Goal: Task Accomplishment & Management: Manage account settings

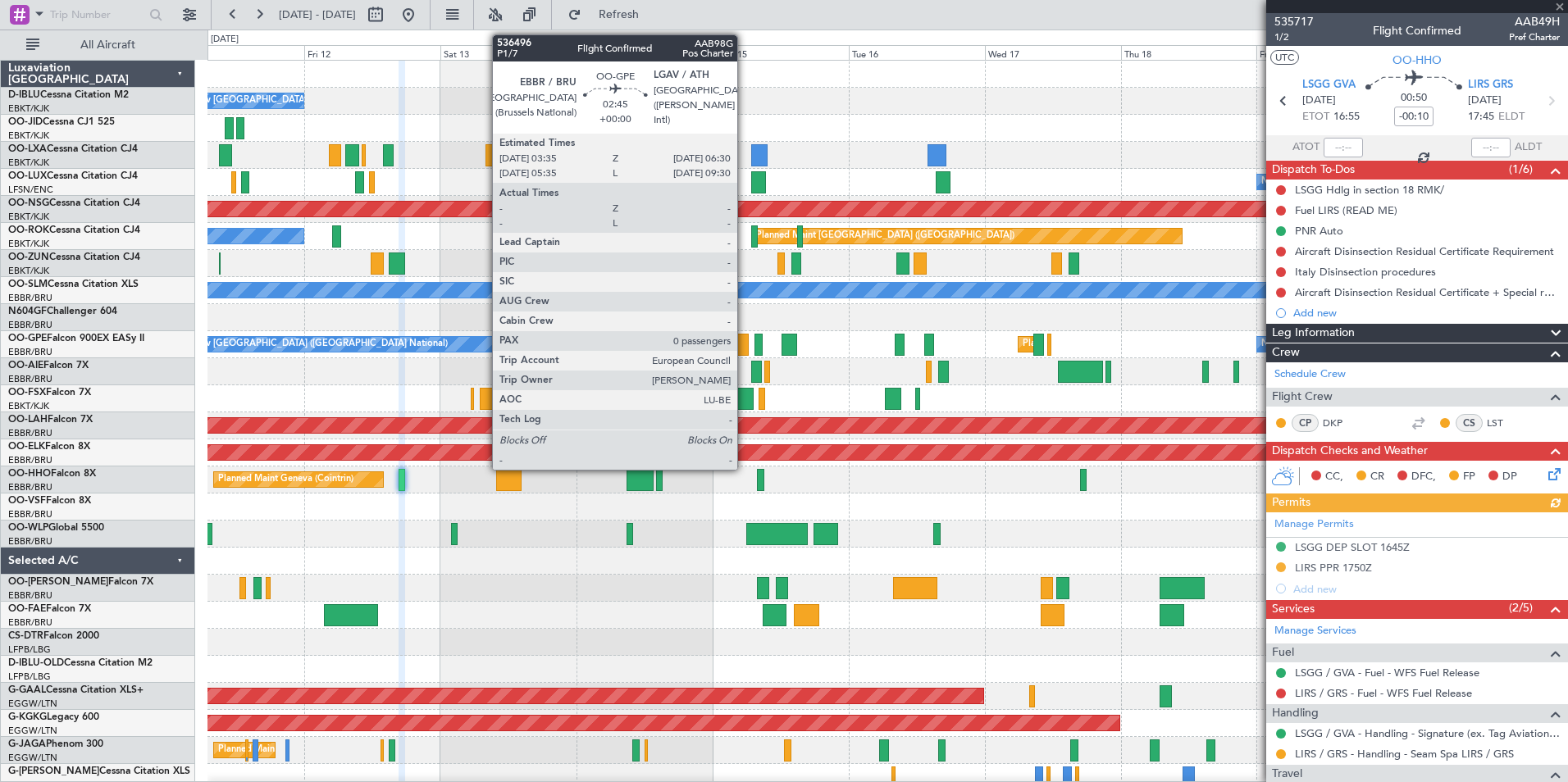
click at [745, 339] on div at bounding box center [741, 345] width 17 height 22
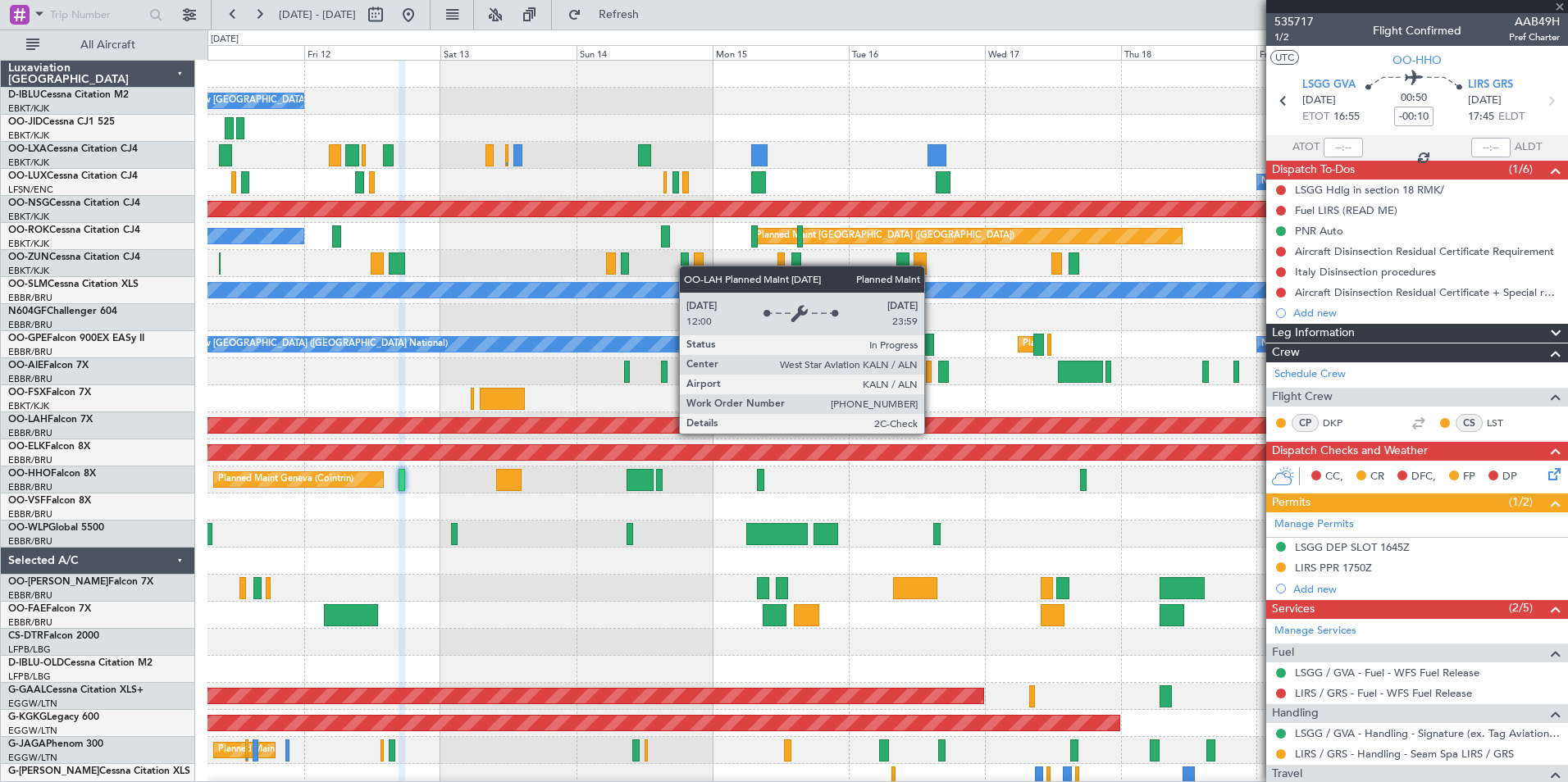
type input "0"
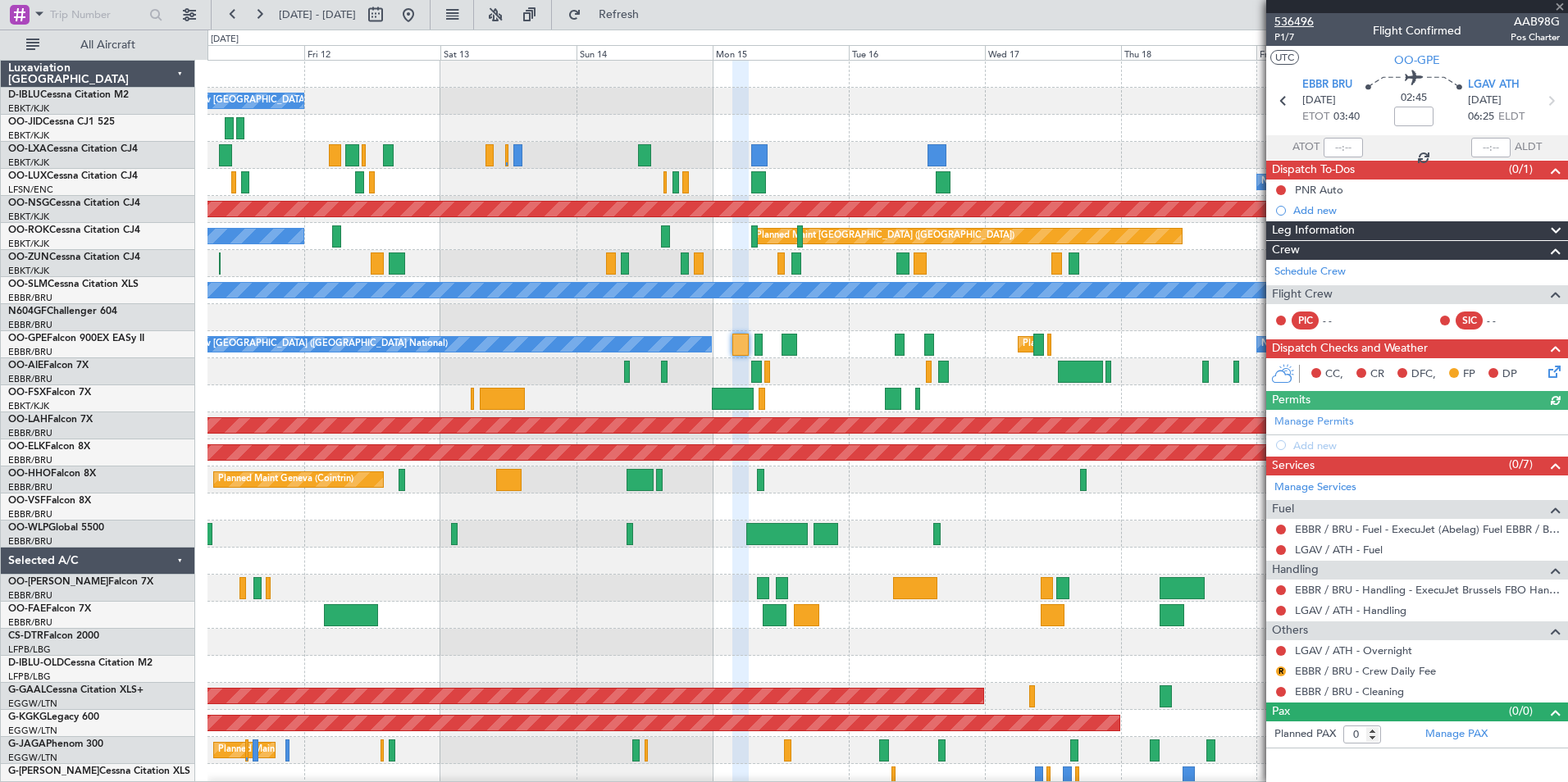
click at [1300, 18] on span "536496" at bounding box center [1294, 22] width 40 height 17
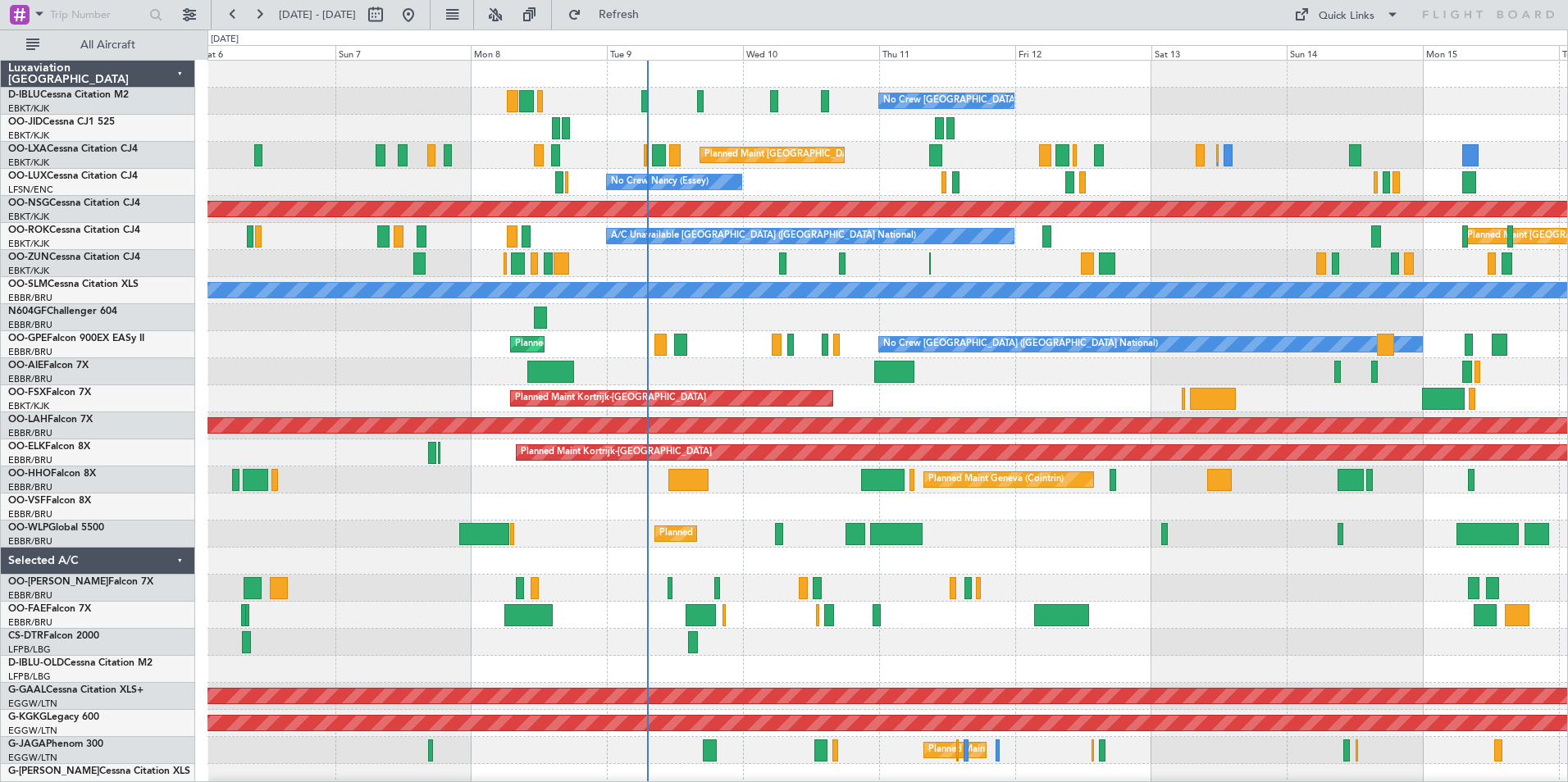
click at [841, 587] on div "No Crew Brussels (Brussels National) No Crew Brussels (Brussels National) Plann…" at bounding box center [887, 601] width 1359 height 1082
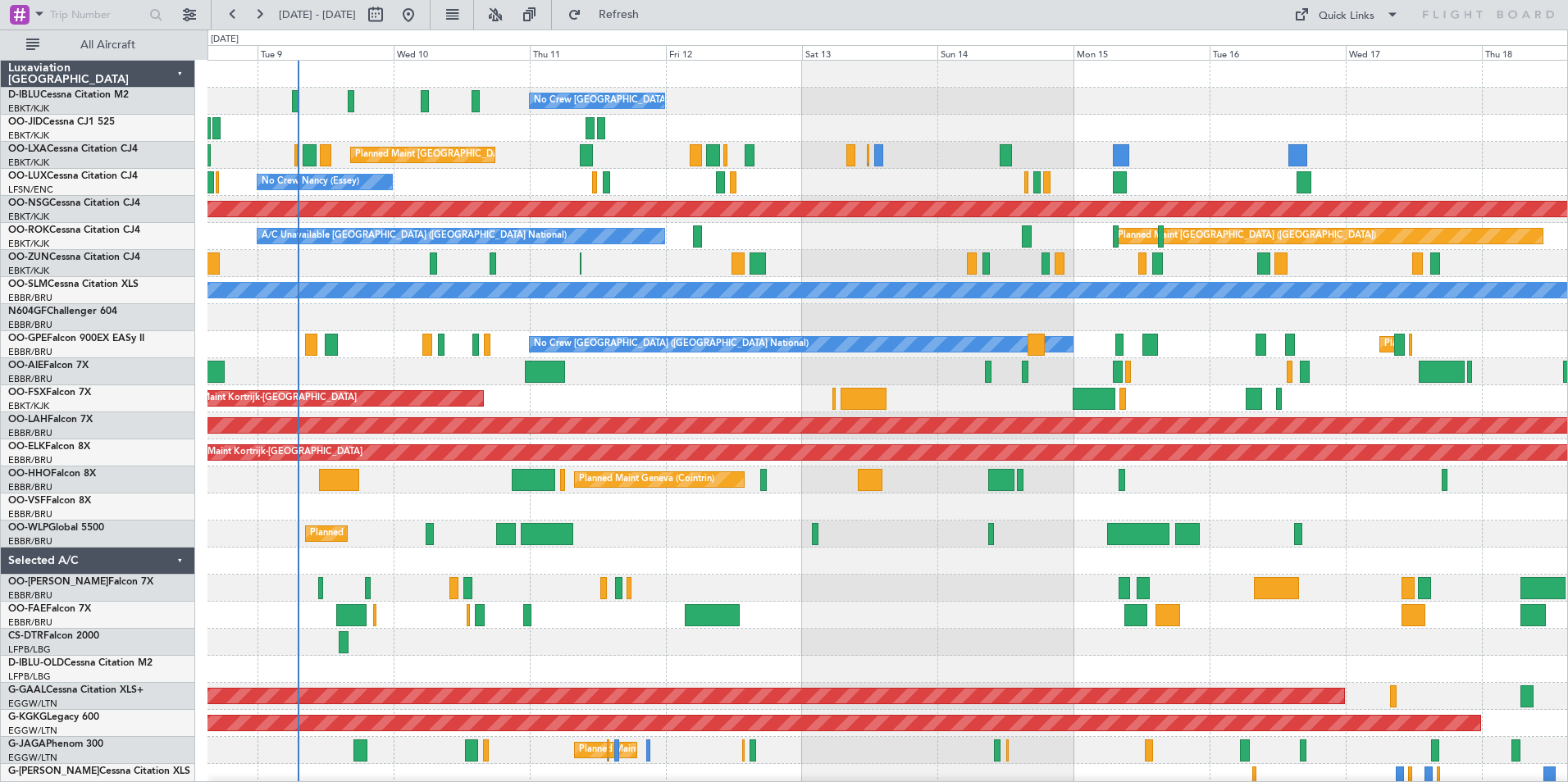
click at [758, 589] on div "No Crew Brussels (Brussels National) Planned Maint Brussels (Brussels National)…" at bounding box center [887, 601] width 1359 height 1082
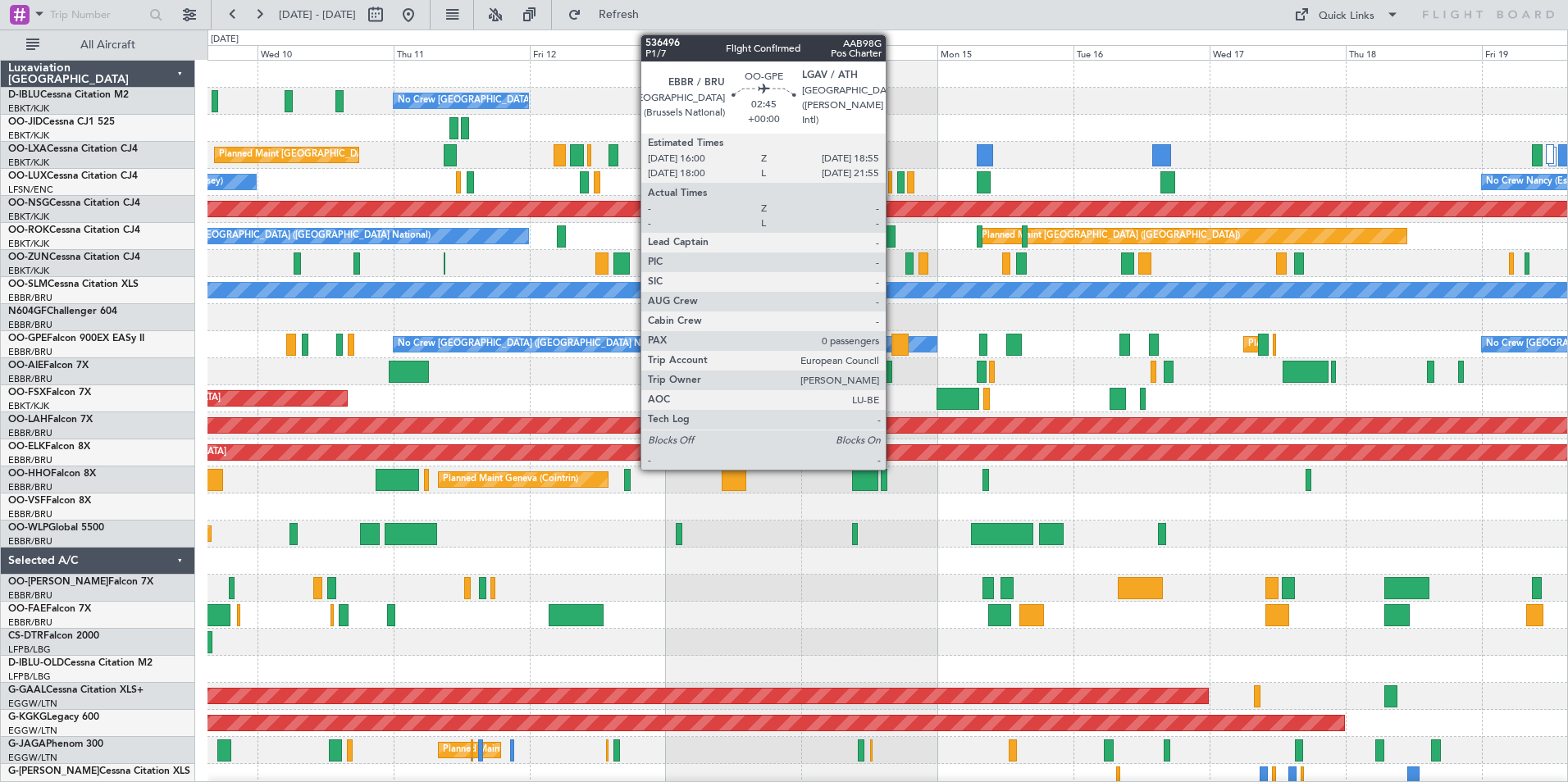
click at [893, 342] on div at bounding box center [900, 345] width 17 height 22
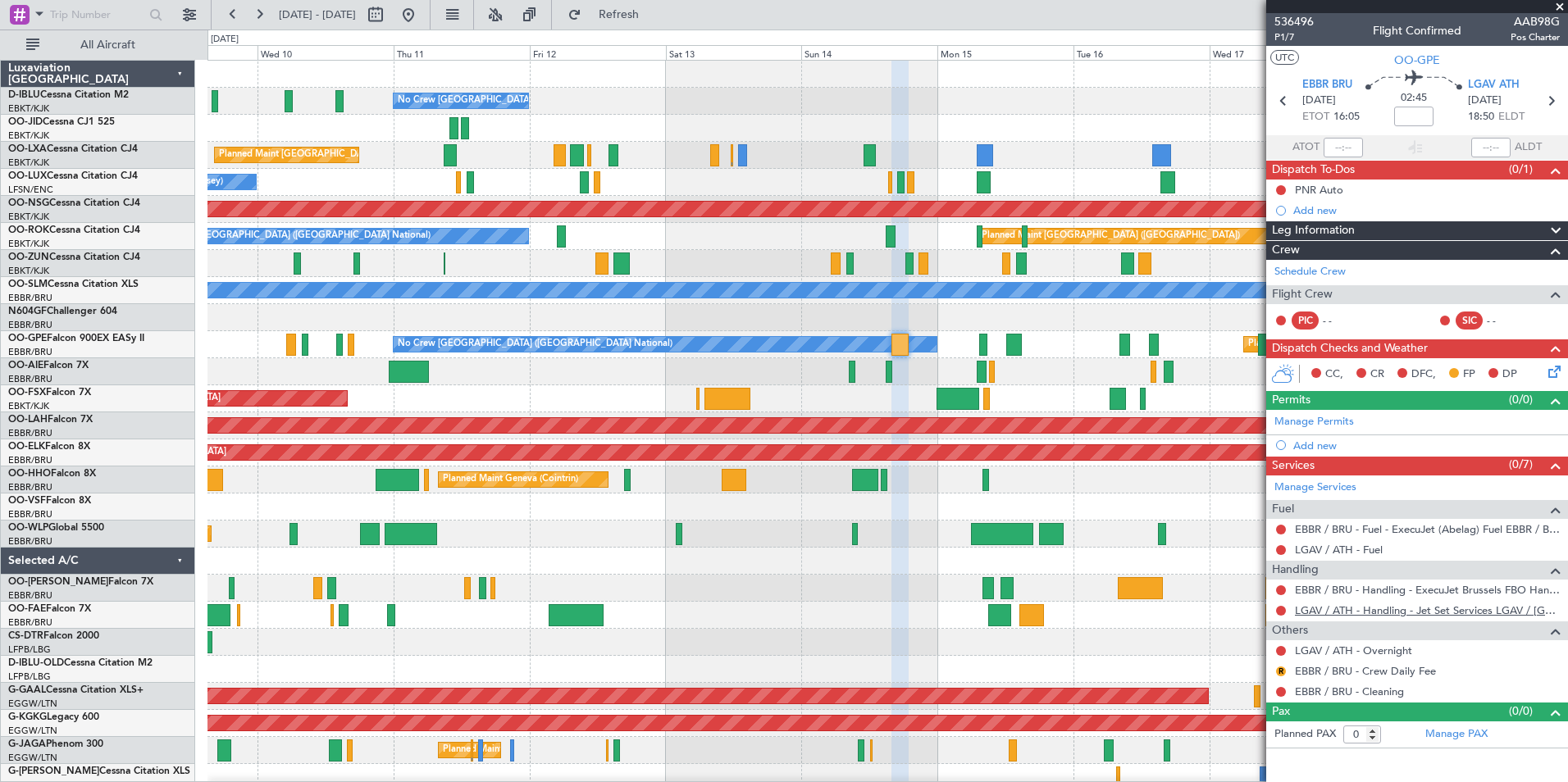
click at [1445, 610] on link "LGAV / ATH - Handling - Jet Set Services LGAV / ATH" at bounding box center [1427, 610] width 265 height 14
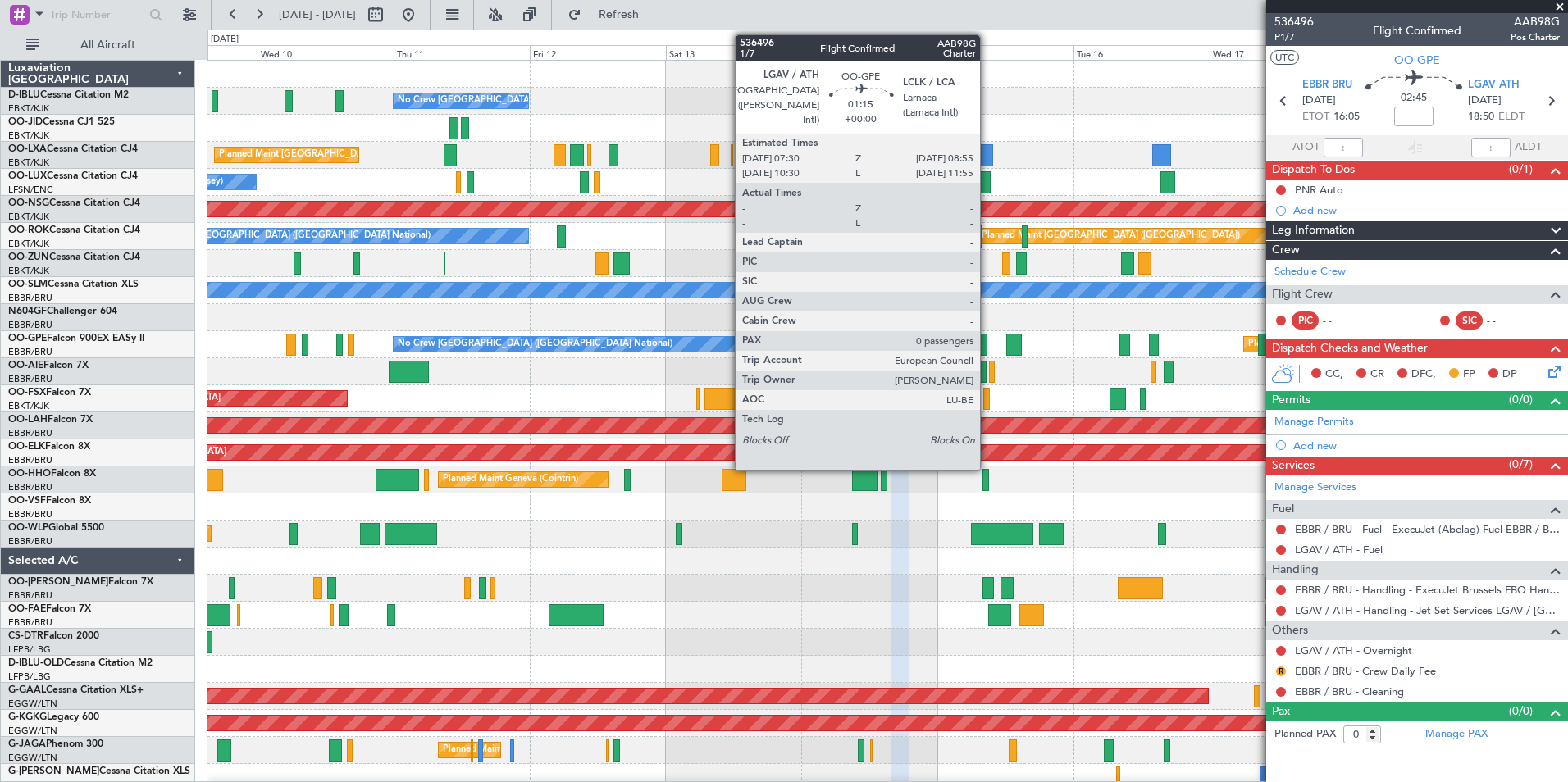
click at [987, 346] on div at bounding box center [983, 345] width 8 height 22
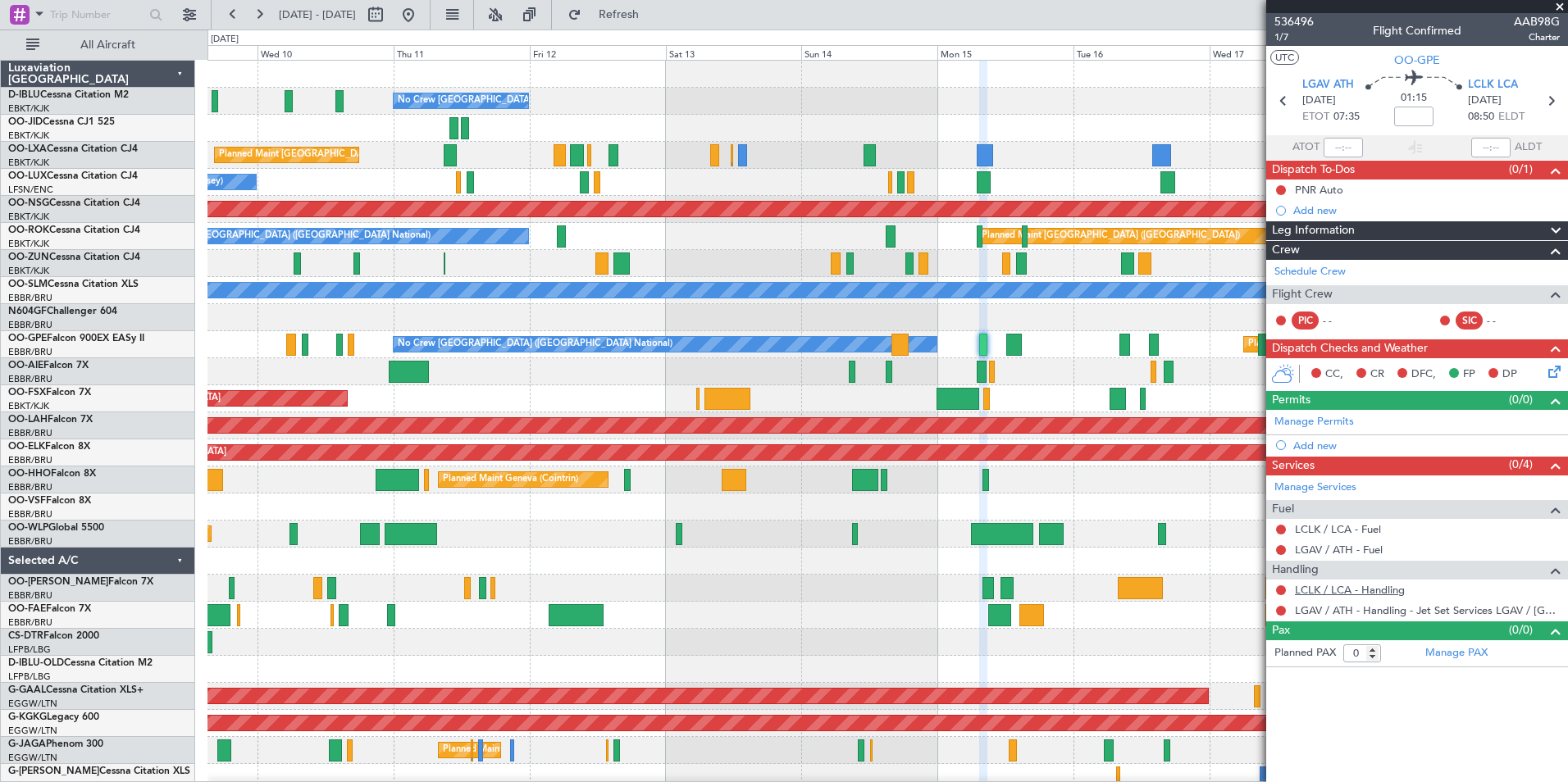
click at [1363, 586] on link "LCLK / LCA - Handling" at bounding box center [1349, 589] width 110 height 14
click at [1402, 613] on link "LGAV / ATH - Handling - Jet Set Services LGAV / ATH" at bounding box center [1427, 610] width 265 height 14
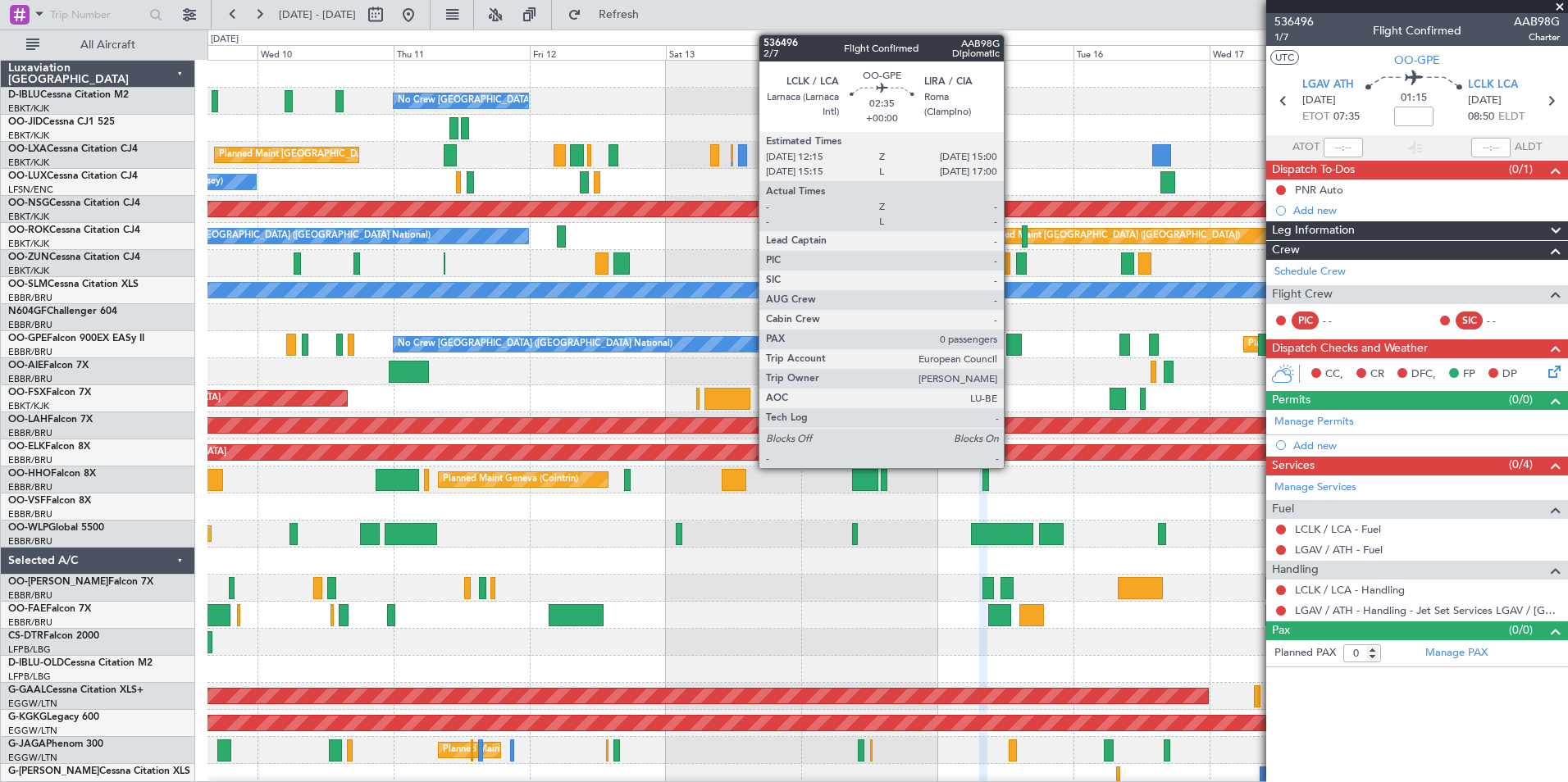
click at [1011, 338] on div at bounding box center [1015, 345] width 17 height 22
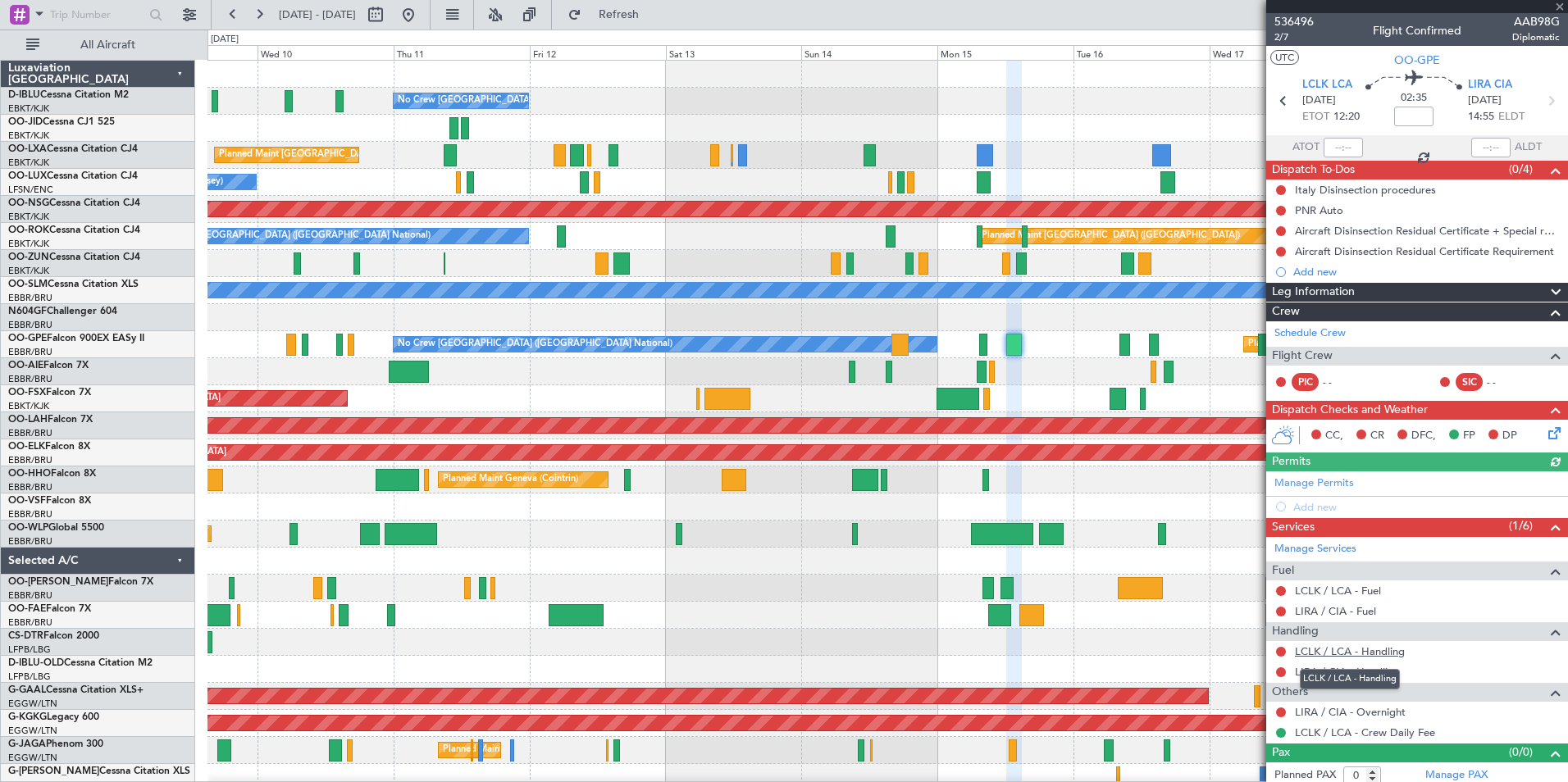
click at [1376, 646] on link "LCLK / LCA - Handling" at bounding box center [1349, 652] width 110 height 14
click at [1345, 678] on link "LIRA / CIA - Handling" at bounding box center [1347, 672] width 105 height 14
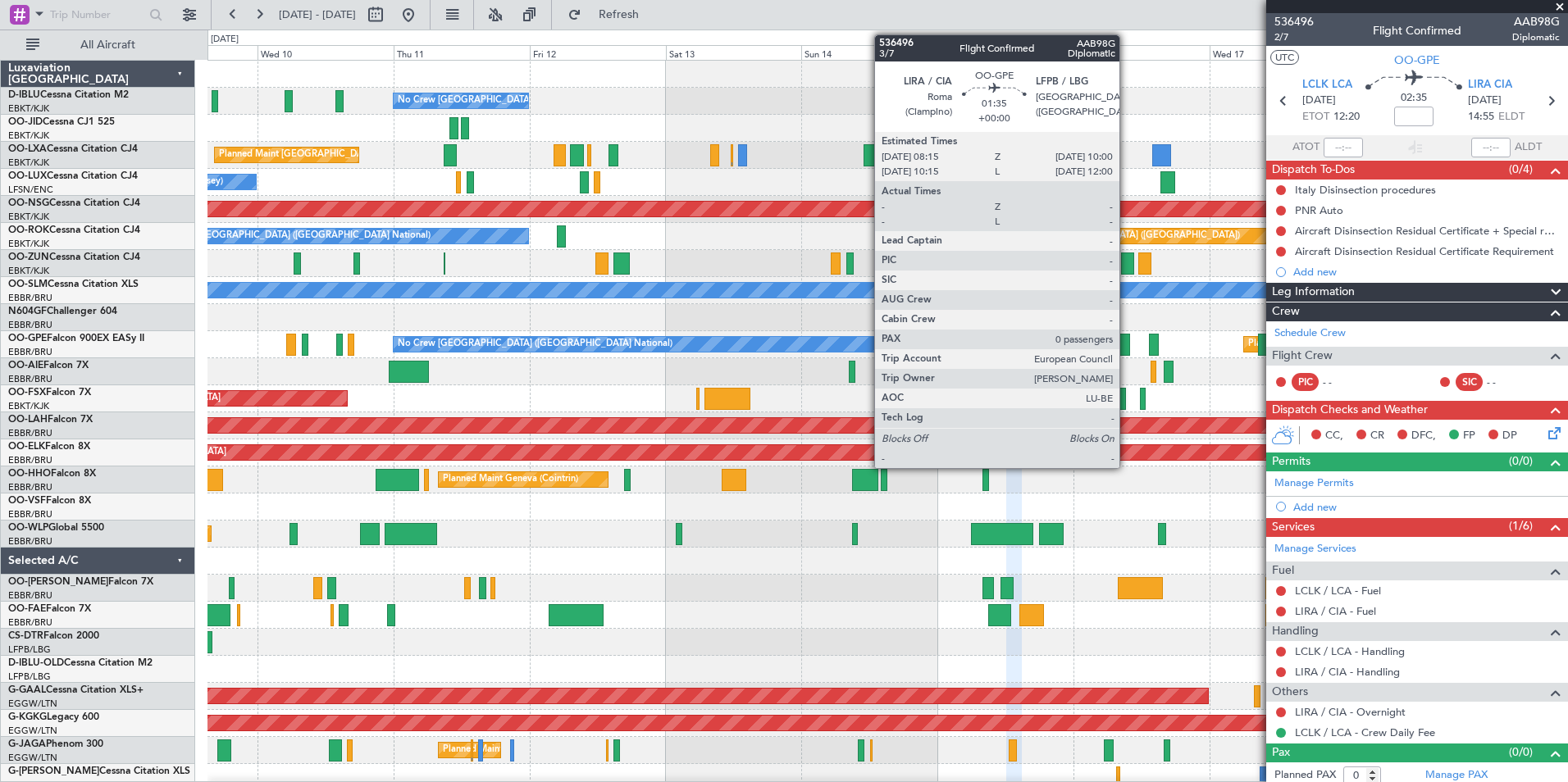
click at [1127, 341] on div at bounding box center [1124, 345] width 11 height 22
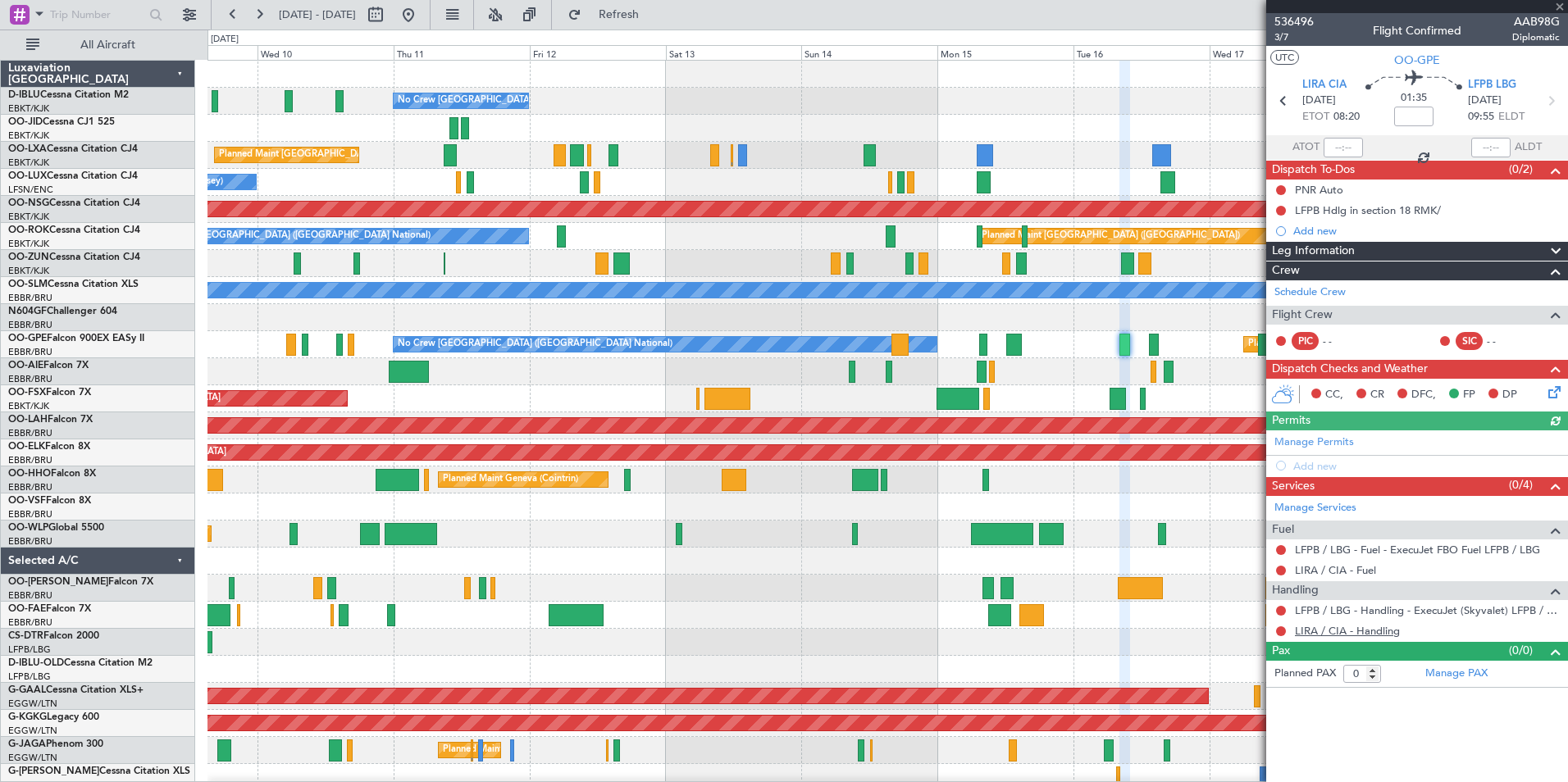
click at [1375, 636] on link "LIRA / CIA - Handling" at bounding box center [1347, 631] width 105 height 14
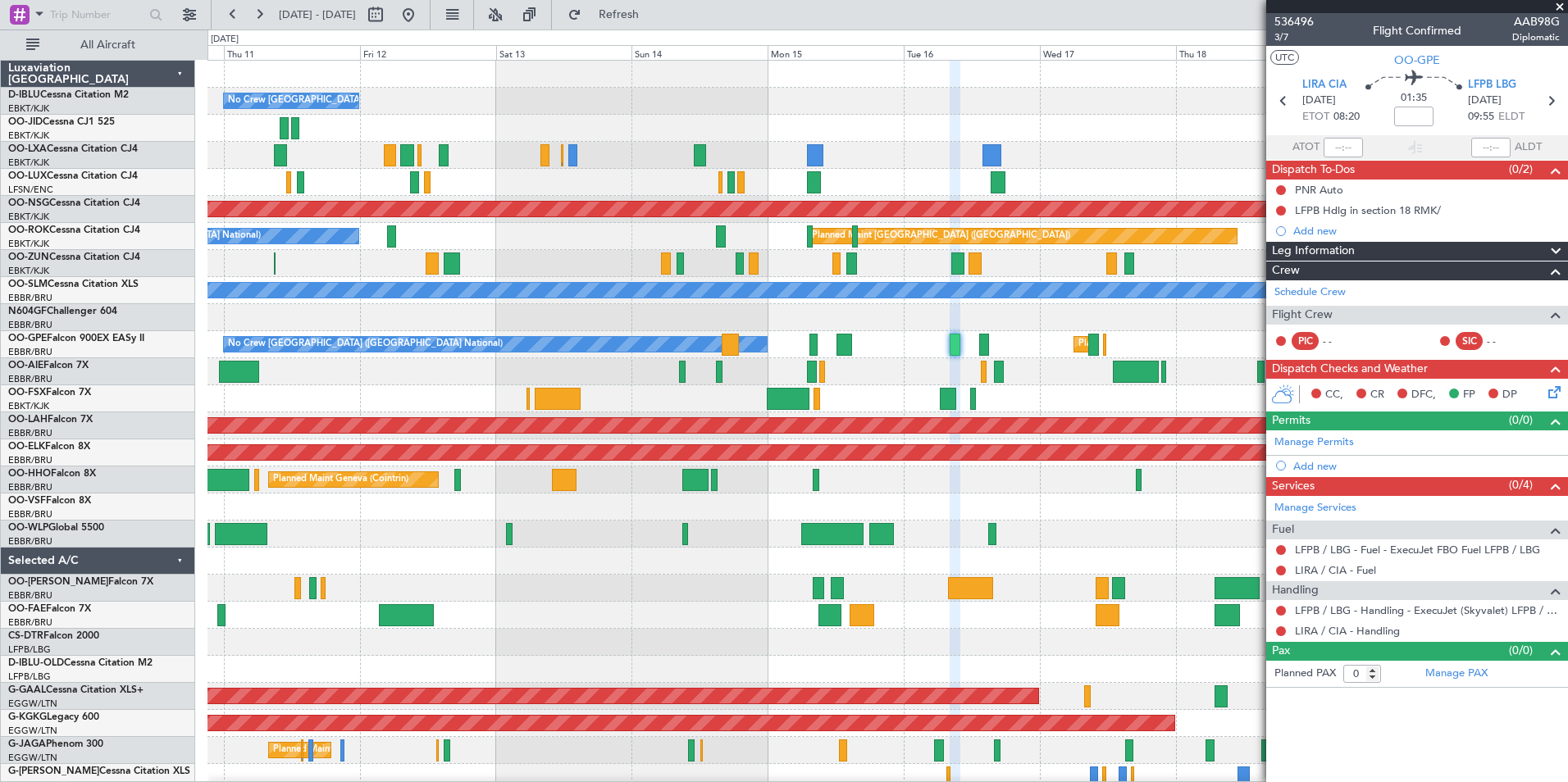
click at [985, 384] on div at bounding box center [887, 372] width 1359 height 27
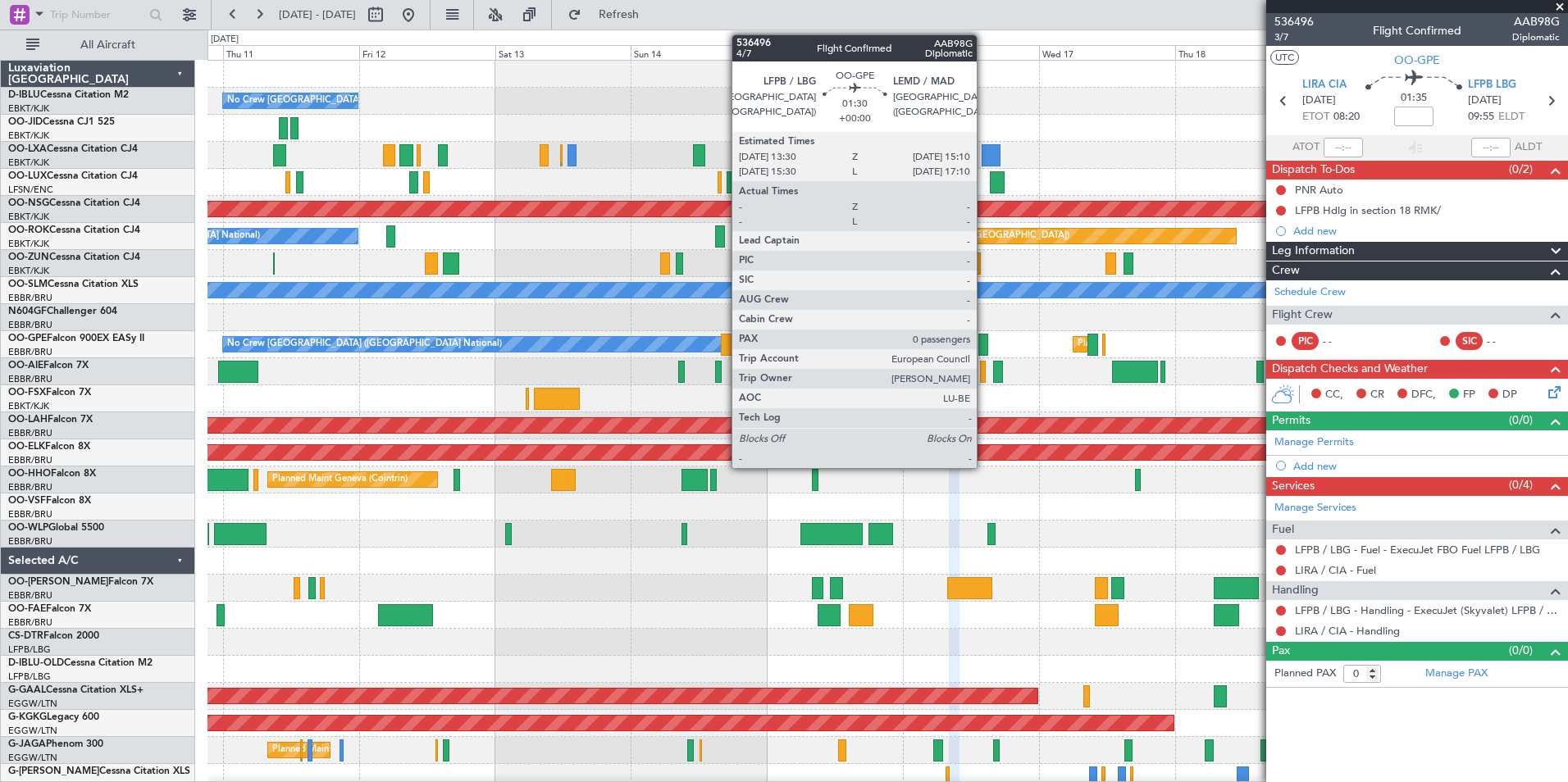
click at [984, 348] on div at bounding box center [983, 345] width 10 height 22
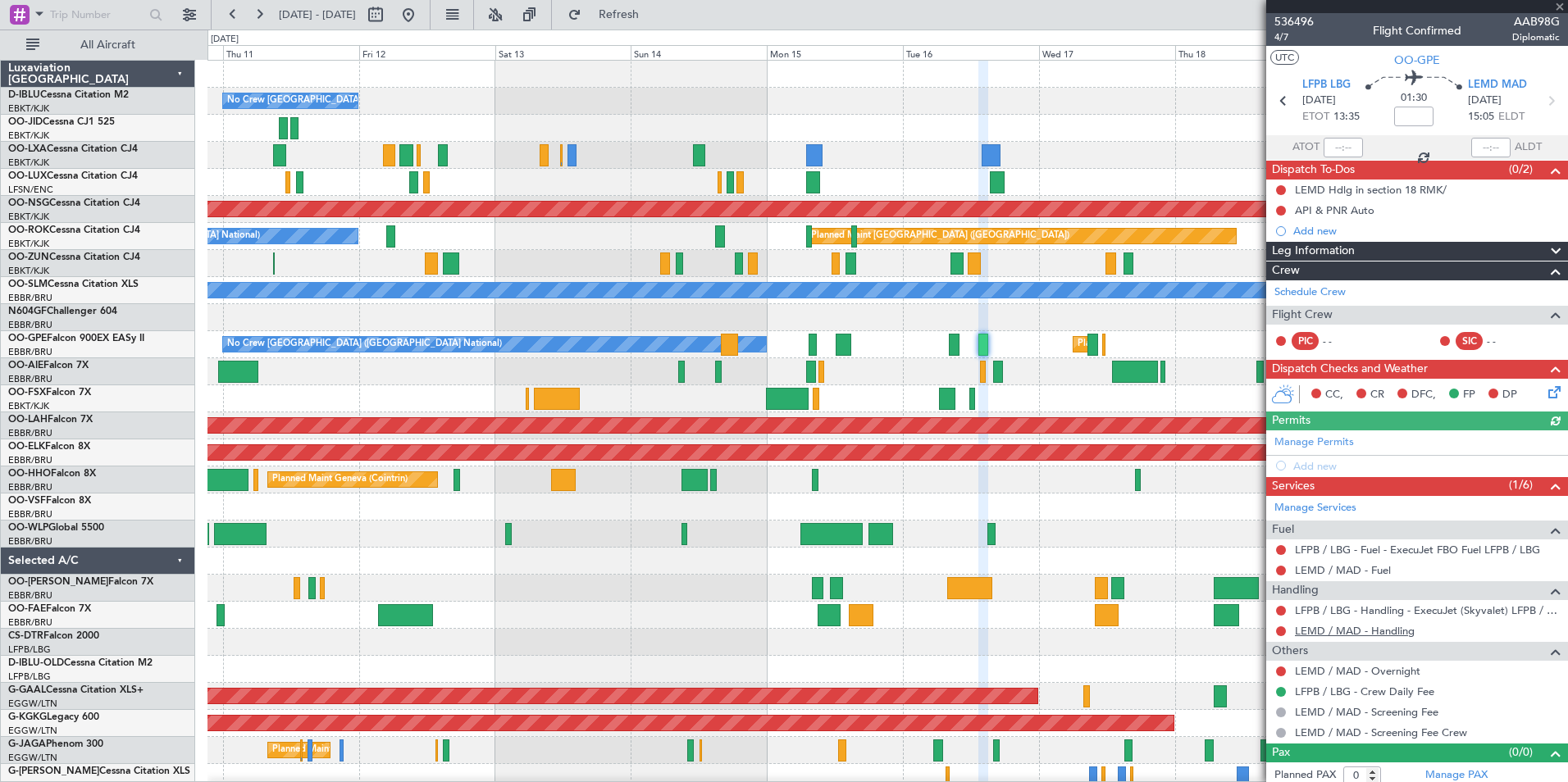
click at [1331, 630] on link "LEMD / MAD - Handling" at bounding box center [1354, 631] width 119 height 14
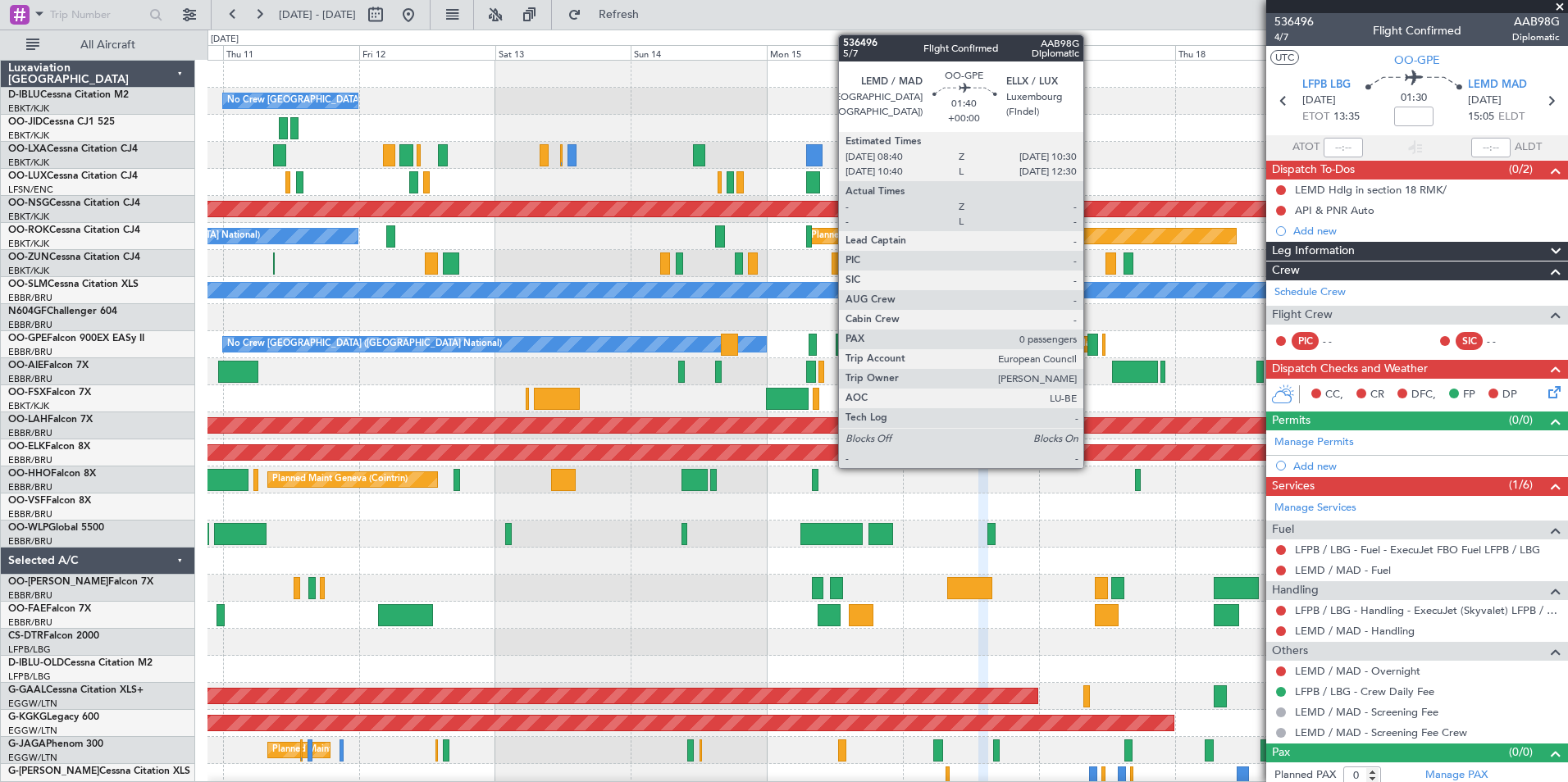
click at [1090, 351] on div at bounding box center [1092, 345] width 11 height 22
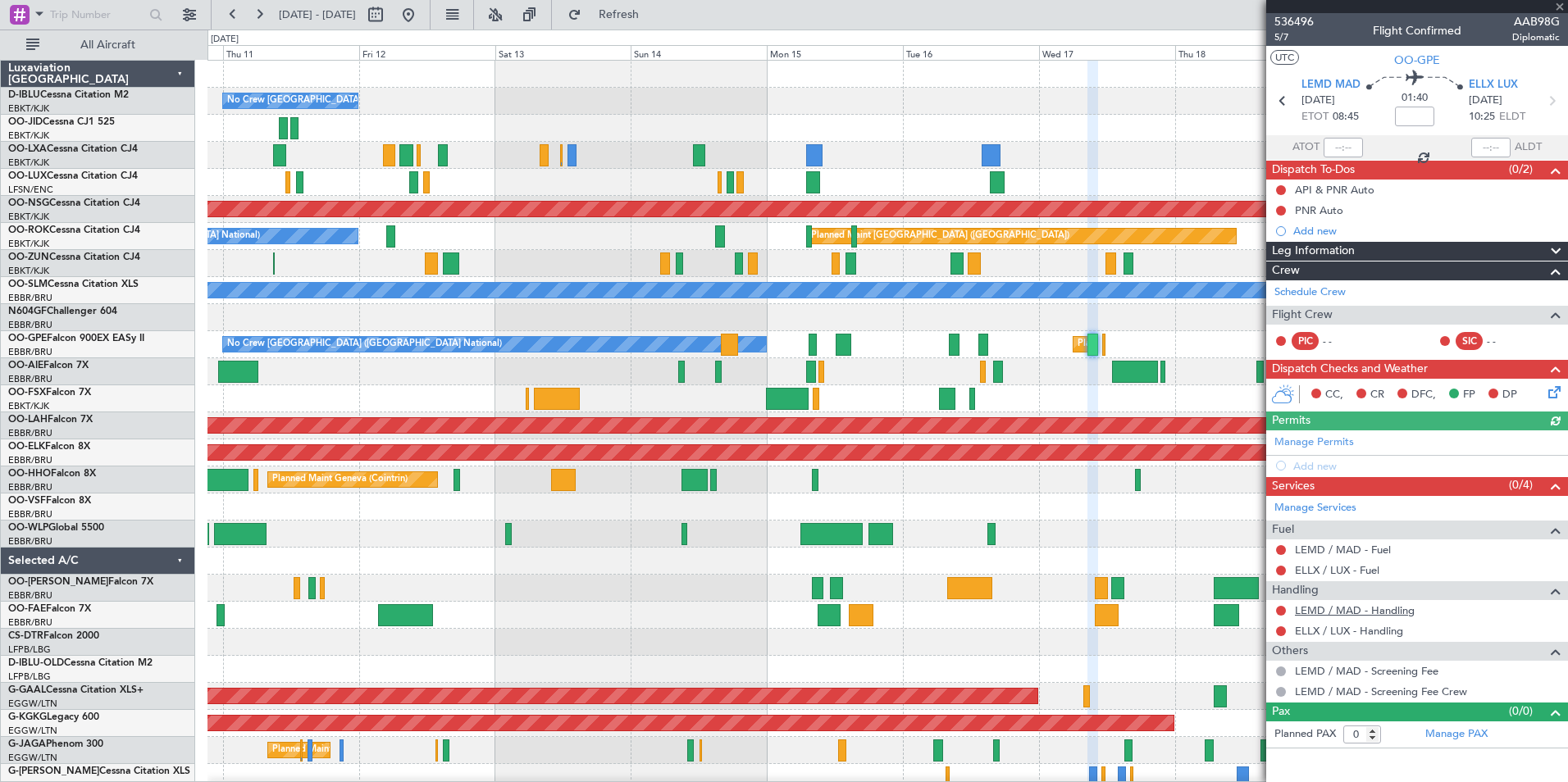
click at [1379, 616] on link "LEMD / MAD - Handling" at bounding box center [1354, 610] width 119 height 14
click at [1356, 630] on link "ELLX / LUX - Handling" at bounding box center [1349, 631] width 108 height 14
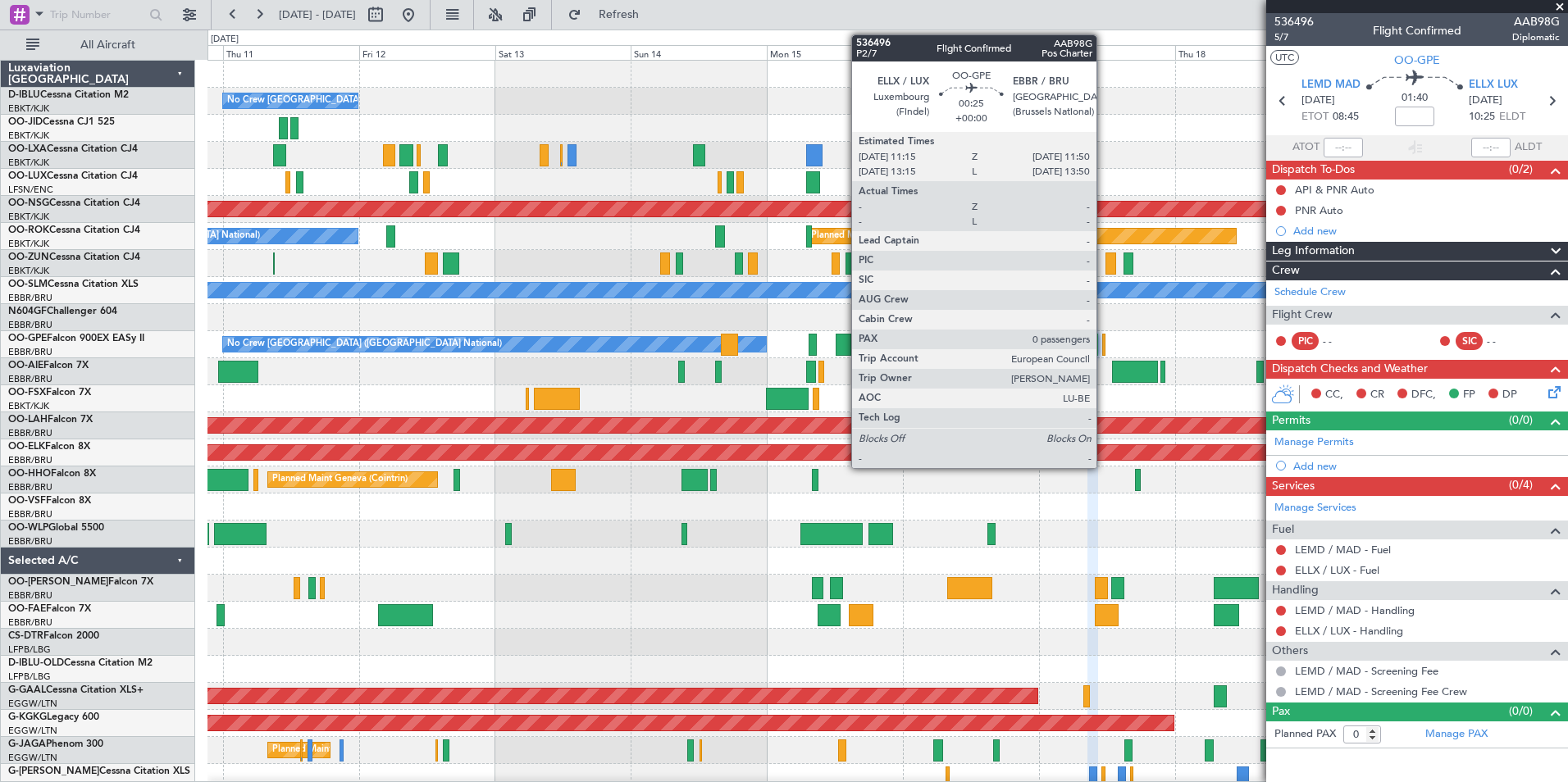
click at [1104, 349] on div at bounding box center [1104, 345] width 4 height 22
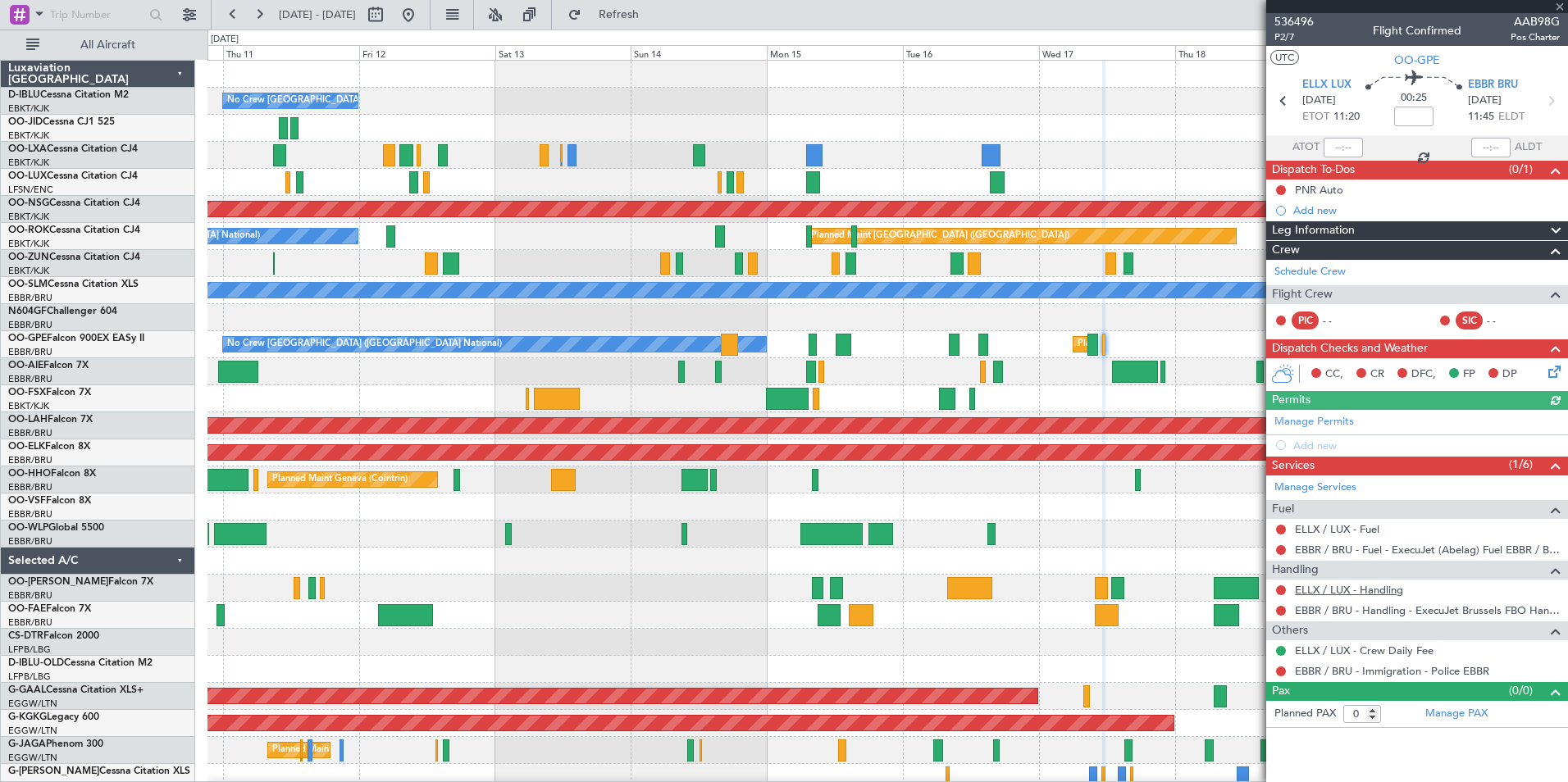
click at [1348, 590] on link "ELLX / LUX - Handling" at bounding box center [1349, 589] width 108 height 14
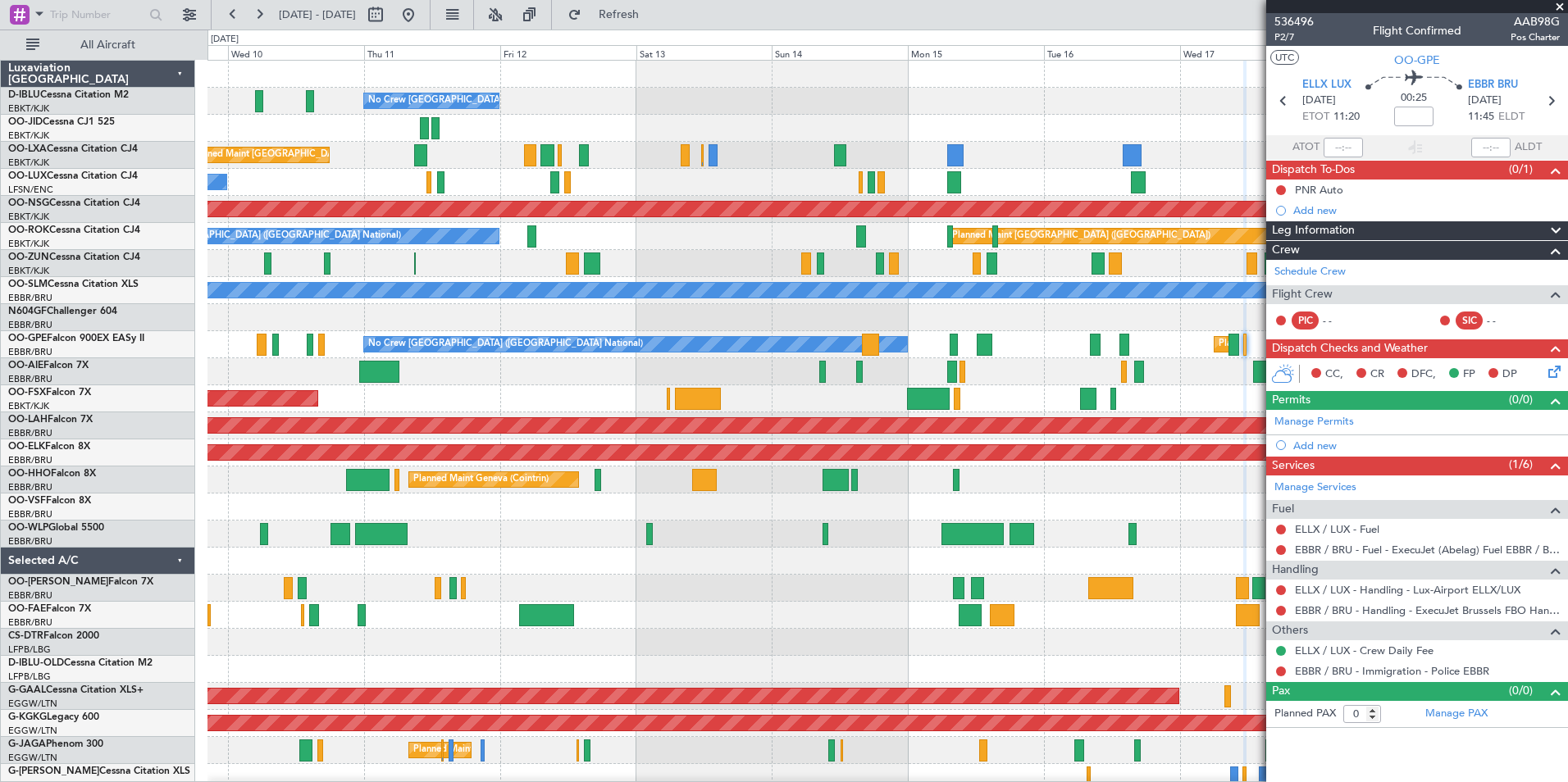
click at [758, 570] on div at bounding box center [887, 561] width 1359 height 27
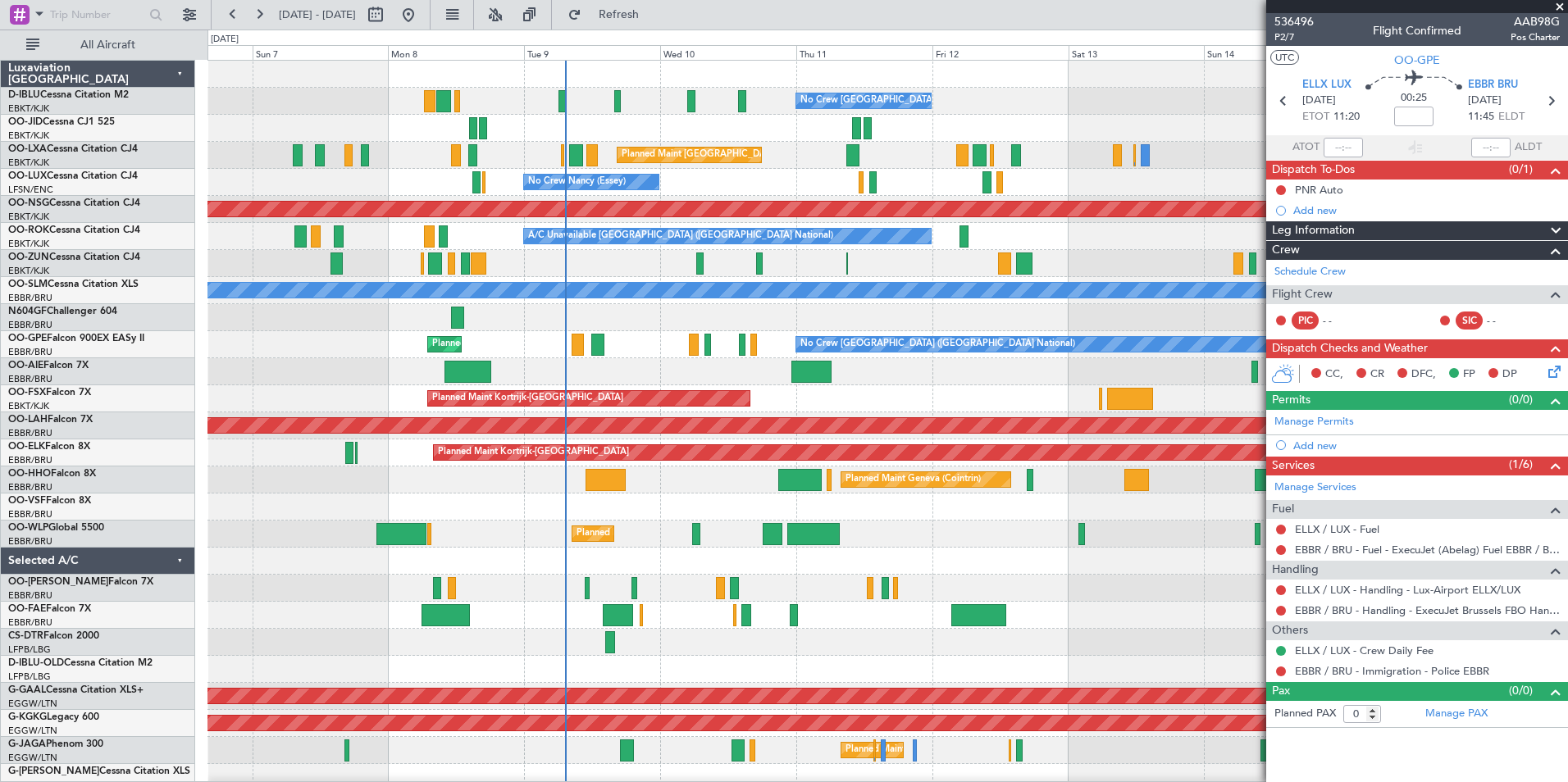
click at [1159, 499] on div "No Crew Brussels (Brussels National) Planned Maint Brussels (Brussels National)…" at bounding box center [887, 616] width 1359 height 1110
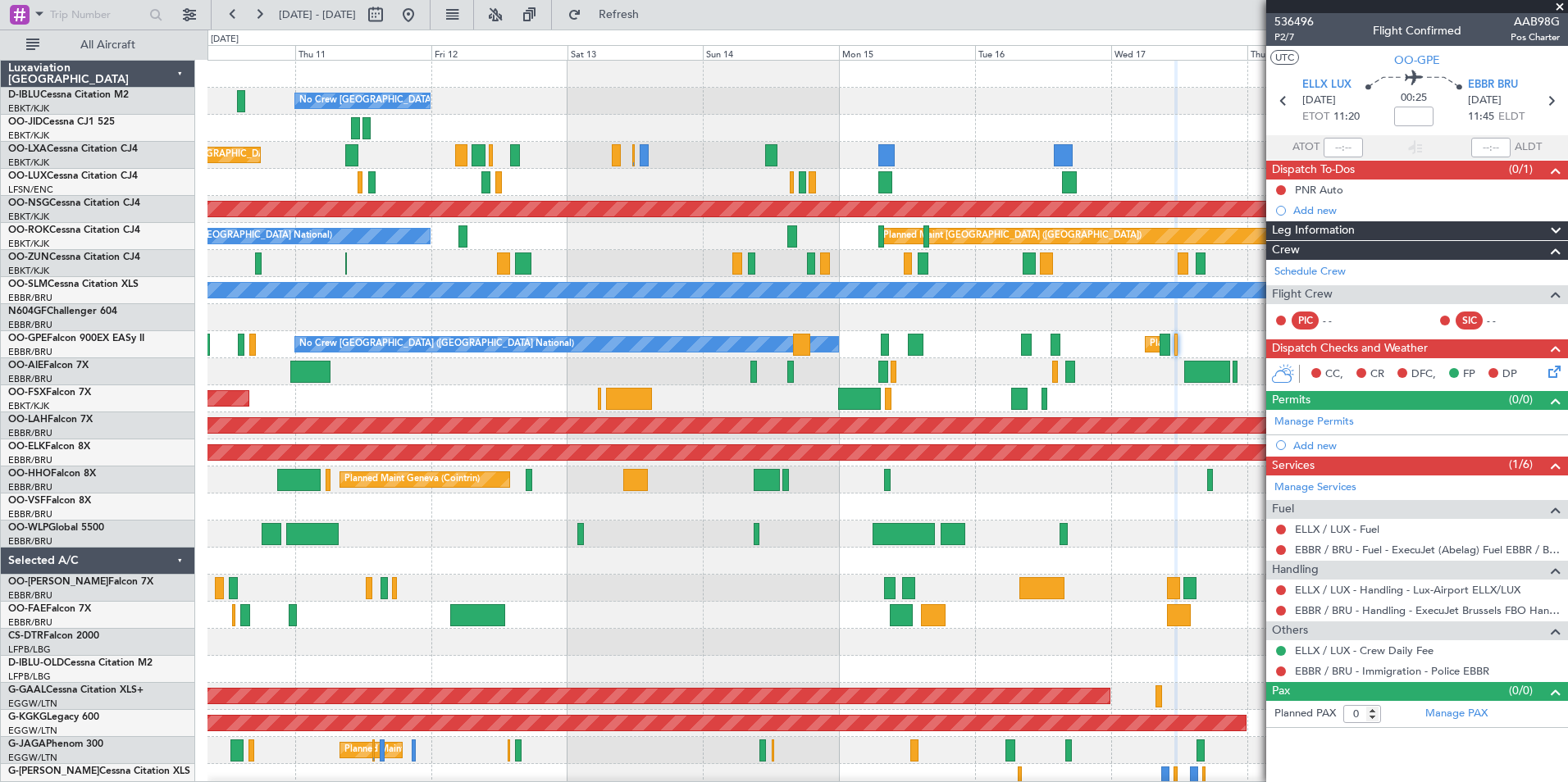
click at [554, 378] on div at bounding box center [887, 372] width 1359 height 27
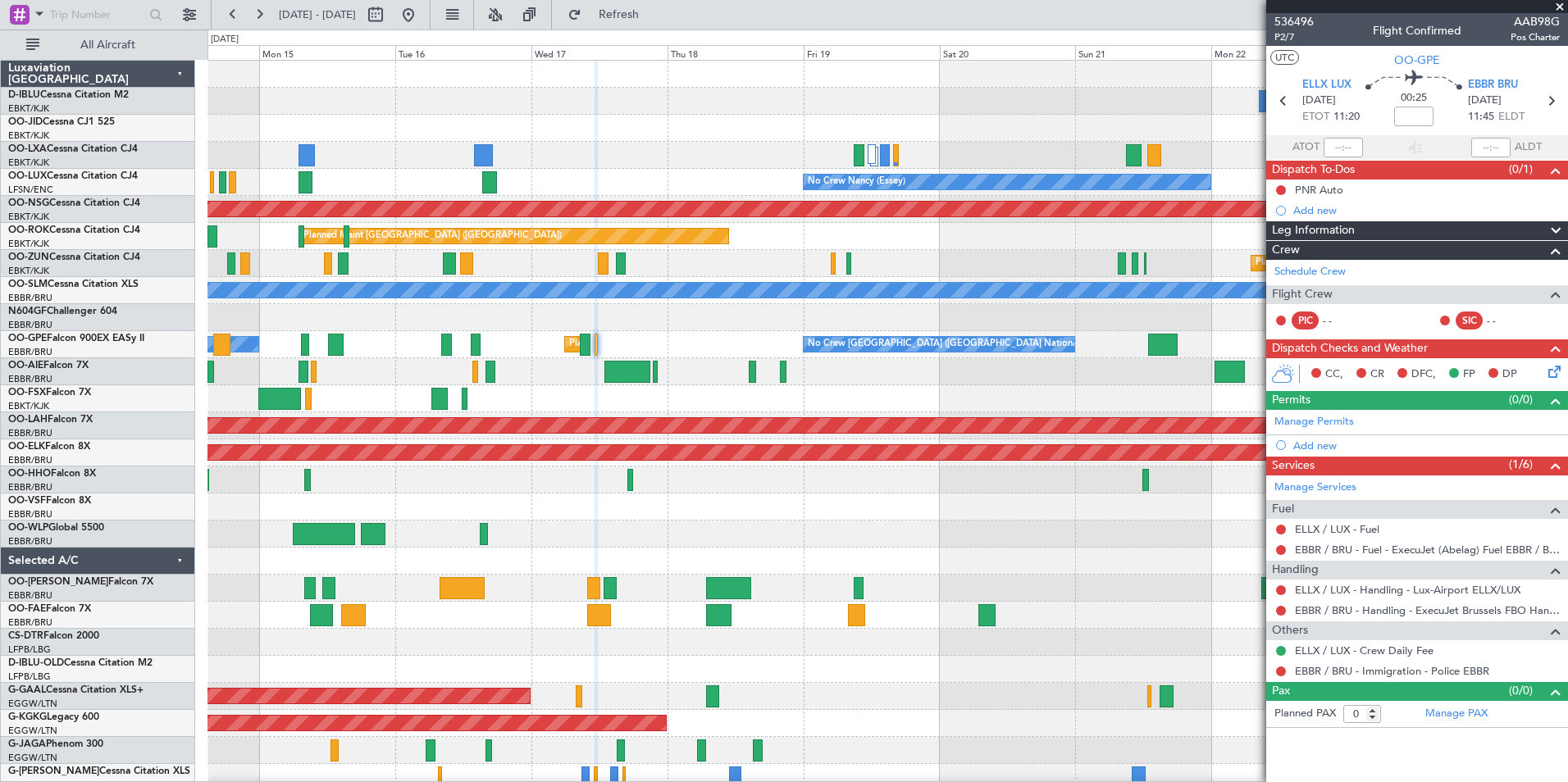
click at [481, 403] on div "A/C Unavailable Brussels (Brussels National) A/C Unavailable Brussels (Brussels…" at bounding box center [887, 616] width 1359 height 1110
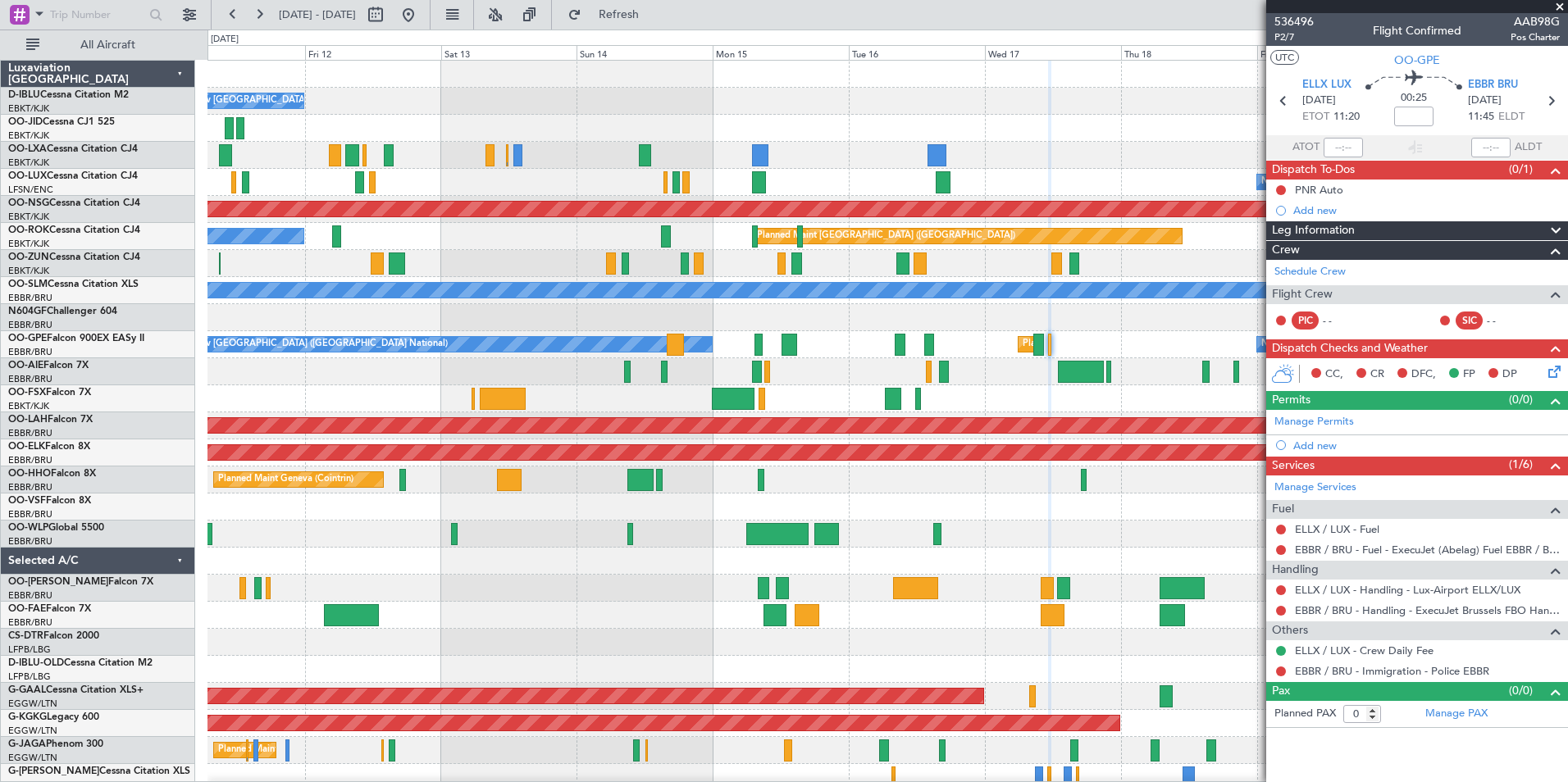
click at [1267, 427] on fb-app "14 Sep 2025 - 24 Sep 2025 Refresh Quick Links All Aircraft No Crew Brussels (Br…" at bounding box center [784, 398] width 1568 height 770
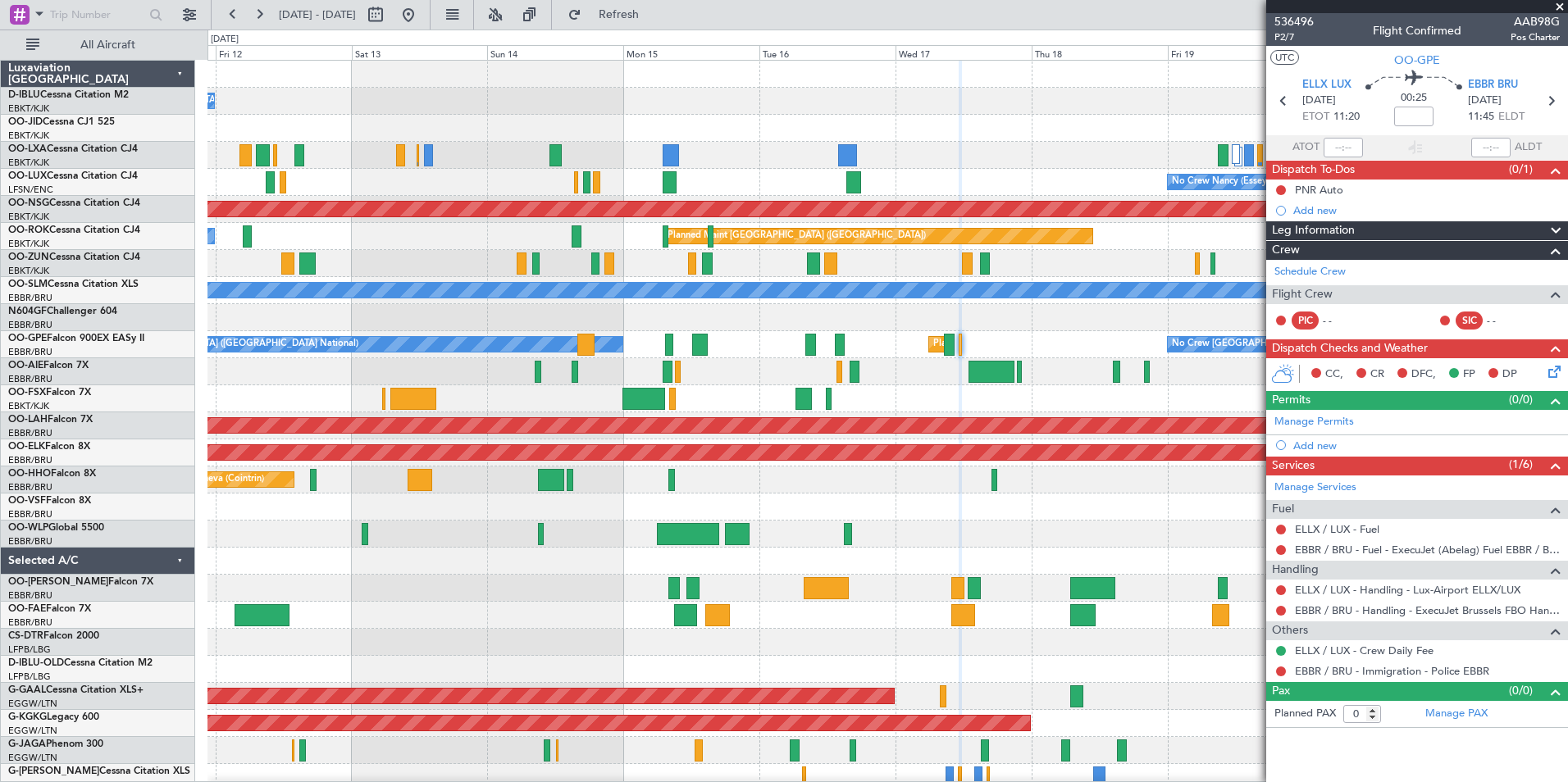
click at [1028, 350] on div "Planned Maint Brussels (Brussels National) No Crew Brussels (Brussels National)…" at bounding box center [887, 345] width 1359 height 27
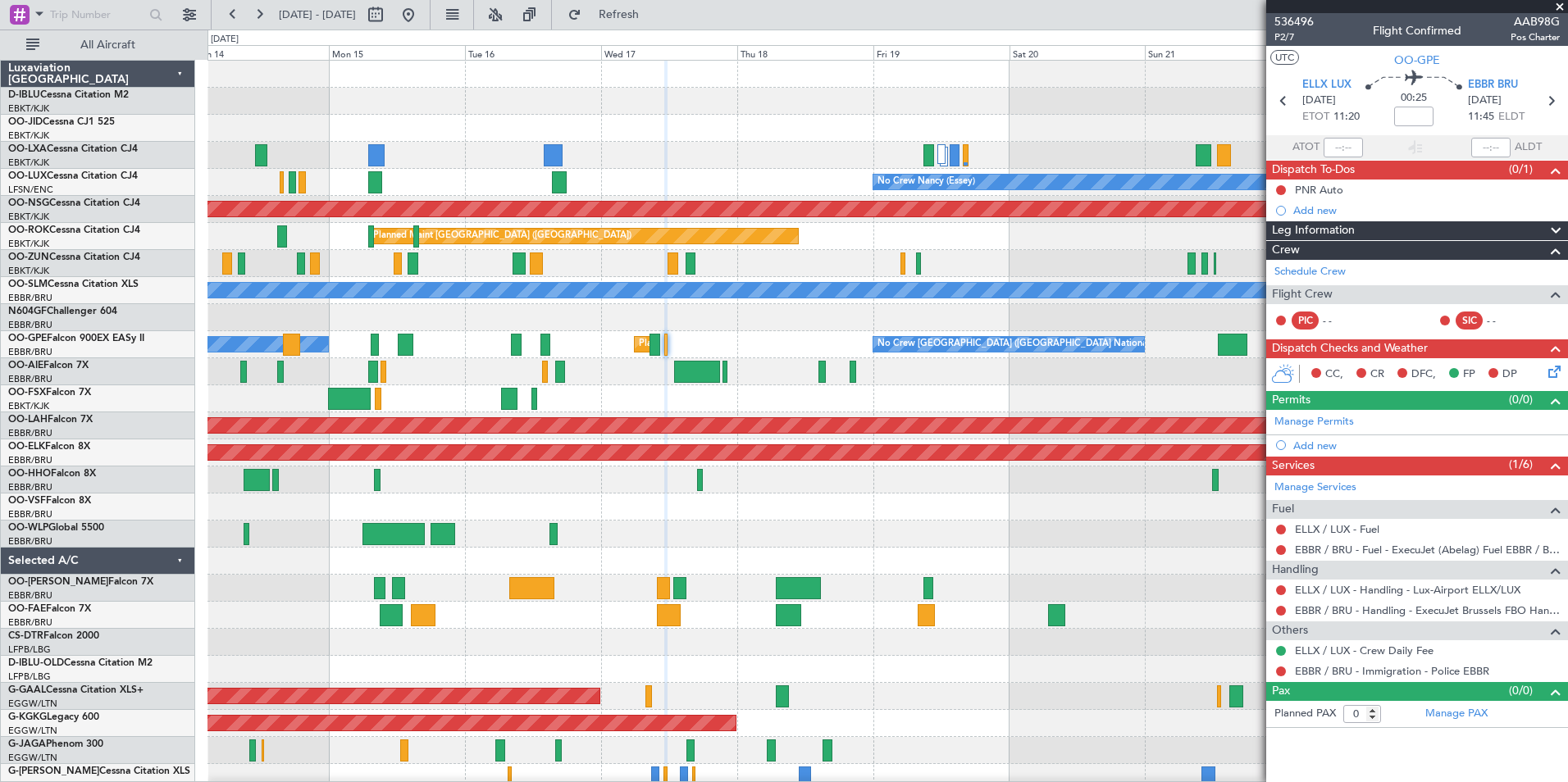
click at [779, 439] on div "A/C Unavailable Brussels (Brussels National) No Crew Brussels (Brussels Nationa…" at bounding box center [887, 601] width 1359 height 1082
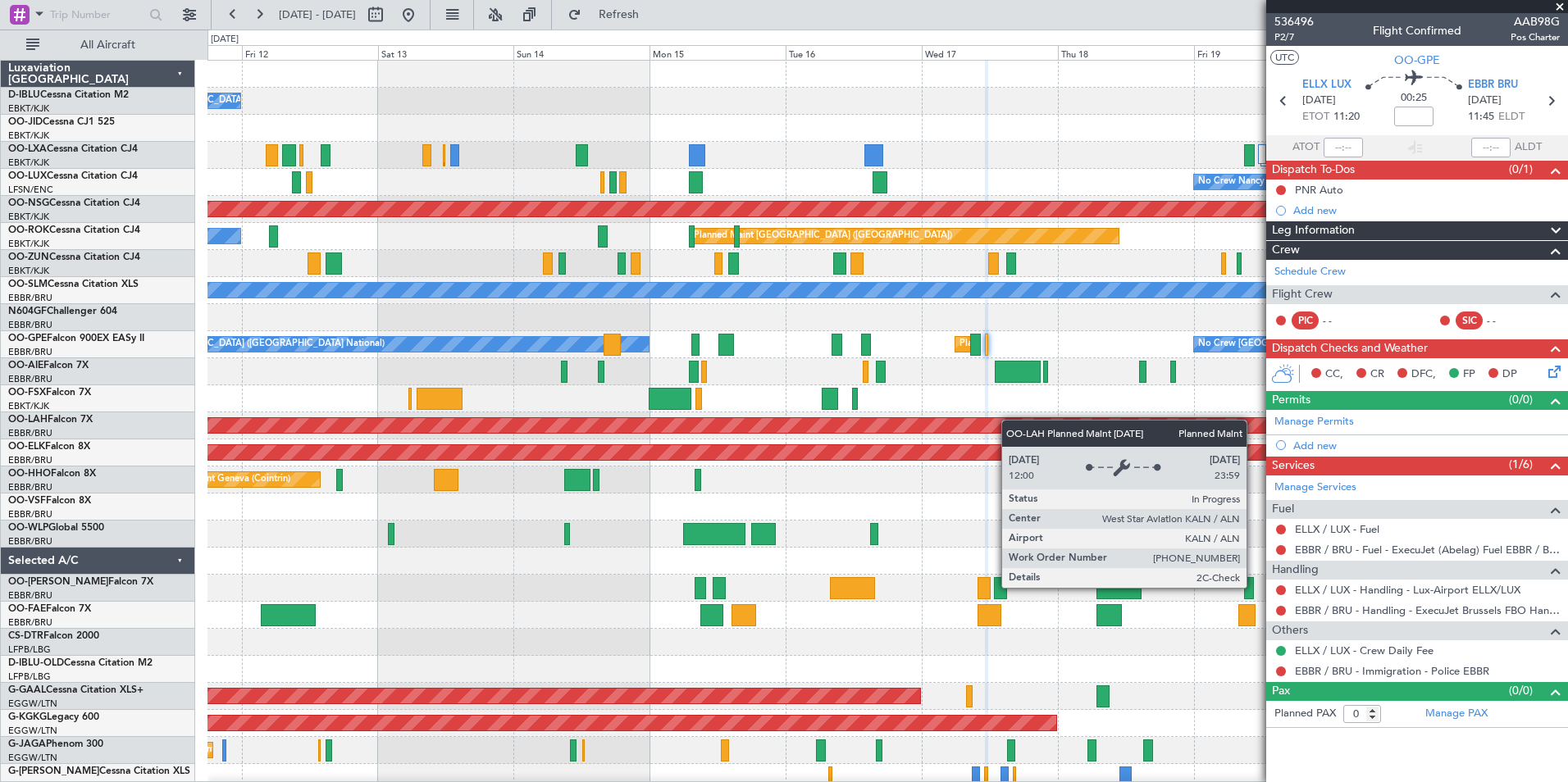
click at [1132, 433] on div "No Crew Brussels (Brussels National) Planned Maint Brussels (Brussels National)…" at bounding box center [887, 601] width 1359 height 1082
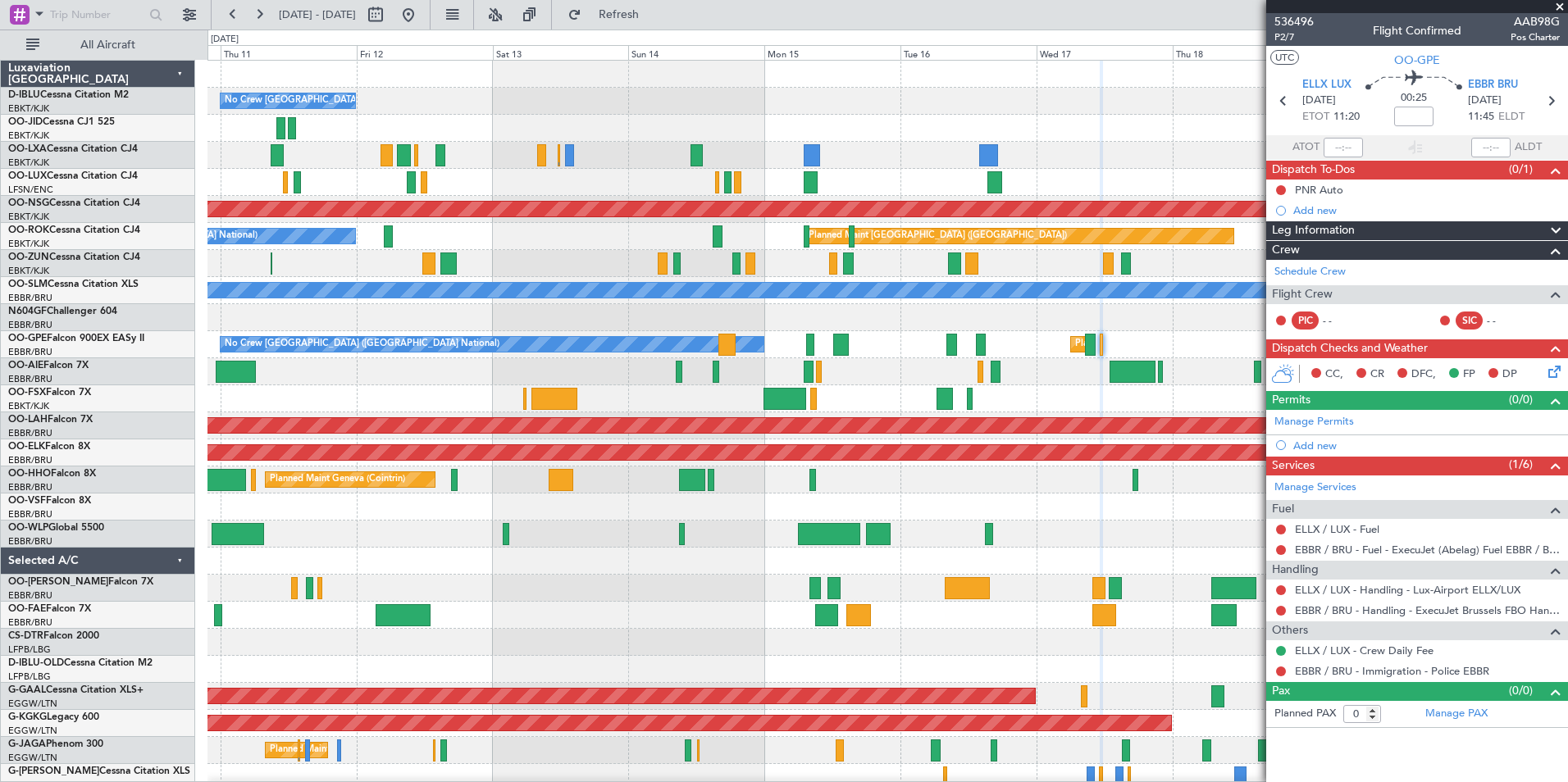
click at [1218, 535] on div "Planned Maint Liege" at bounding box center [887, 534] width 1359 height 27
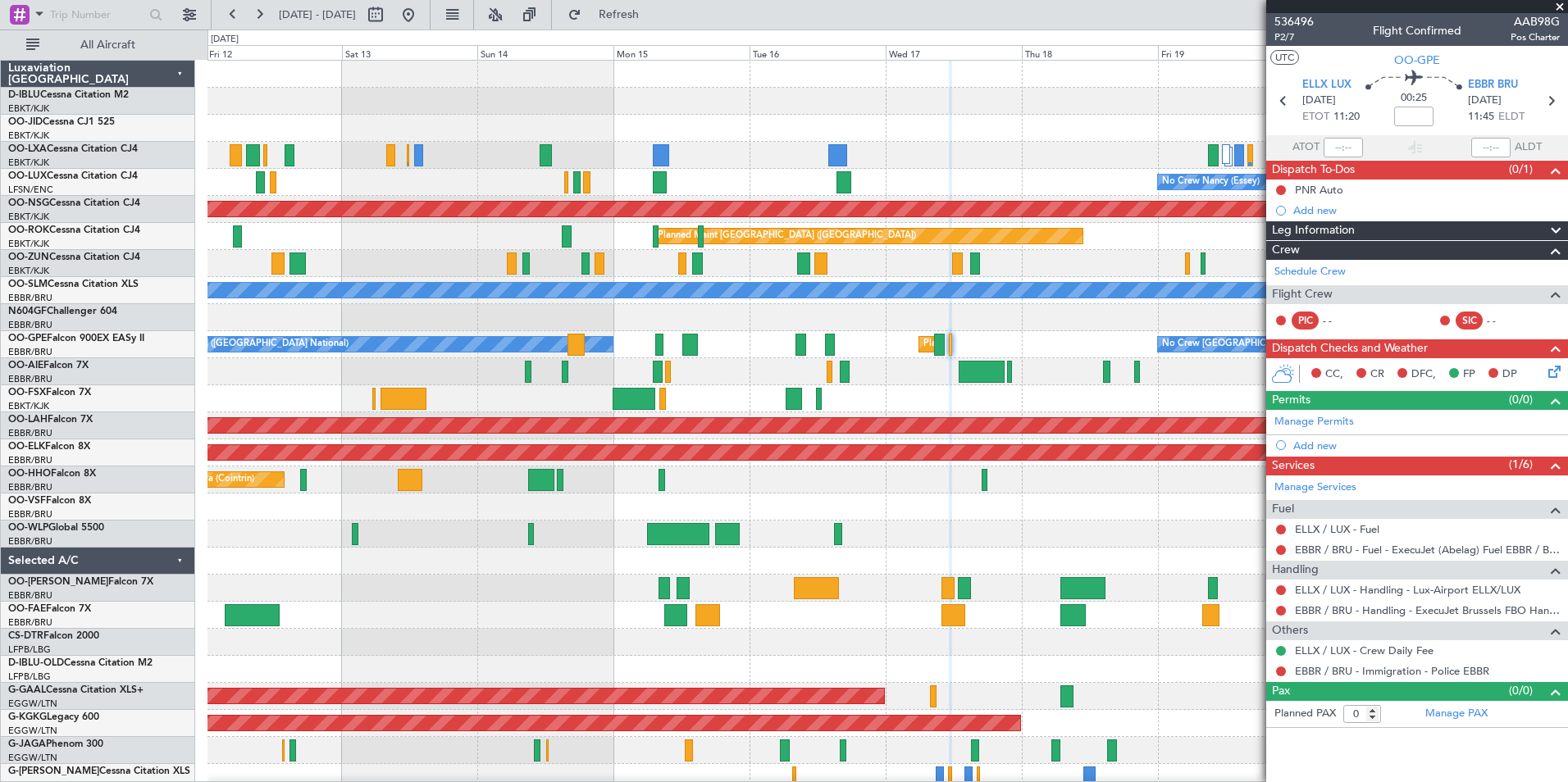
click at [712, 403] on div "Planned Maint Kortrijk-[GEOGRAPHIC_DATA]" at bounding box center [887, 399] width 1359 height 27
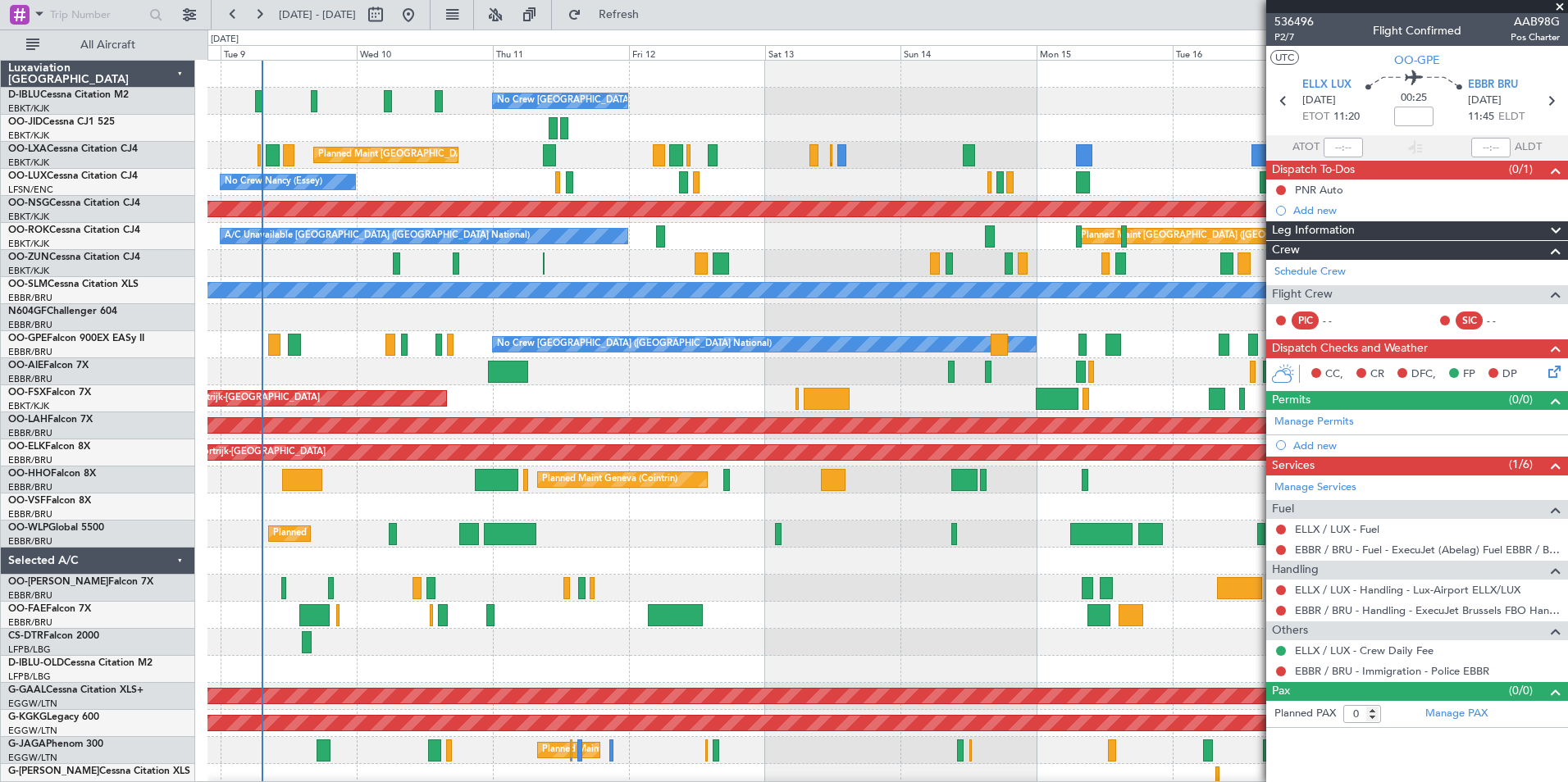
click at [1250, 515] on div at bounding box center [887, 507] width 1359 height 27
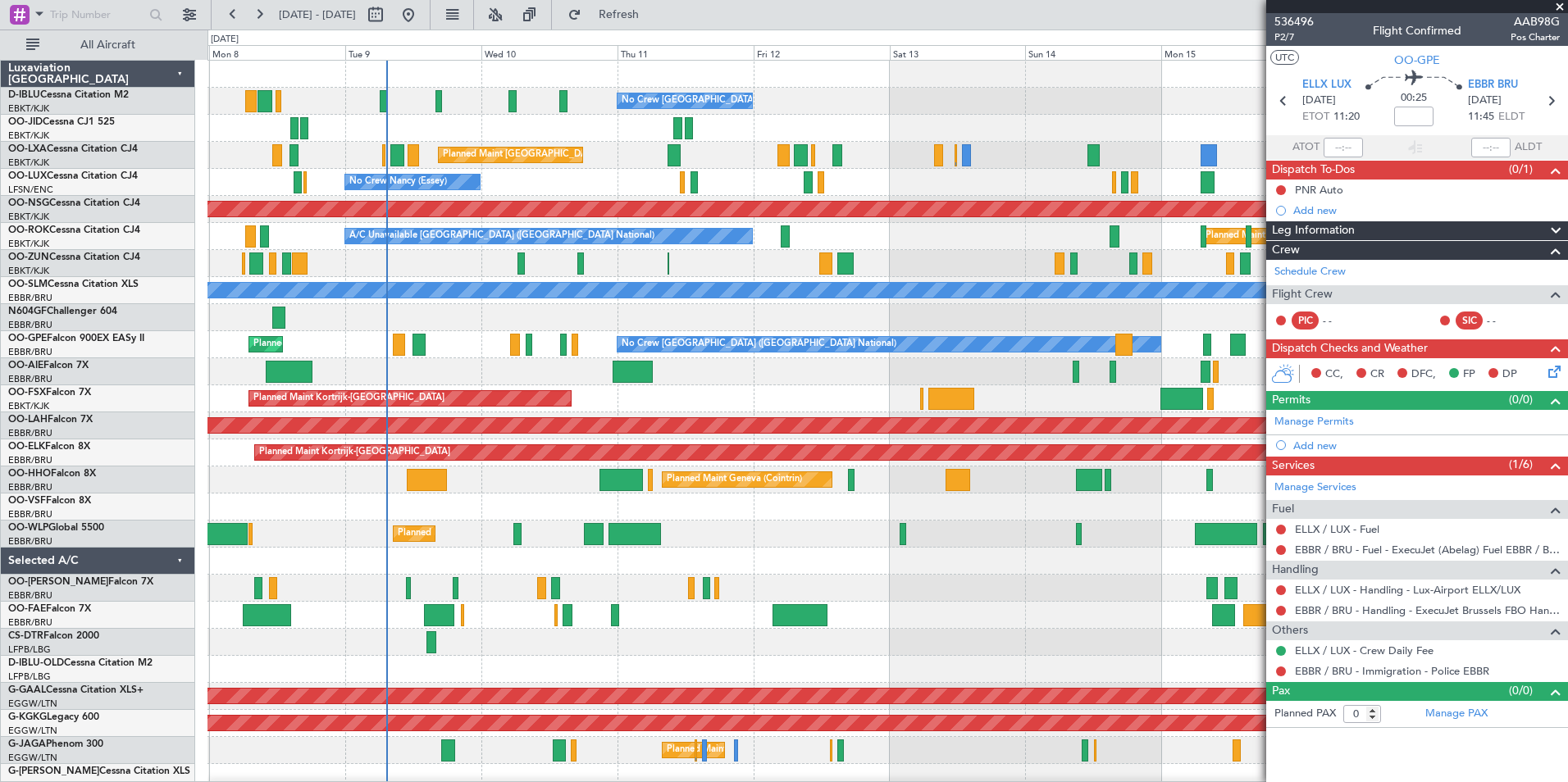
click at [1028, 511] on div at bounding box center [887, 507] width 1359 height 27
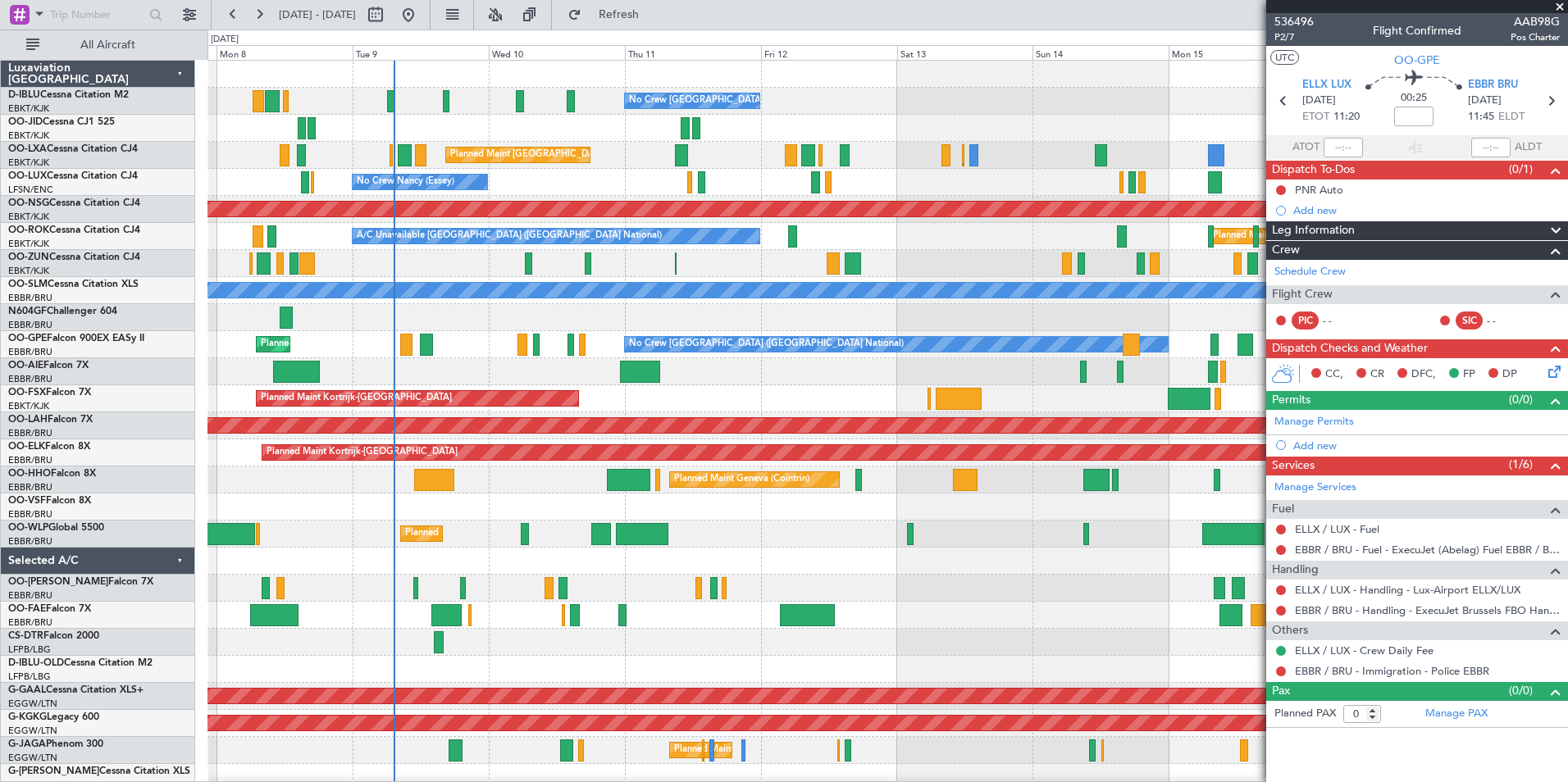
click at [835, 569] on div at bounding box center [887, 561] width 1359 height 27
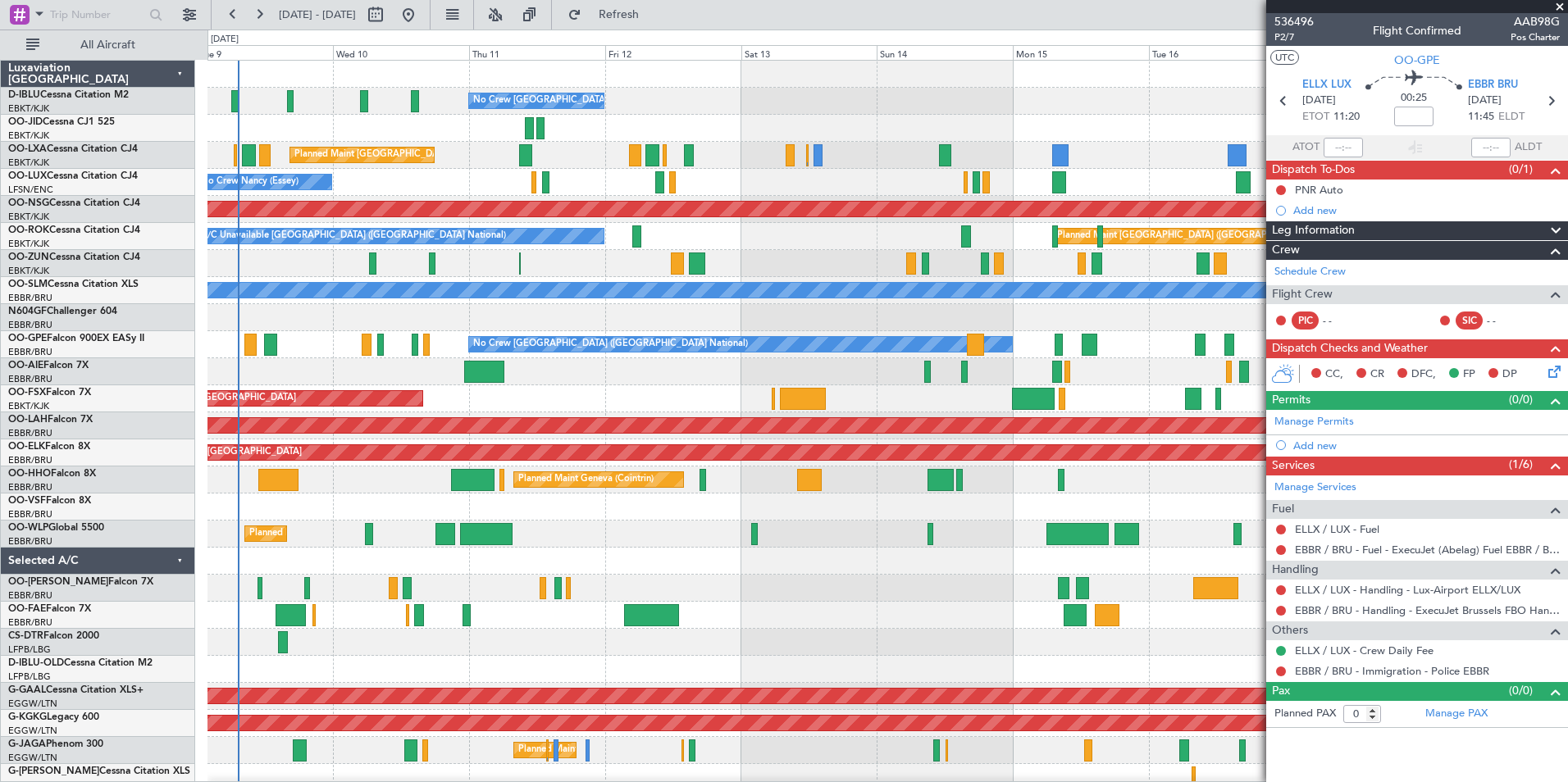
click at [878, 590] on div "No Crew Brussels (Brussels National) Planned Maint Brussels (Brussels National)…" at bounding box center [887, 616] width 1359 height 1110
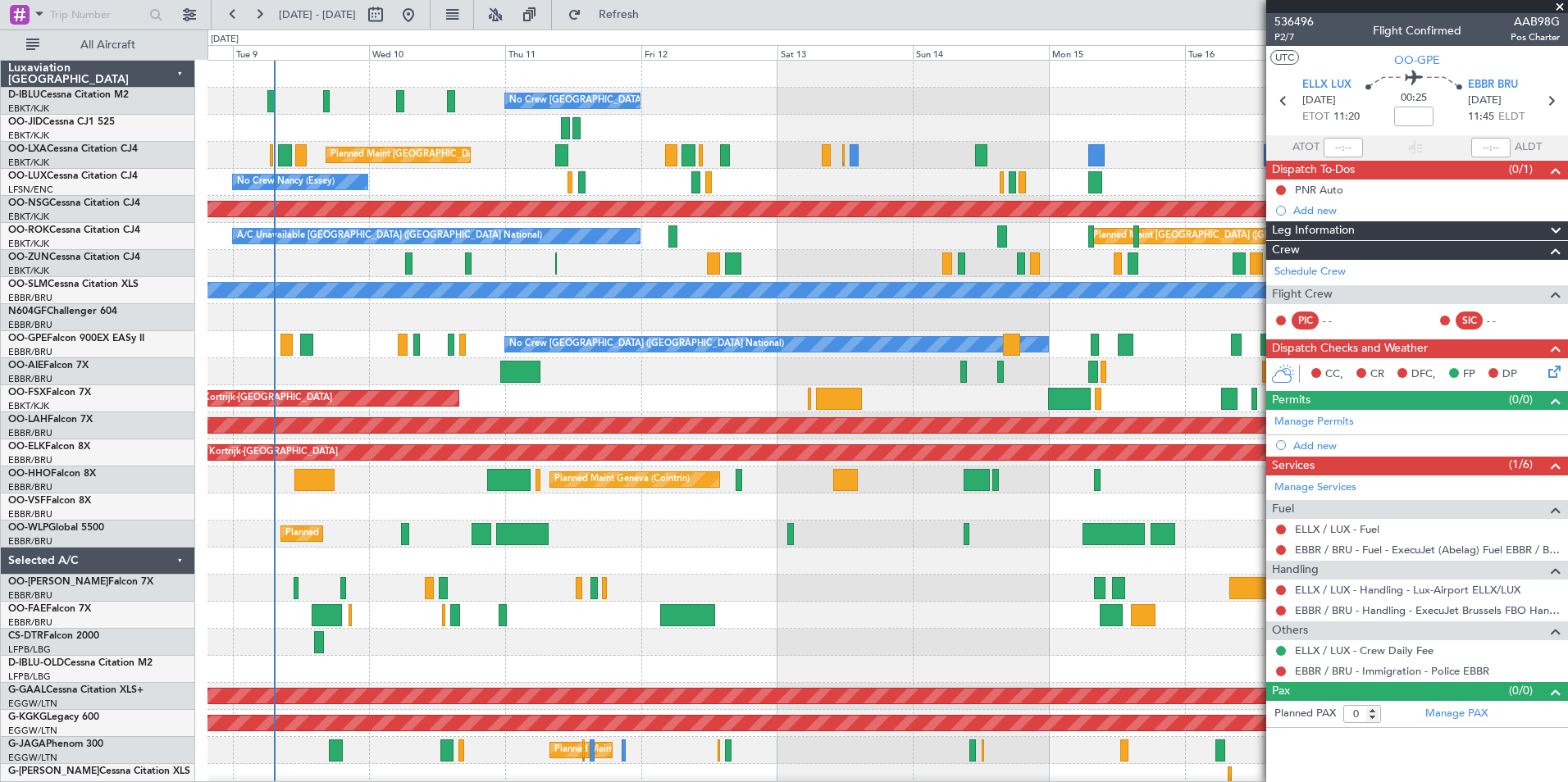
click at [914, 604] on div "No Crew Brussels (Brussels National) Planned Maint Brussels (Brussels National)…" at bounding box center [887, 616] width 1359 height 1110
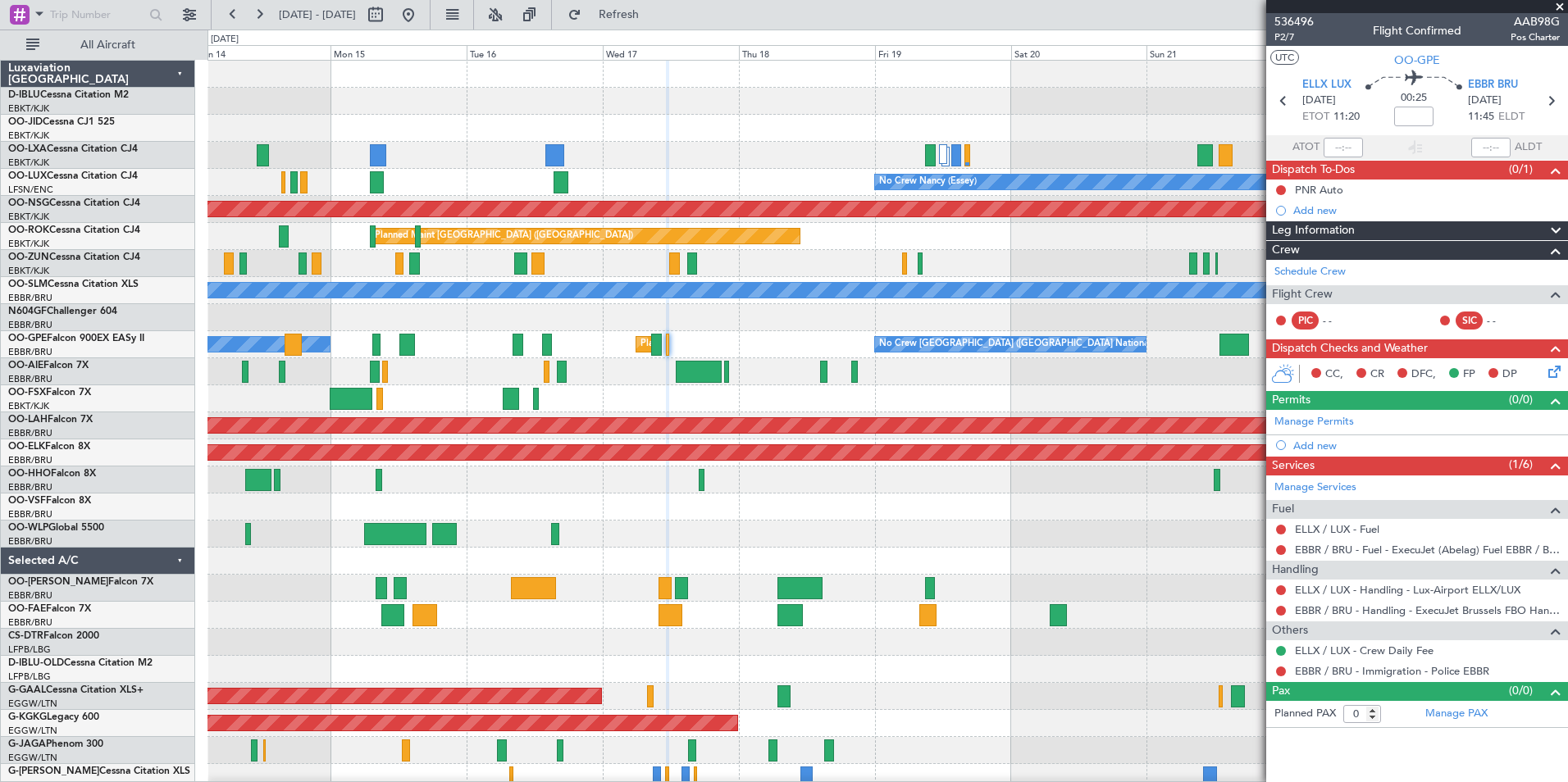
click at [743, 623] on div "A/C Unavailable Brussels (Brussels National) No Crew Brussels (Brussels Nationa…" at bounding box center [887, 616] width 1359 height 1110
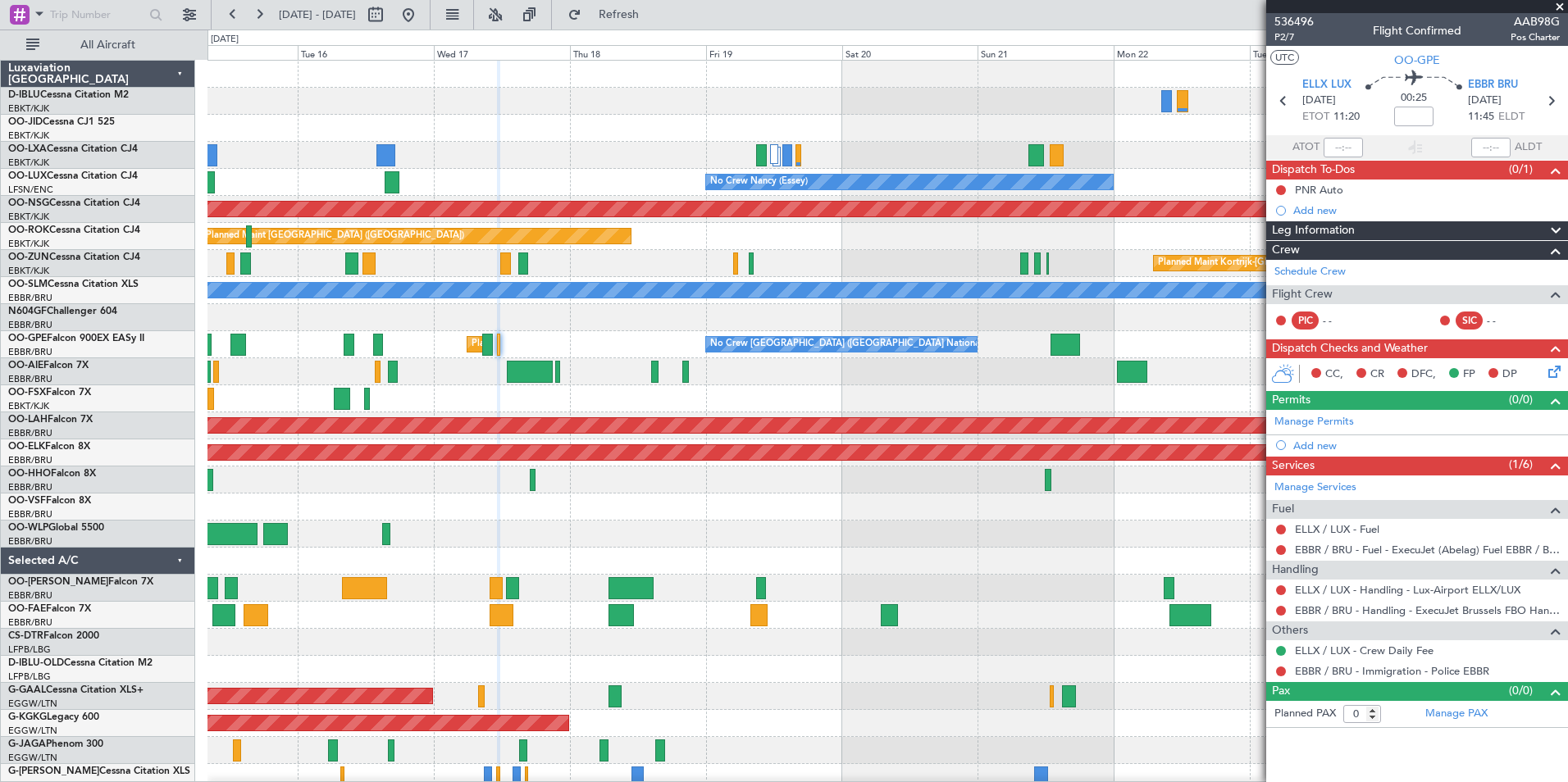
click at [907, 579] on div "A/C Unavailable [GEOGRAPHIC_DATA] ([GEOGRAPHIC_DATA] National) A/C Unavailable …" at bounding box center [887, 616] width 1359 height 1110
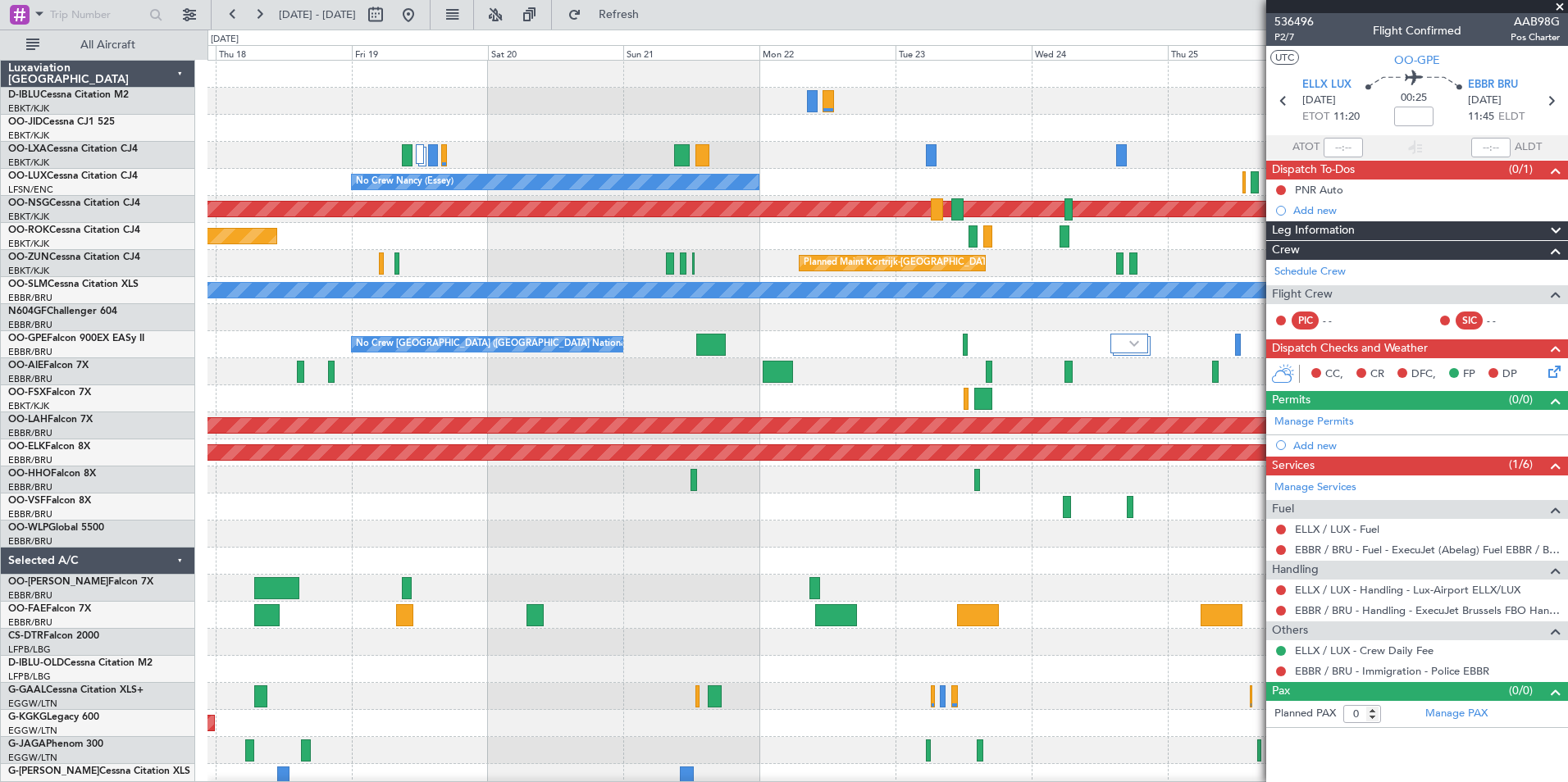
click at [708, 627] on div "A/C Unavailable Brussels (Brussels National) A/C Unavailable Kortrijk-Wevelgem …" at bounding box center [887, 601] width 1359 height 1082
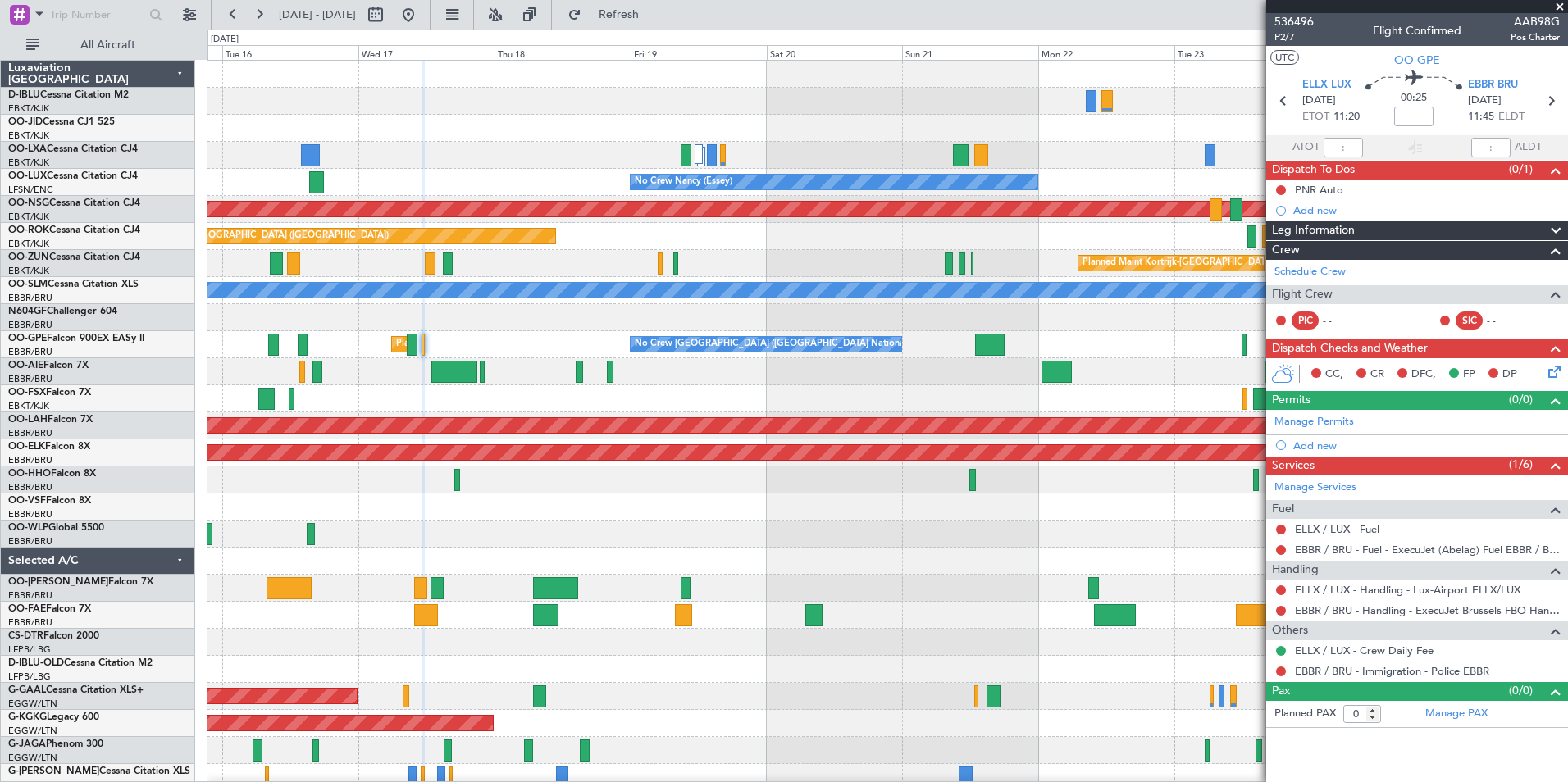
click at [976, 376] on div at bounding box center [887, 372] width 1359 height 27
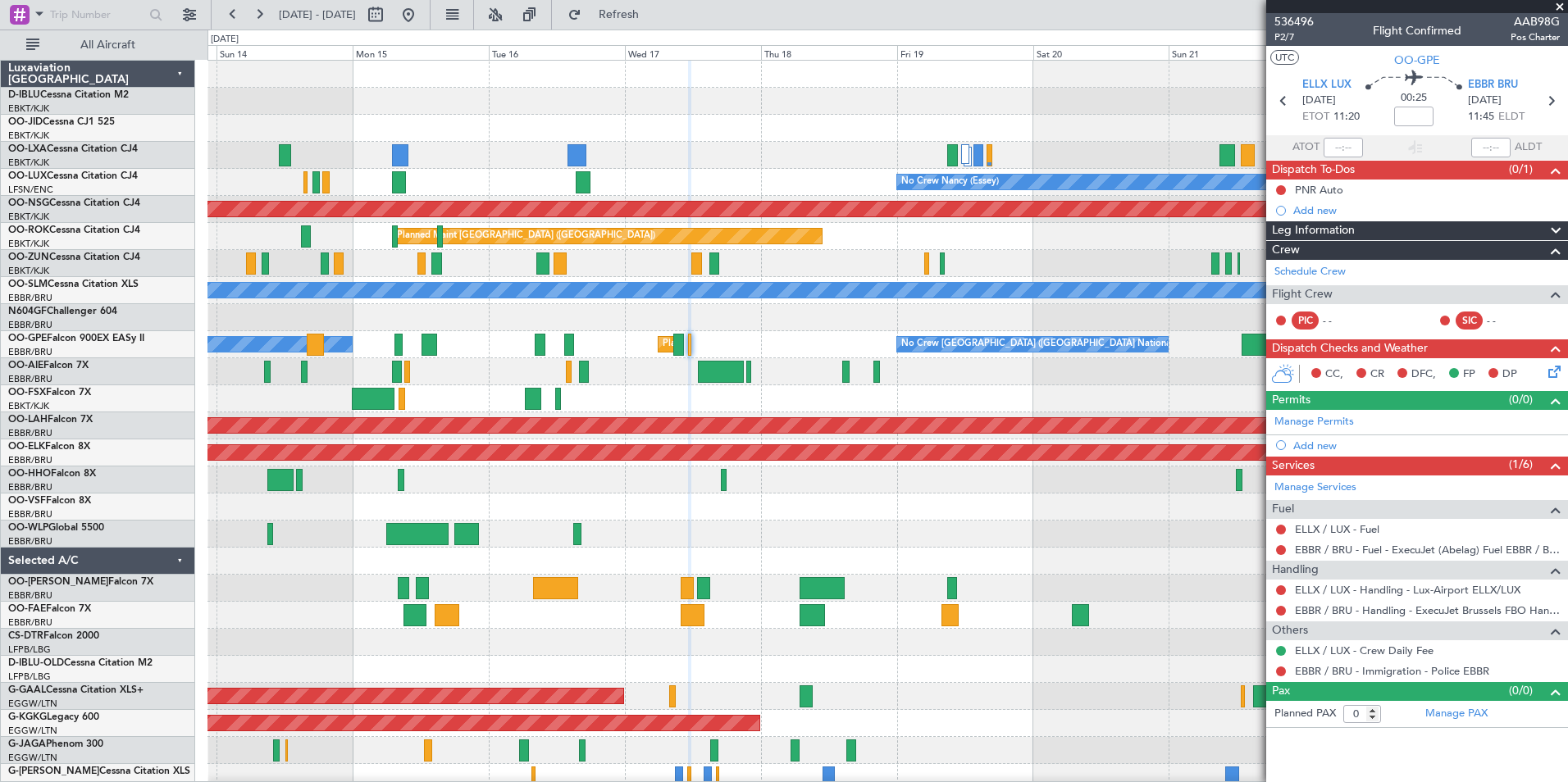
click at [1115, 381] on div at bounding box center [887, 372] width 1359 height 27
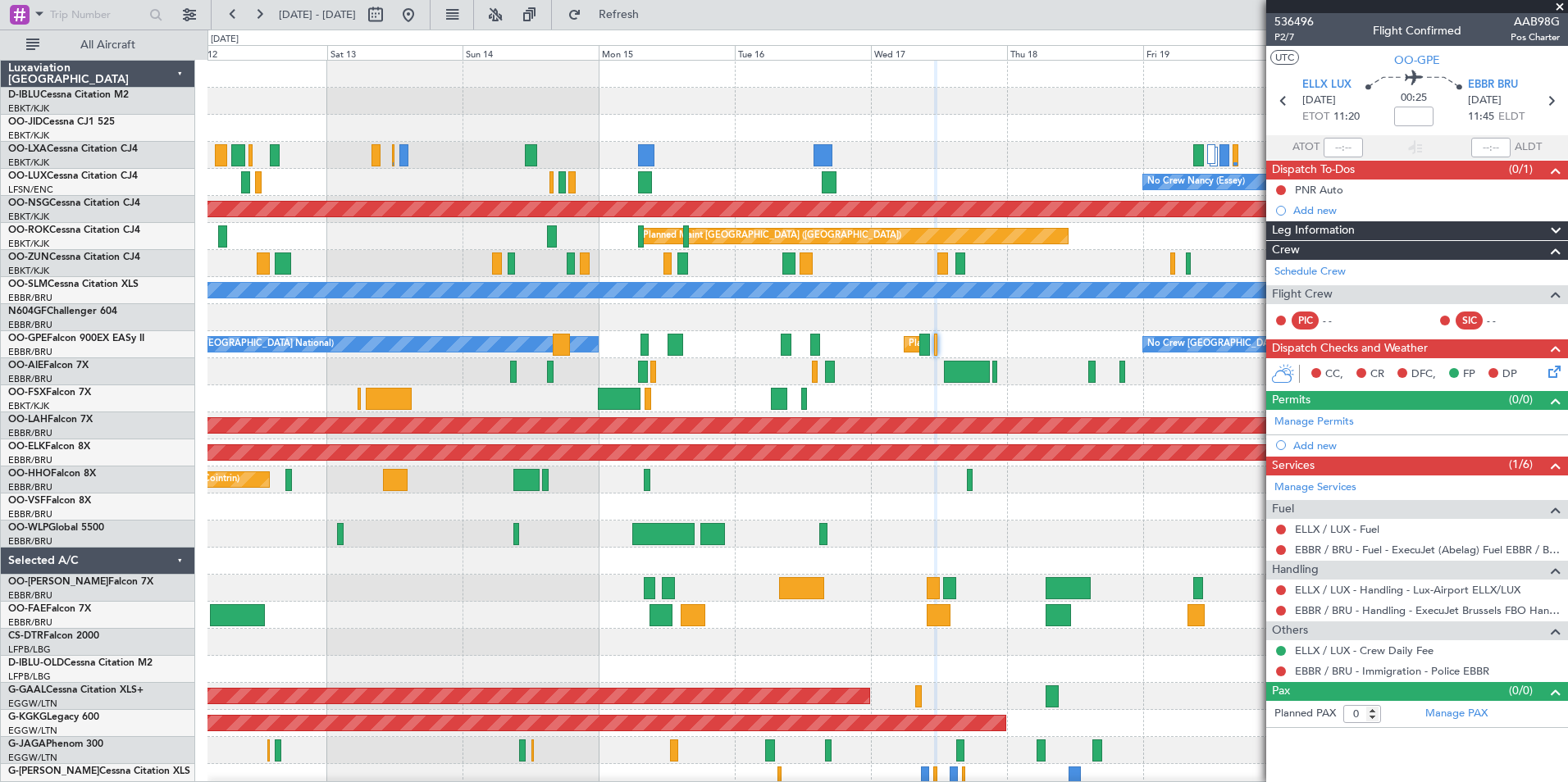
click at [1161, 379] on div at bounding box center [887, 372] width 1359 height 27
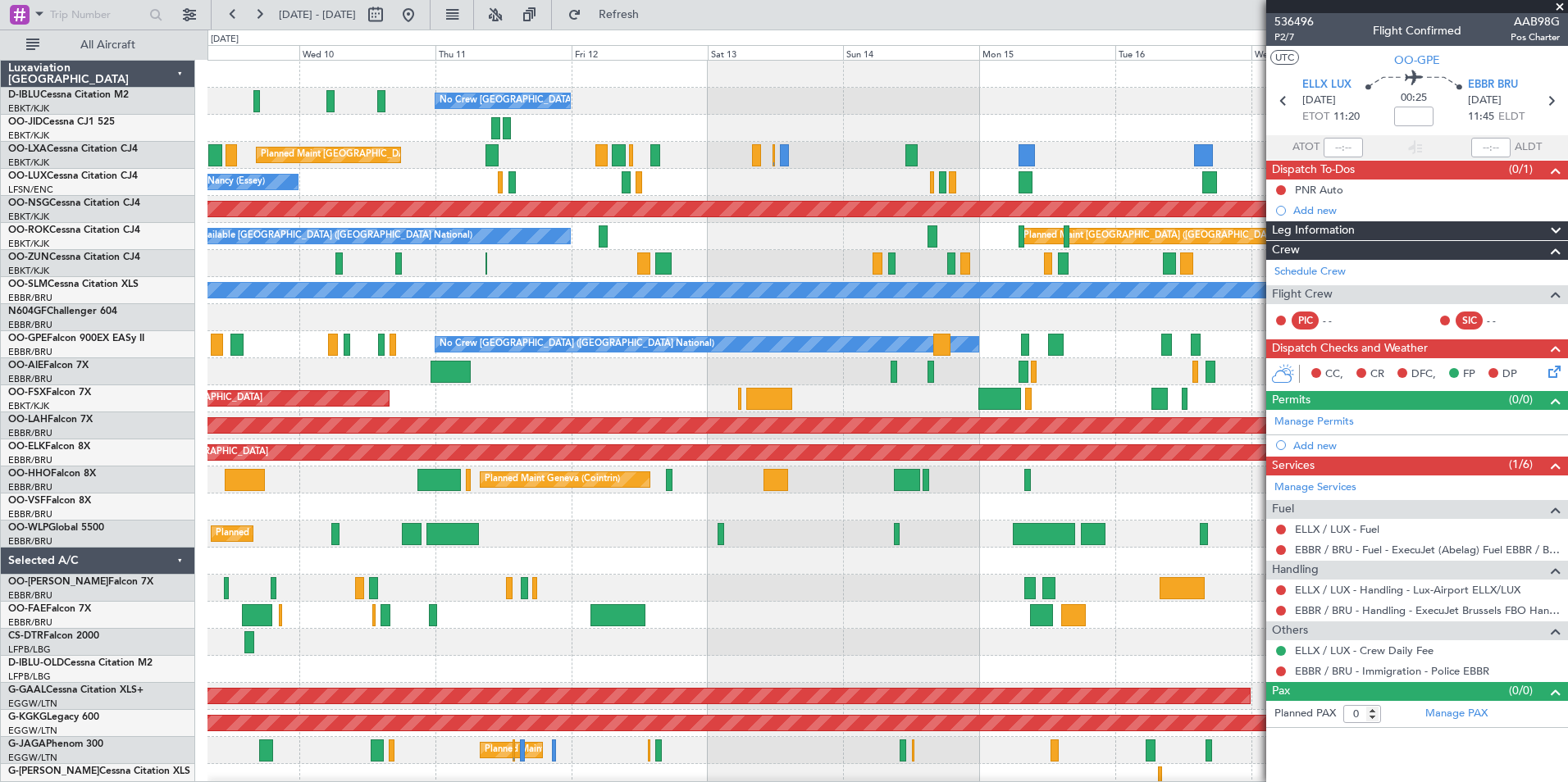
click at [915, 514] on div at bounding box center [887, 507] width 1359 height 27
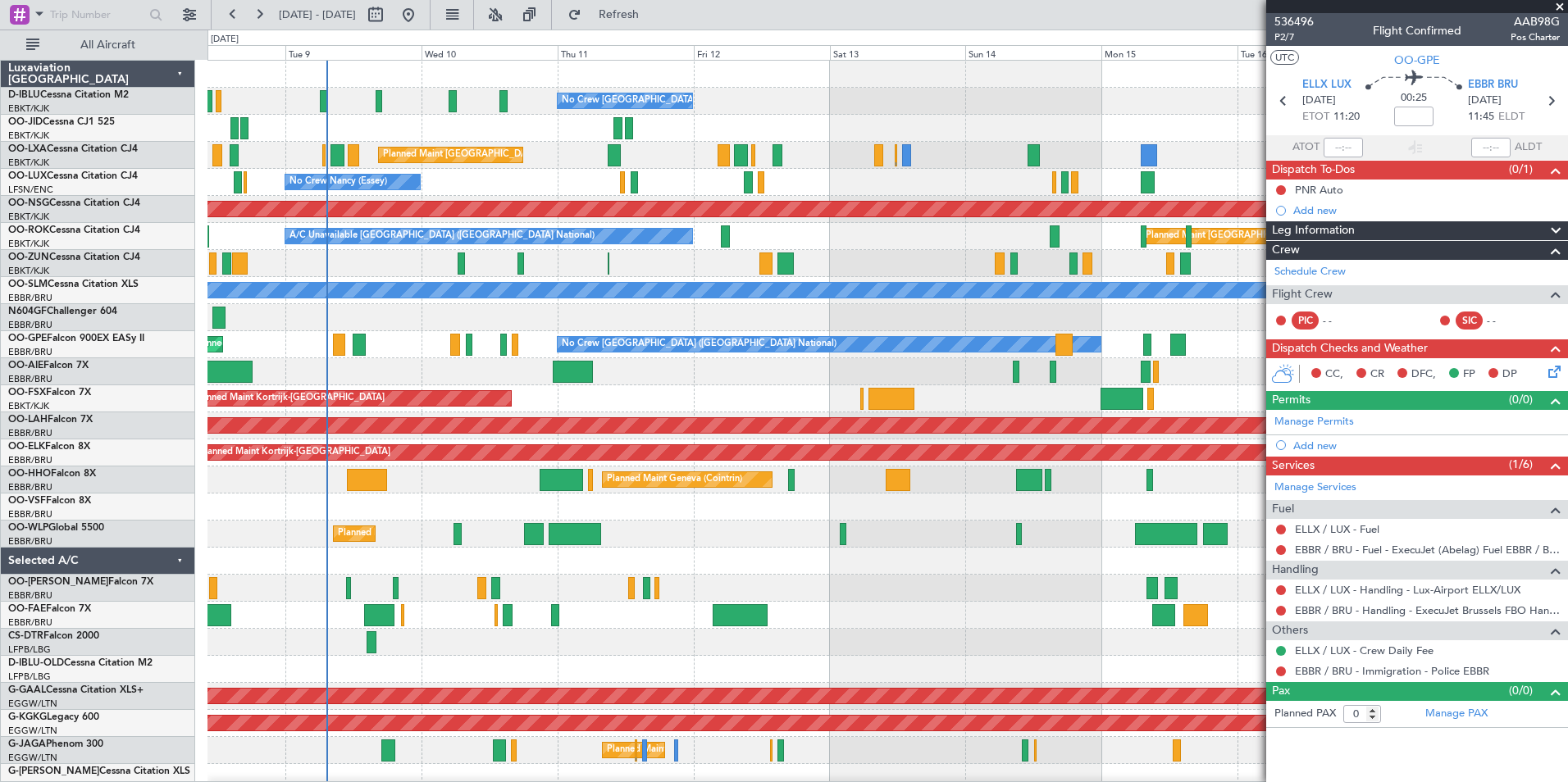
click at [1037, 525] on div "No Crew Brussels (Brussels National) Planned Maint Brussels (Brussels National)…" at bounding box center [887, 616] width 1359 height 1110
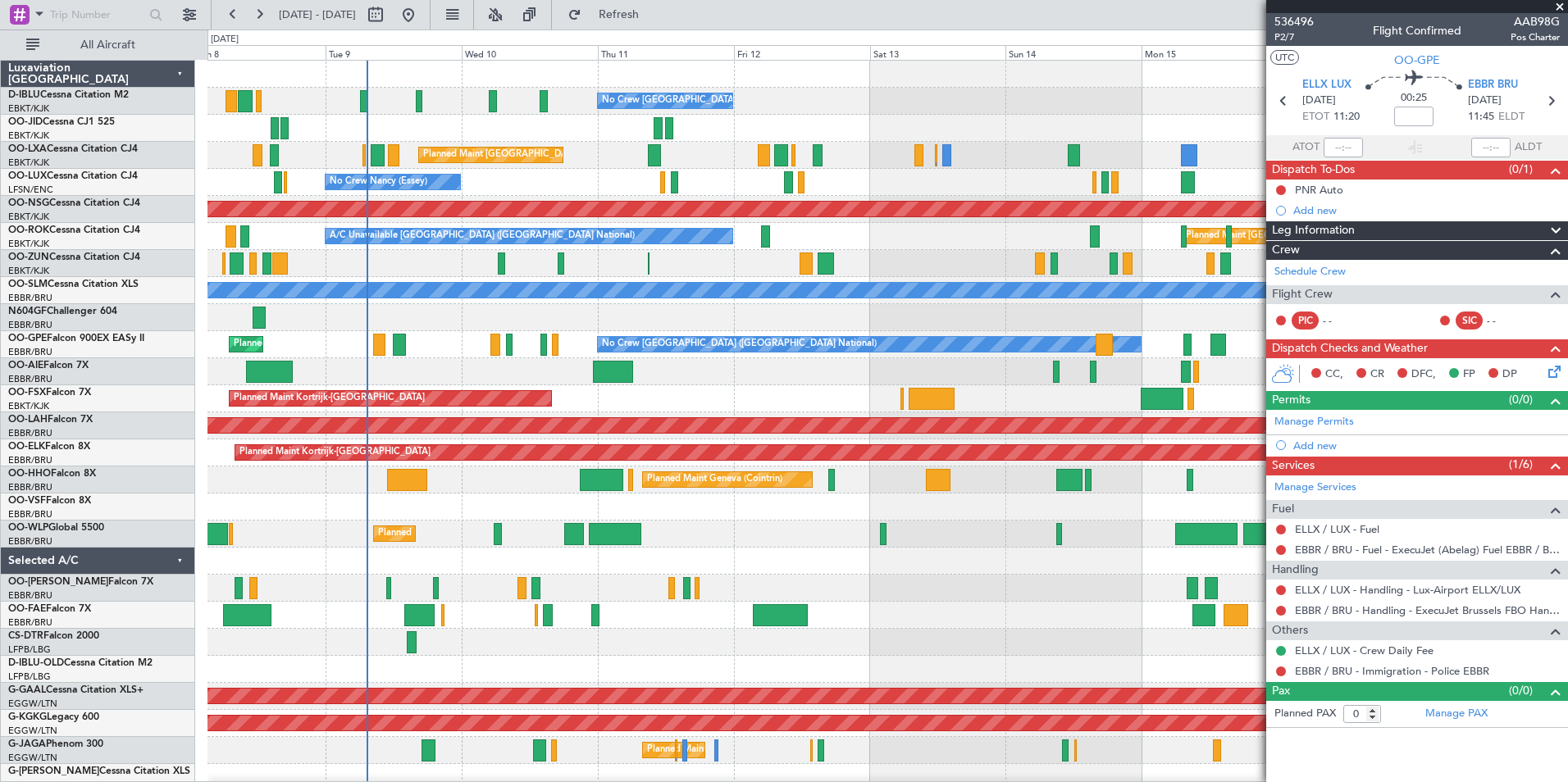
click at [935, 534] on div "Planned Maint Liege" at bounding box center [887, 534] width 1359 height 27
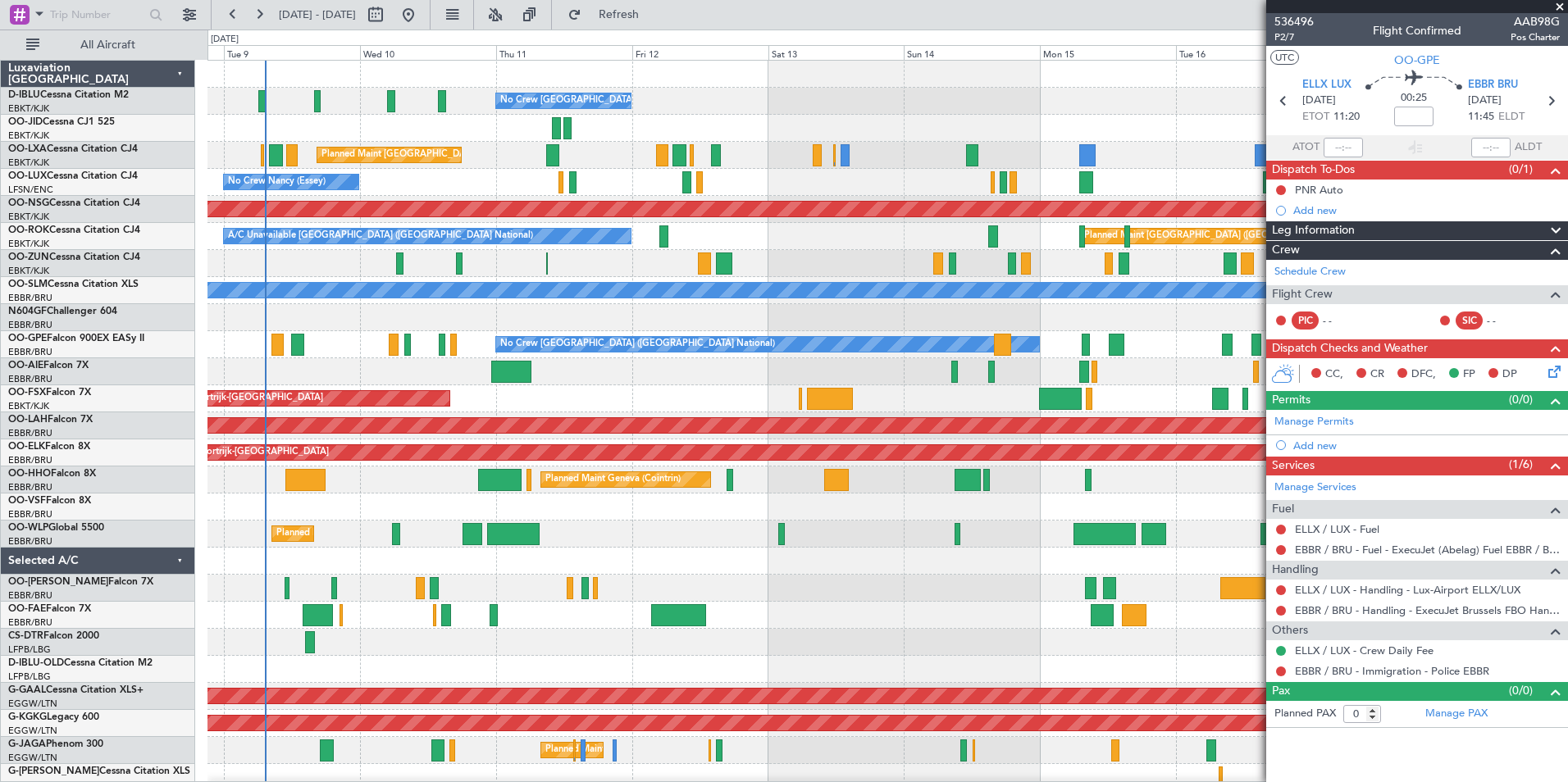
click at [953, 578] on div "No Crew Brussels (Brussels National) Planned Maint Brussels (Brussels National)…" at bounding box center [887, 616] width 1359 height 1110
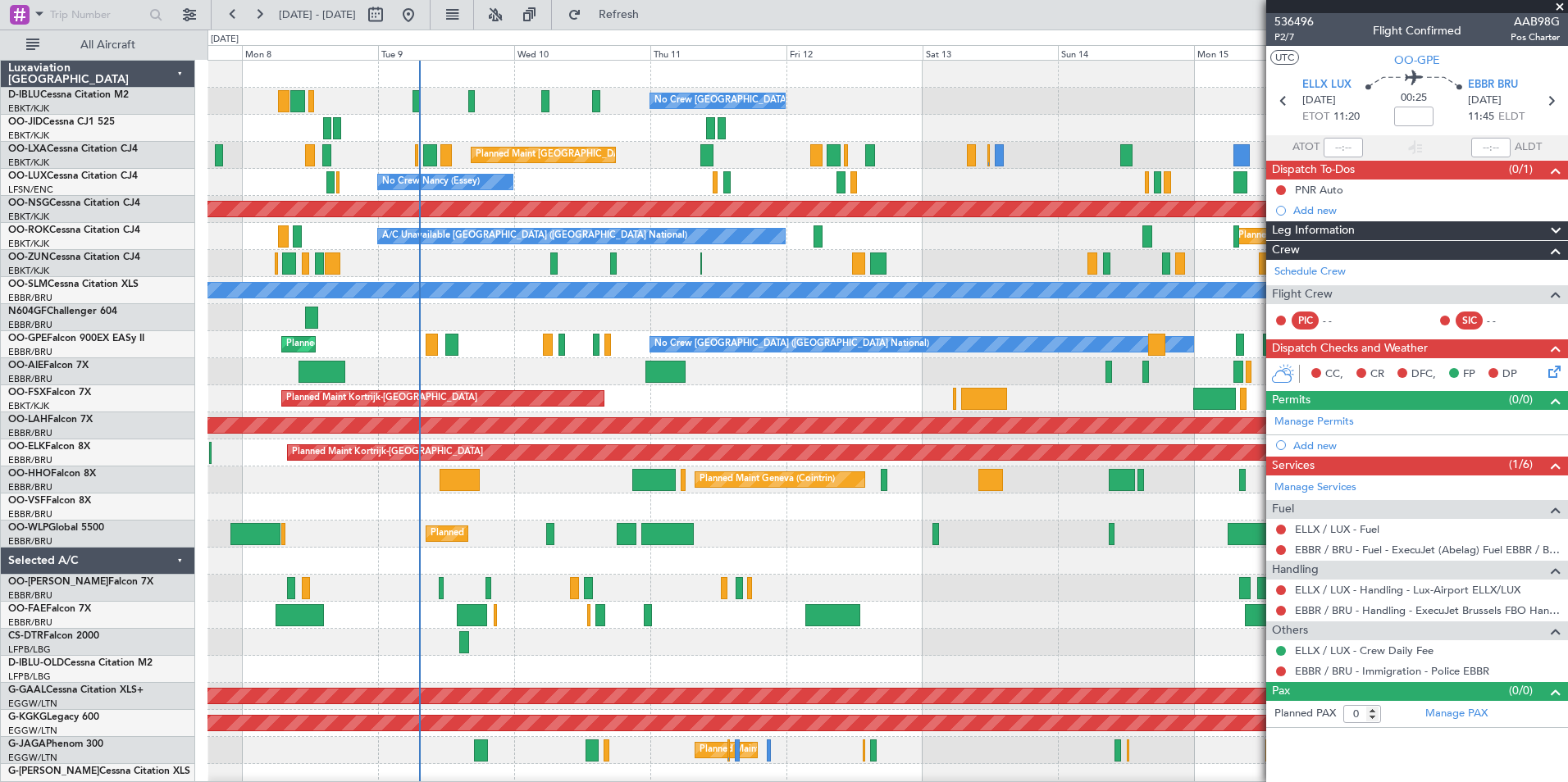
click at [1107, 579] on div at bounding box center [887, 589] width 1359 height 27
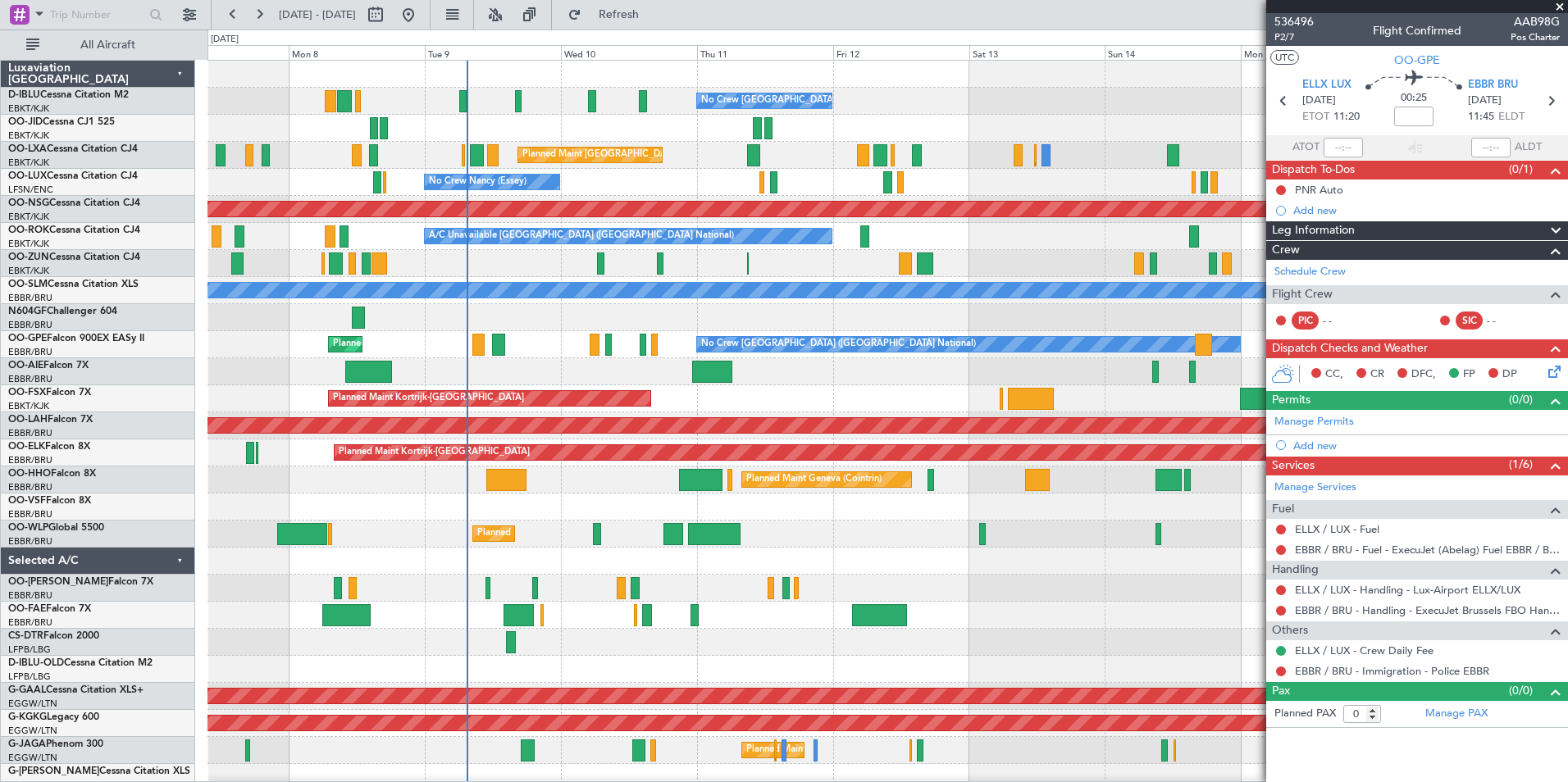
click at [1080, 627] on div "No Crew Brussels (Brussels National) Planned Maint Brussels (Brussels National)…" at bounding box center [887, 616] width 1359 height 1110
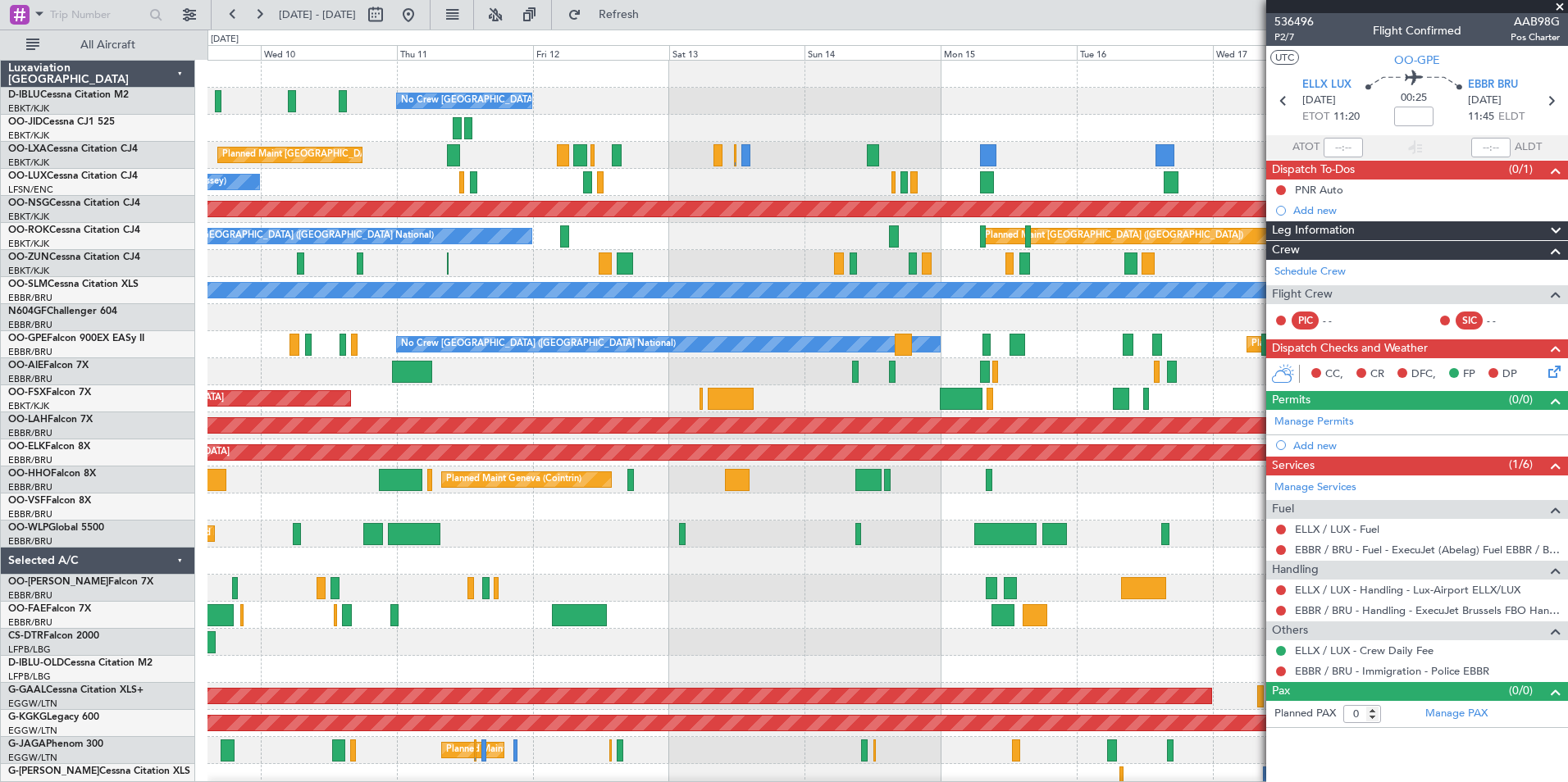
click at [637, 655] on div "No Crew Brussels (Brussels National) Planned Maint Brussels (Brussels National)…" at bounding box center [887, 601] width 1359 height 1082
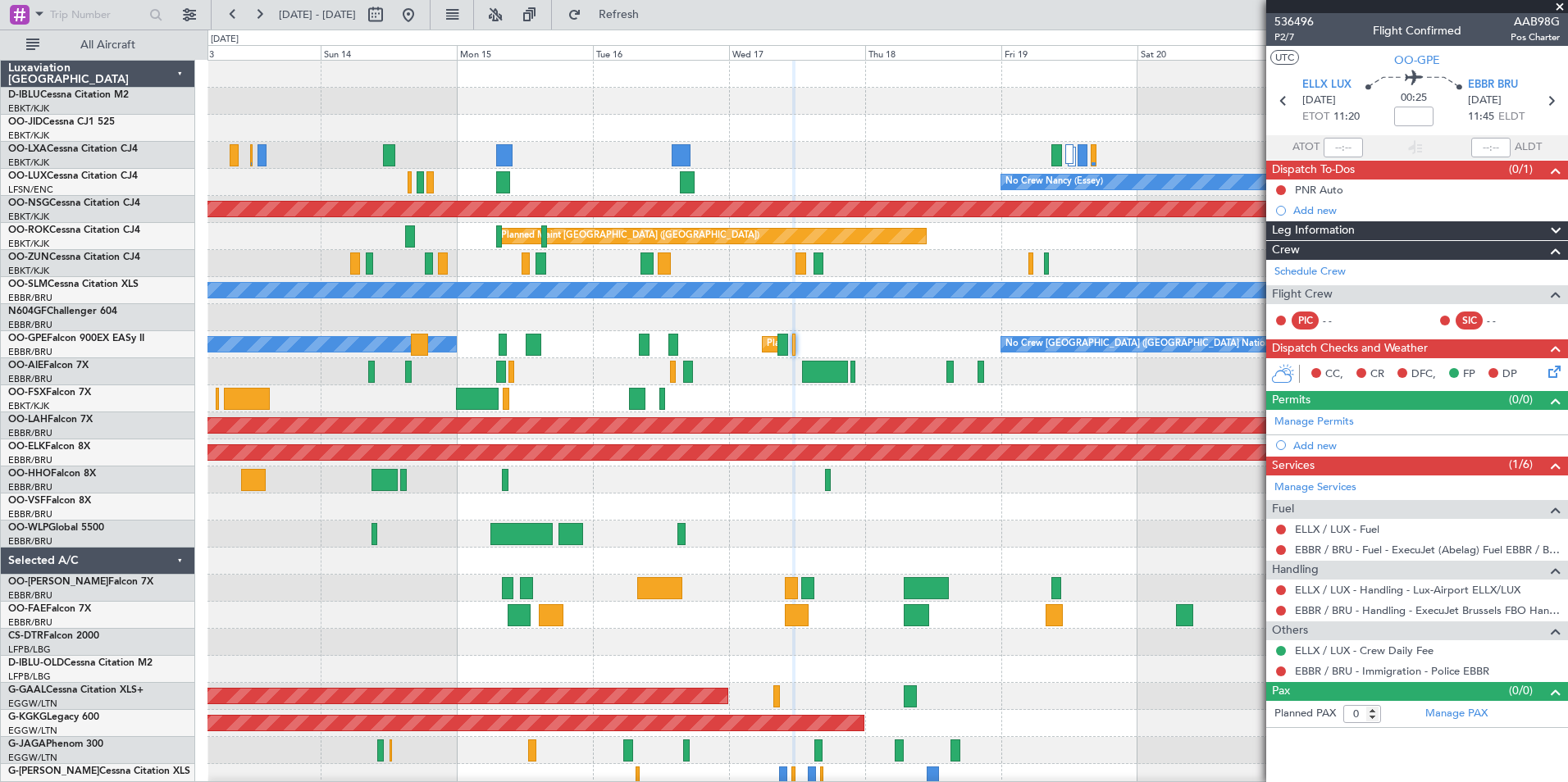
click at [654, 646] on div "No Crew Brussels (Brussels National) Planned Maint Brussels (Brussels National)…" at bounding box center [887, 601] width 1359 height 1082
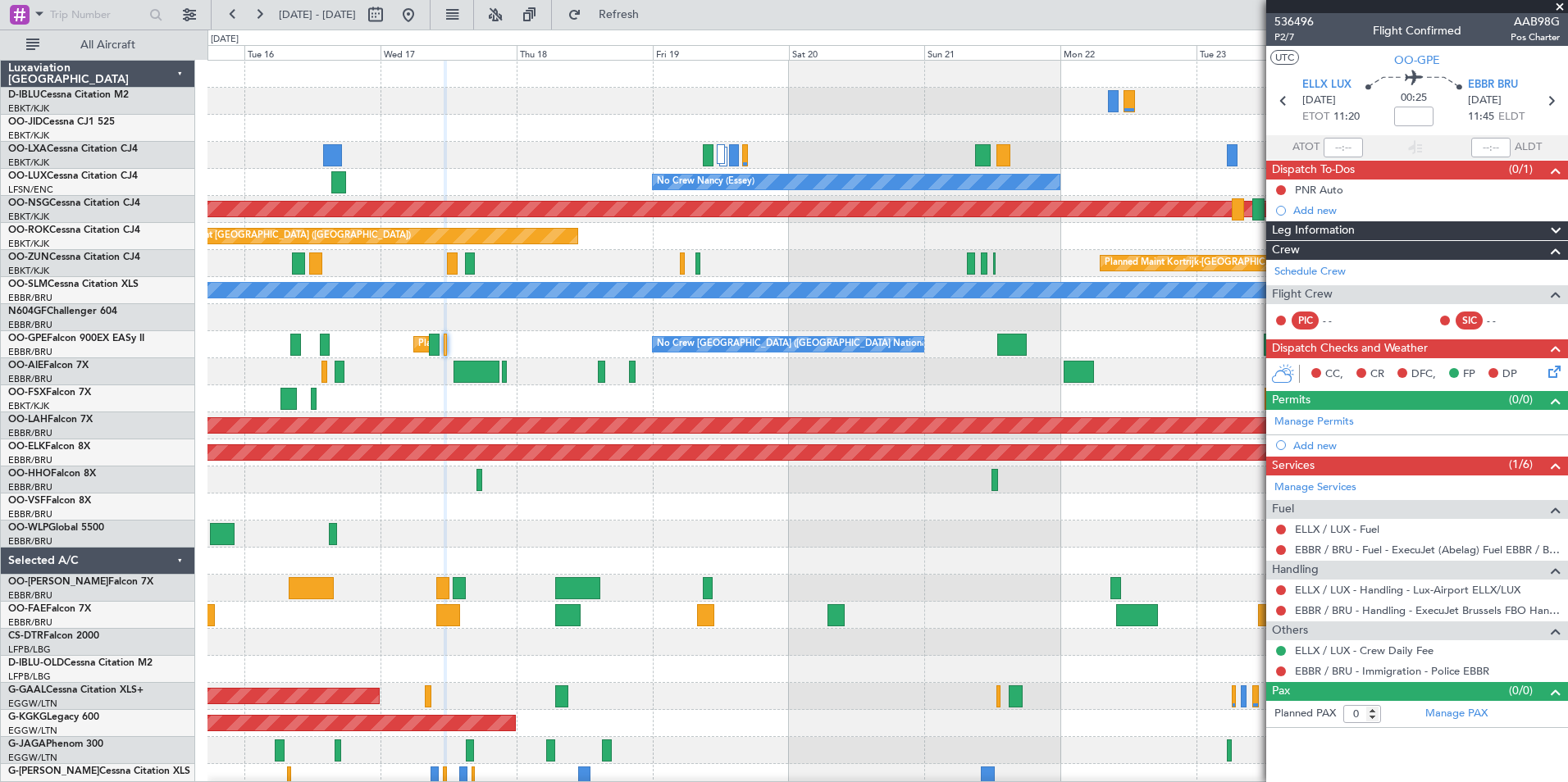
click at [634, 632] on div "A/C Unavailable [GEOGRAPHIC_DATA] ([GEOGRAPHIC_DATA] National) A/C Unavailable …" at bounding box center [887, 601] width 1359 height 1082
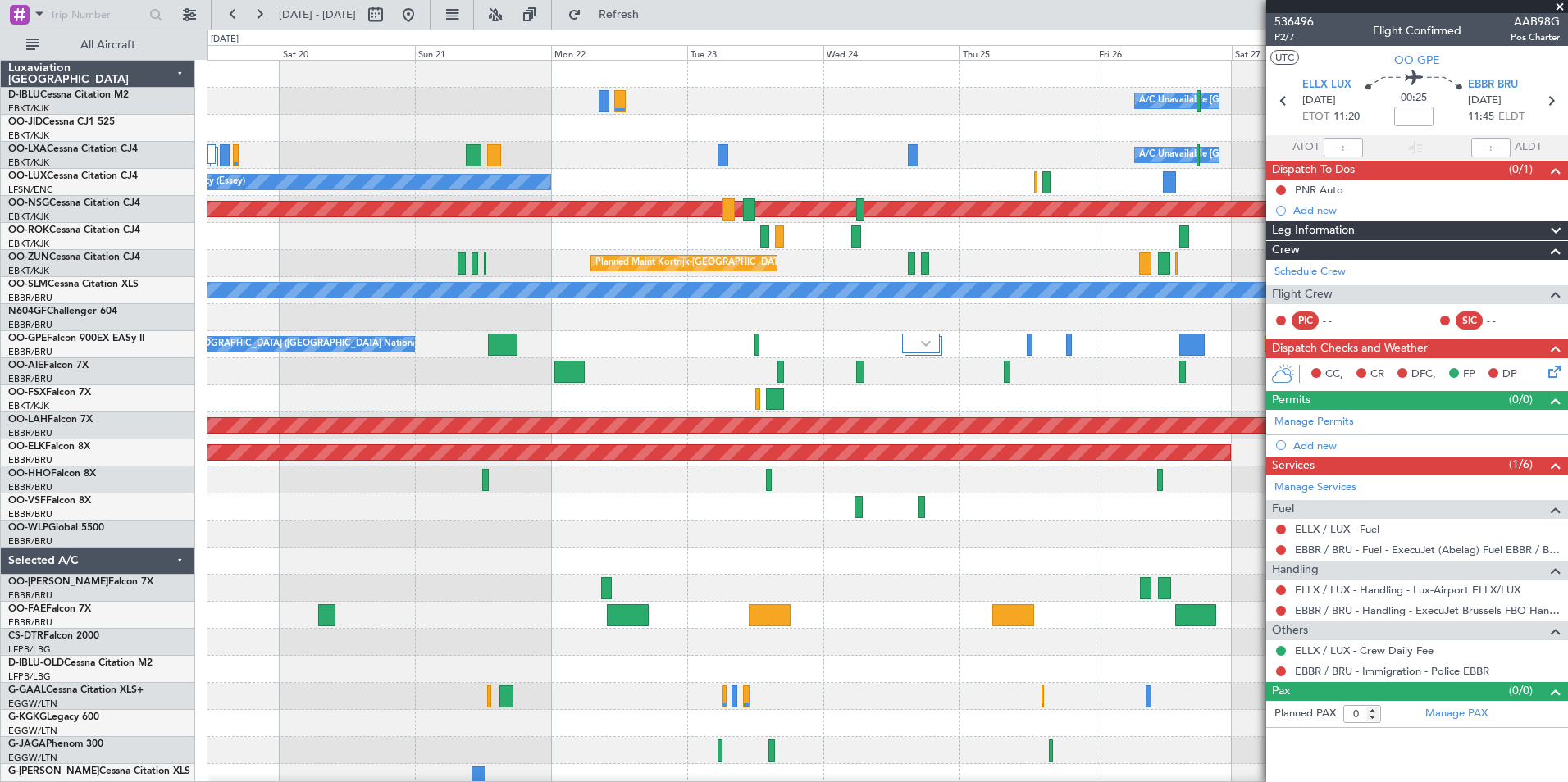
click at [416, 617] on div "A/C Unavailable [GEOGRAPHIC_DATA] ([GEOGRAPHIC_DATA] National) A/C Unavailable …" at bounding box center [887, 601] width 1359 height 1082
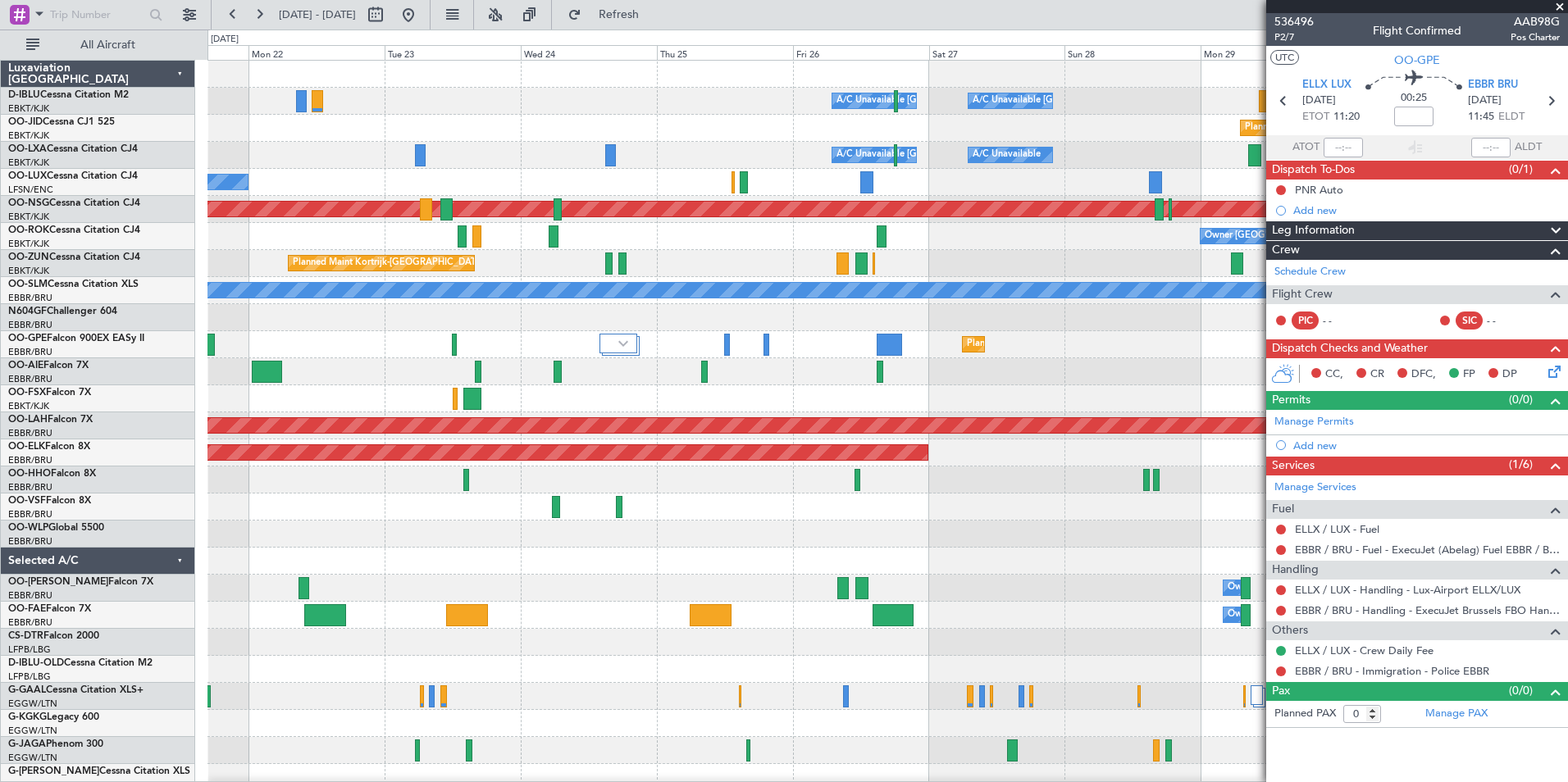
click at [673, 607] on div "A/C Unavailable Brussels (Brussels National) A/C Unavailable Kortrijk-Wevelgem …" at bounding box center [887, 601] width 1359 height 1082
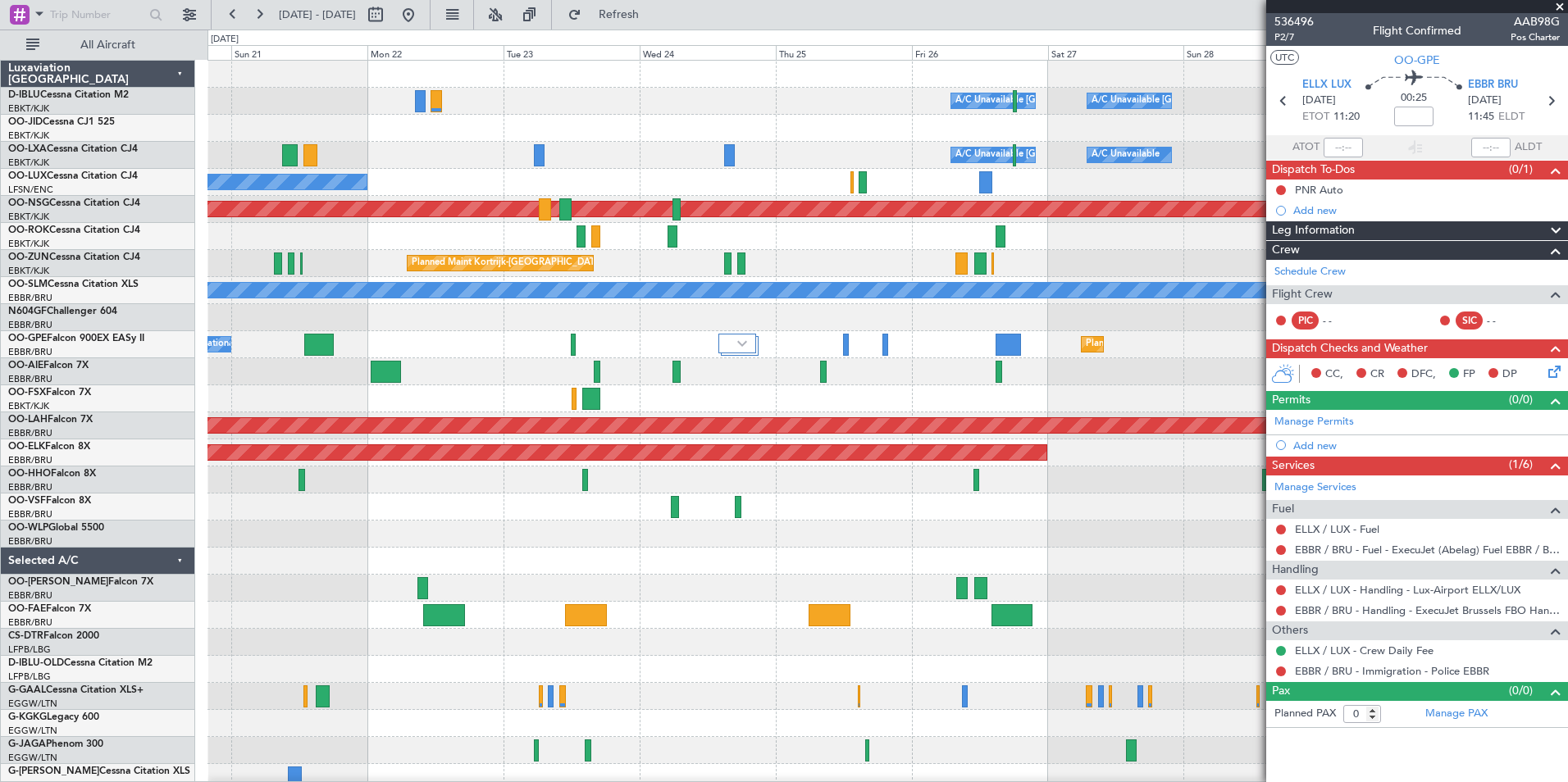
click at [712, 385] on div "A/C Unavailable Brussels (Brussels National) A/C Unavailable Kortrijk-Wevelgem …" at bounding box center [887, 574] width 1359 height 1028
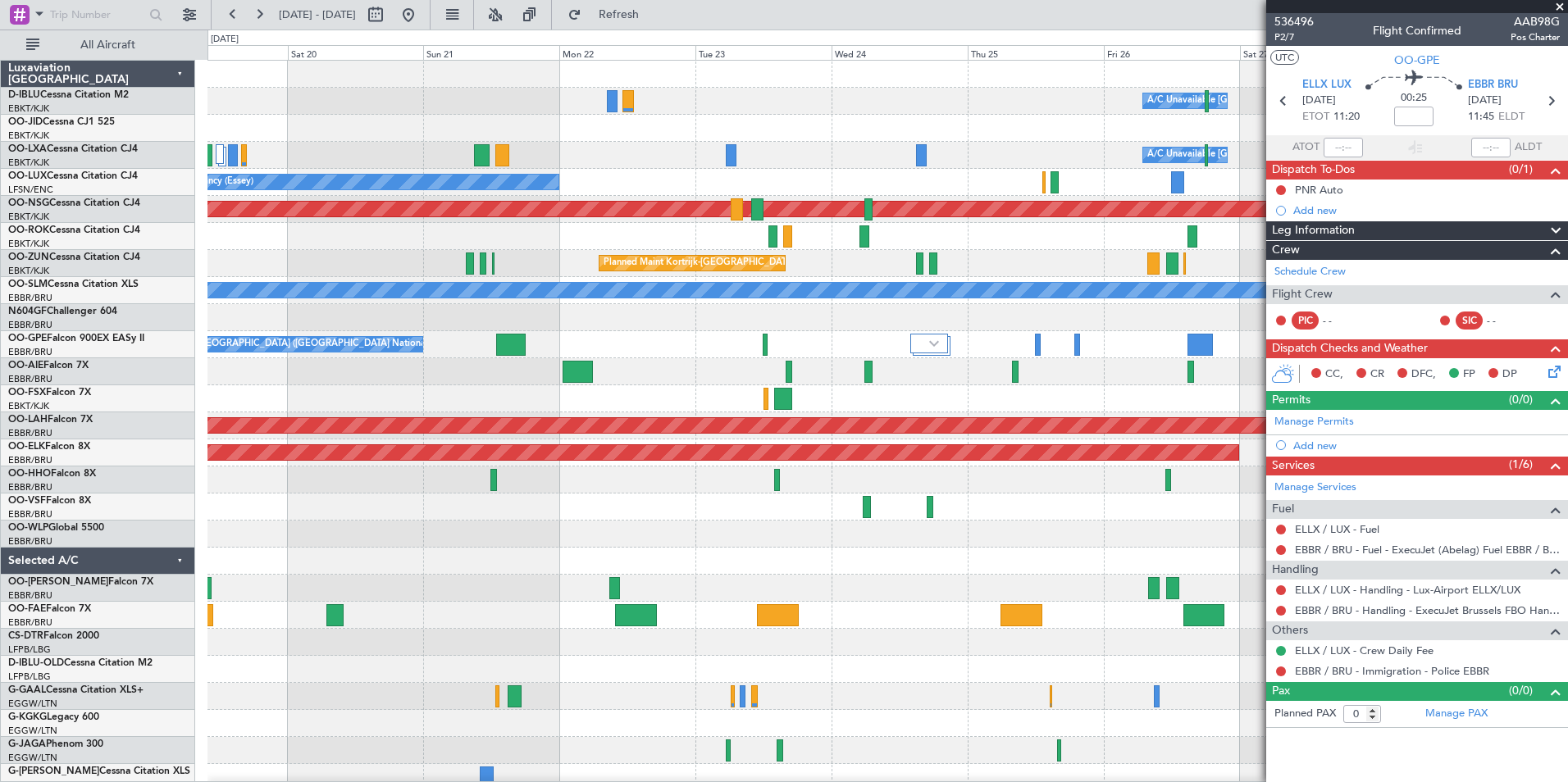
click at [862, 382] on div at bounding box center [887, 372] width 1359 height 27
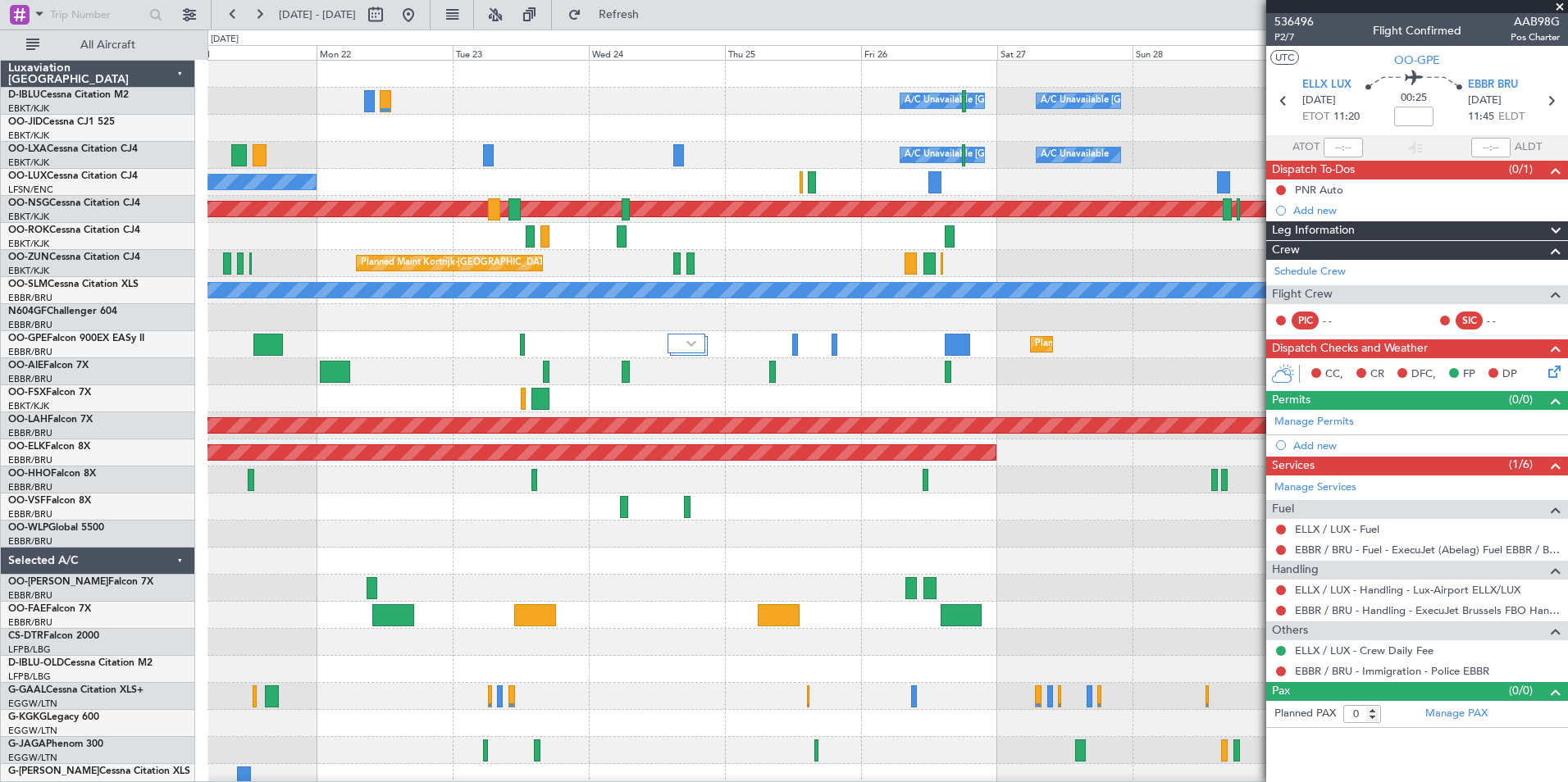
click at [746, 560] on div "A/C Unavailable Brussels (Brussels National) A/C Unavailable Kortrijk-Wevelgem …" at bounding box center [887, 574] width 1359 height 1028
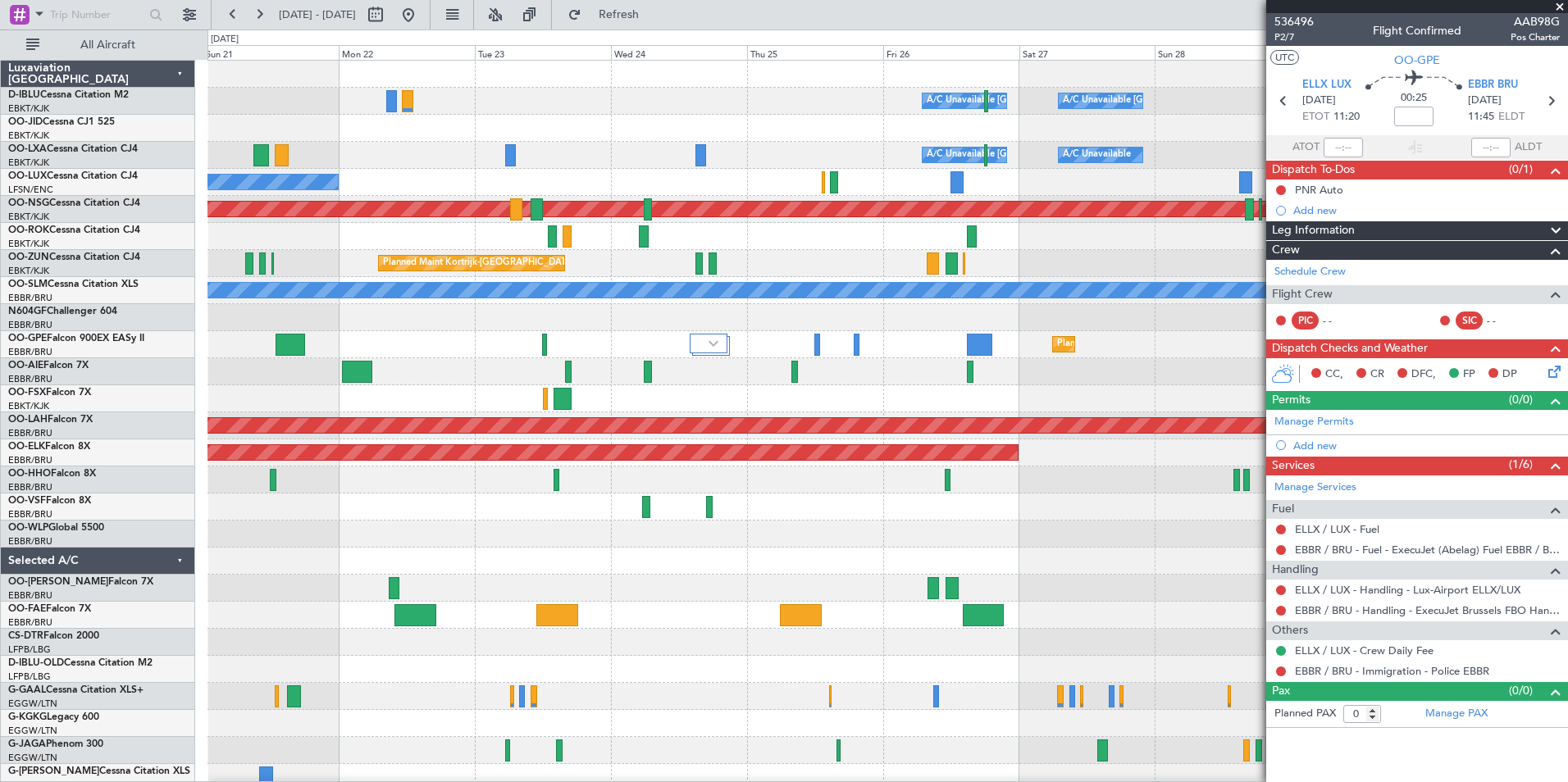
click at [1019, 543] on div at bounding box center [887, 534] width 1359 height 27
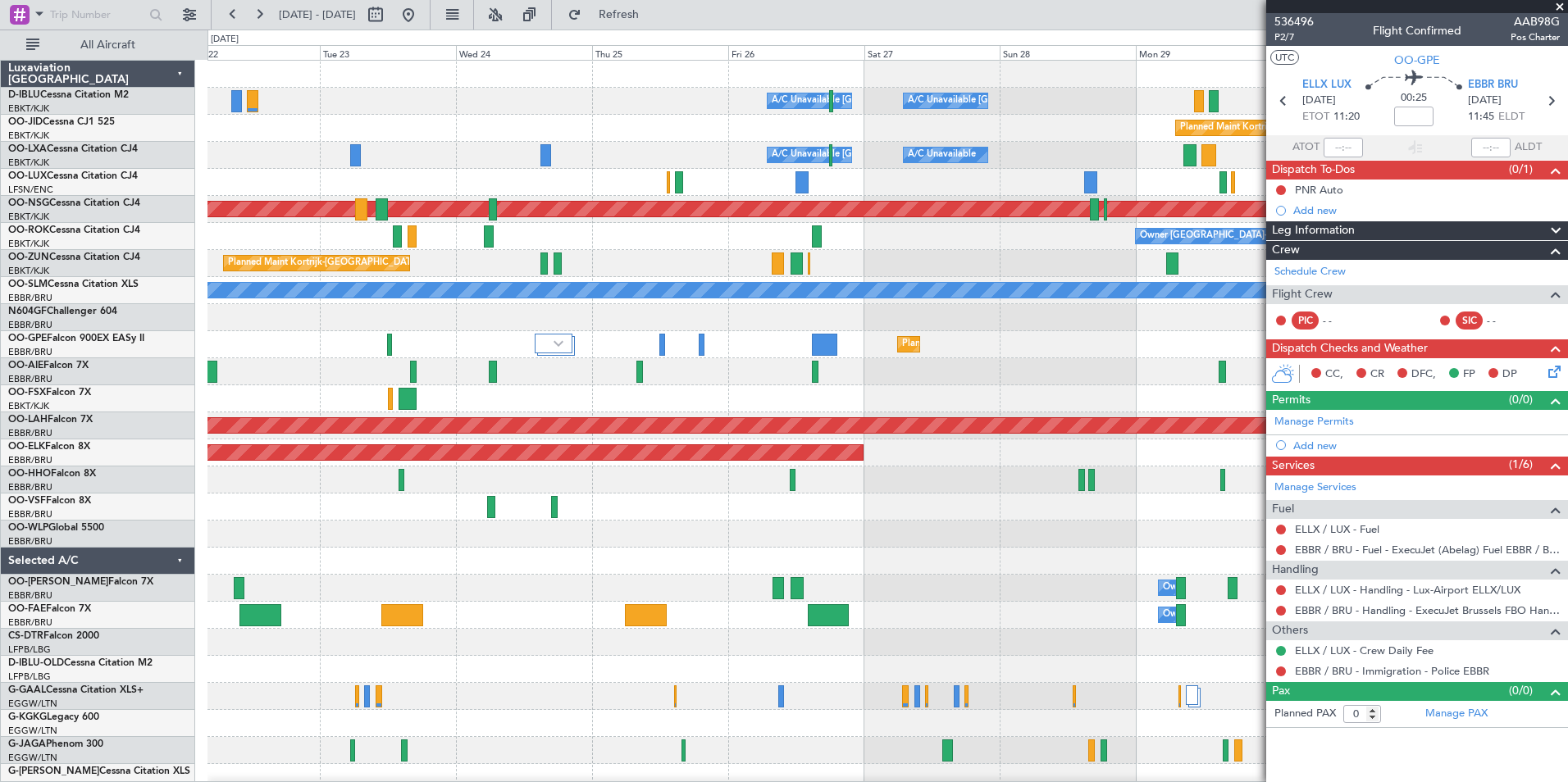
click at [584, 561] on div "A/C Unavailable Brussels (Brussels National) A/C Unavailable Kortrijk-Wevelgem …" at bounding box center [887, 574] width 1359 height 1028
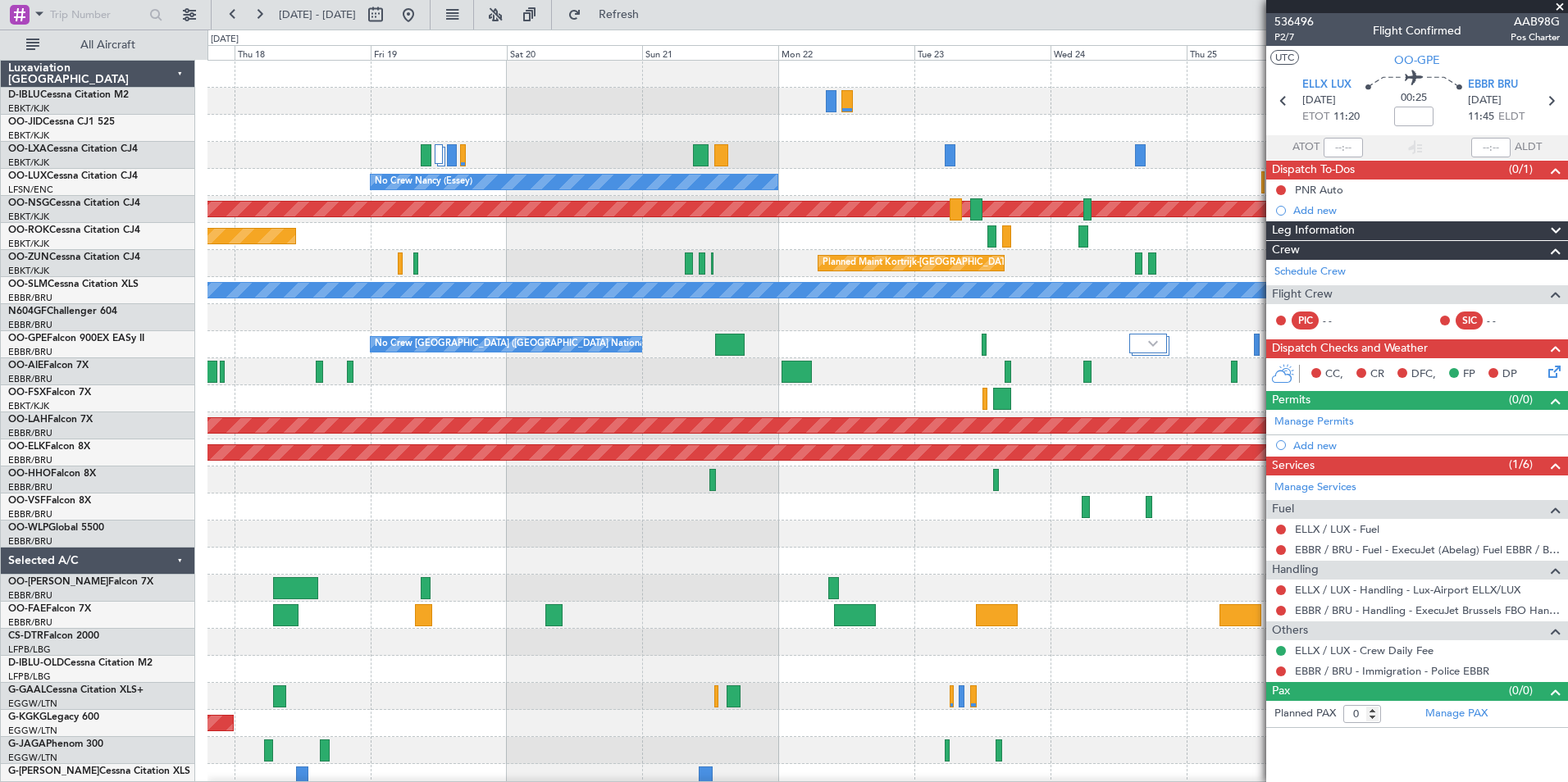
click at [1381, 537] on fb-app "22 Sep 2025 - 02 Oct 2025 Refresh Quick Links All Aircraft A/C Unavailable Brus…" at bounding box center [784, 398] width 1568 height 770
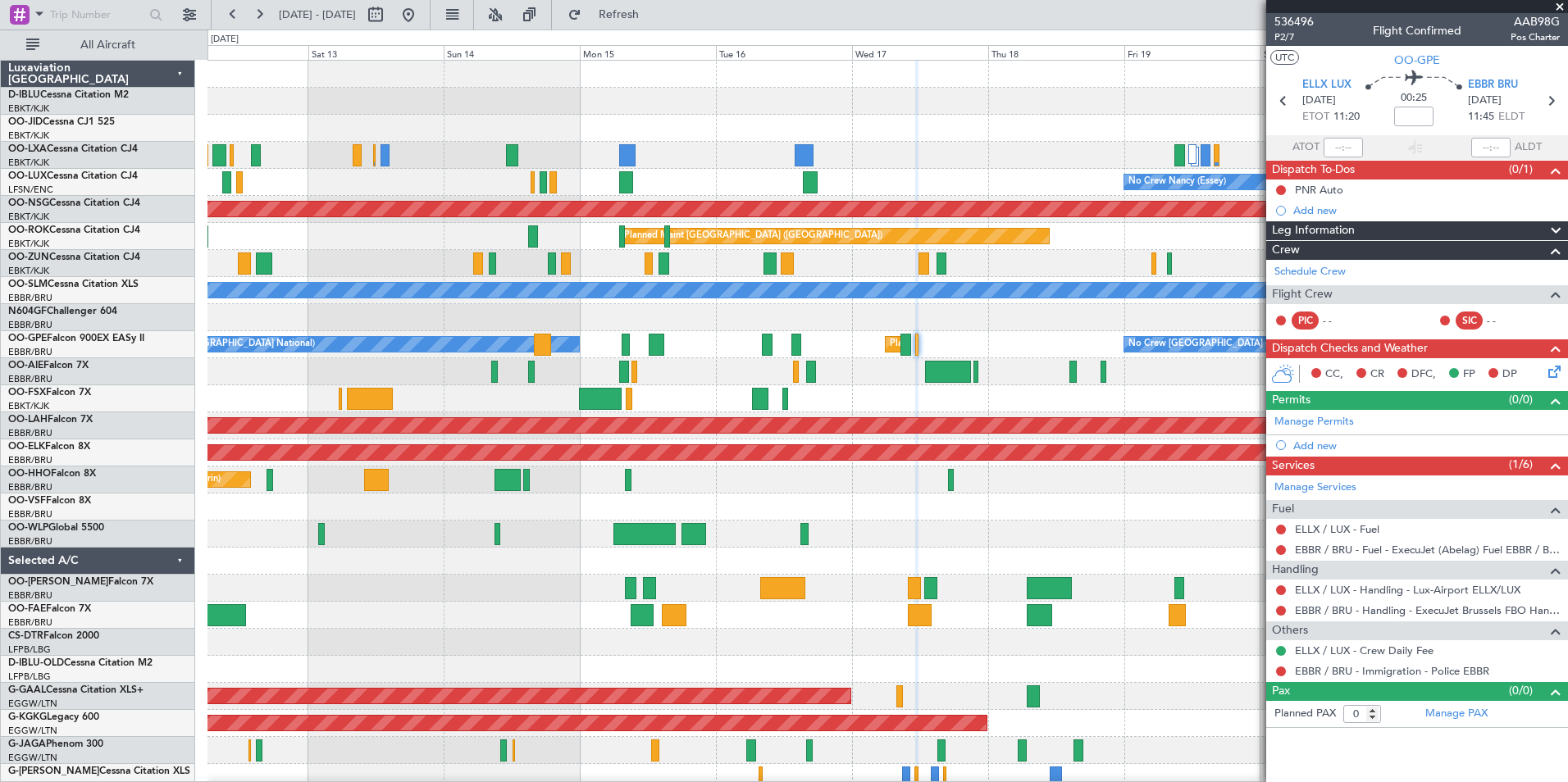
click at [1036, 520] on div "No Crew [GEOGRAPHIC_DATA] ([GEOGRAPHIC_DATA] National) Planned Maint [GEOGRAPHI…" at bounding box center [887, 601] width 1359 height 1082
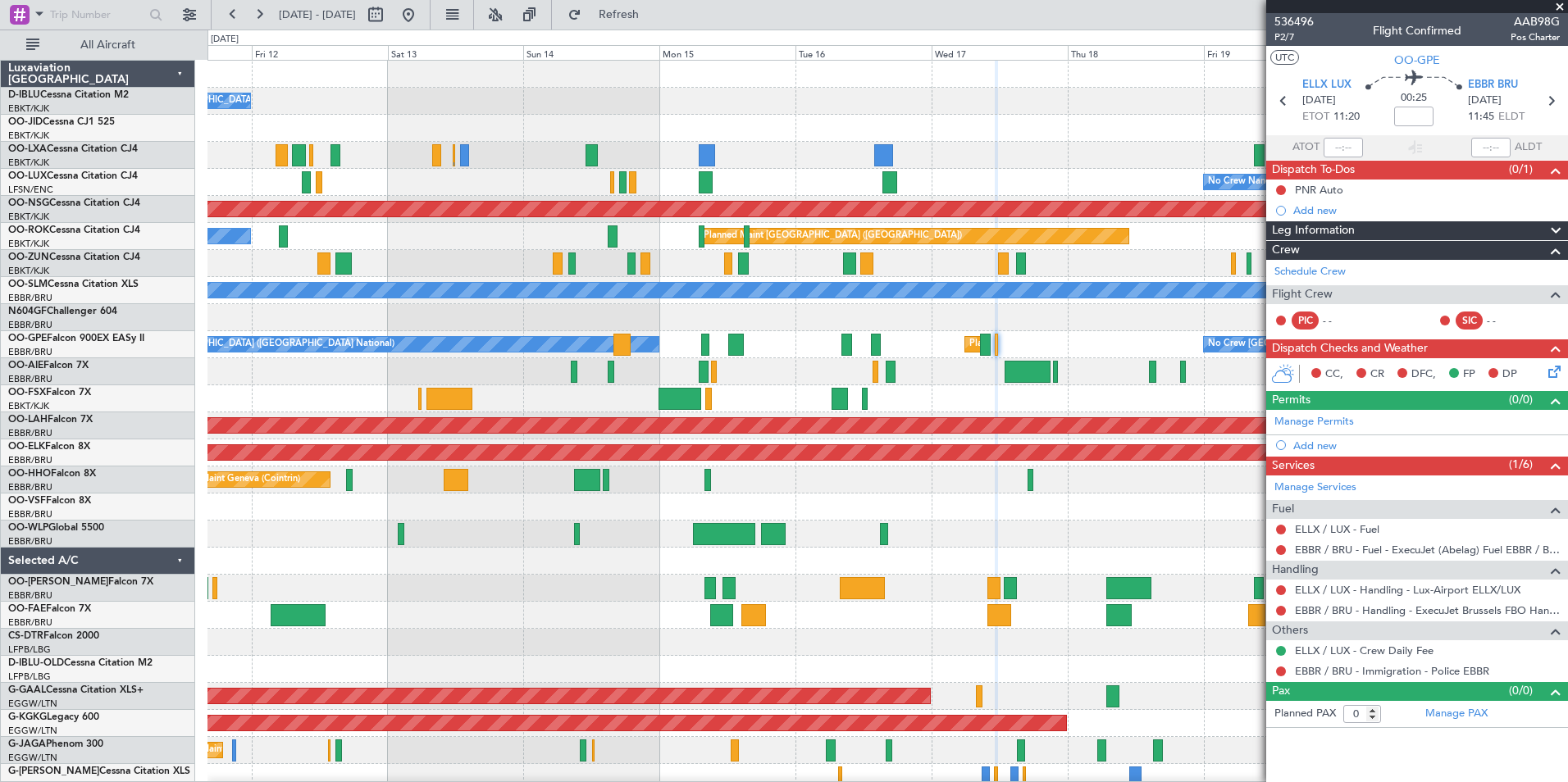
click at [1027, 518] on div at bounding box center [887, 507] width 1359 height 27
click at [317, 375] on div at bounding box center [887, 372] width 1359 height 27
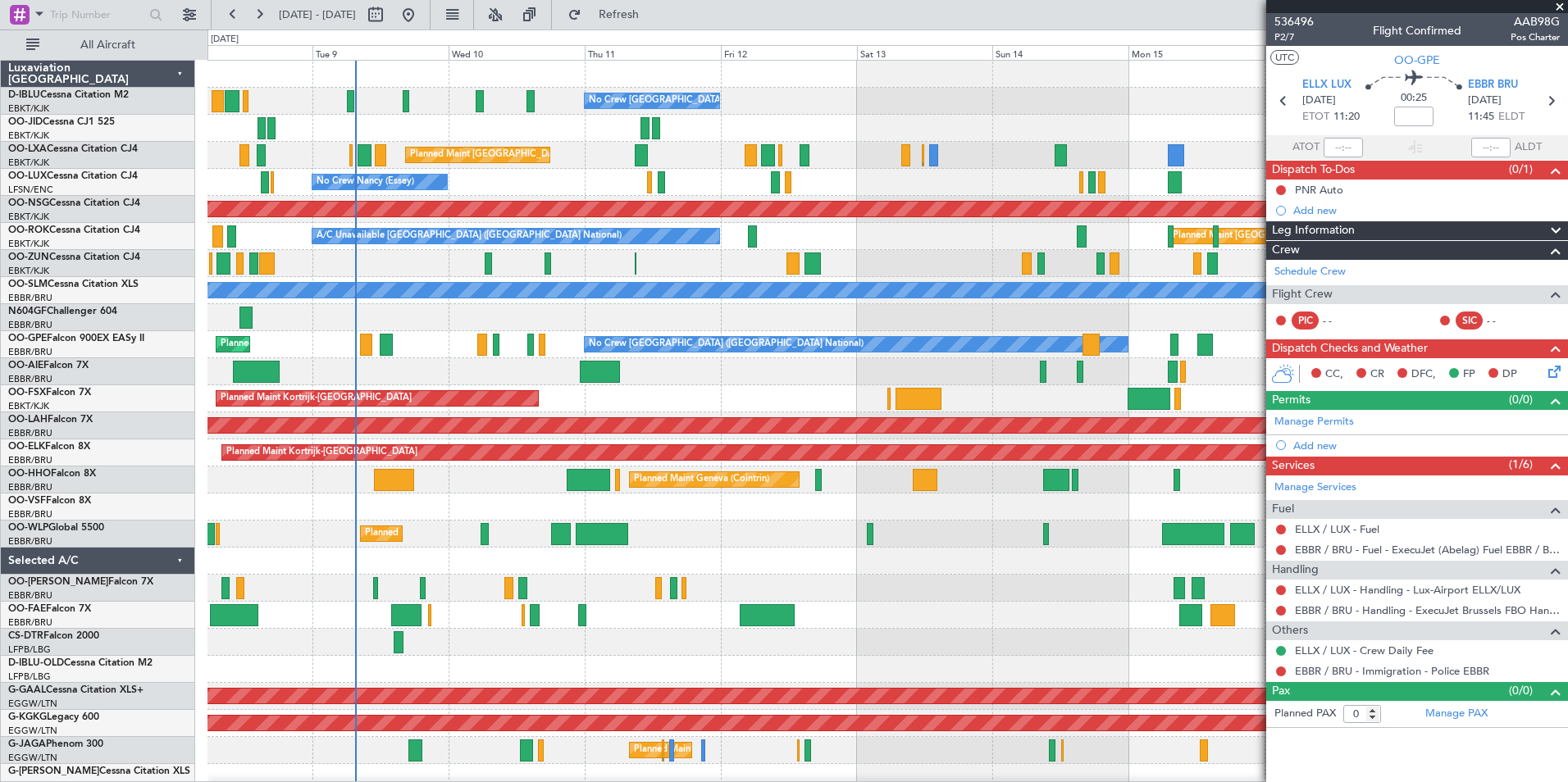
click at [937, 383] on div at bounding box center [887, 372] width 1359 height 27
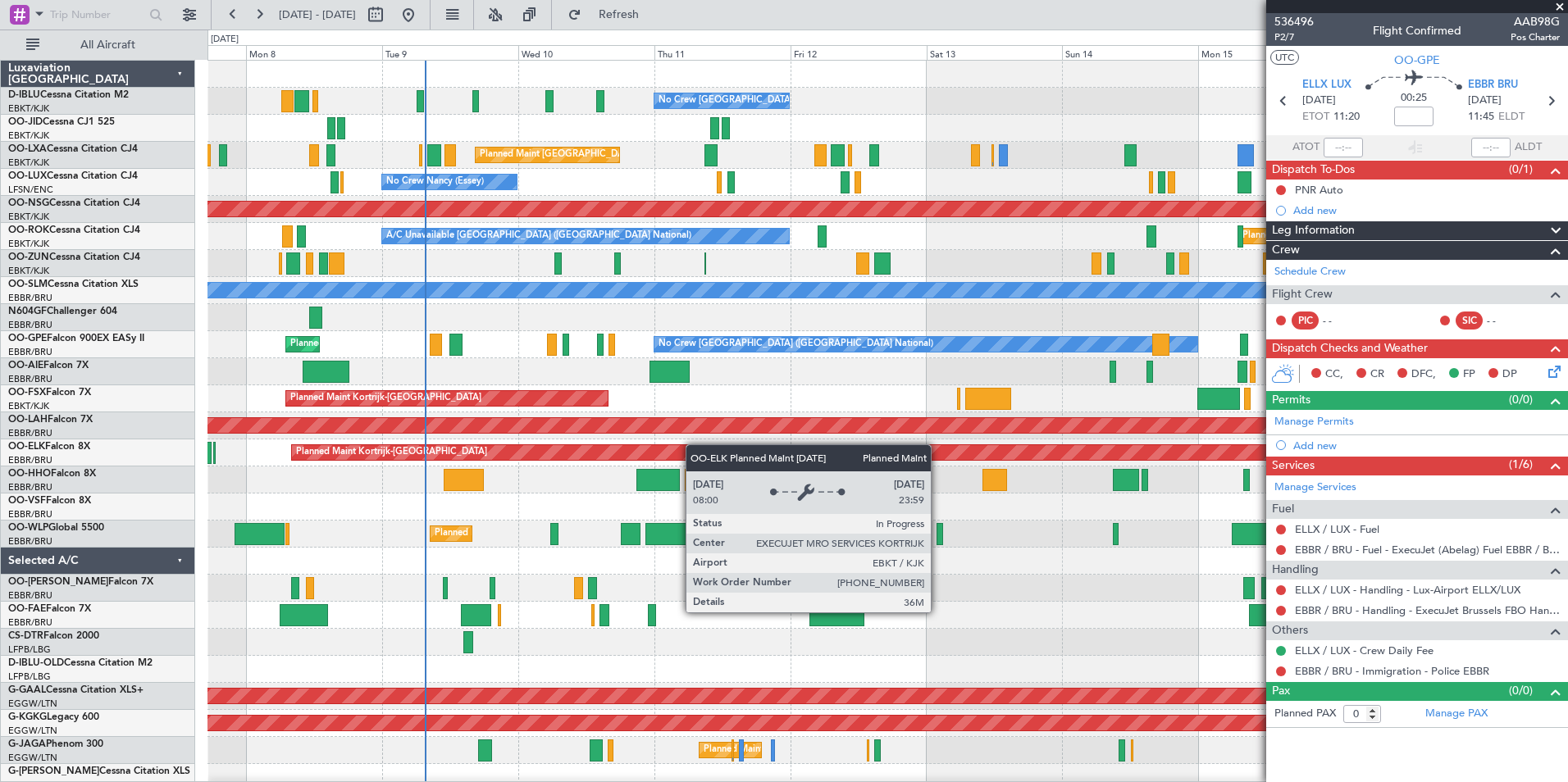
click at [710, 452] on div "No Crew Brussels (Brussels National) Planned Maint Brussels (Brussels National)…" at bounding box center [887, 601] width 1359 height 1082
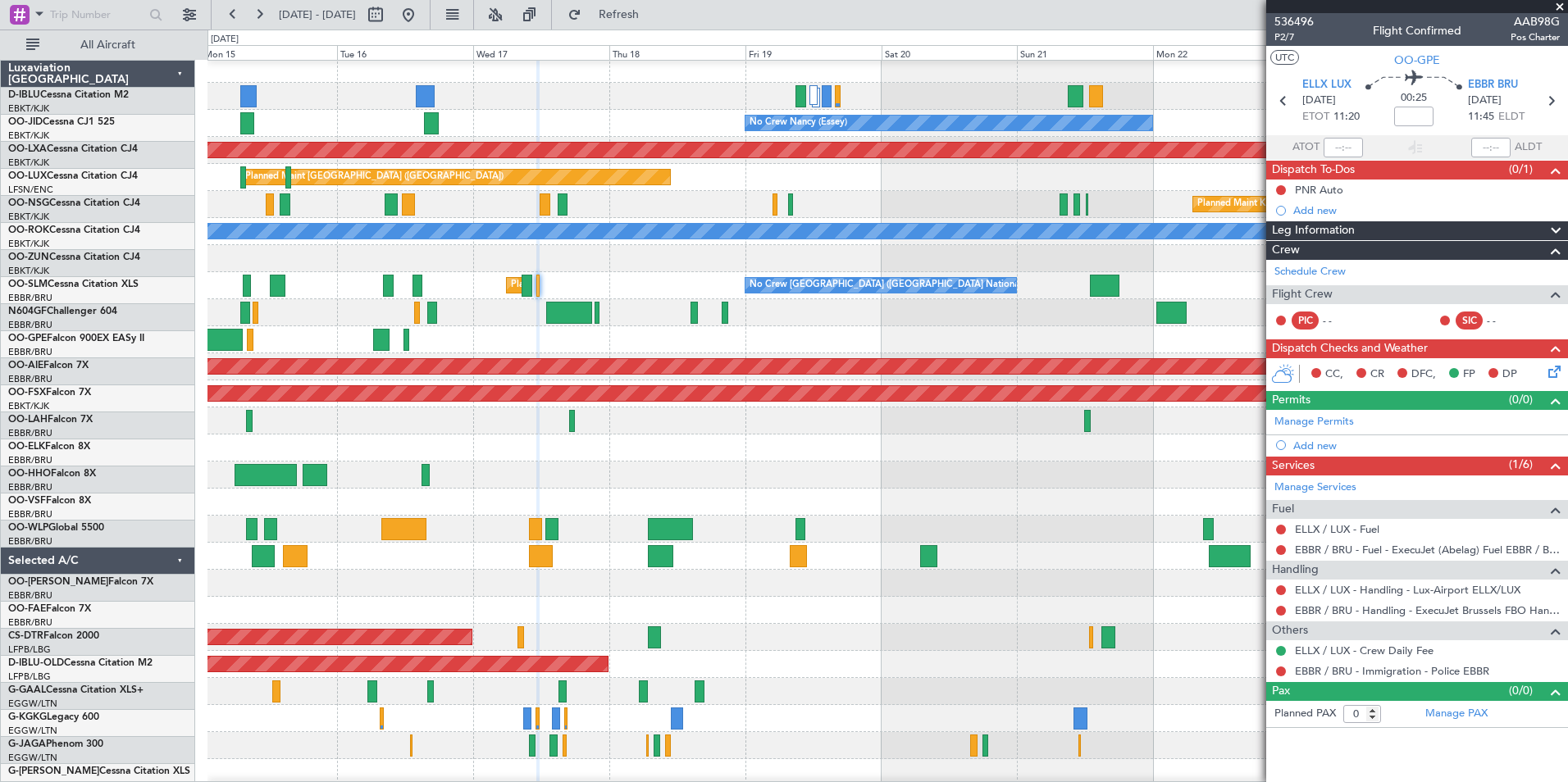
click at [0, 526] on html "07 Sep 2025 - 17 Sep 2025 Refresh Quick Links All Aircraft A/C Unavailable Brus…" at bounding box center [784, 391] width 1568 height 782
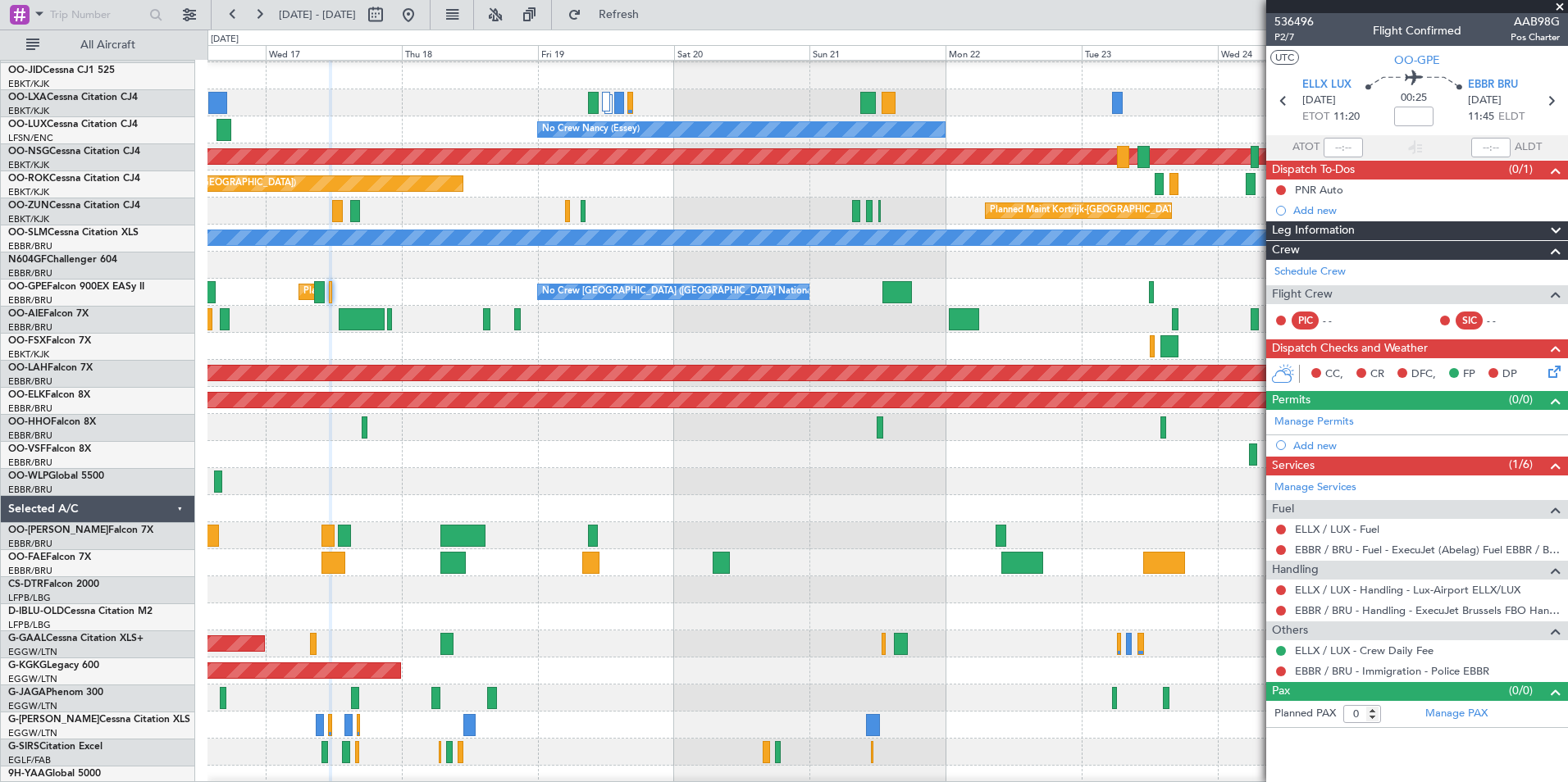
scroll to position [52, 0]
click at [428, 583] on div at bounding box center [887, 590] width 1359 height 27
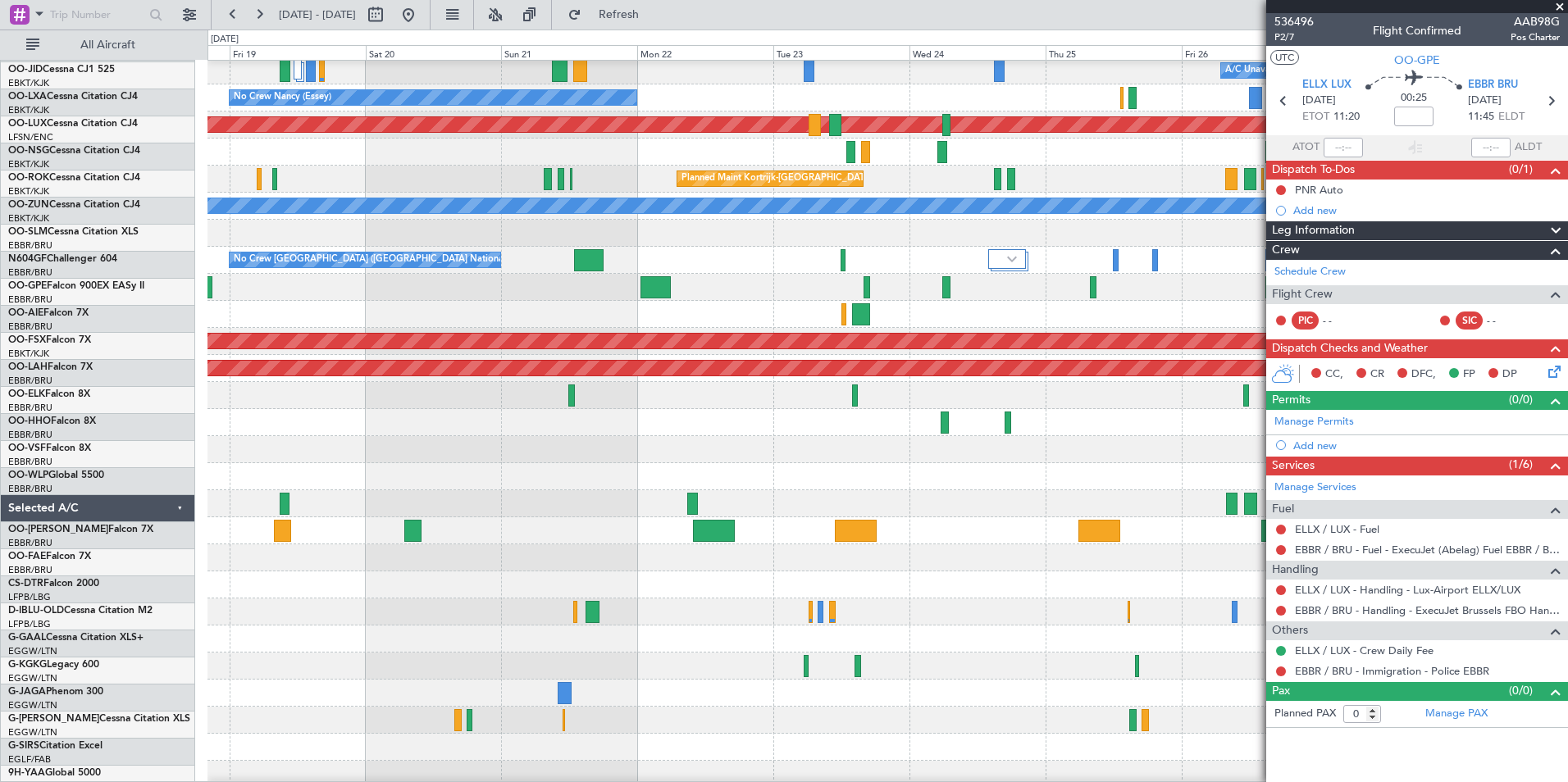
scroll to position [84, 0]
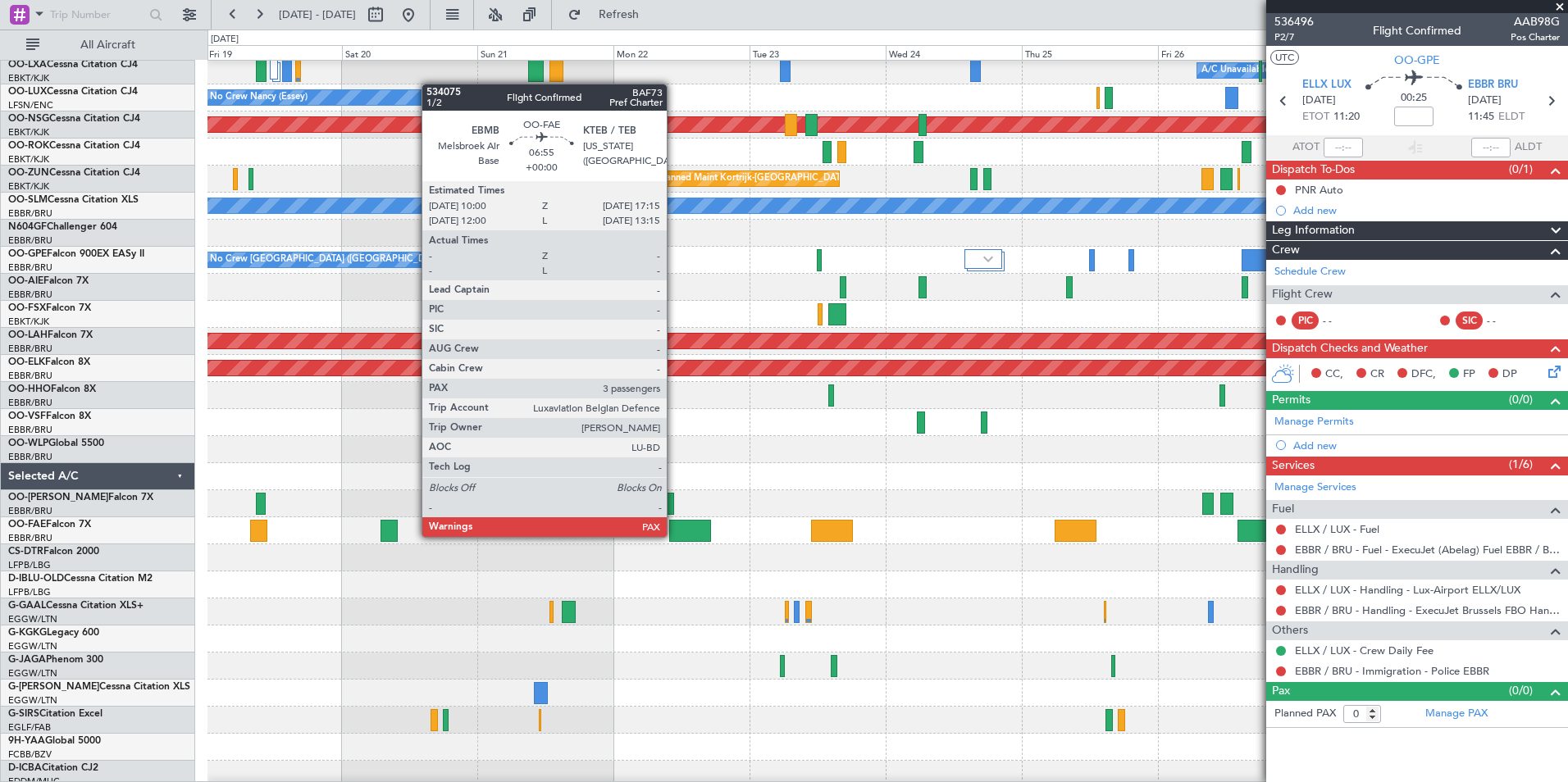
click at [674, 536] on div at bounding box center [690, 531] width 42 height 22
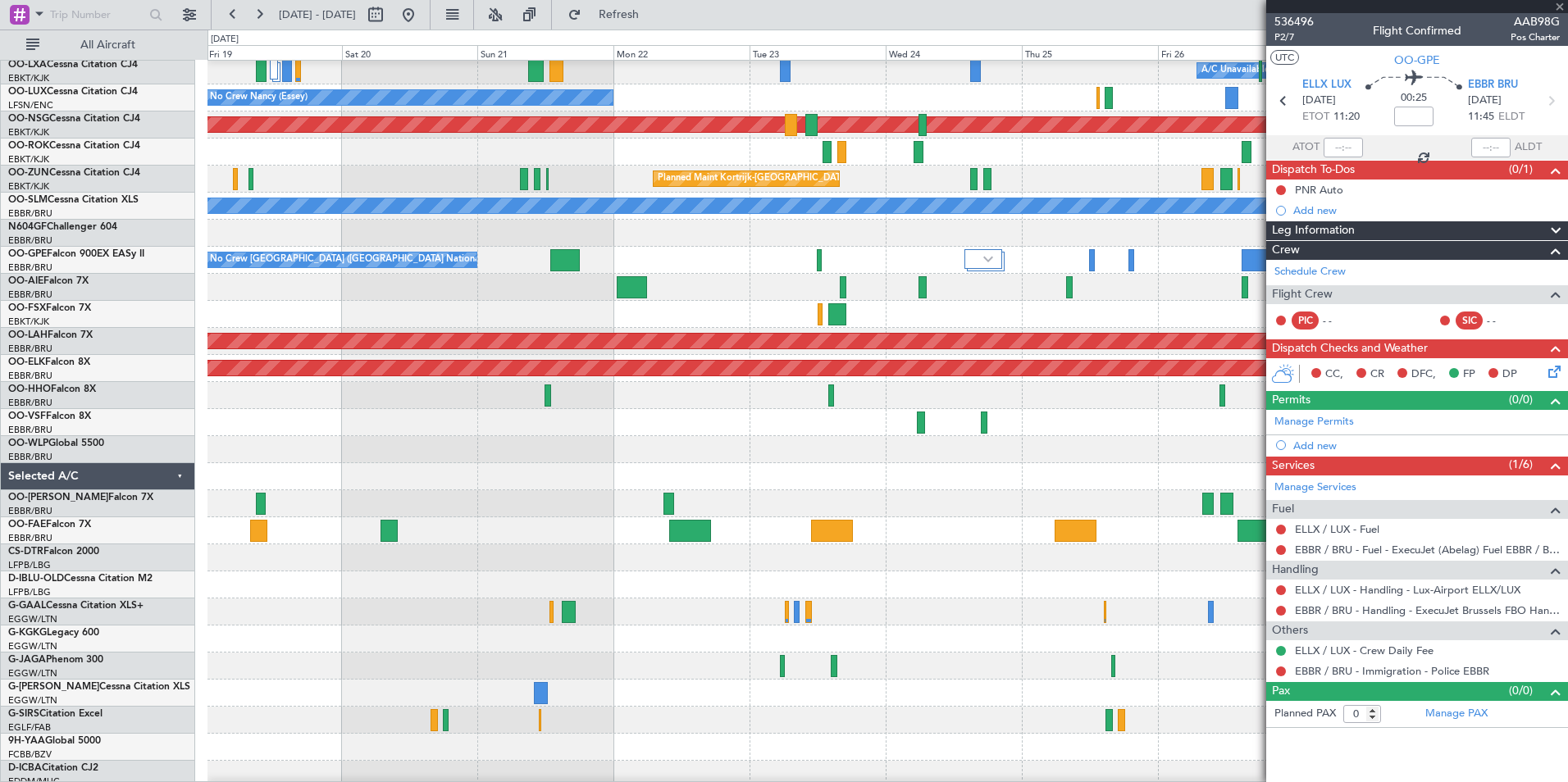
type input "3"
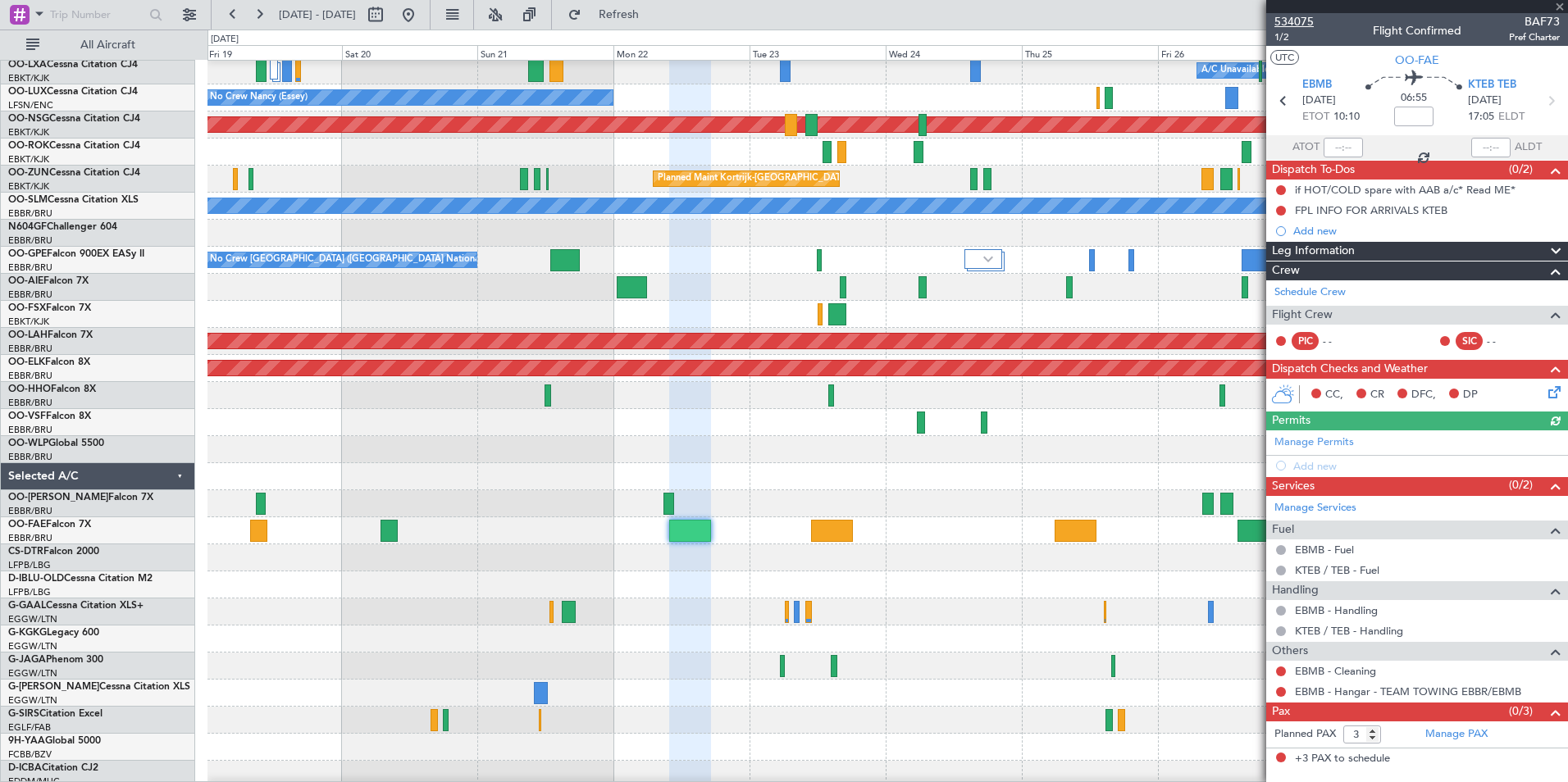
click at [1287, 23] on span "534075" at bounding box center [1294, 22] width 40 height 17
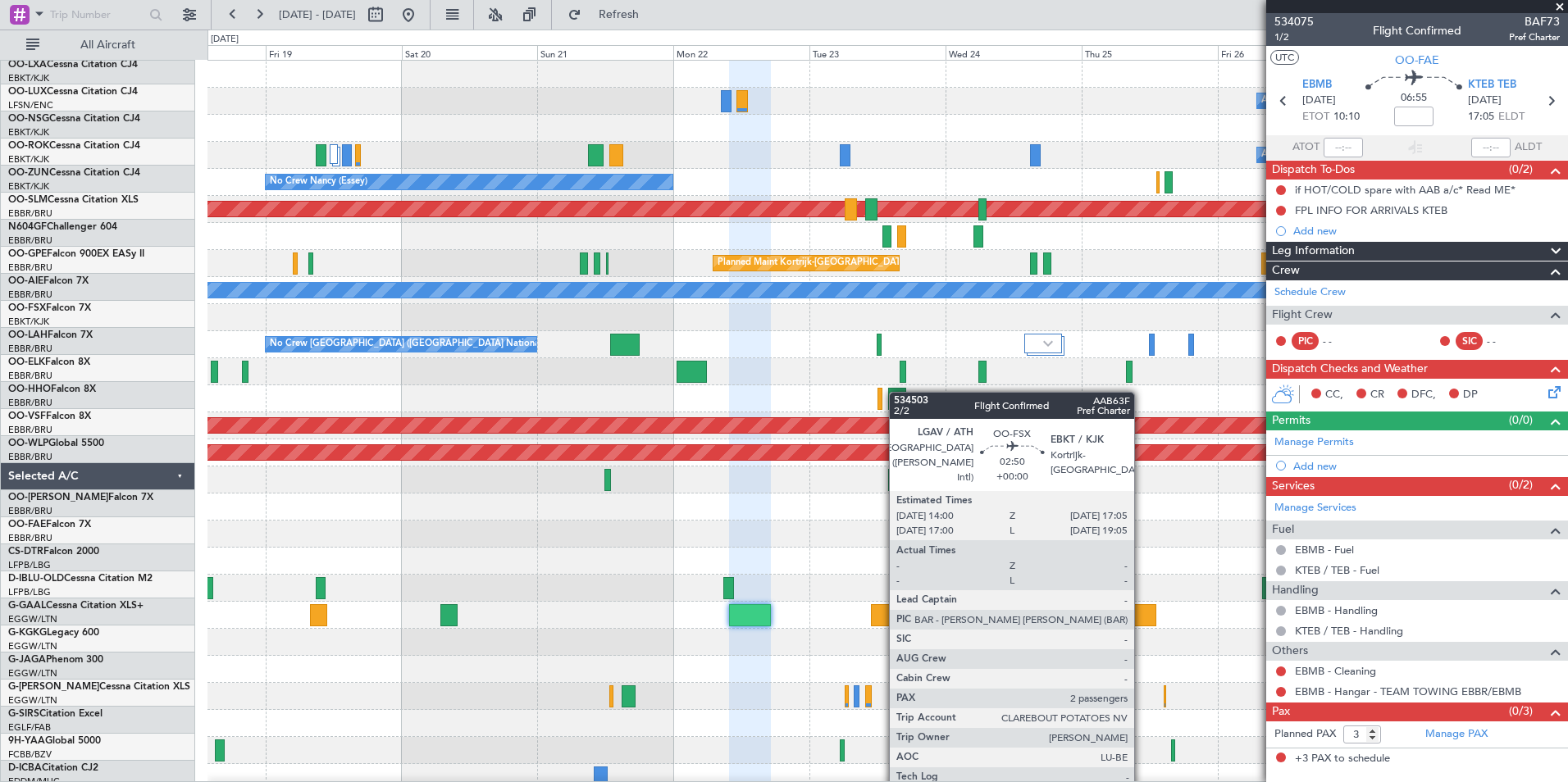
scroll to position [0, 0]
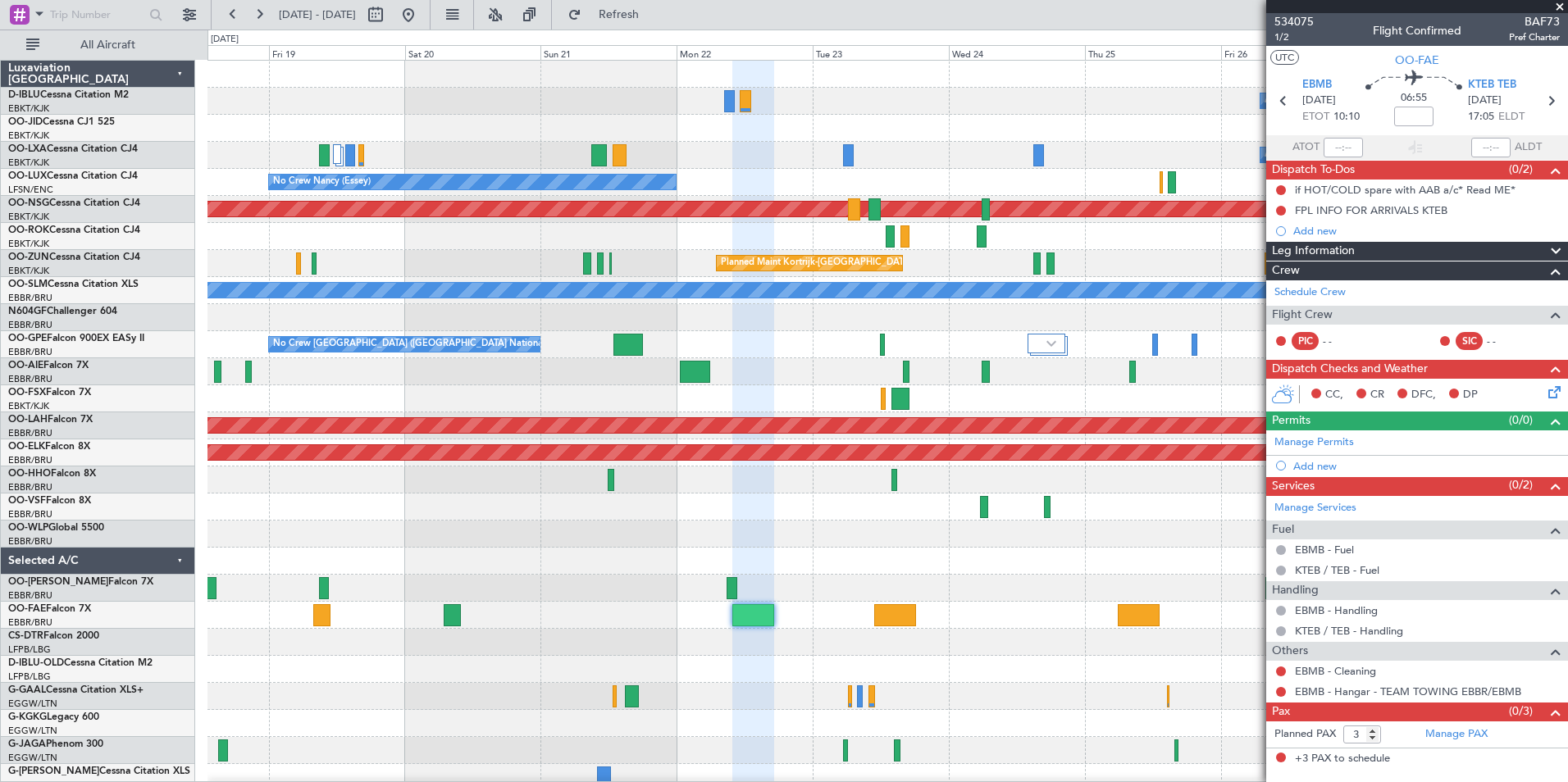
click at [900, 478] on div "A/C Unavailable Brussels (Brussels National) A/C Unavailable Kortrijk-Wevelgem …" at bounding box center [887, 574] width 1359 height 1028
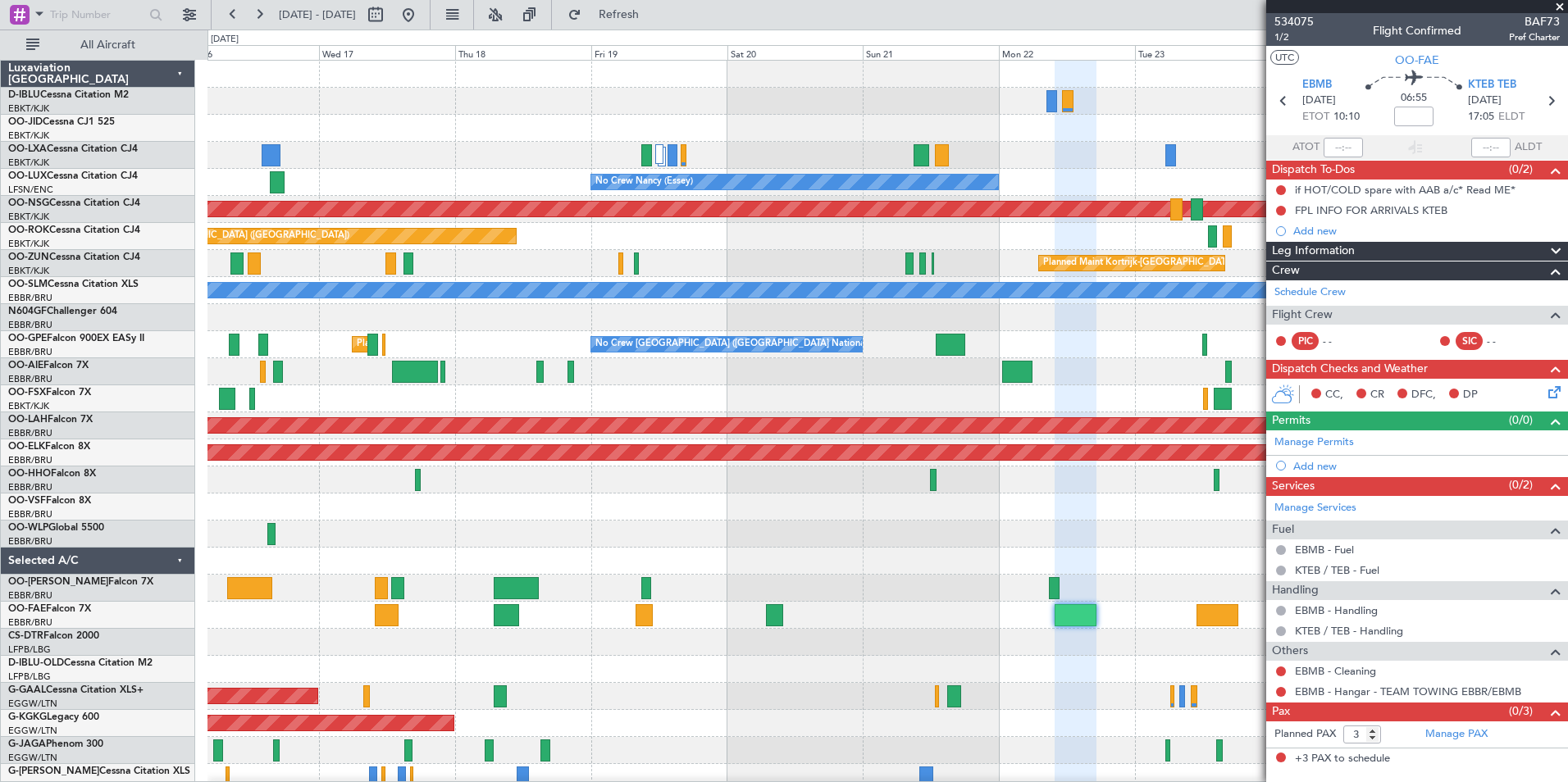
click at [1193, 428] on div "A/C Unavailable Brussels (Brussels National) A/C Unavailable Kortrijk-Wevelgem …" at bounding box center [887, 574] width 1359 height 1028
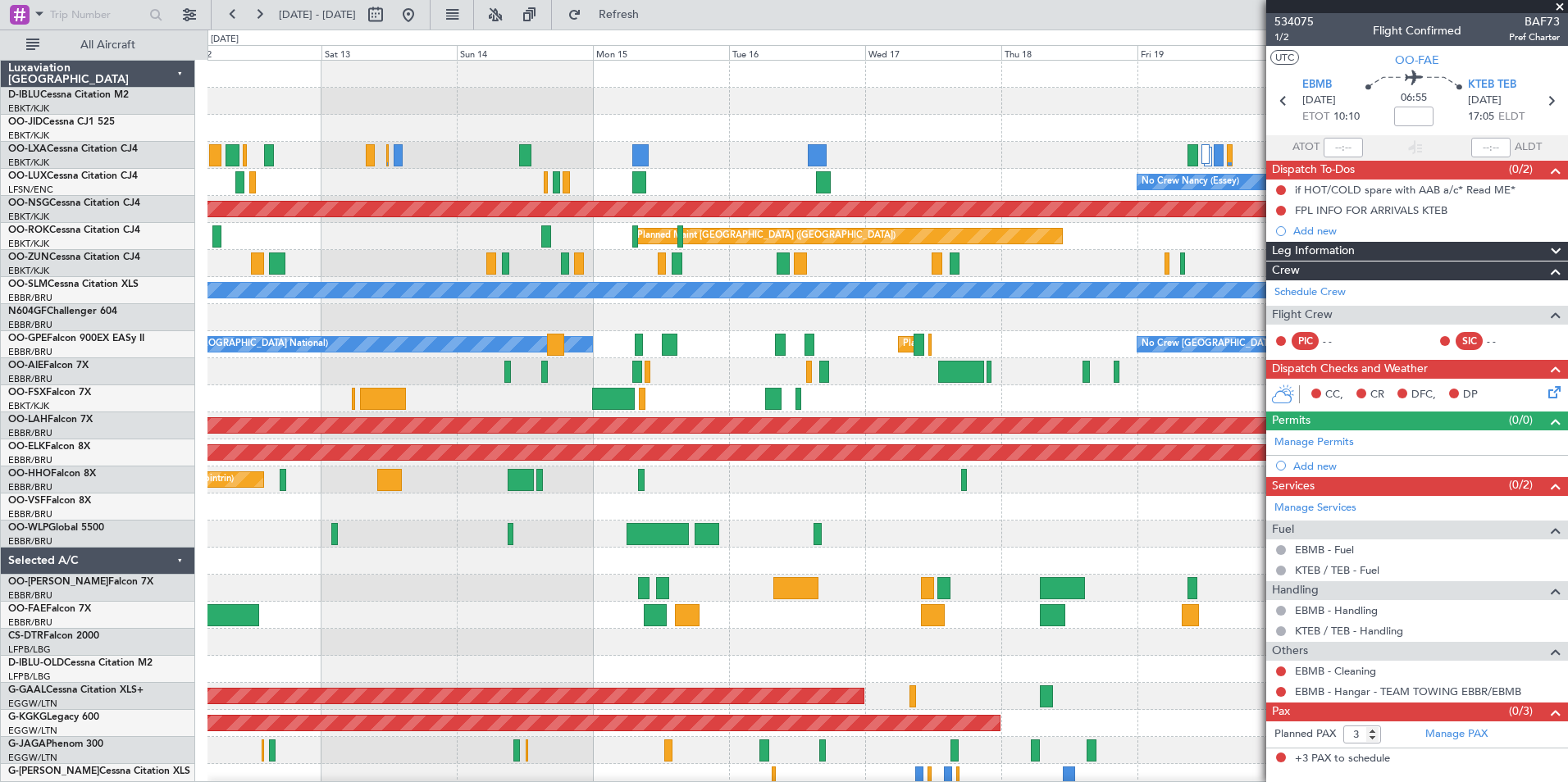
click at [1070, 485] on div "No Crew [GEOGRAPHIC_DATA] ([GEOGRAPHIC_DATA] National) Planned Maint [GEOGRAPHI…" at bounding box center [887, 574] width 1359 height 1028
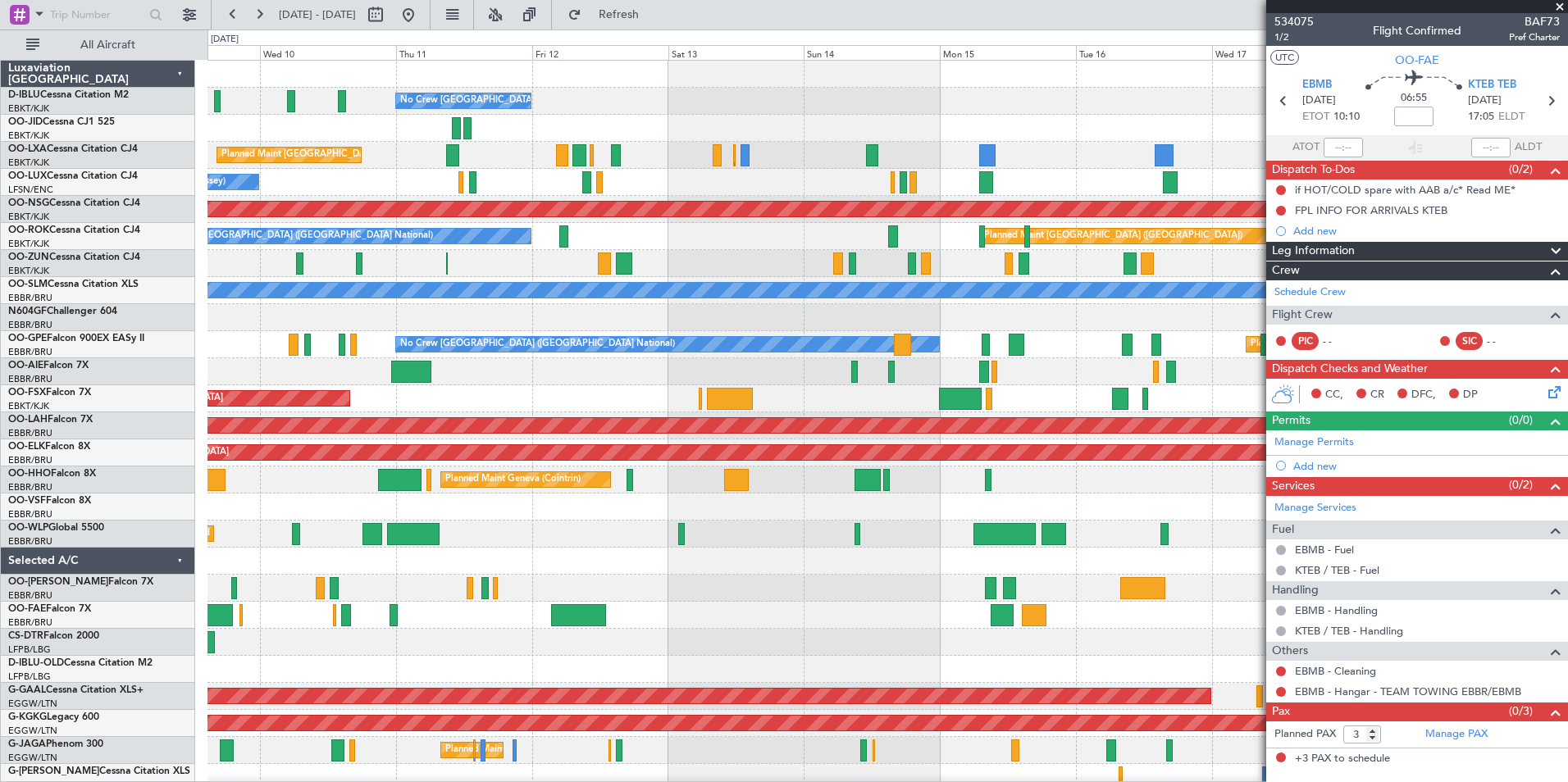
click at [1053, 393] on div "No Crew [GEOGRAPHIC_DATA] ([GEOGRAPHIC_DATA] National) Planned Maint [GEOGRAPHI…" at bounding box center [887, 601] width 1359 height 1082
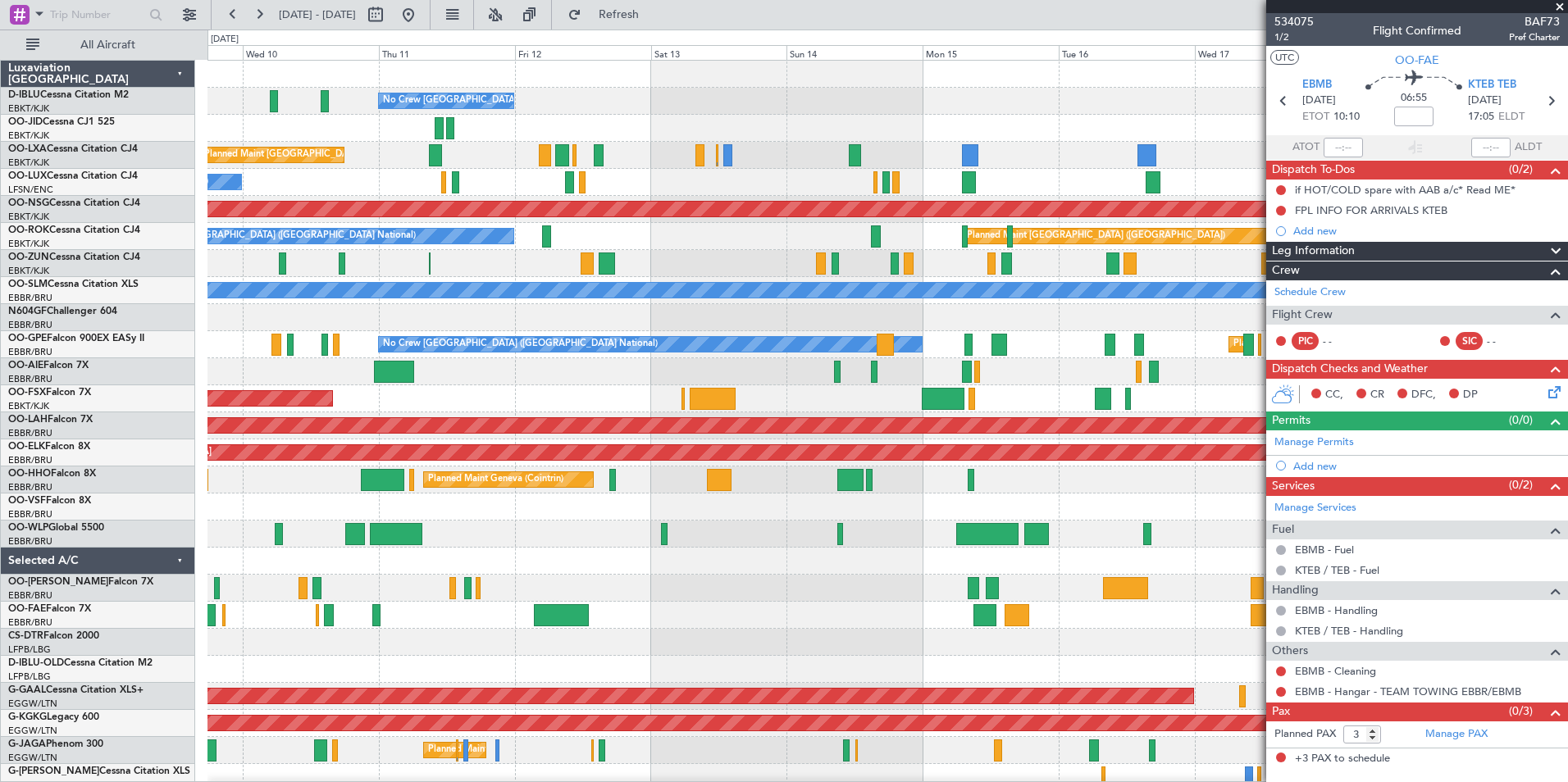
click at [1079, 644] on div at bounding box center [887, 642] width 1359 height 27
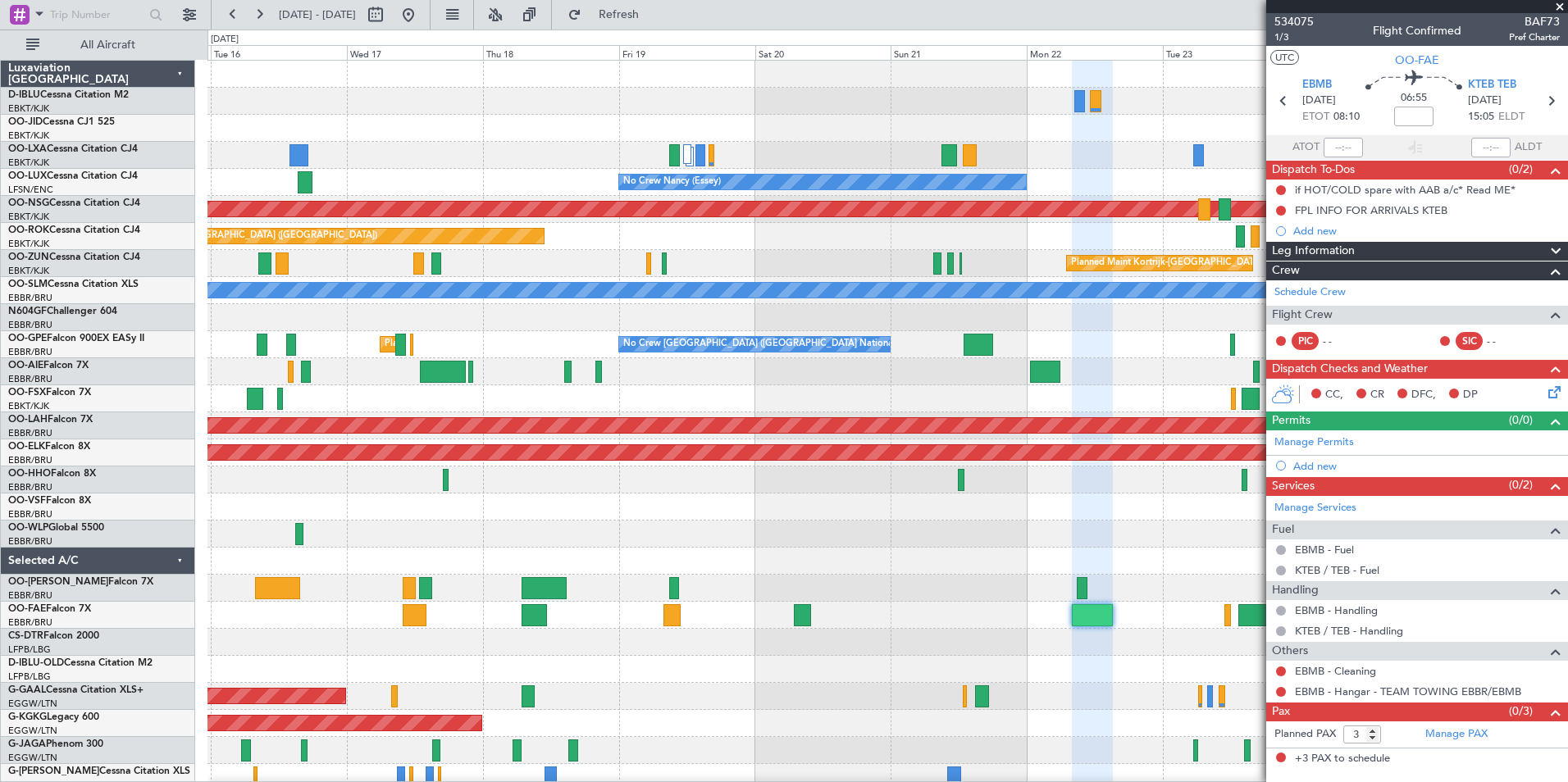
click at [700, 552] on div "A/C Unavailable [GEOGRAPHIC_DATA] ([GEOGRAPHIC_DATA] National) A/C Unavailable …" at bounding box center [887, 601] width 1359 height 1082
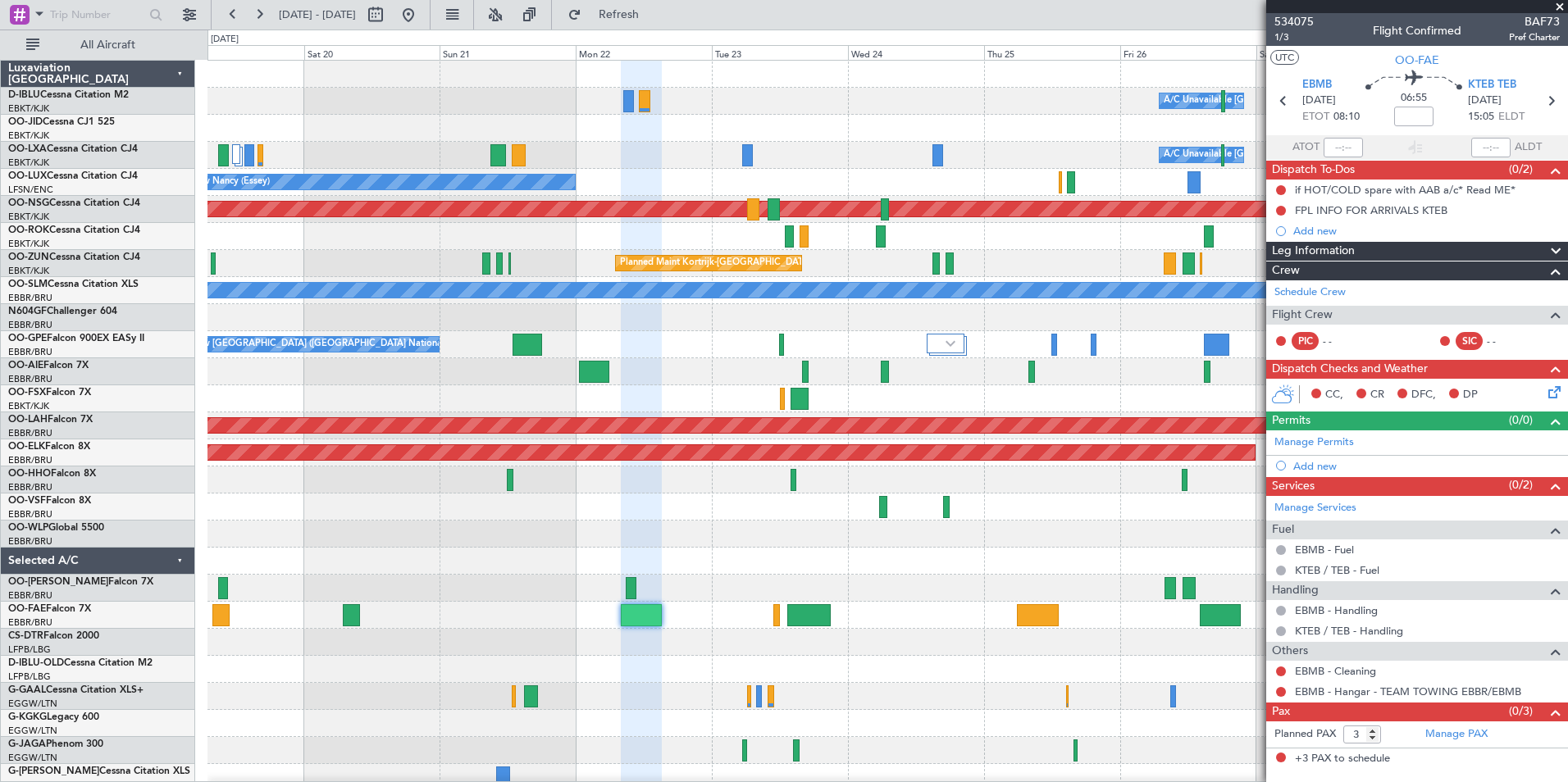
click at [472, 573] on div "A/C Unavailable [GEOGRAPHIC_DATA] ([GEOGRAPHIC_DATA] National) A/C Unavailable …" at bounding box center [887, 601] width 1359 height 1082
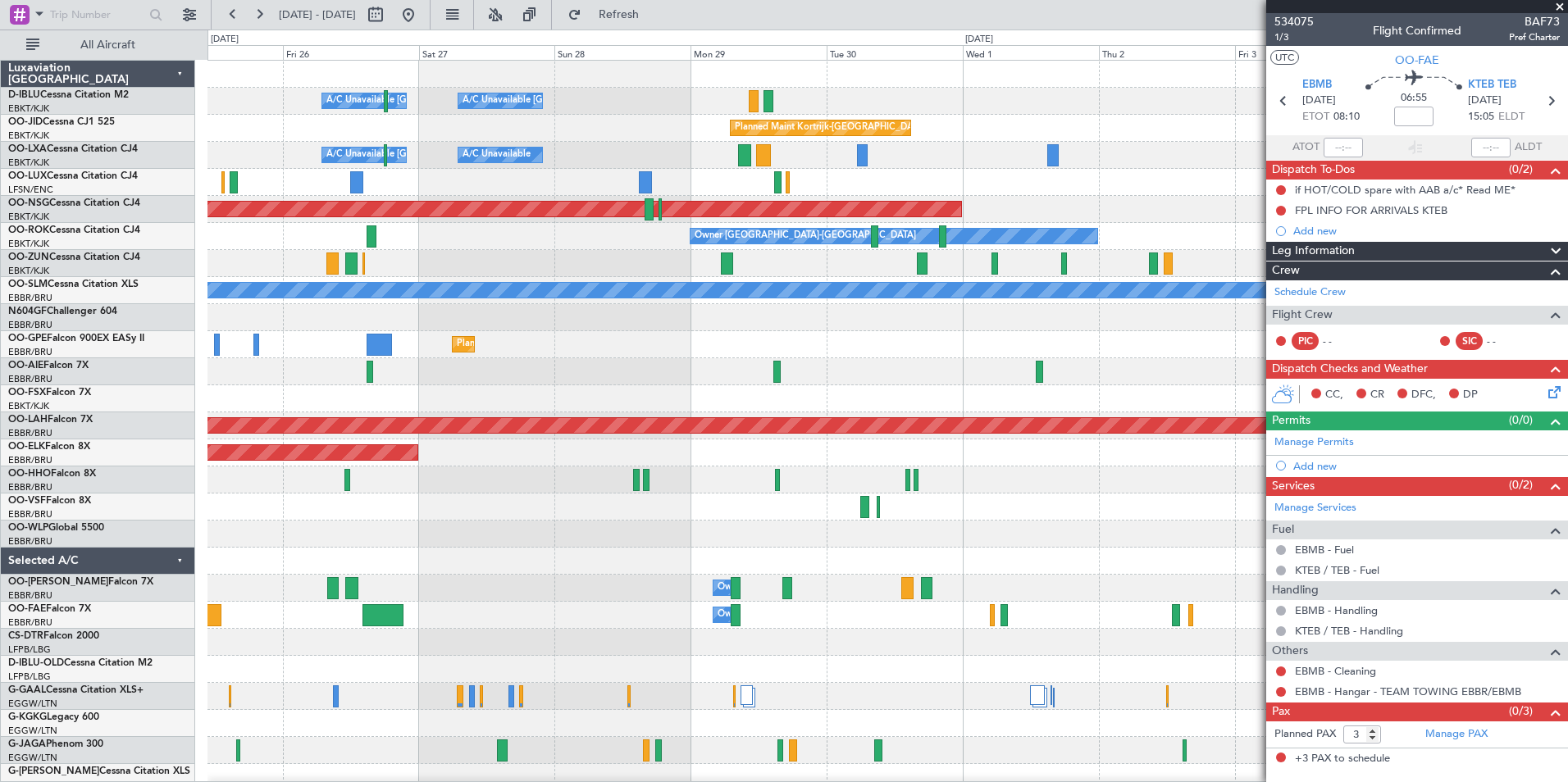
click at [401, 647] on div "A/C Unavailable [GEOGRAPHIC_DATA] ([GEOGRAPHIC_DATA] National) A/C Unavailable …" at bounding box center [887, 574] width 1359 height 1028
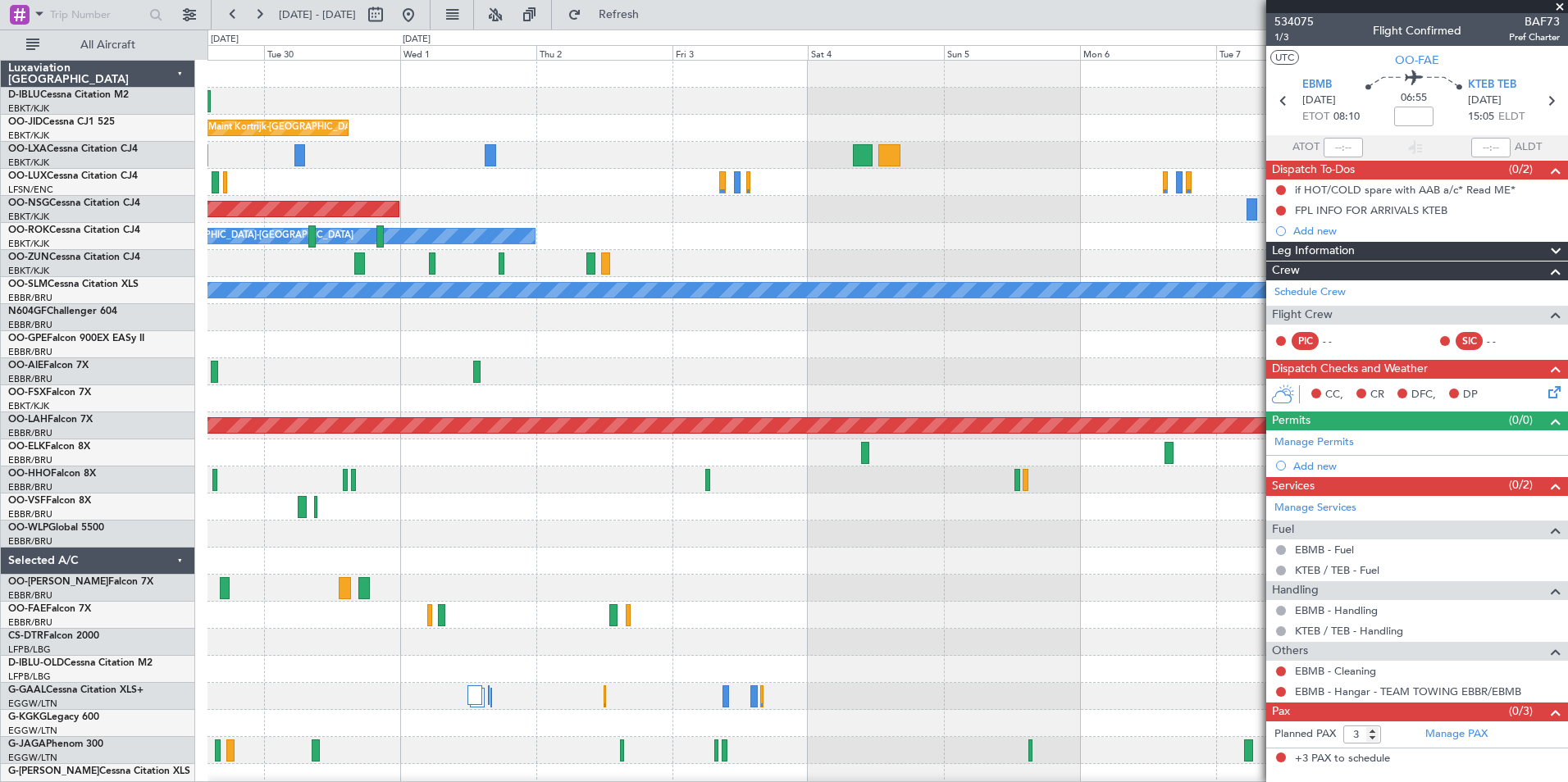
click at [473, 646] on div "A/C Unavailable [GEOGRAPHIC_DATA]-[GEOGRAPHIC_DATA] Planned Maint [GEOGRAPHIC_D…" at bounding box center [887, 574] width 1359 height 1028
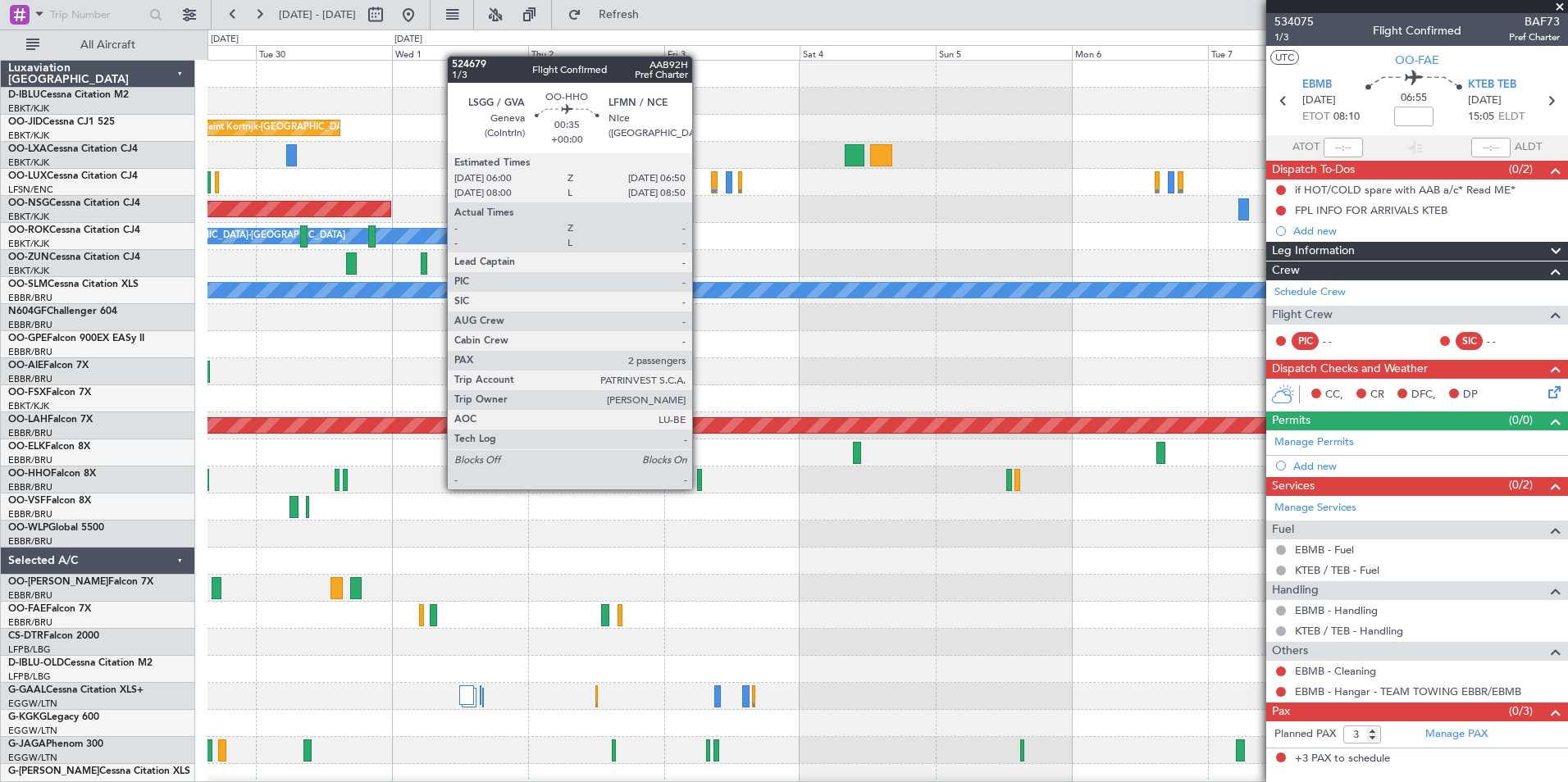
click at [700, 488] on div at bounding box center [700, 480] width 5 height 22
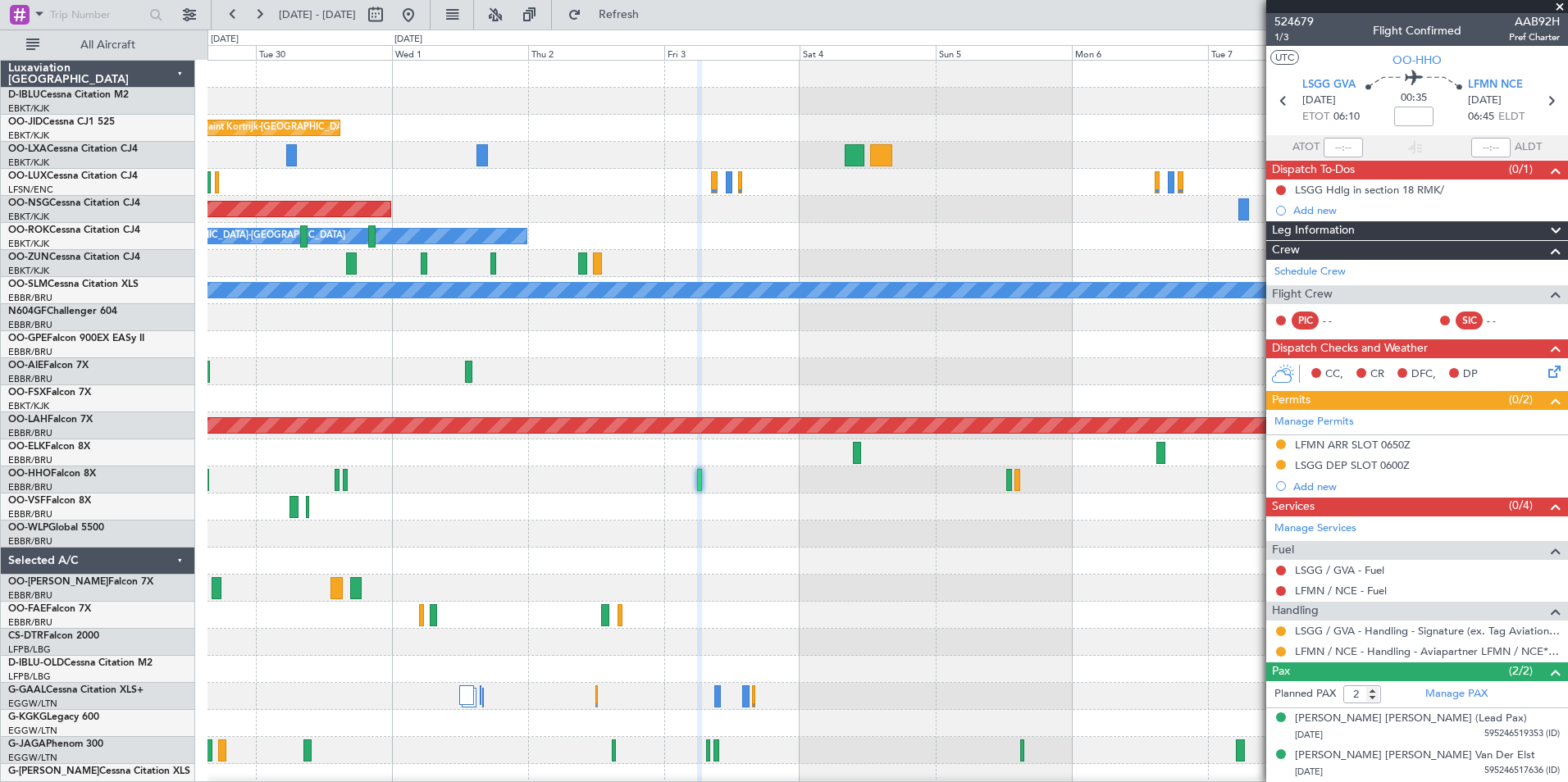
click at [1291, 12] on div at bounding box center [1417, 7] width 302 height 13
click at [1293, 15] on span "524679" at bounding box center [1294, 22] width 40 height 17
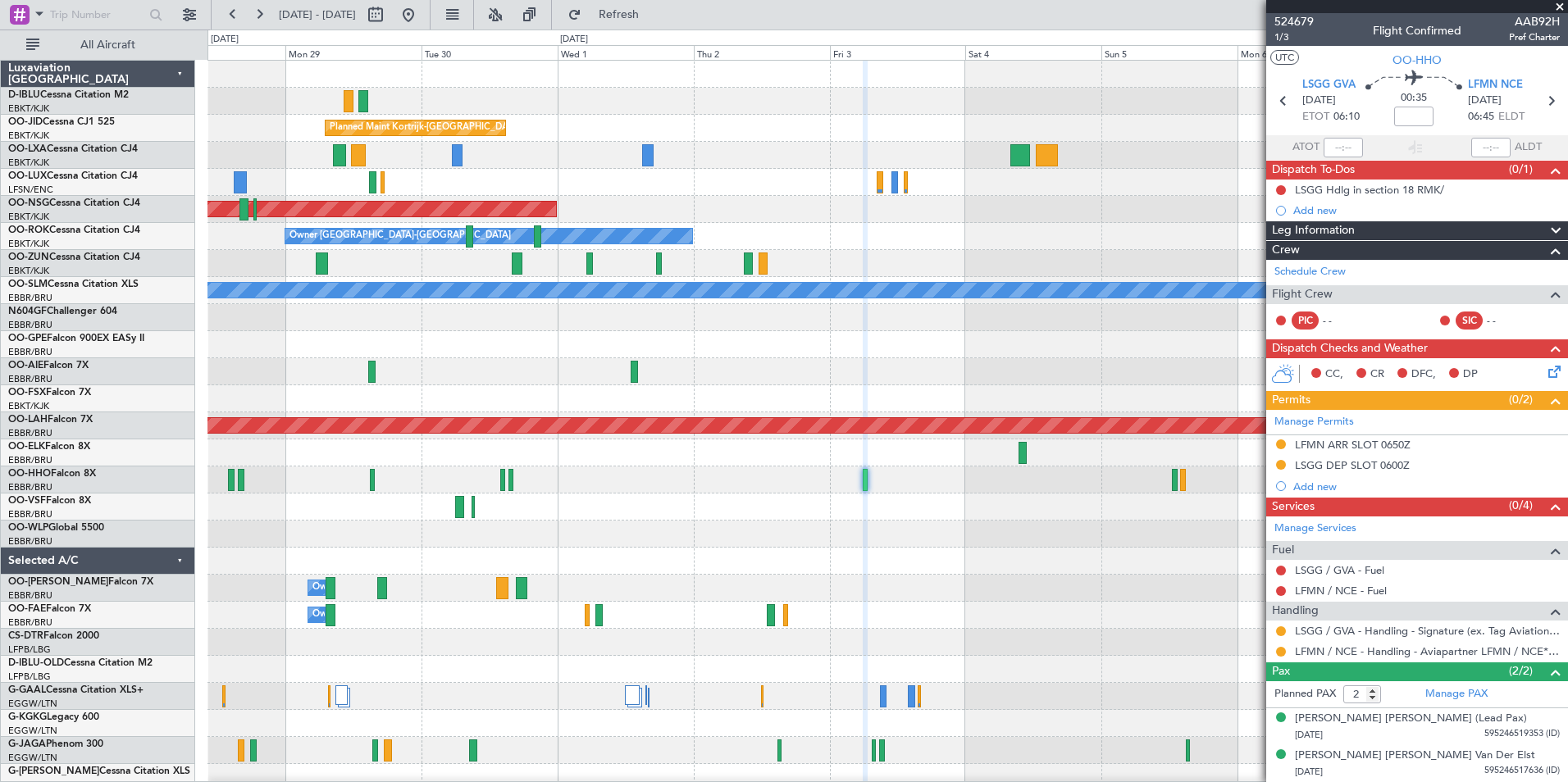
click at [1196, 403] on div "A/C Unavailable [GEOGRAPHIC_DATA] ([GEOGRAPHIC_DATA] National) A/C Unavailable …" at bounding box center [887, 574] width 1359 height 1028
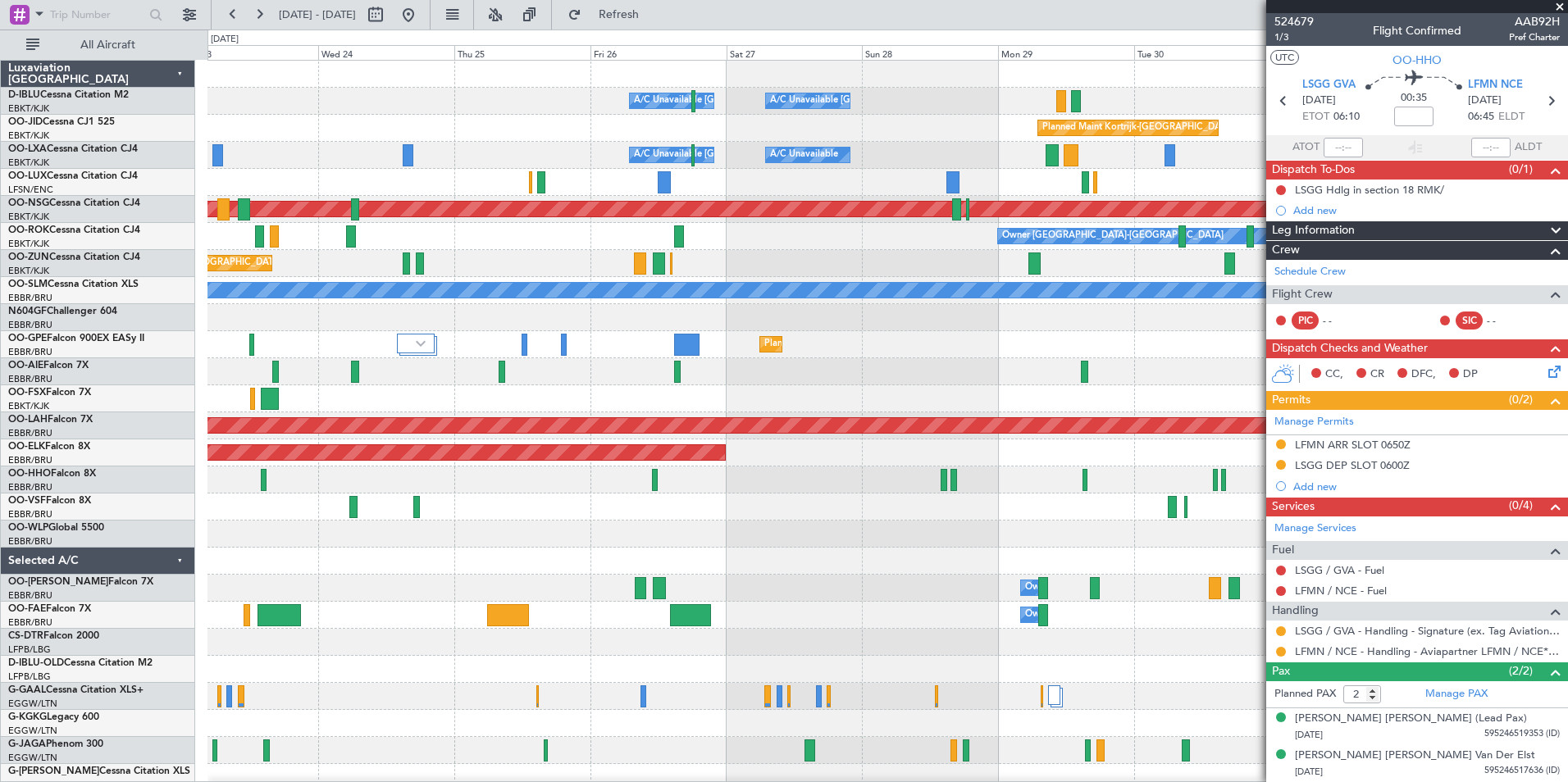
click at [996, 451] on div "A/C Unavailable [GEOGRAPHIC_DATA]-[GEOGRAPHIC_DATA] A/C Unavailable [GEOGRAPHIC…" at bounding box center [887, 574] width 1359 height 1028
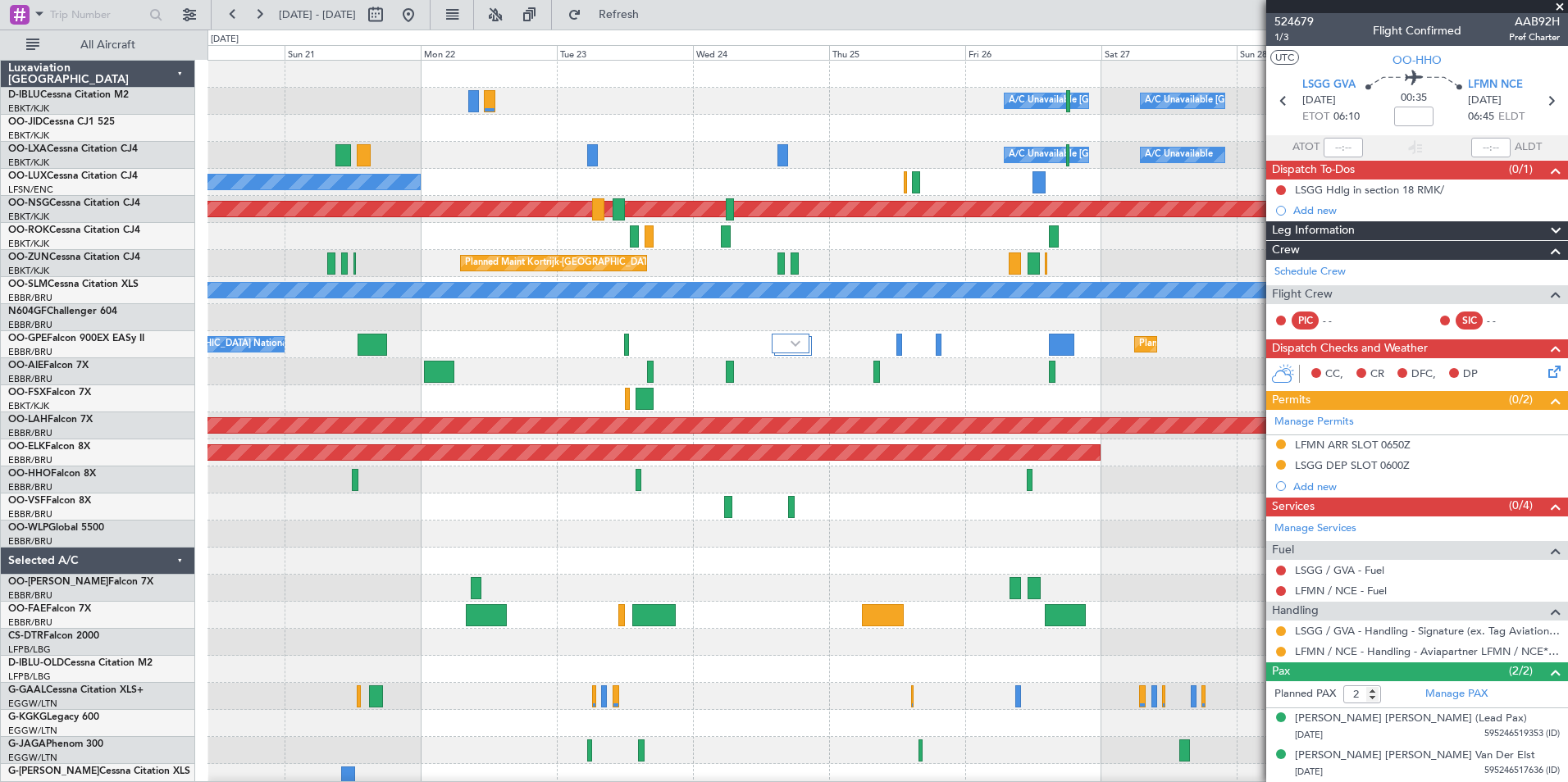
click at [1131, 413] on div "A/C Unavailable [GEOGRAPHIC_DATA]-[GEOGRAPHIC_DATA] A/C Unavailable [GEOGRAPHIC…" at bounding box center [887, 574] width 1359 height 1028
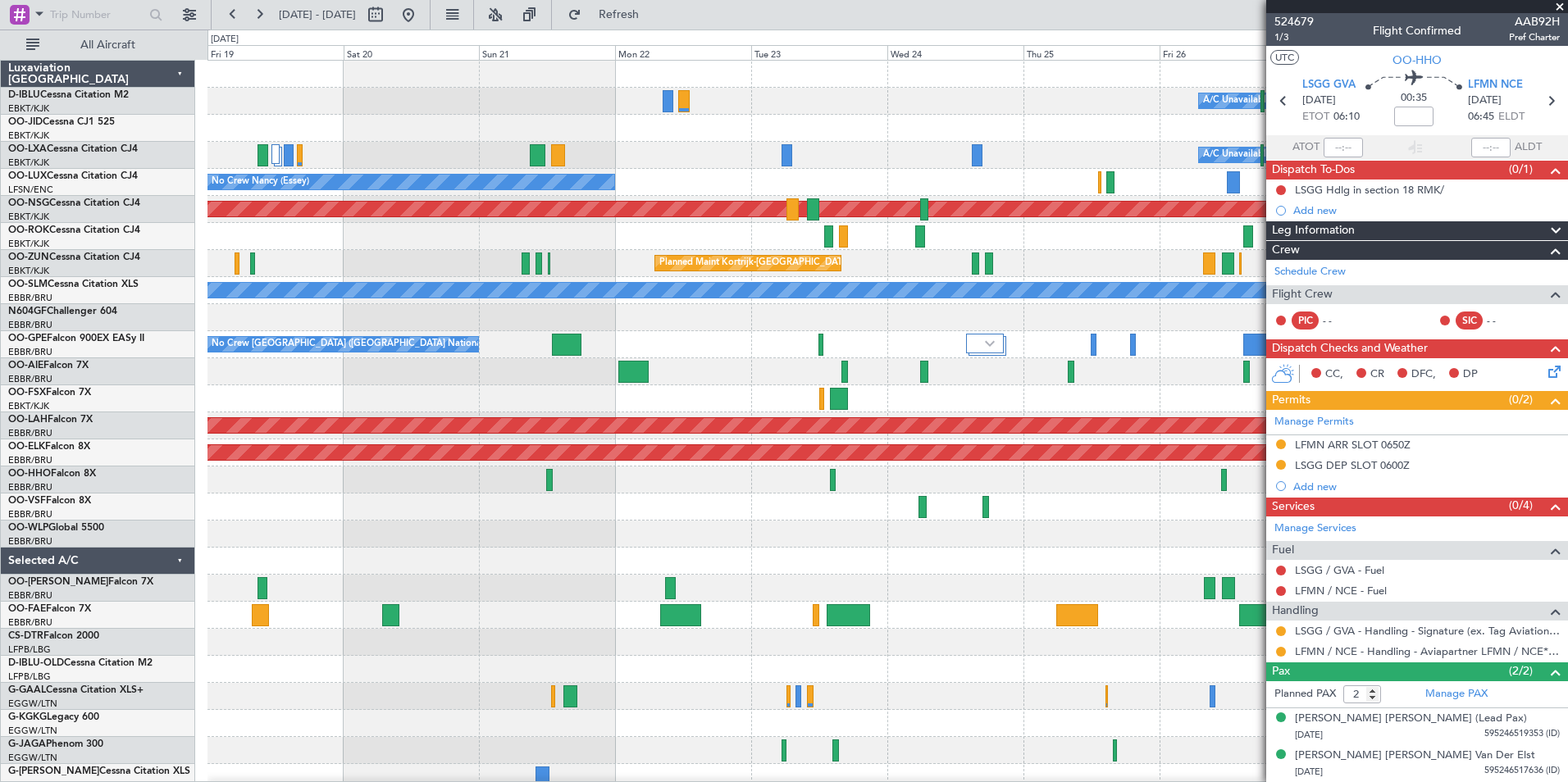
click at [1006, 395] on div at bounding box center [887, 399] width 1359 height 27
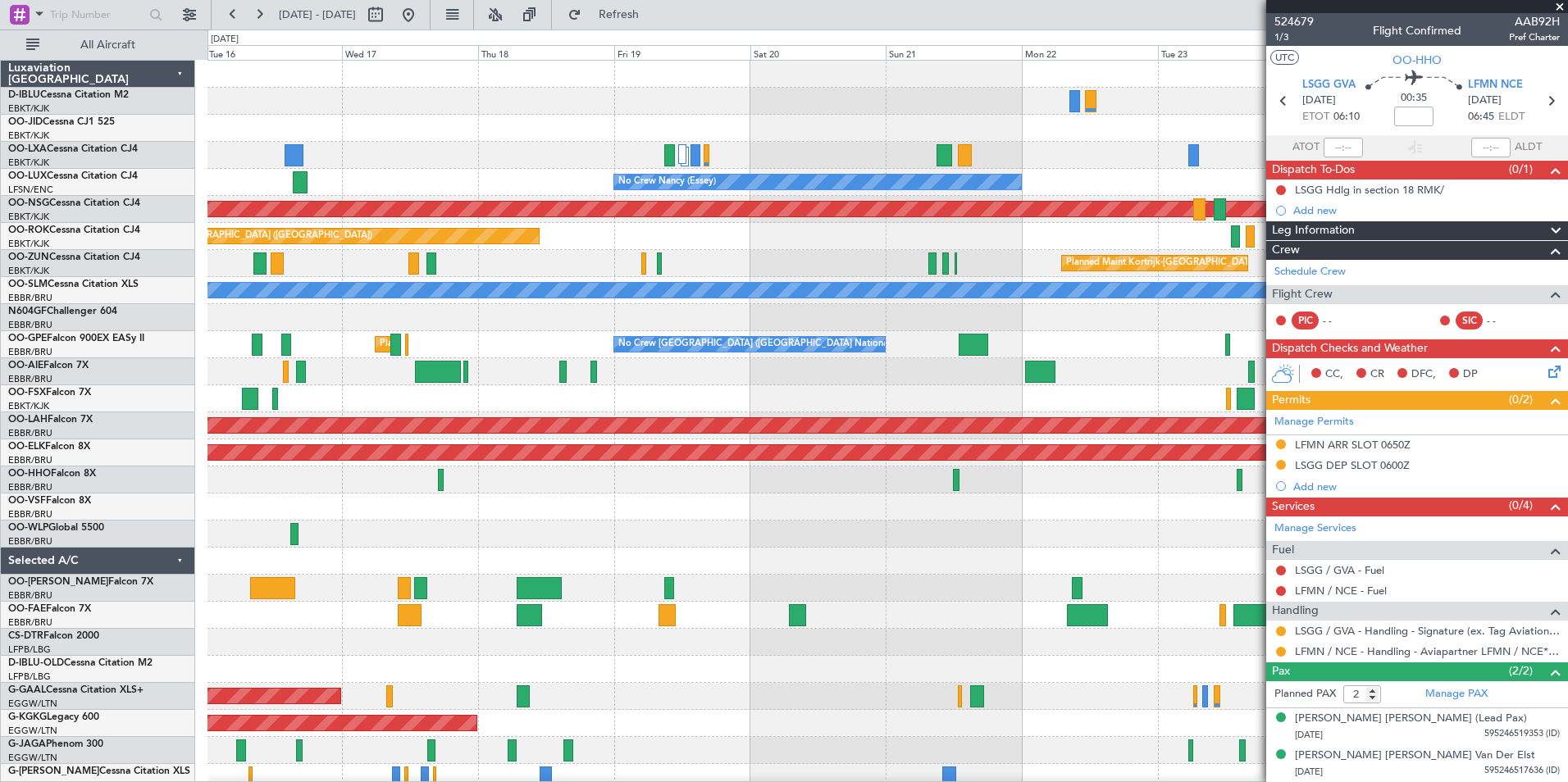
click at [1167, 384] on div at bounding box center [887, 372] width 1359 height 27
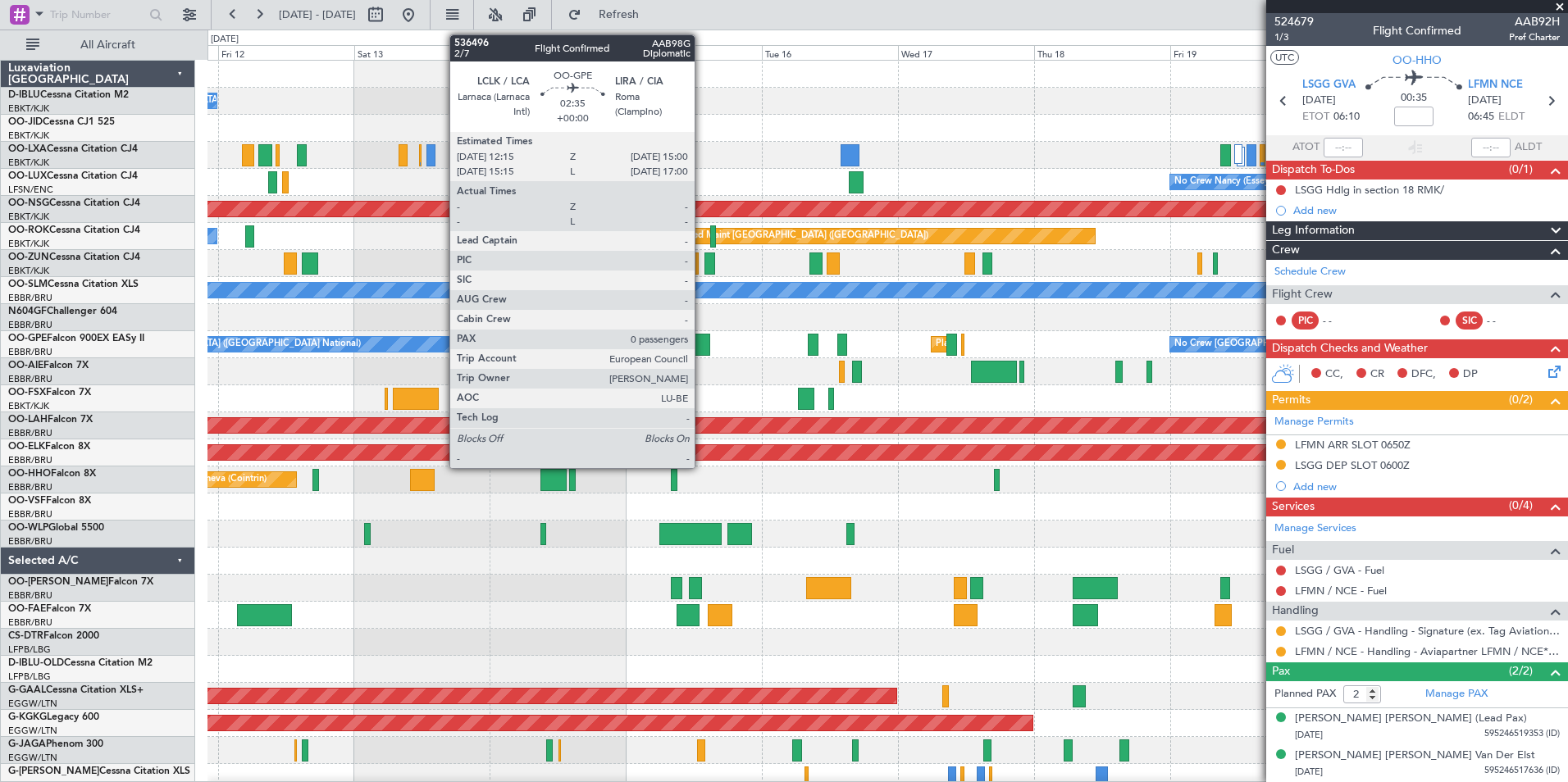
click at [702, 348] on div at bounding box center [703, 345] width 17 height 22
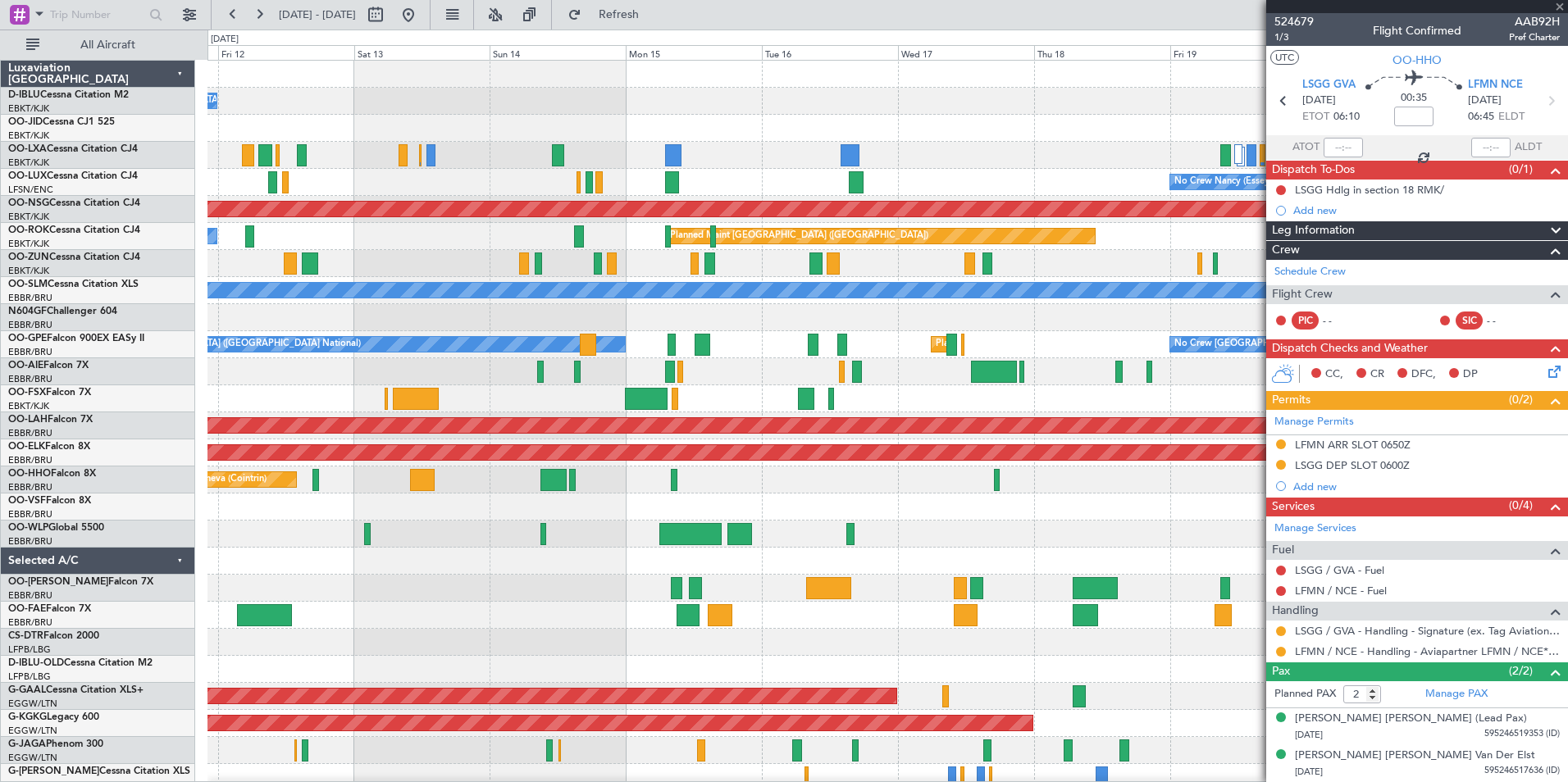
type input "0"
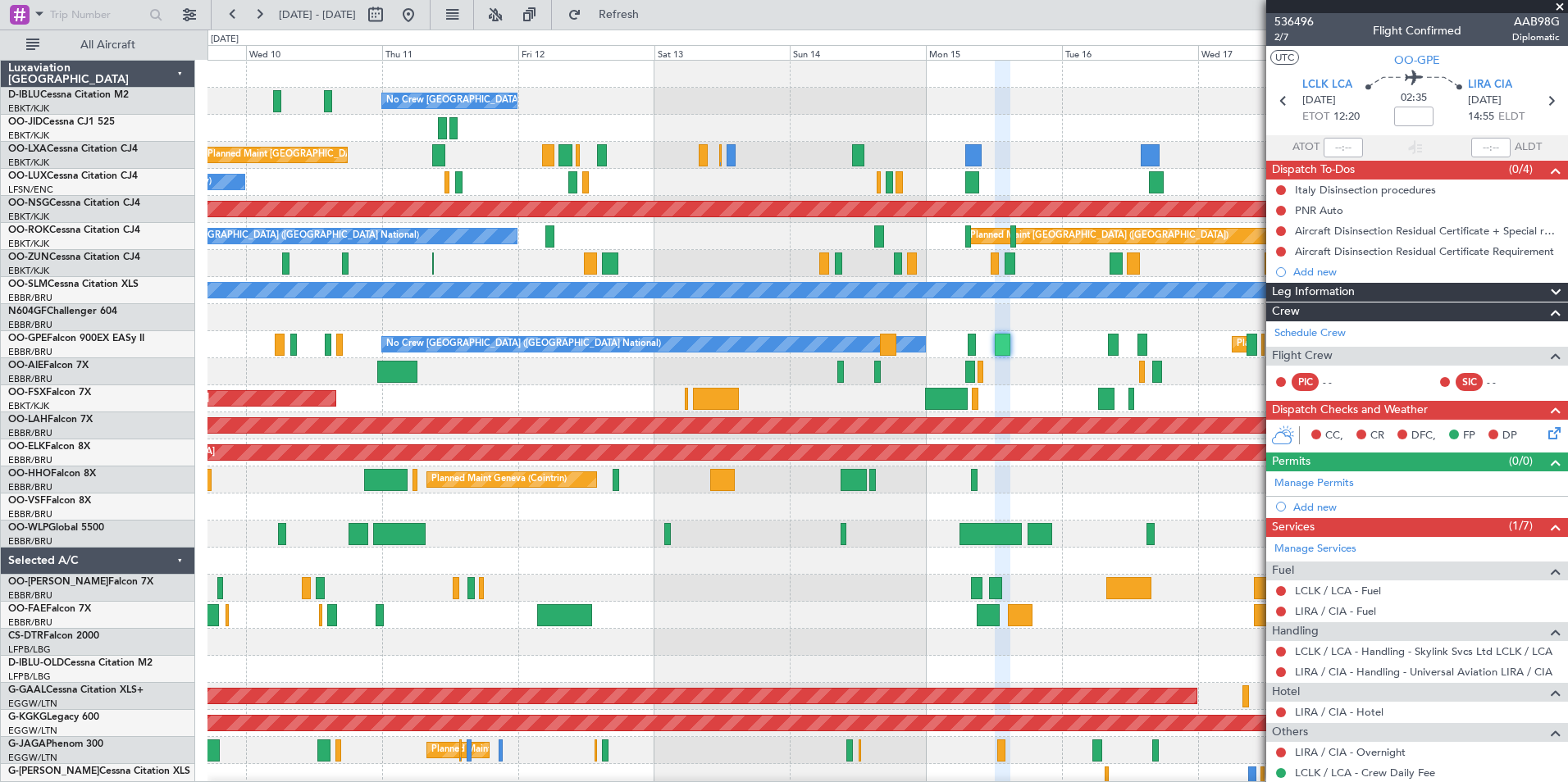
click at [1215, 390] on div "No Crew [GEOGRAPHIC_DATA] ([GEOGRAPHIC_DATA] National) Planned Maint [GEOGRAPHI…" at bounding box center [887, 601] width 1359 height 1082
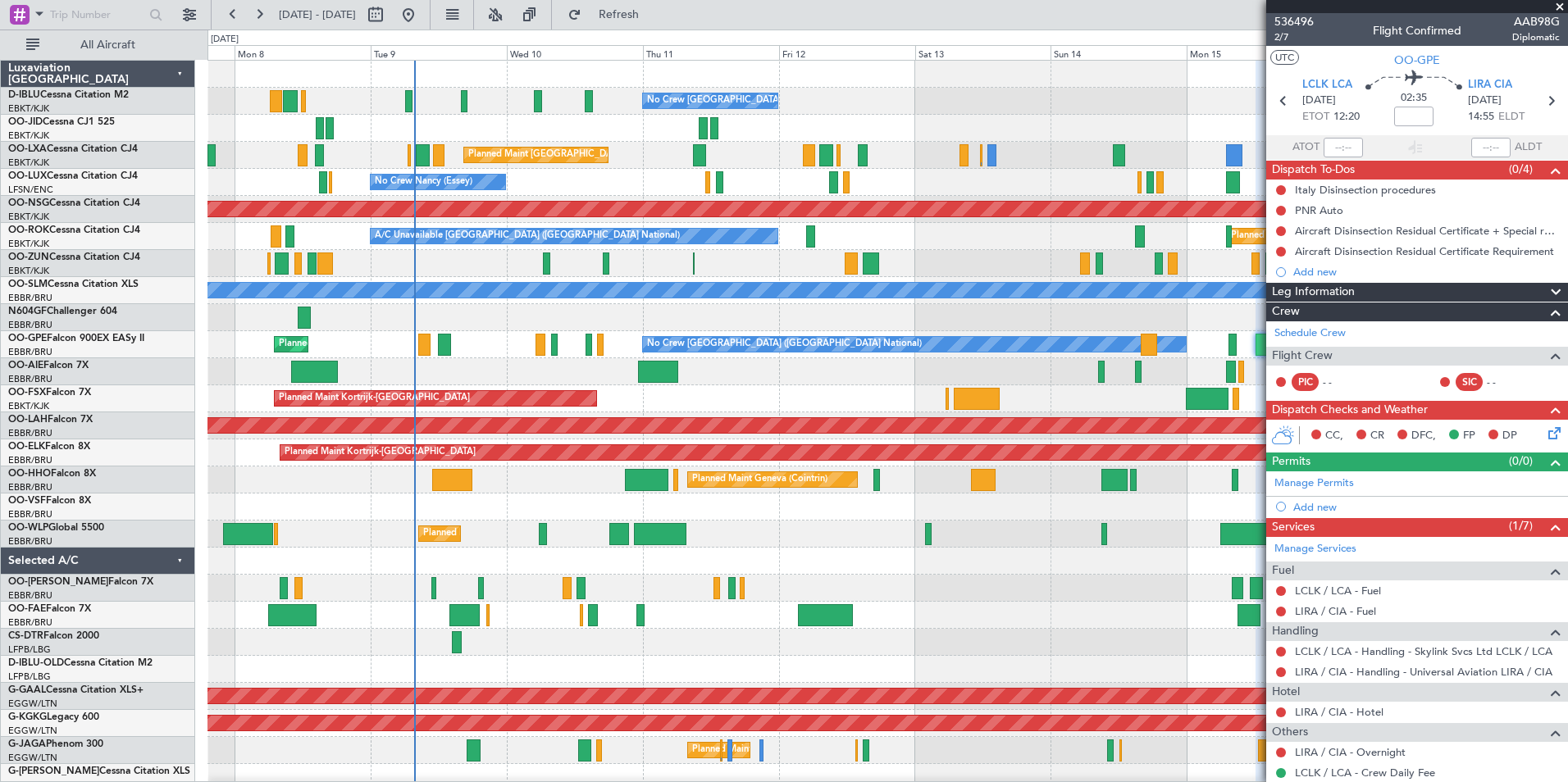
click at [699, 379] on div "Unplanned Maint [GEOGRAPHIC_DATA] ([GEOGRAPHIC_DATA] National)" at bounding box center [887, 372] width 1359 height 27
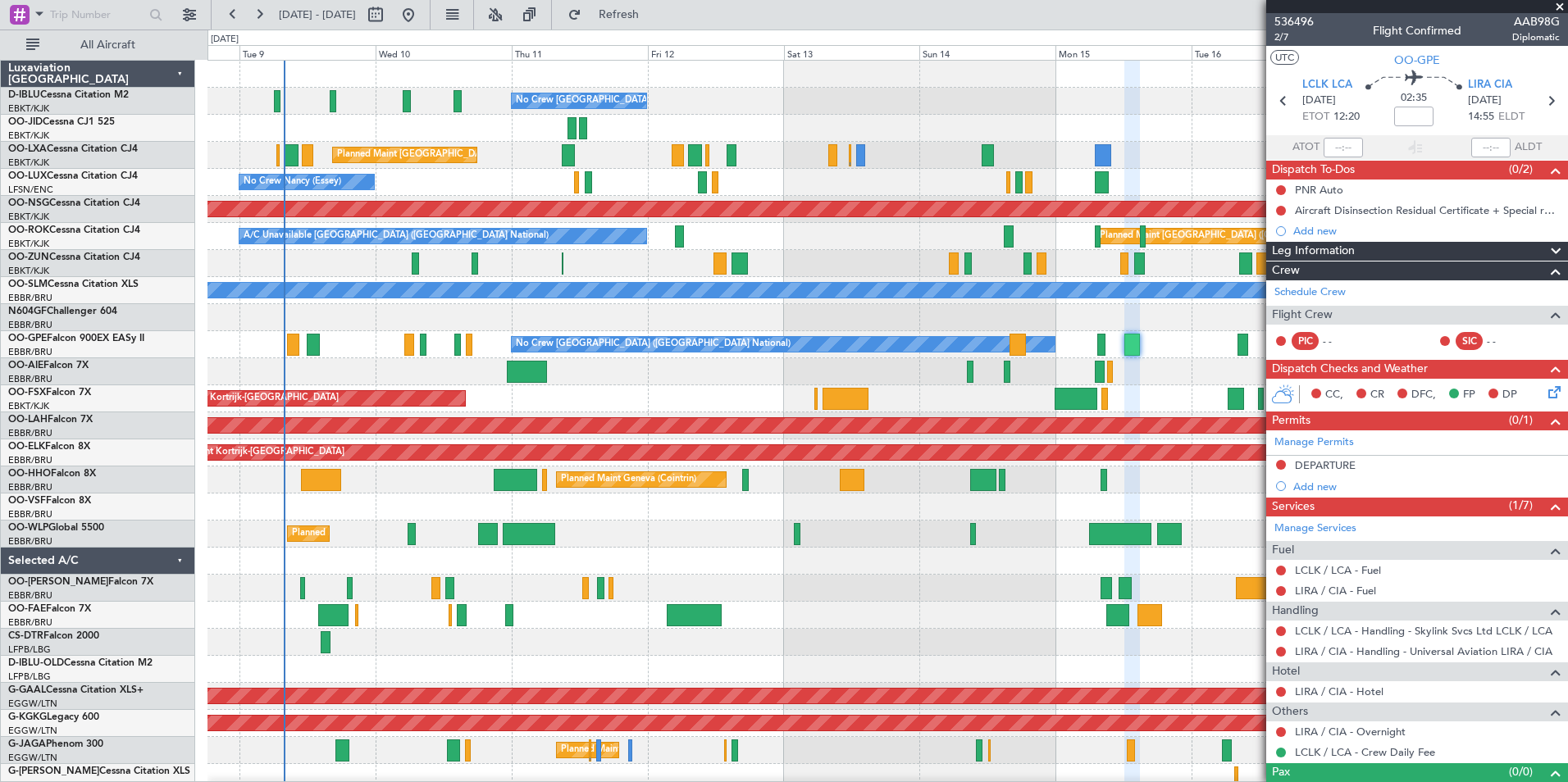
click at [842, 569] on div at bounding box center [887, 561] width 1359 height 27
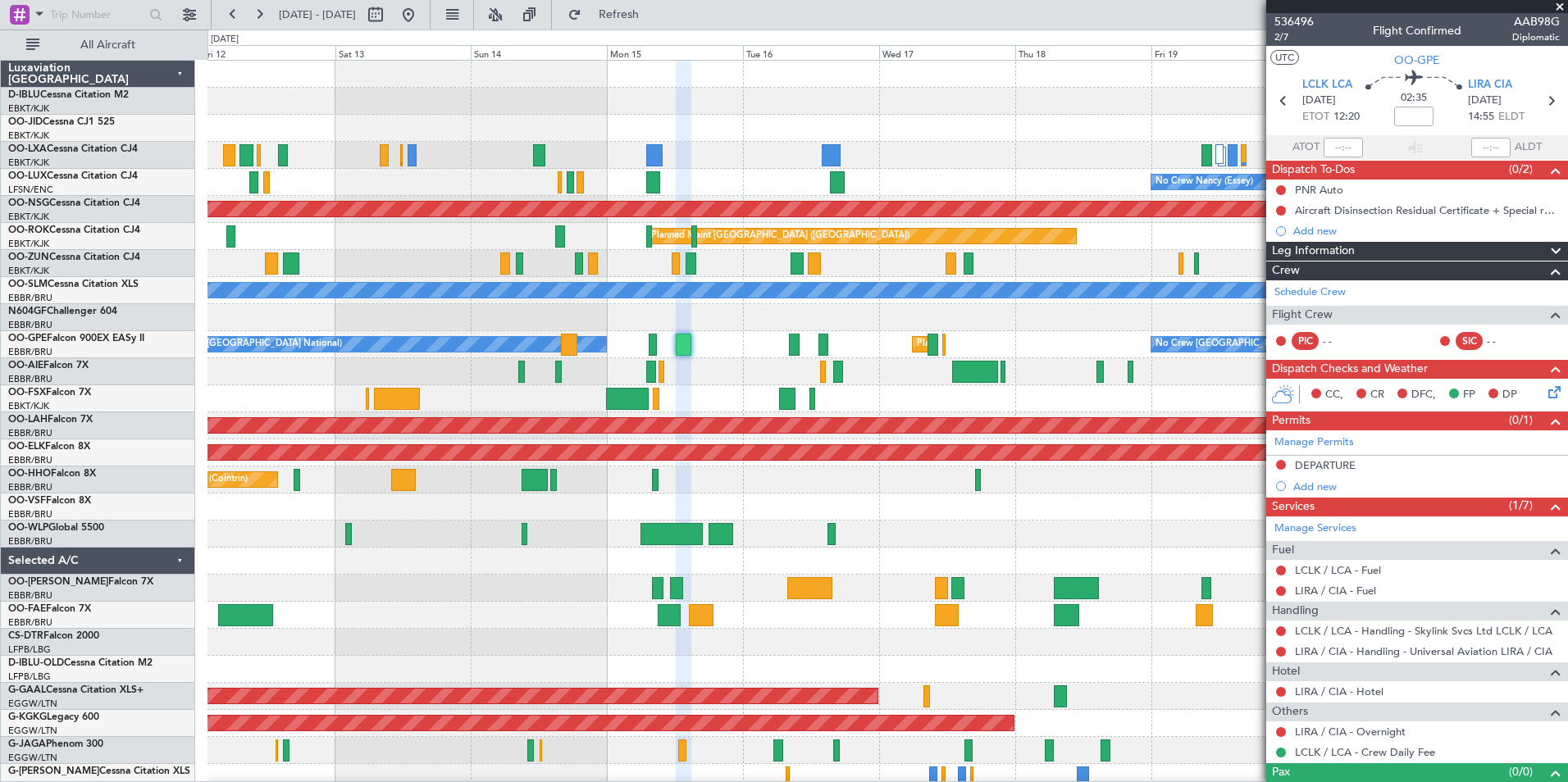
click at [744, 550] on div "No Crew [GEOGRAPHIC_DATA] ([GEOGRAPHIC_DATA] National) Planned Maint [GEOGRAPHI…" at bounding box center [887, 616] width 1359 height 1110
click at [611, 528] on div "No Crew [GEOGRAPHIC_DATA] ([GEOGRAPHIC_DATA] National) Planned Maint [GEOGRAPHI…" at bounding box center [887, 616] width 1359 height 1110
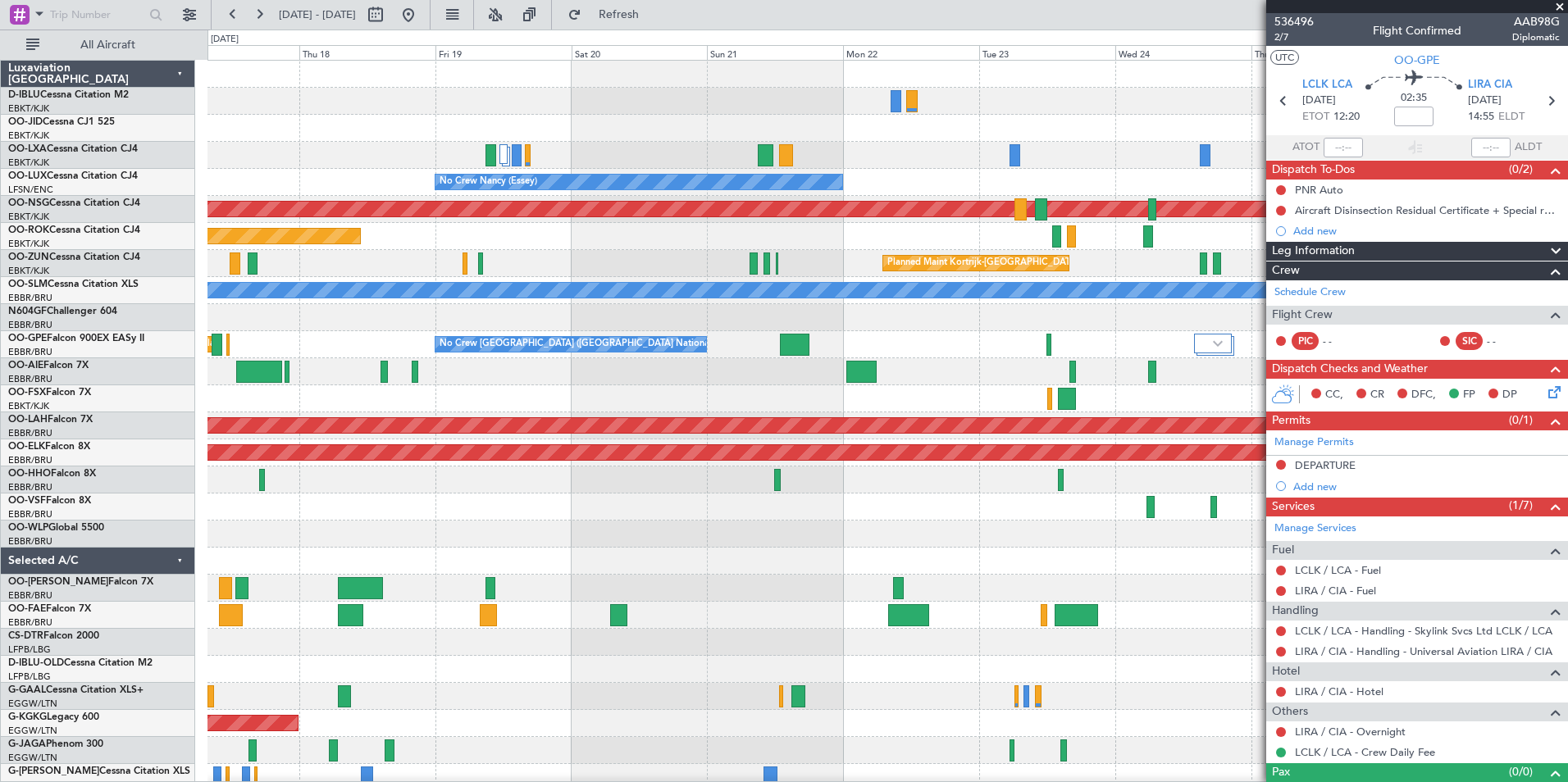
click at [731, 536] on div "A/C Unavailable [GEOGRAPHIC_DATA] ([GEOGRAPHIC_DATA] National) A/C Unavailable …" at bounding box center [887, 616] width 1359 height 1110
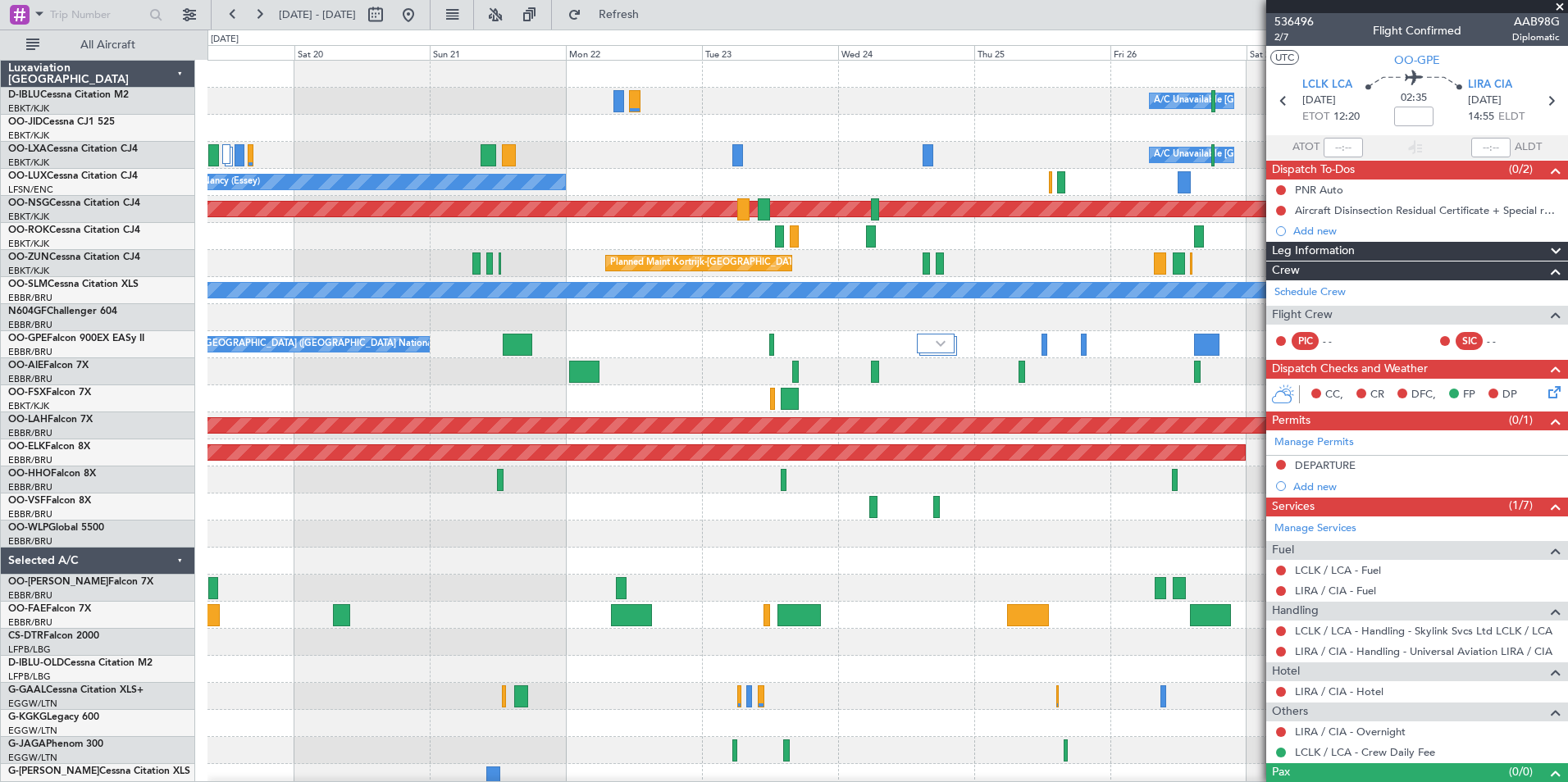
click at [685, 514] on div at bounding box center [887, 507] width 1359 height 27
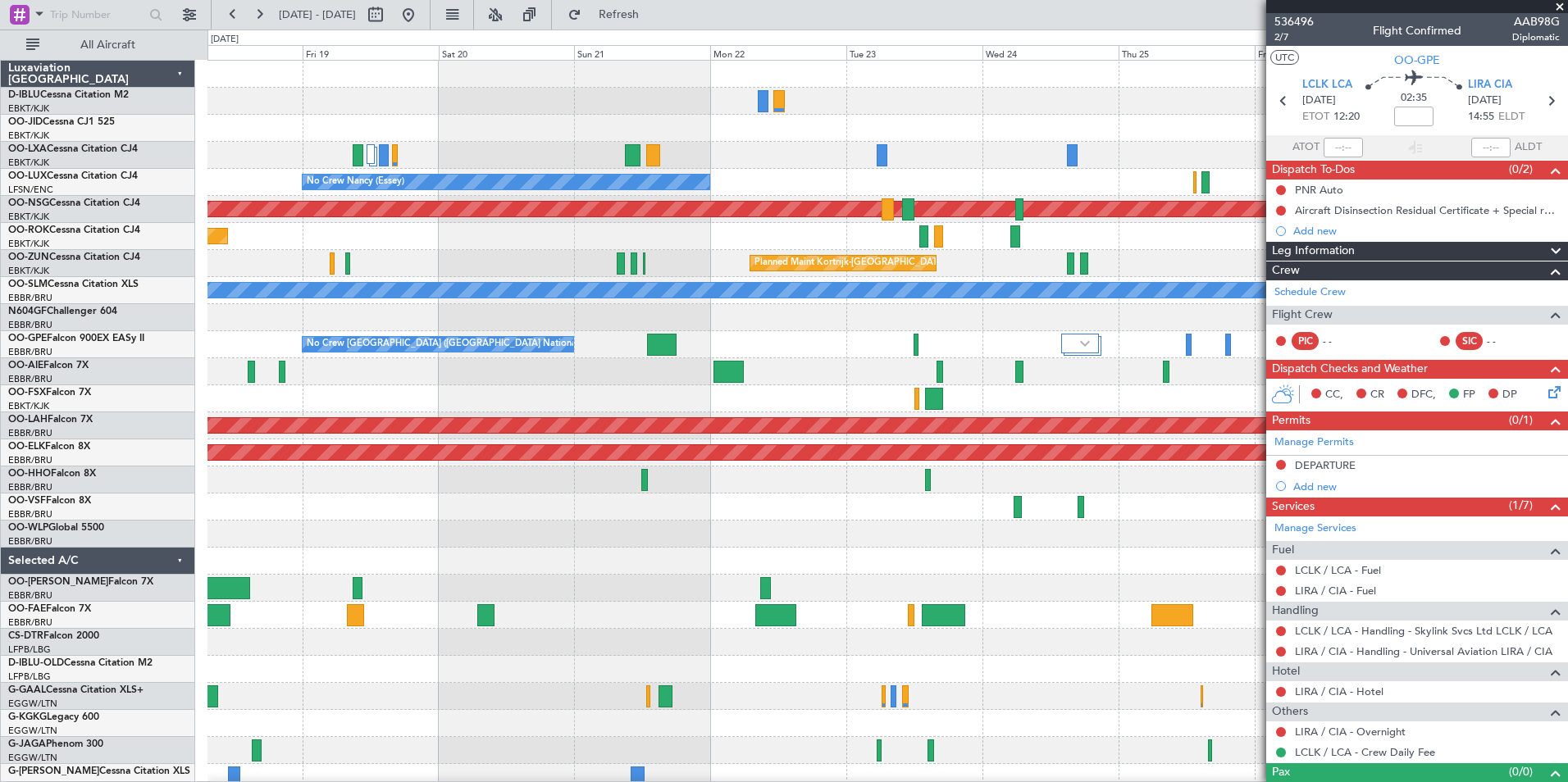
click at [1122, 500] on div at bounding box center [887, 507] width 1359 height 27
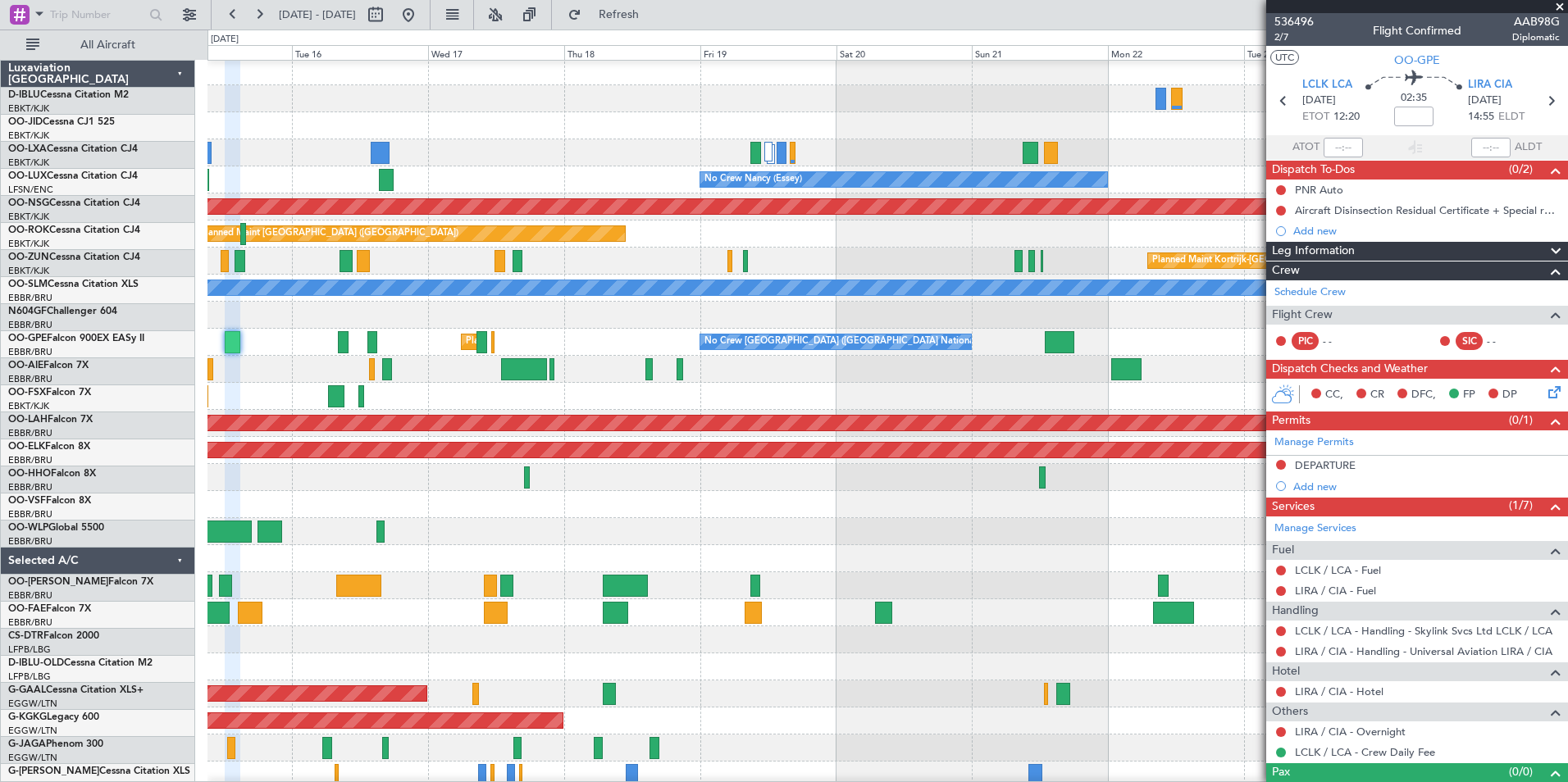
click at [1058, 498] on div at bounding box center [887, 505] width 1359 height 27
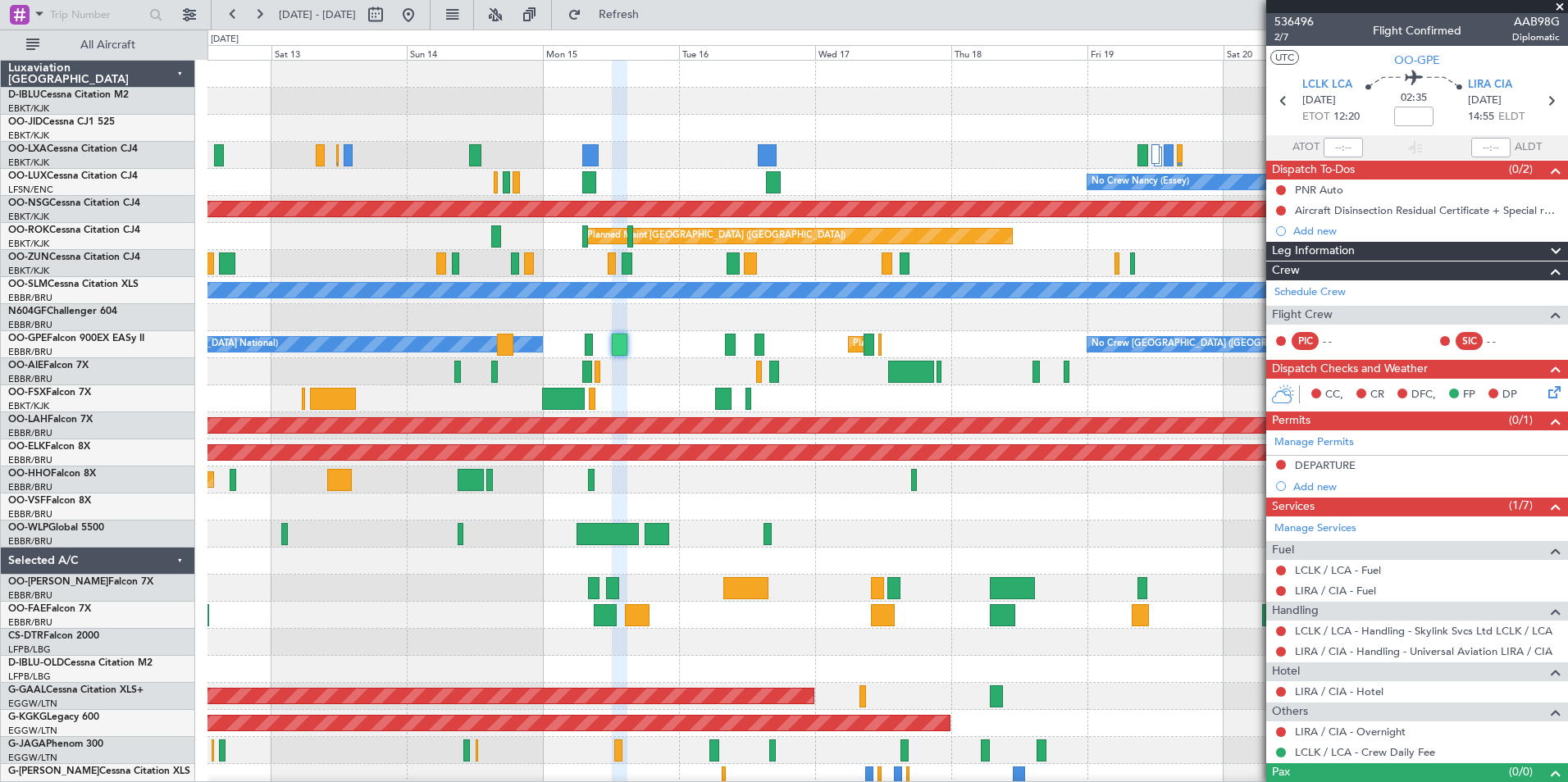
click at [1055, 548] on div "No Crew [GEOGRAPHIC_DATA] ([GEOGRAPHIC_DATA] National) Planned Maint [GEOGRAPHI…" at bounding box center [887, 574] width 1359 height 1028
click at [978, 519] on div at bounding box center [887, 507] width 1359 height 27
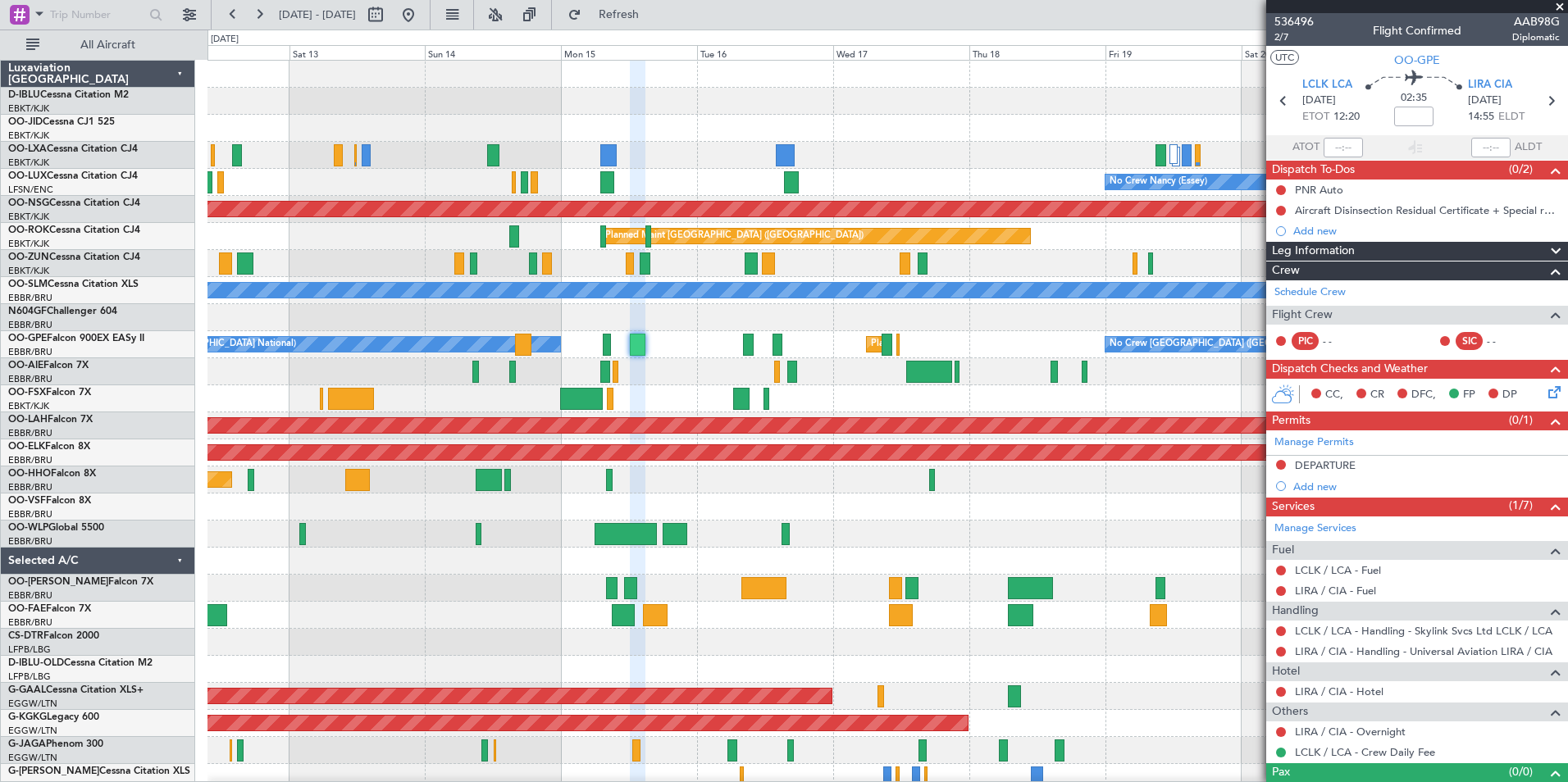
click at [757, 572] on div "No Crew [GEOGRAPHIC_DATA] ([GEOGRAPHIC_DATA] National) Planned Maint [GEOGRAPHI…" at bounding box center [887, 616] width 1359 height 1110
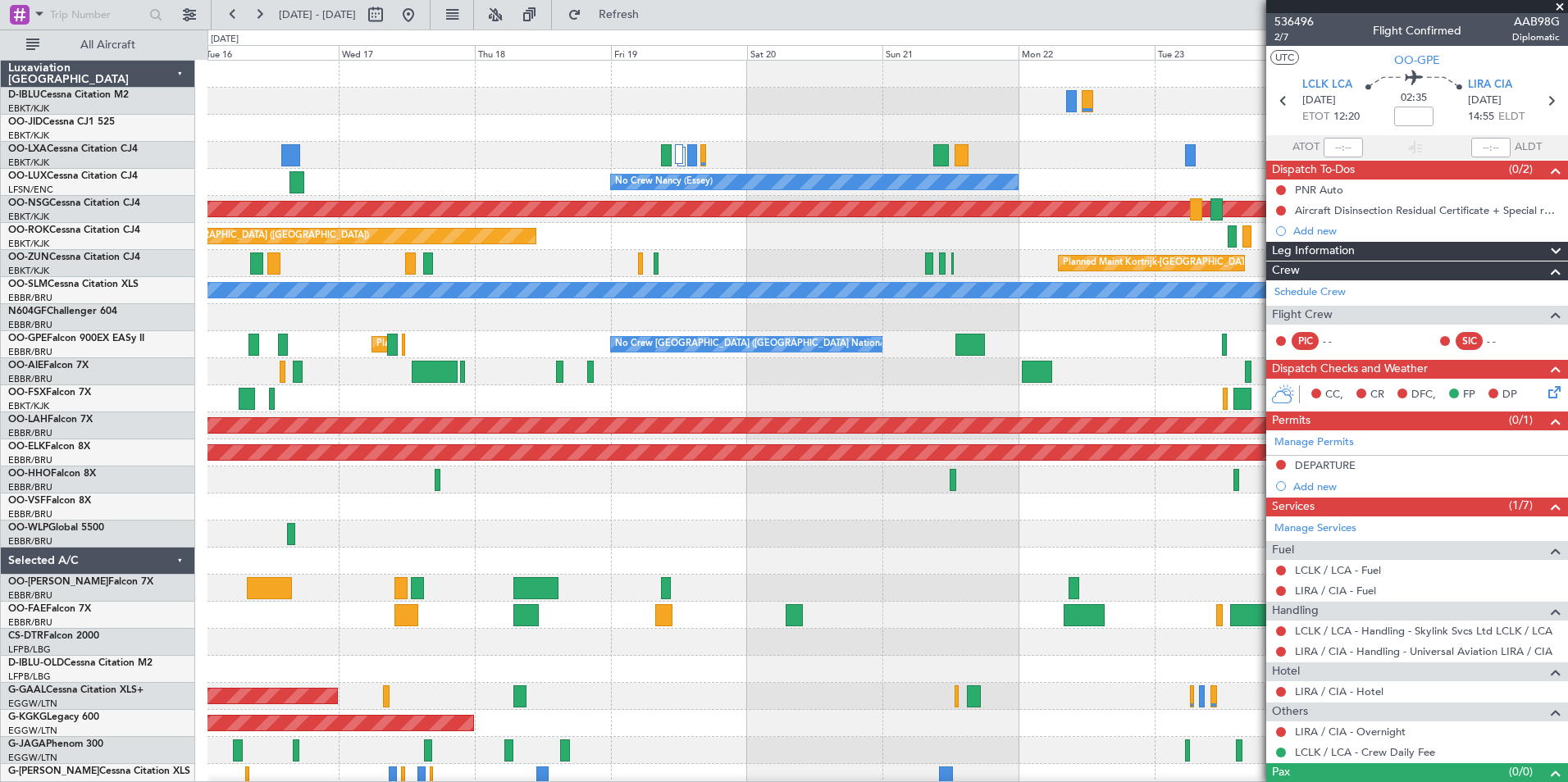
click at [657, 555] on div "A/C Unavailable [GEOGRAPHIC_DATA] ([GEOGRAPHIC_DATA] National) A/C Unavailable …" at bounding box center [887, 616] width 1359 height 1110
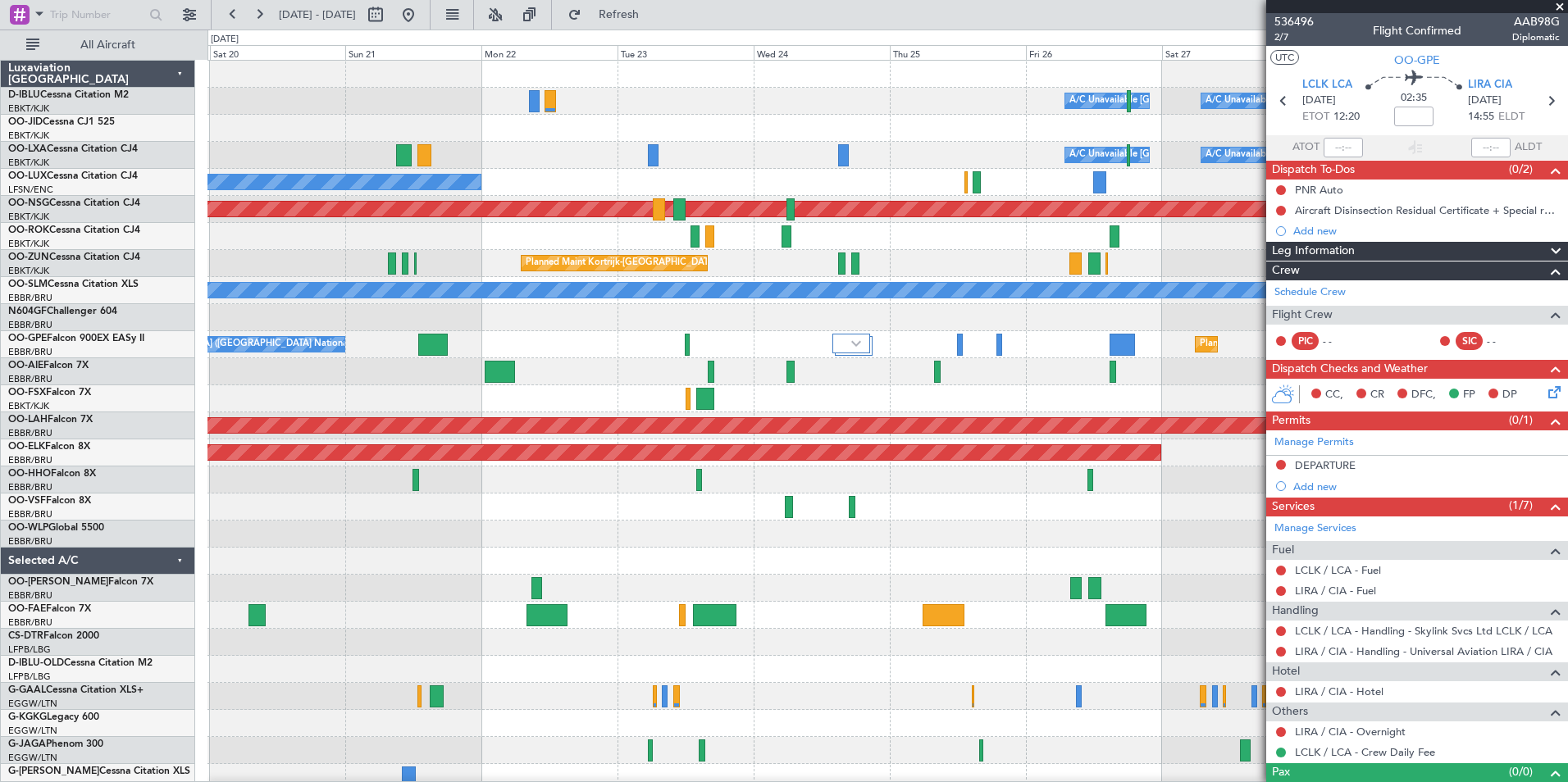
click at [473, 573] on div "A/C Unavailable [GEOGRAPHIC_DATA] ([GEOGRAPHIC_DATA] National) A/C Unavailable …" at bounding box center [887, 616] width 1359 height 1110
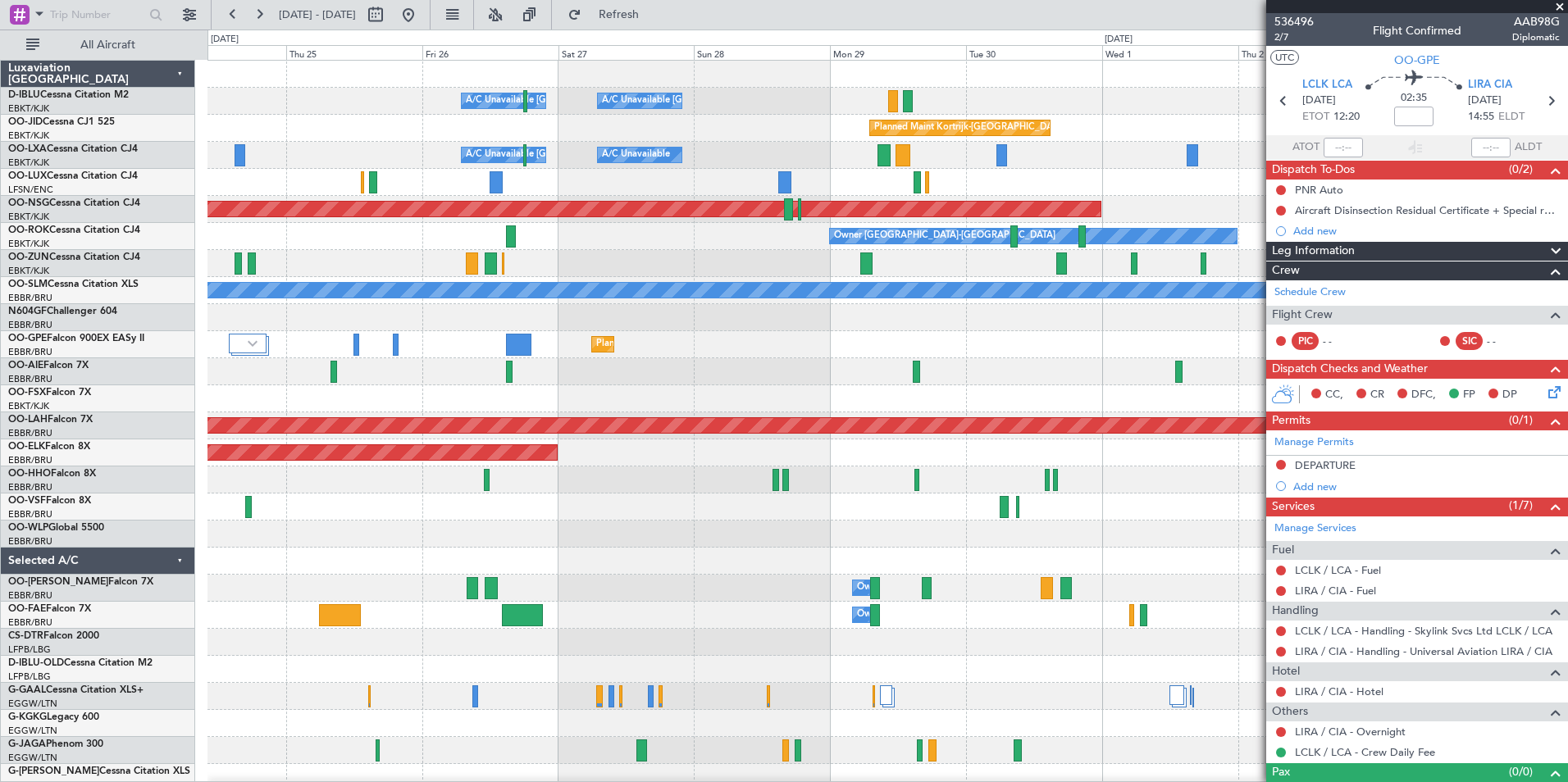
click at [259, 582] on div "A/C Unavailable [GEOGRAPHIC_DATA] ([GEOGRAPHIC_DATA] National) A/C Unavailable …" at bounding box center [887, 616] width 1359 height 1110
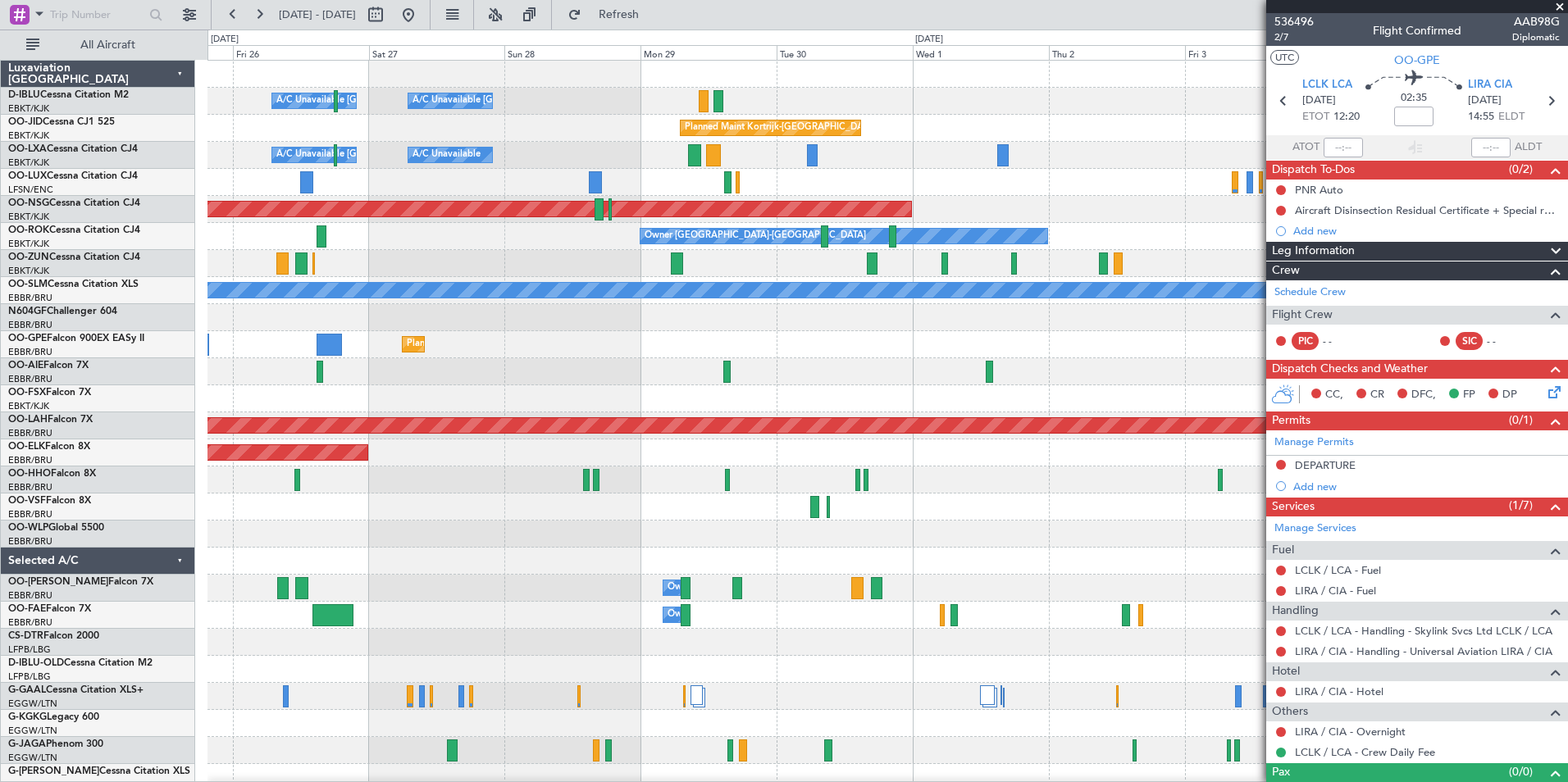
click at [532, 568] on div at bounding box center [887, 561] width 1359 height 27
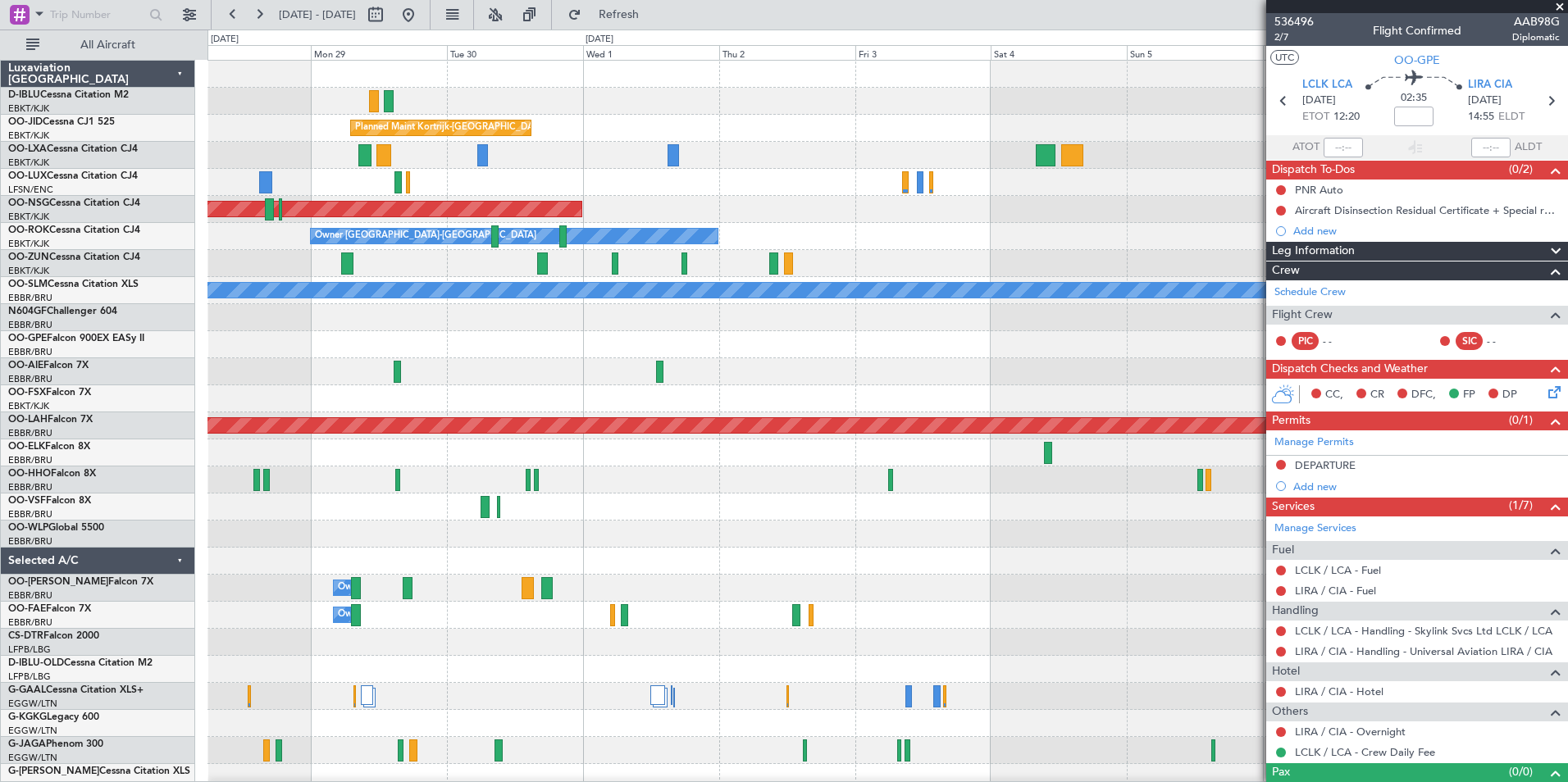
click at [709, 590] on div "A/C Unavailable [GEOGRAPHIC_DATA] ([GEOGRAPHIC_DATA] National) A/C Unavailable …" at bounding box center [887, 616] width 1359 height 1110
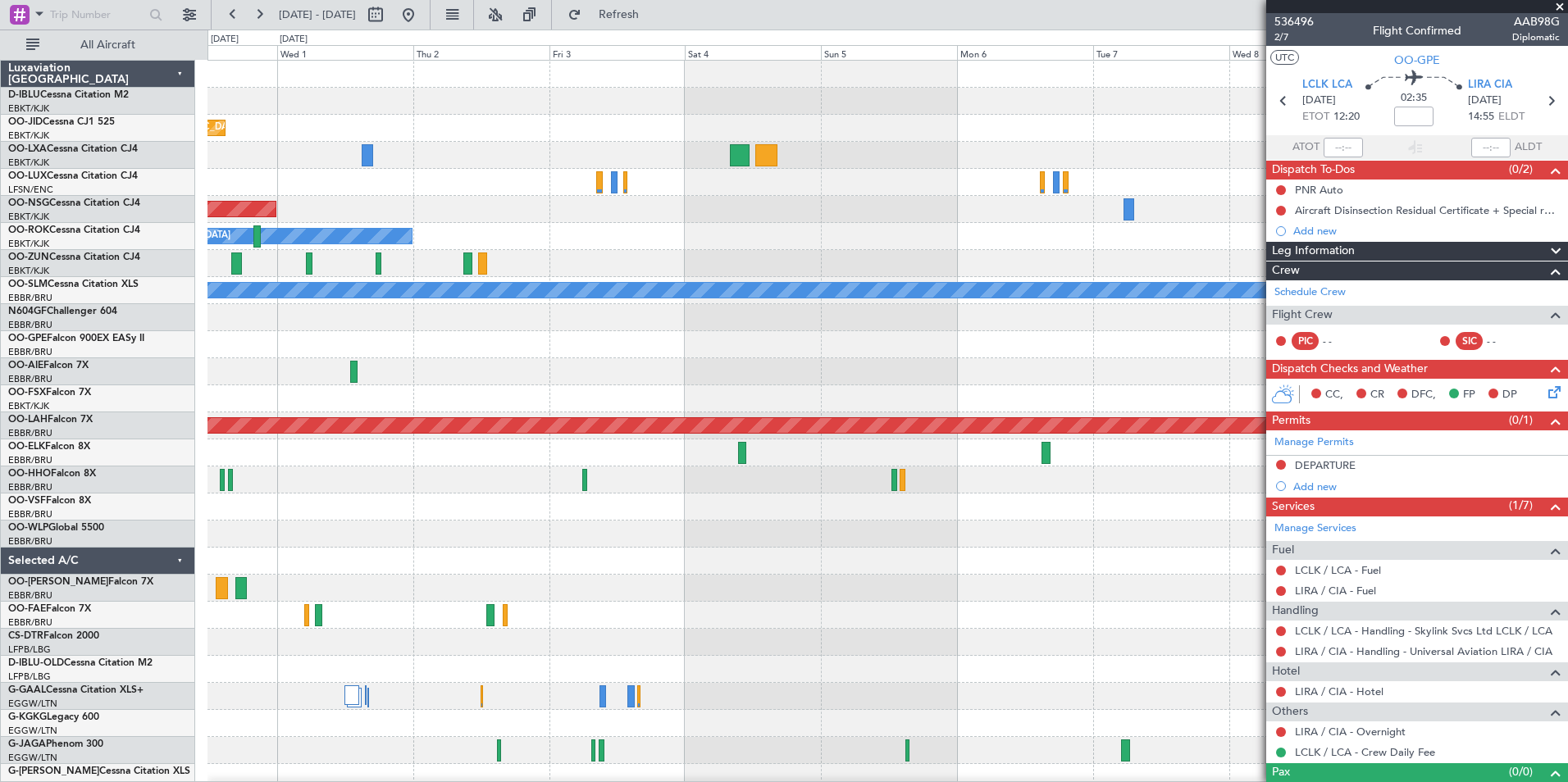
click at [618, 628] on div "Owner Melsbroek Air Base" at bounding box center [887, 616] width 1359 height 27
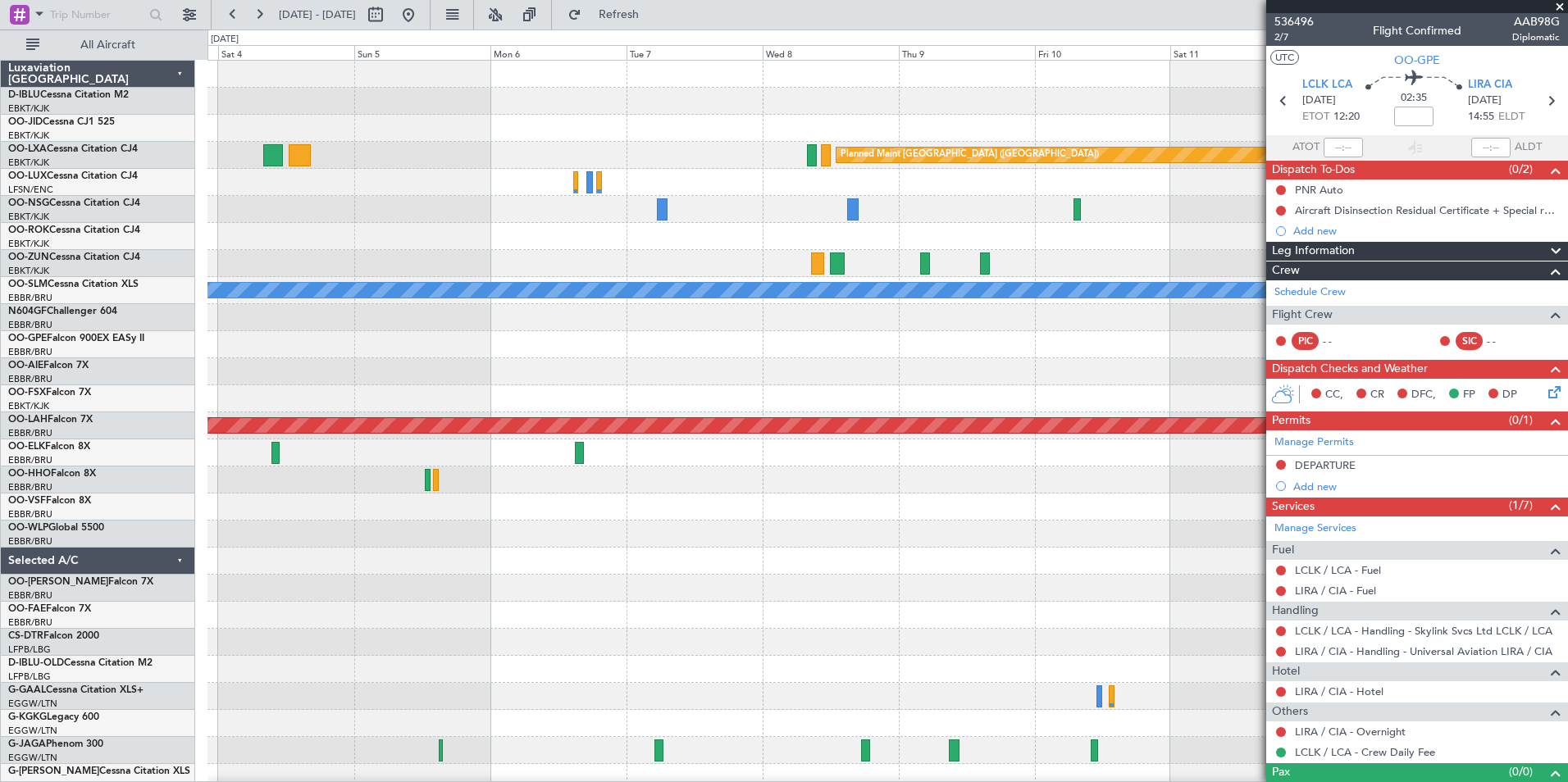
click at [734, 621] on div "Planned Maint [GEOGRAPHIC_DATA] ([GEOGRAPHIC_DATA]) Planned Maint [GEOGRAPHIC_D…" at bounding box center [887, 616] width 1359 height 1110
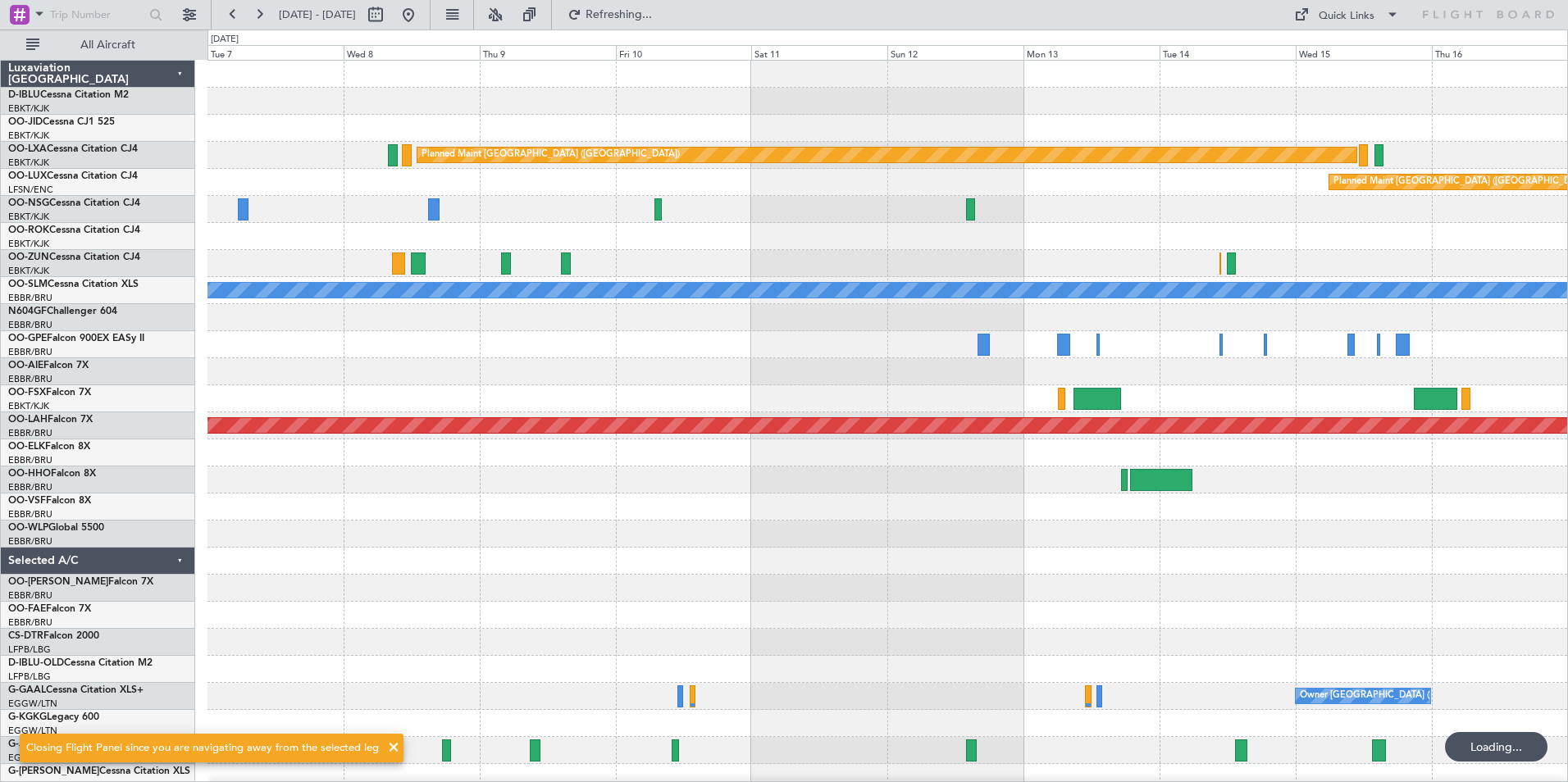
click at [556, 563] on div "Planned Maint [GEOGRAPHIC_DATA] ([GEOGRAPHIC_DATA]) Planned Maint [GEOGRAPHIC_D…" at bounding box center [887, 574] width 1359 height 1028
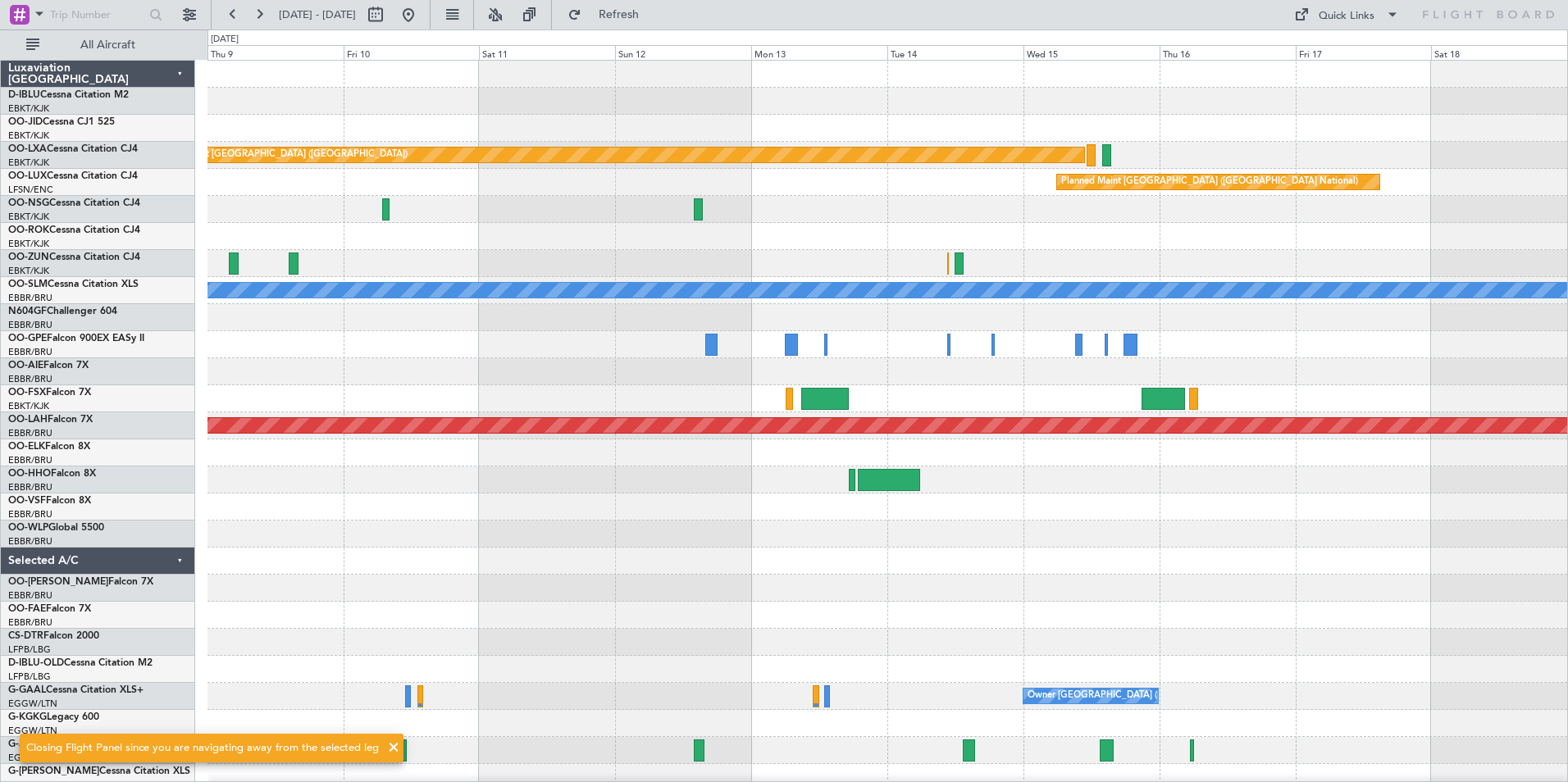
click at [983, 518] on div at bounding box center [887, 507] width 1359 height 27
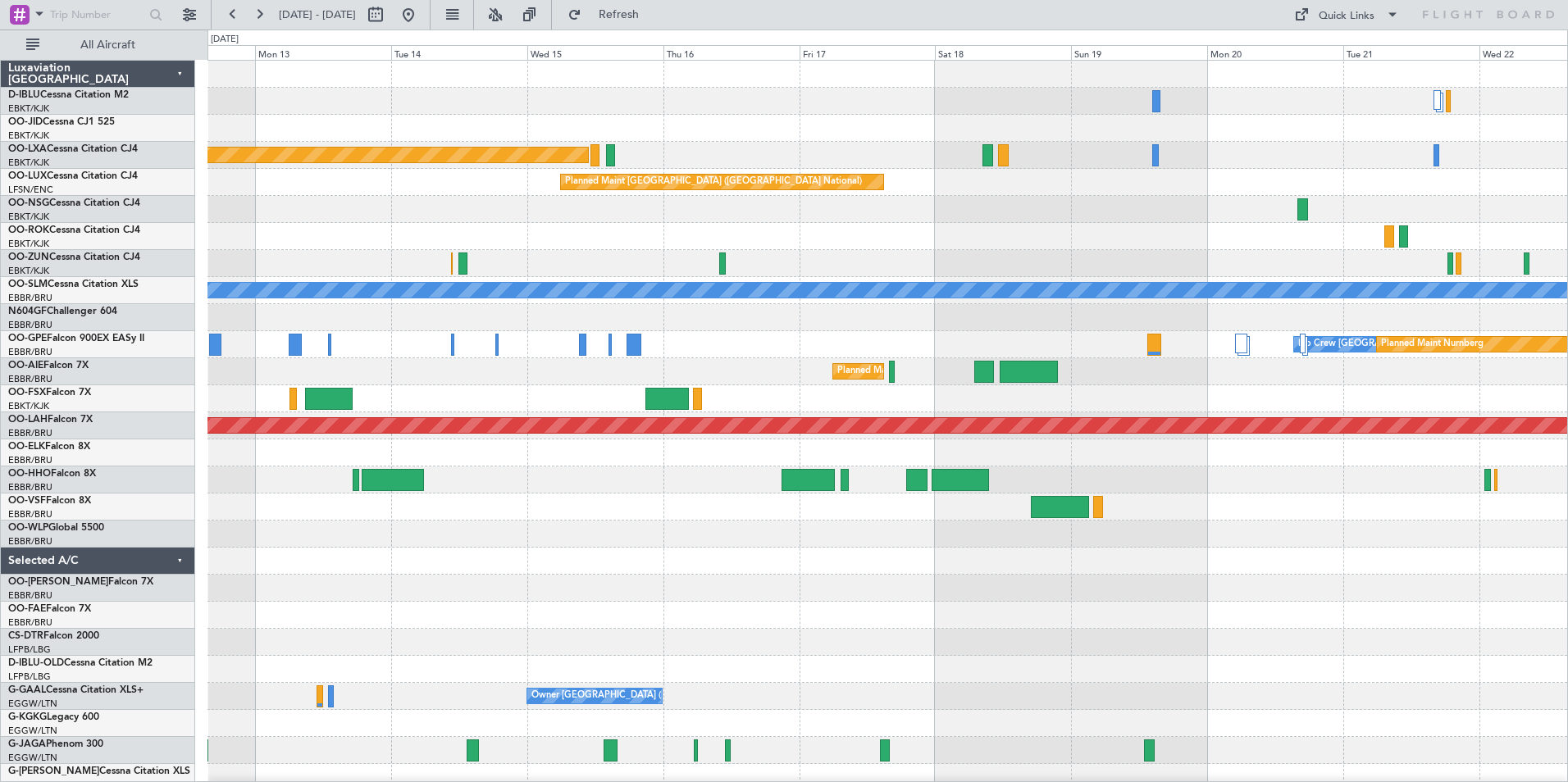
click at [791, 349] on div "Planned Maint [GEOGRAPHIC_DATA] ([GEOGRAPHIC_DATA]) Planned Maint [GEOGRAPHIC_D…" at bounding box center [887, 601] width 1359 height 1082
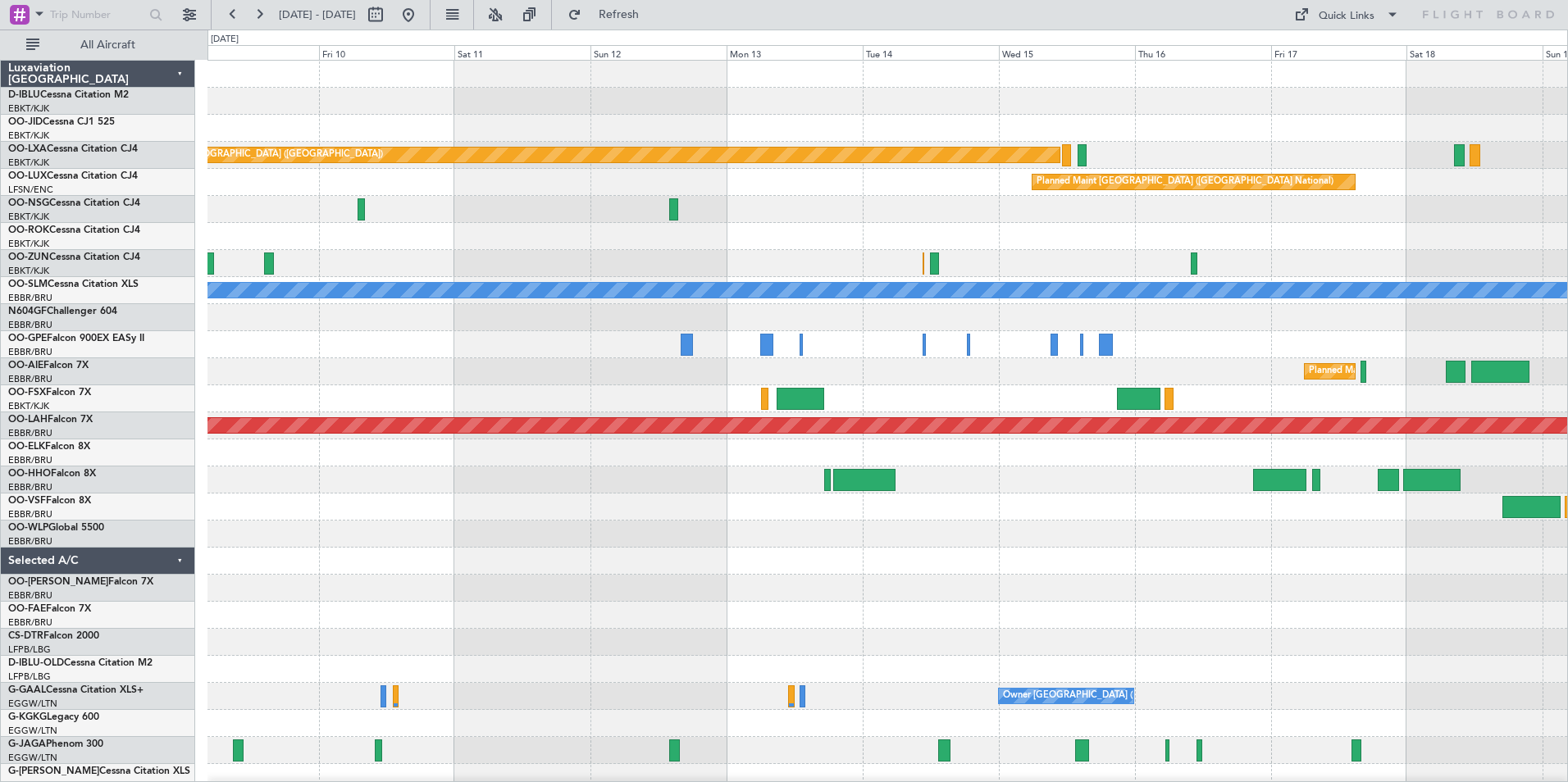
click at [1297, 401] on div at bounding box center [887, 399] width 1359 height 27
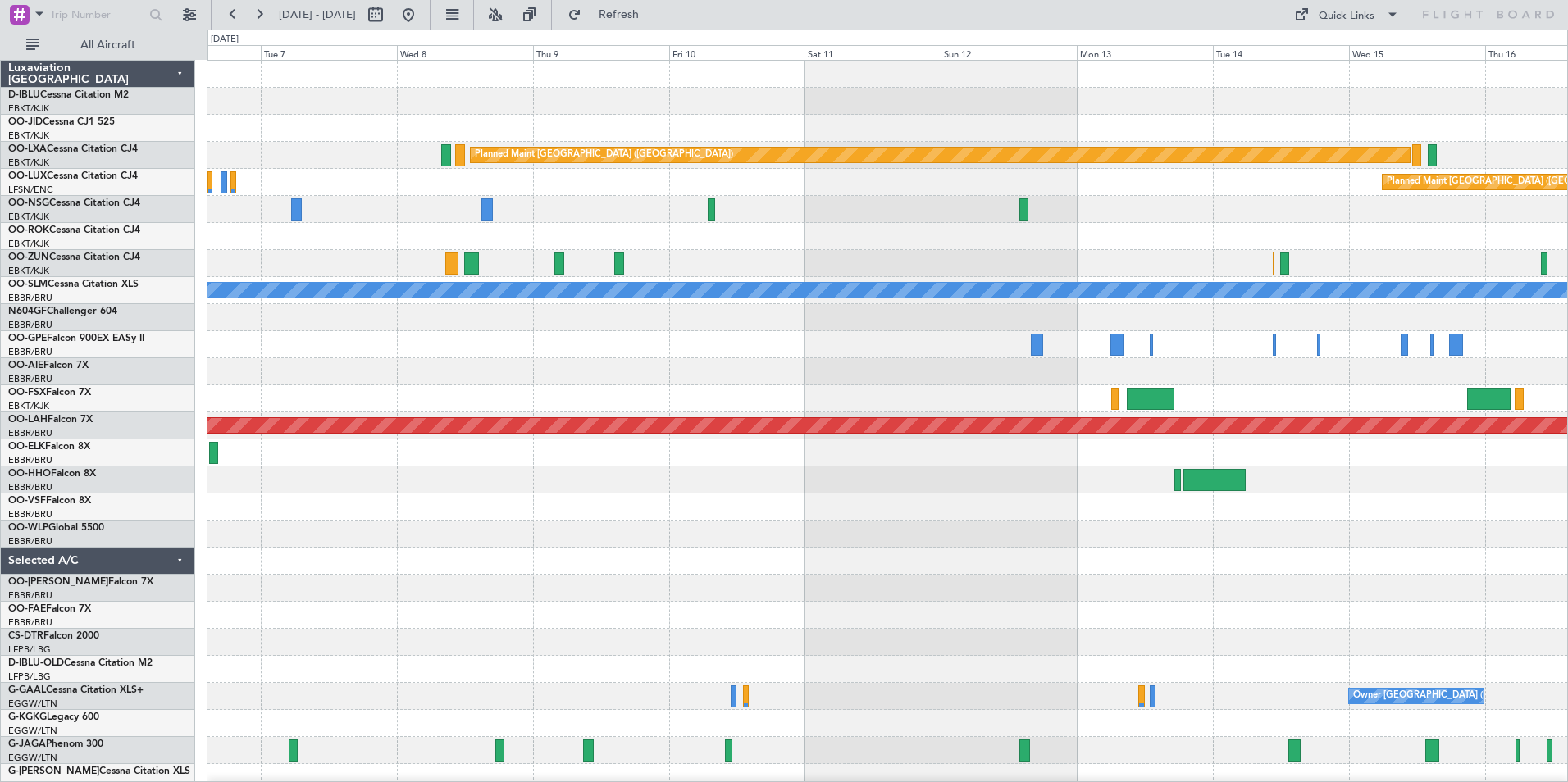
click at [1335, 401] on div at bounding box center [887, 399] width 1359 height 27
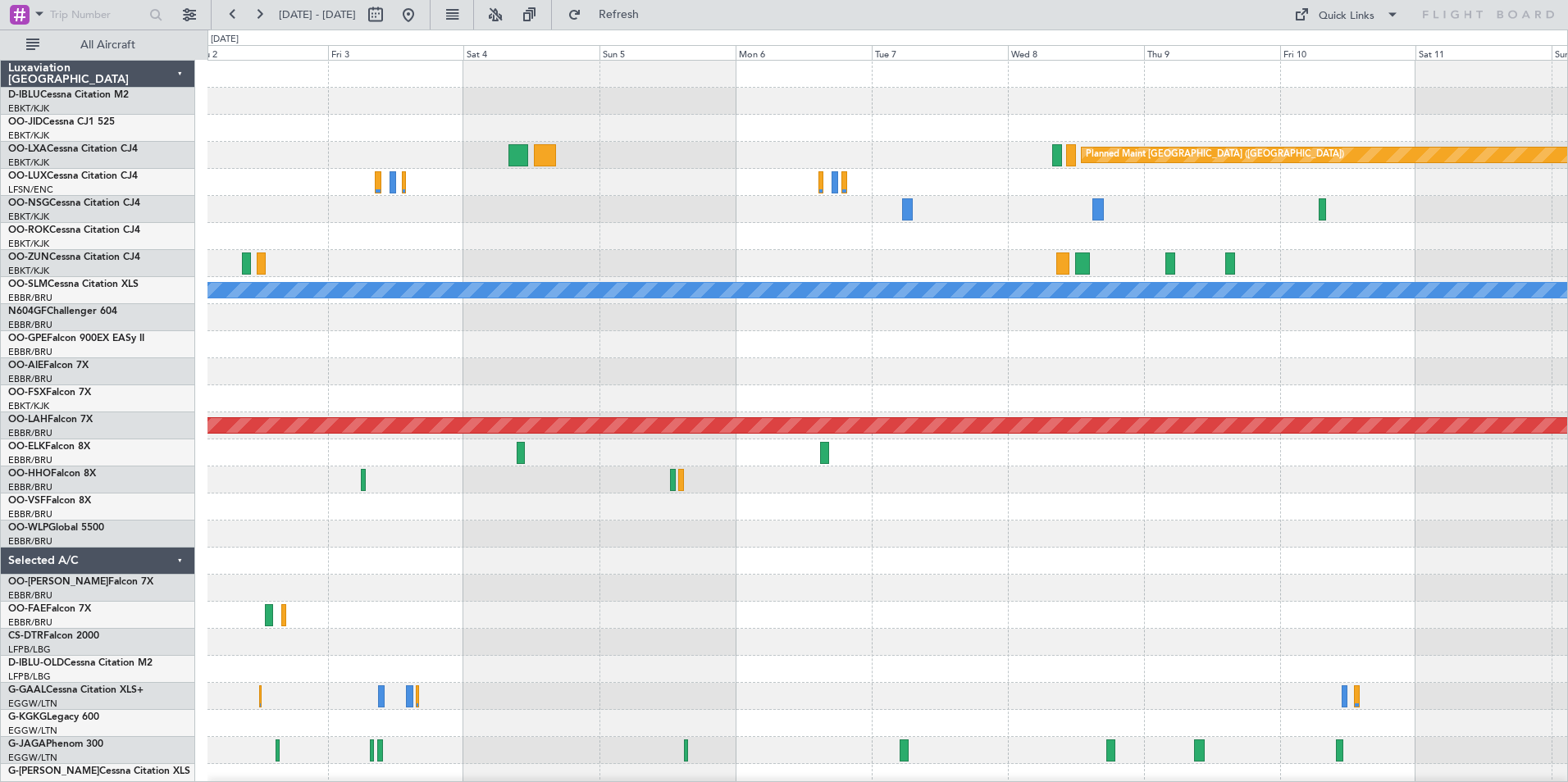
click at [1363, 398] on div at bounding box center [887, 399] width 1359 height 27
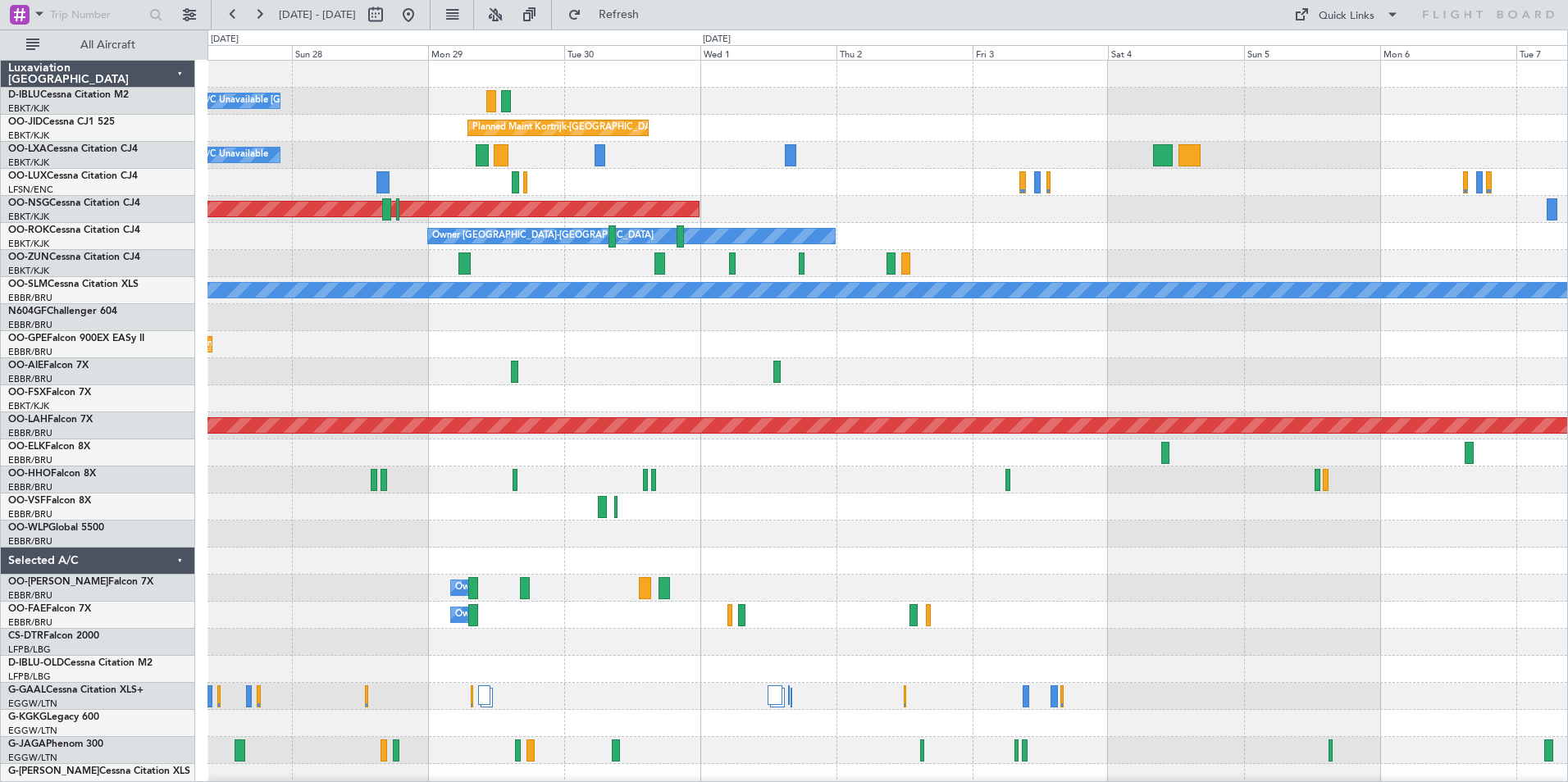
click at [1368, 380] on div at bounding box center [887, 372] width 1359 height 27
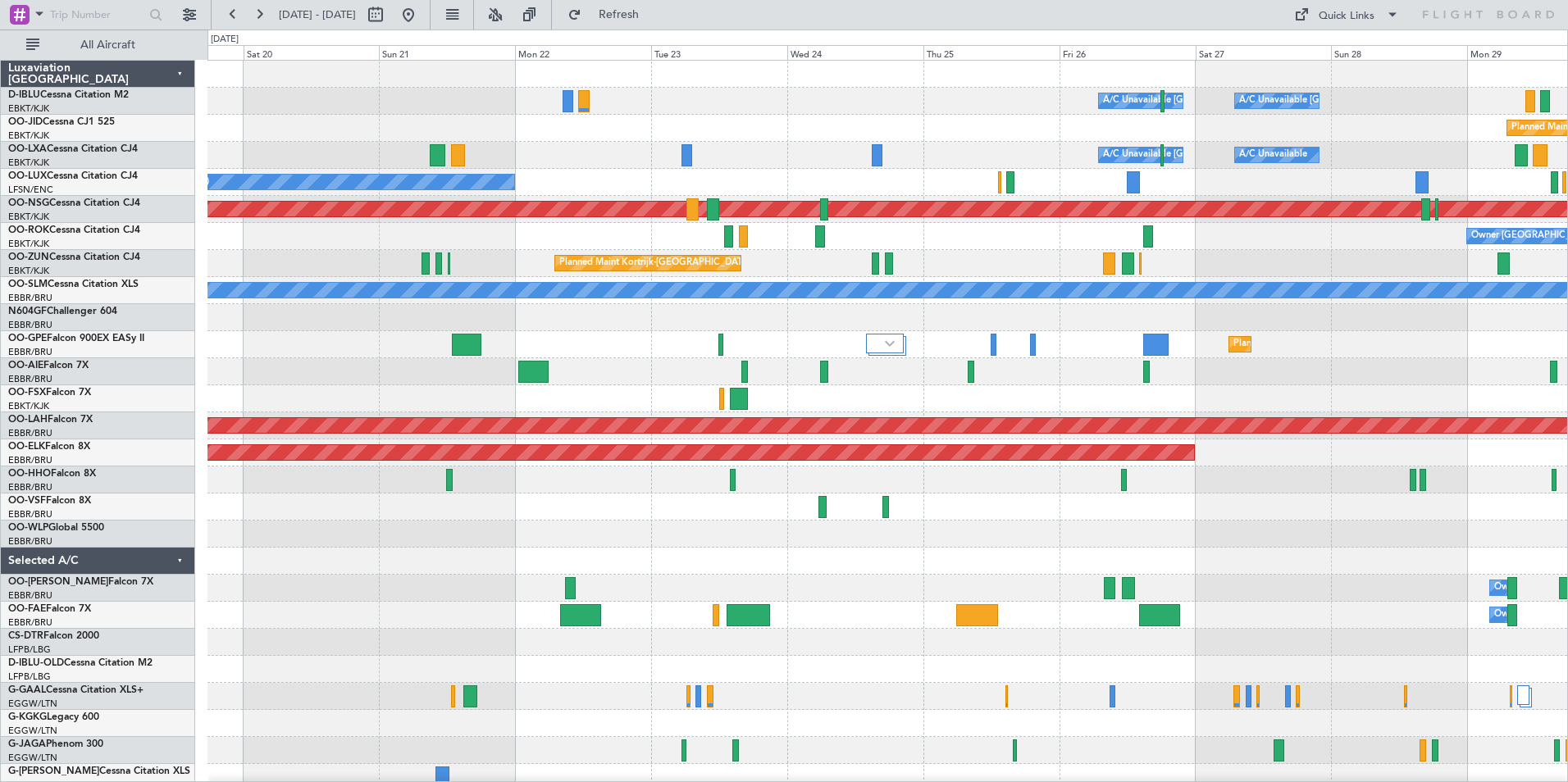
click at [1192, 383] on div at bounding box center [887, 372] width 1359 height 27
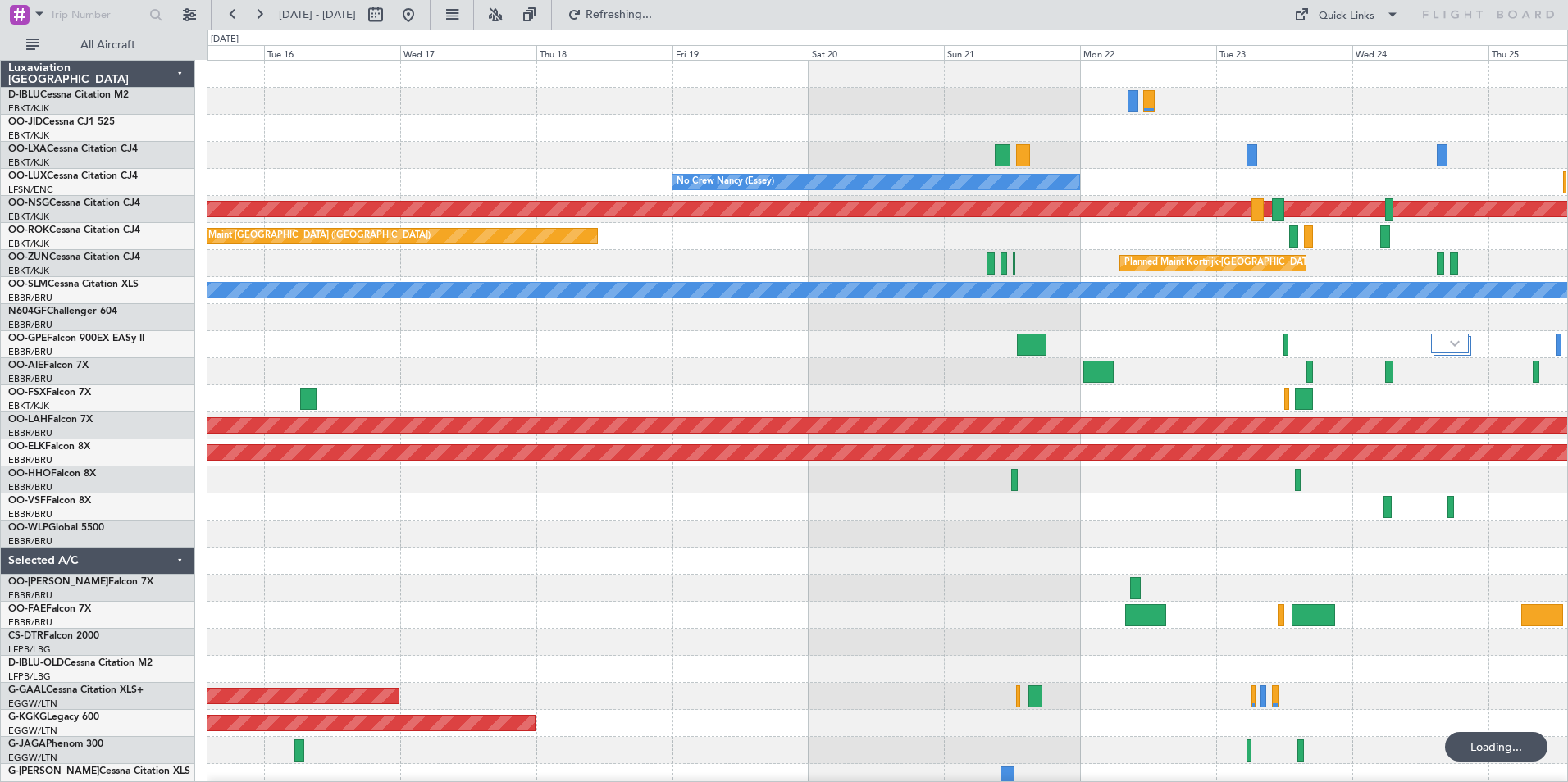
click at [1138, 394] on div "A/C Unavailable [GEOGRAPHIC_DATA] ([GEOGRAPHIC_DATA] National) A/C Unavailable …" at bounding box center [887, 574] width 1359 height 1028
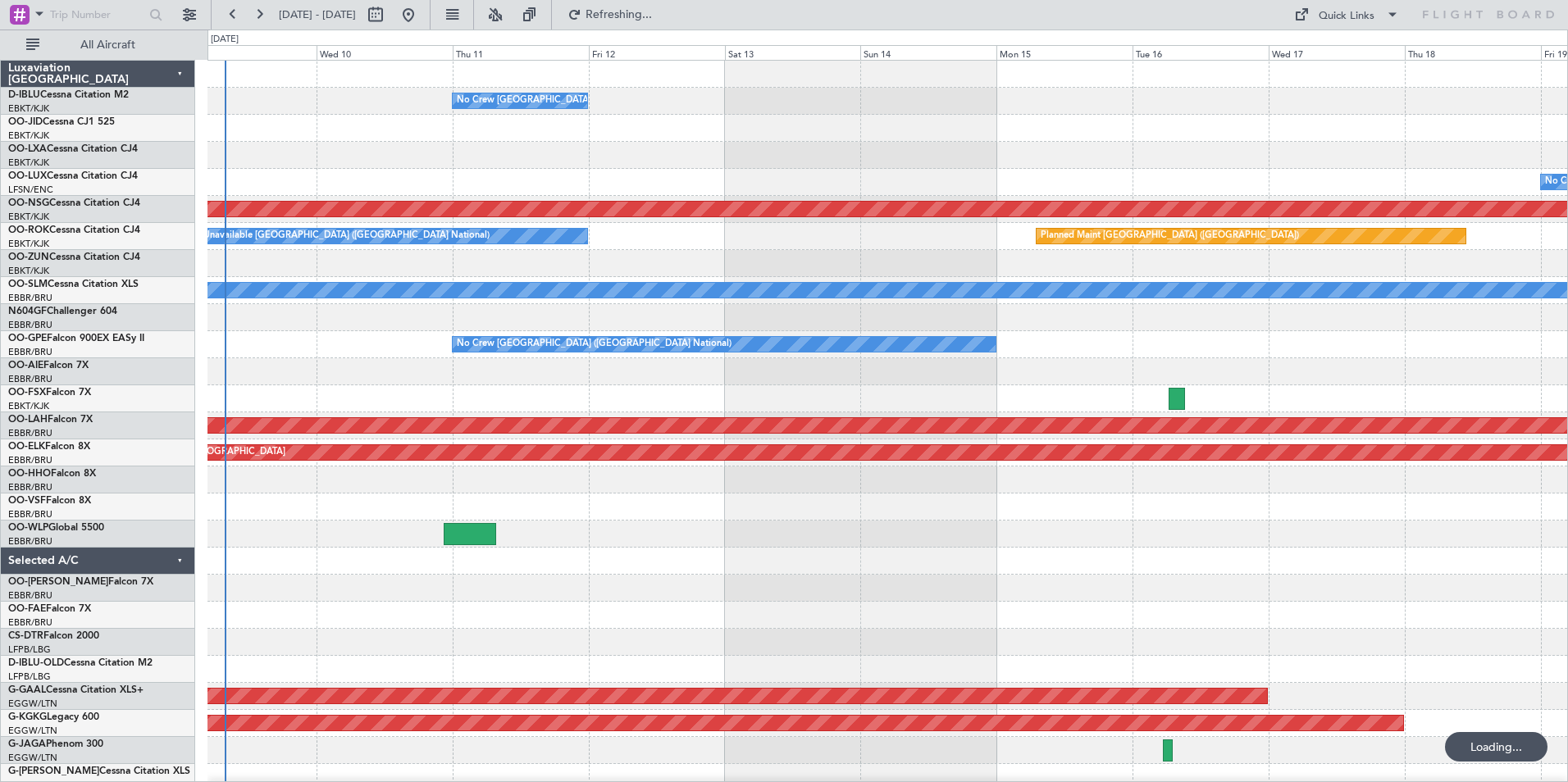
click at [1302, 387] on div "No Crew [GEOGRAPHIC_DATA] ([GEOGRAPHIC_DATA] National) No Crew [PERSON_NAME] ([…" at bounding box center [887, 574] width 1359 height 1028
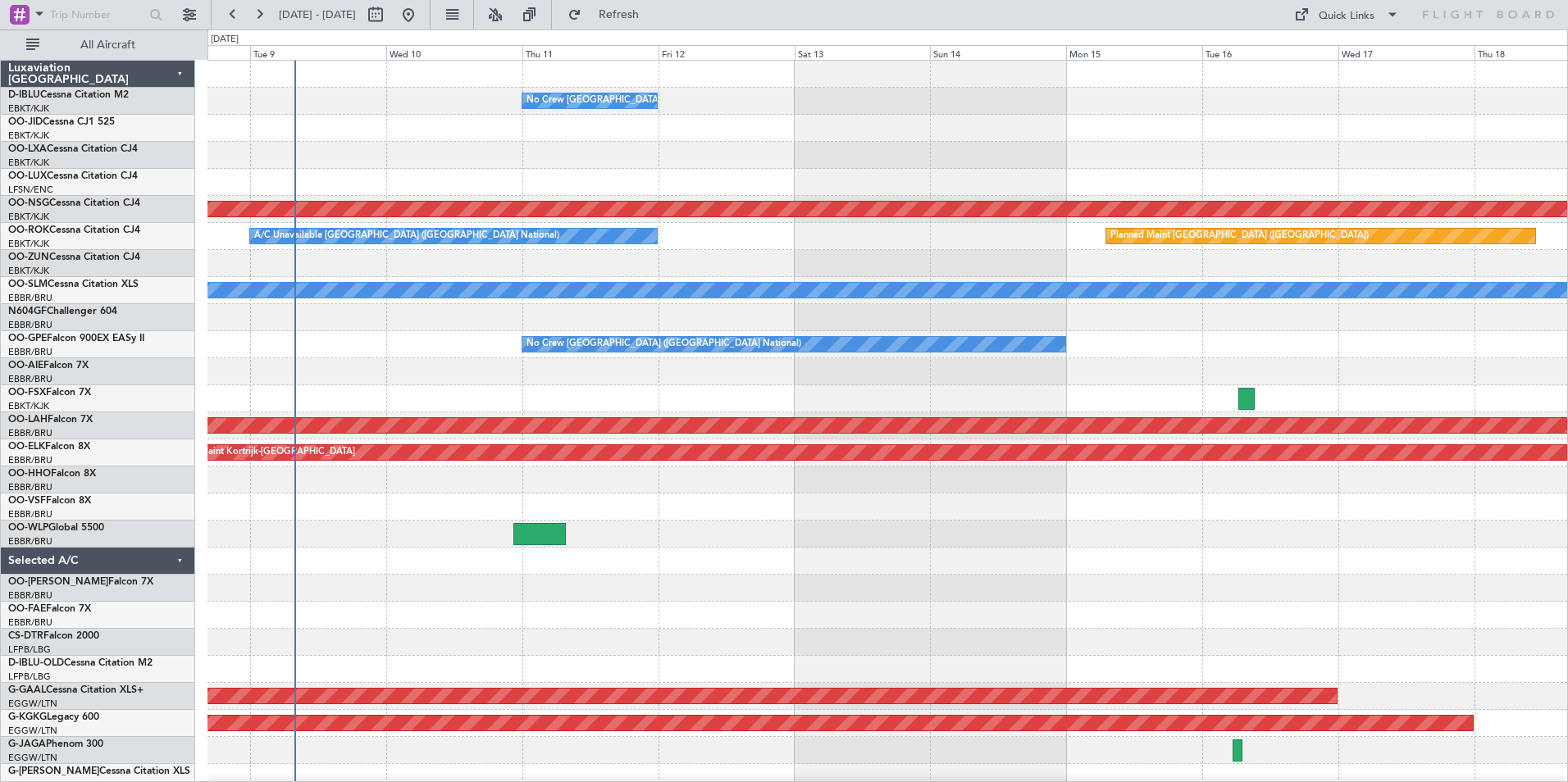
click at [1175, 389] on div at bounding box center [887, 399] width 1359 height 27
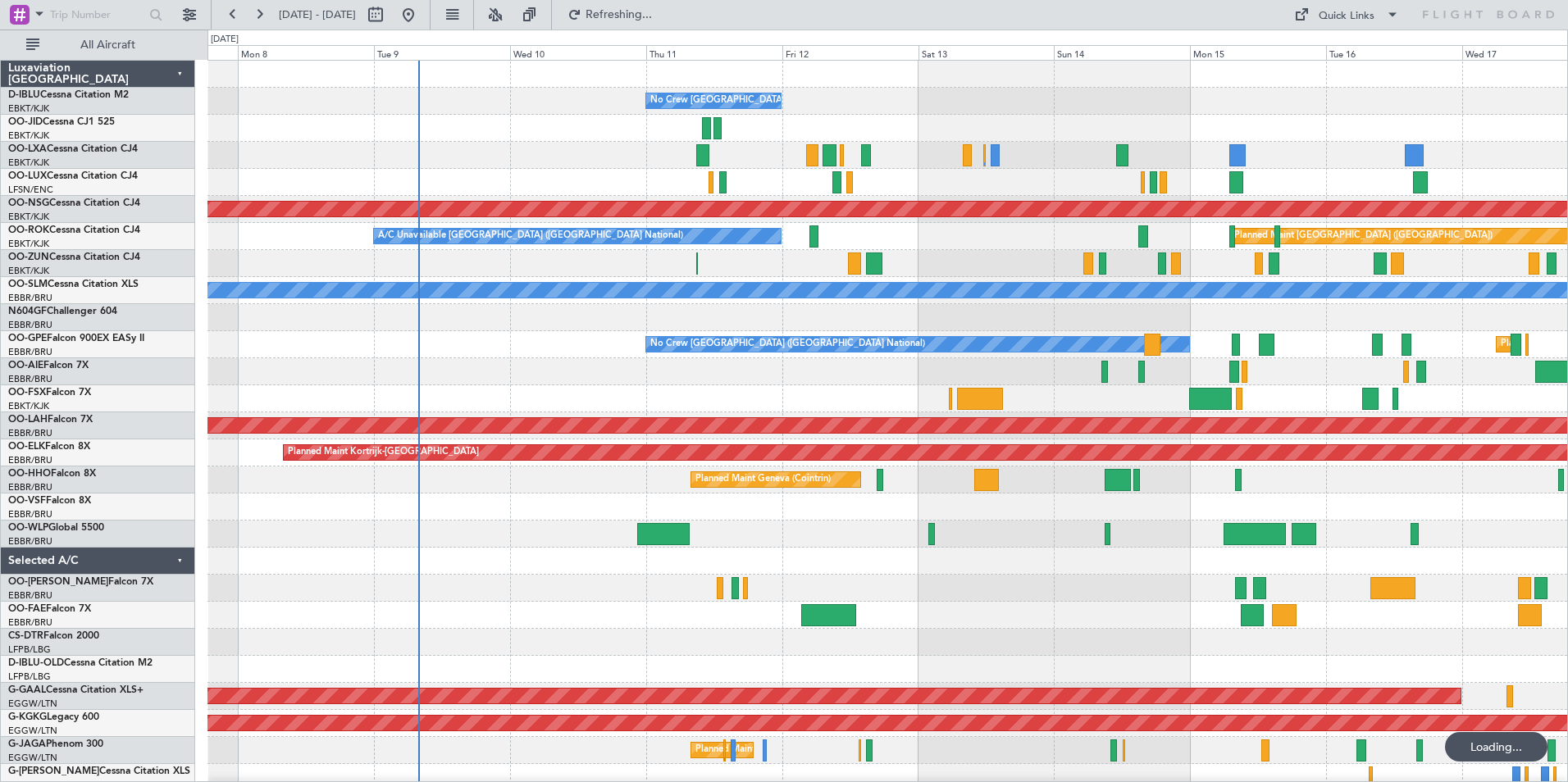
click at [1095, 399] on div "No Crew [GEOGRAPHIC_DATA] ([GEOGRAPHIC_DATA] National) No Crew [PERSON_NAME] ([…" at bounding box center [887, 574] width 1359 height 1028
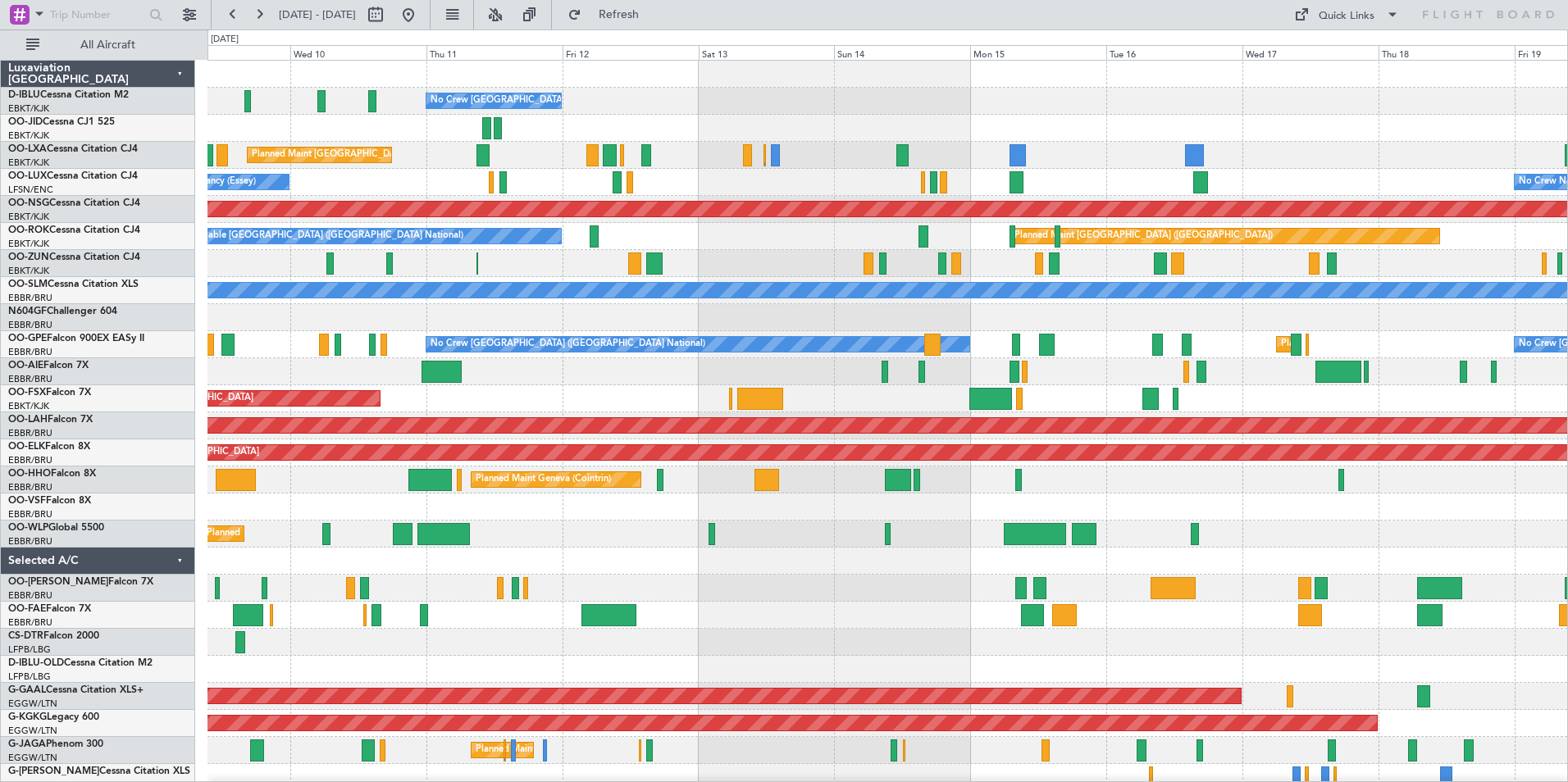
click at [786, 631] on div "No Crew [GEOGRAPHIC_DATA] ([GEOGRAPHIC_DATA] National) Planned Maint [GEOGRAPHI…" at bounding box center [887, 601] width 1359 height 1082
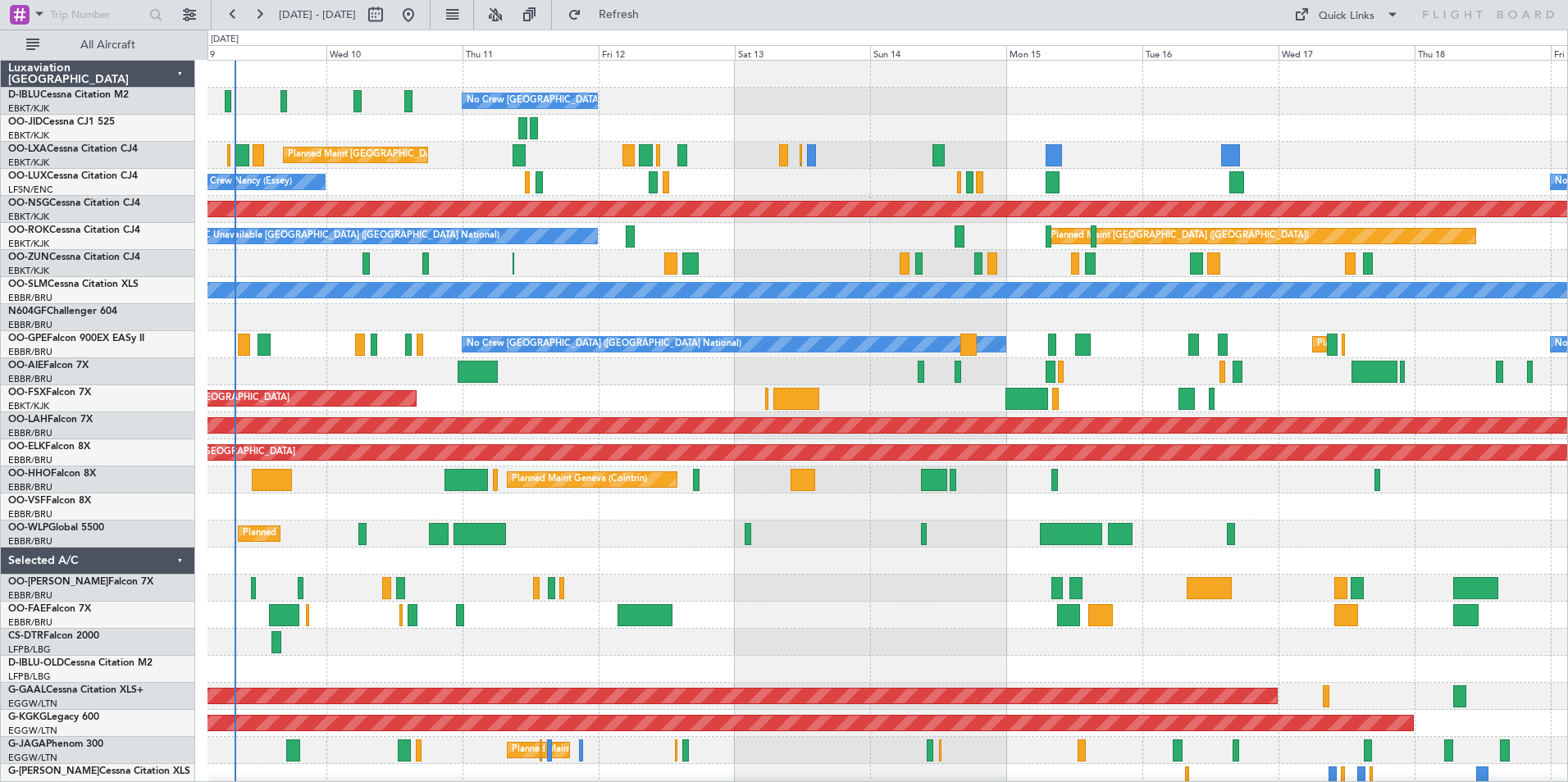
click at [809, 616] on div at bounding box center [887, 616] width 1359 height 27
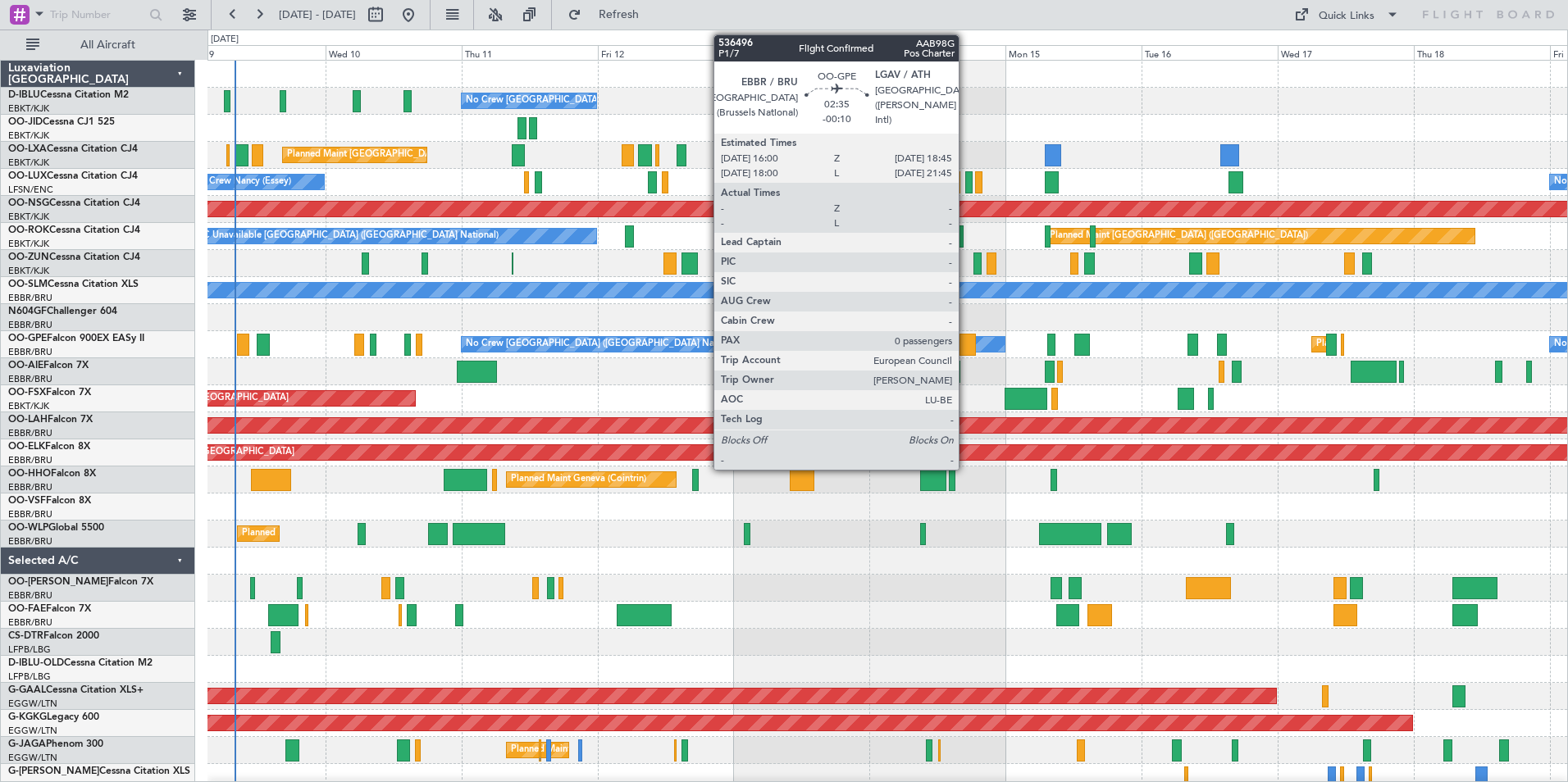
click at [966, 343] on div at bounding box center [968, 345] width 17 height 22
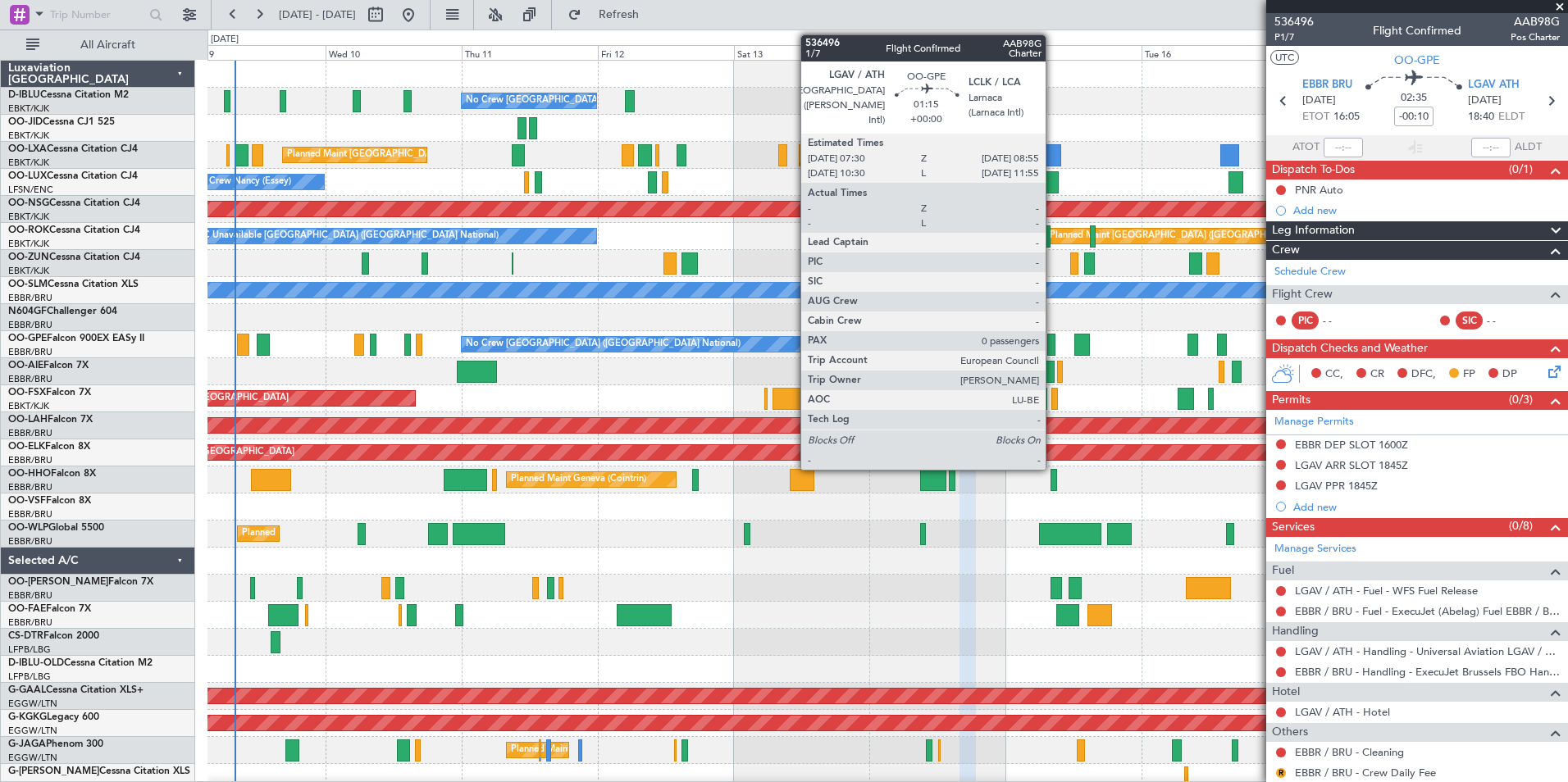
click at [1053, 345] on div at bounding box center [1051, 345] width 8 height 22
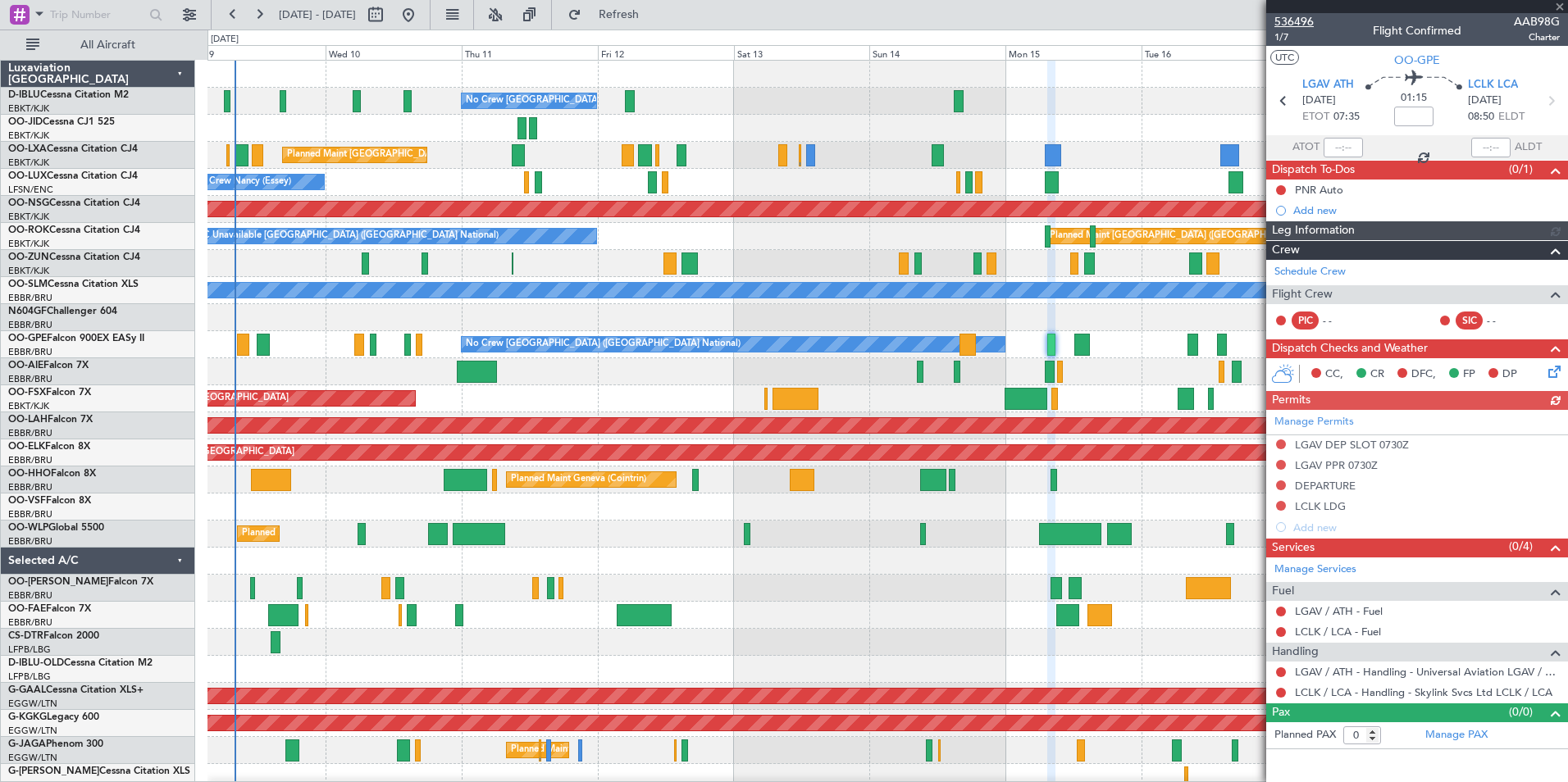
click at [1309, 24] on span "536496" at bounding box center [1294, 22] width 40 height 17
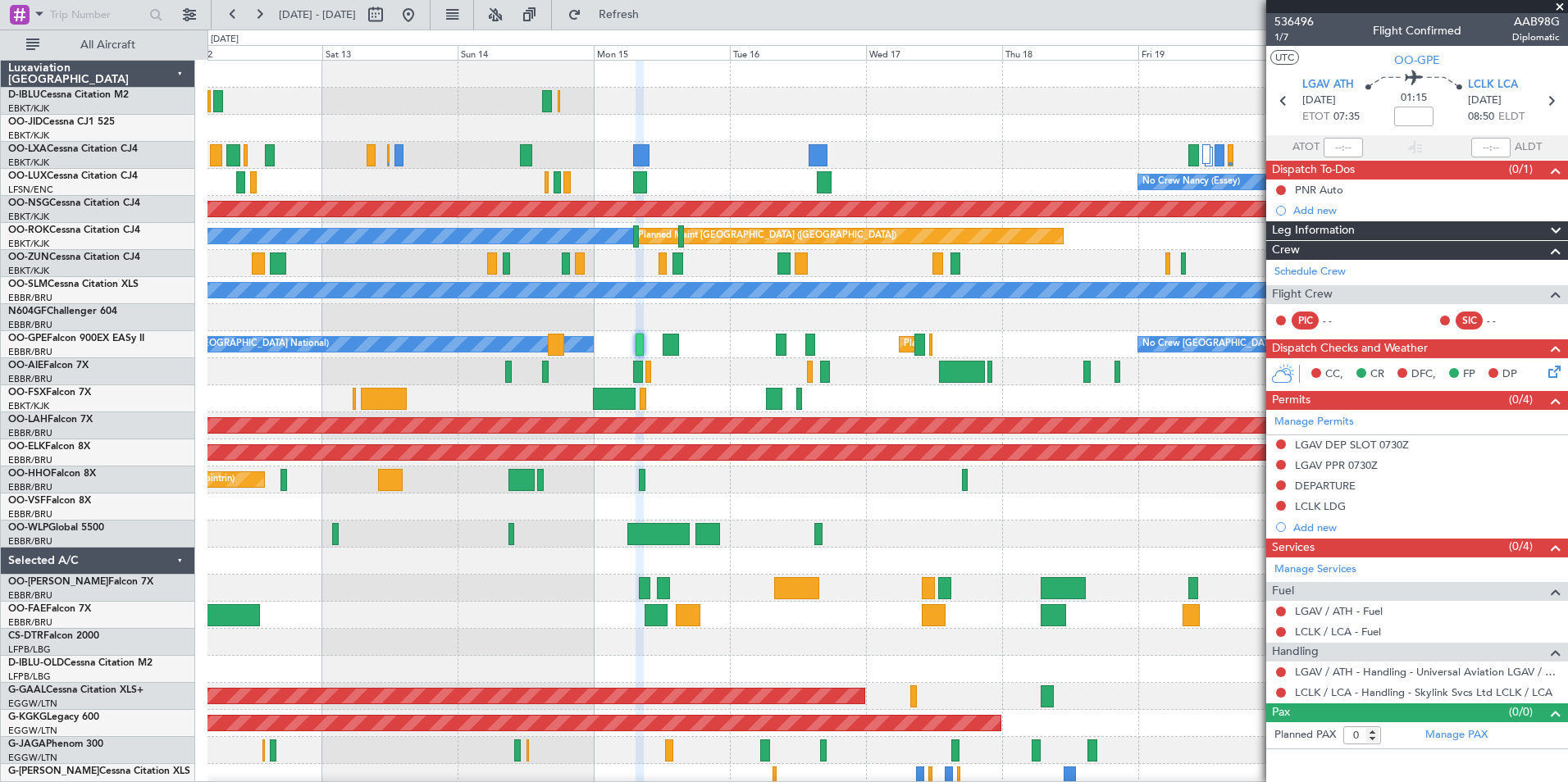
click at [390, 547] on div "Planned Maint Liege" at bounding box center [887, 534] width 1359 height 27
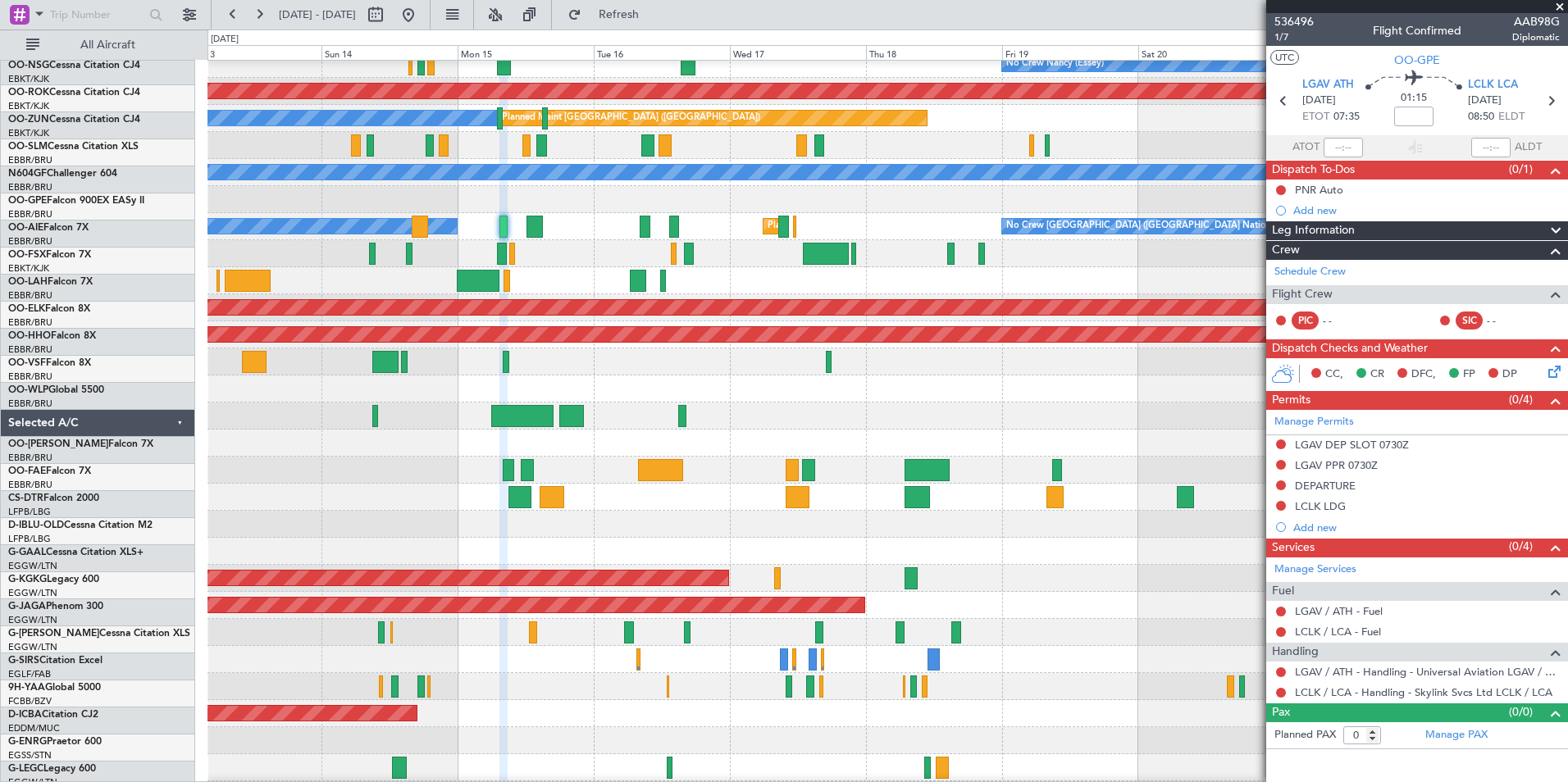
scroll to position [116, 0]
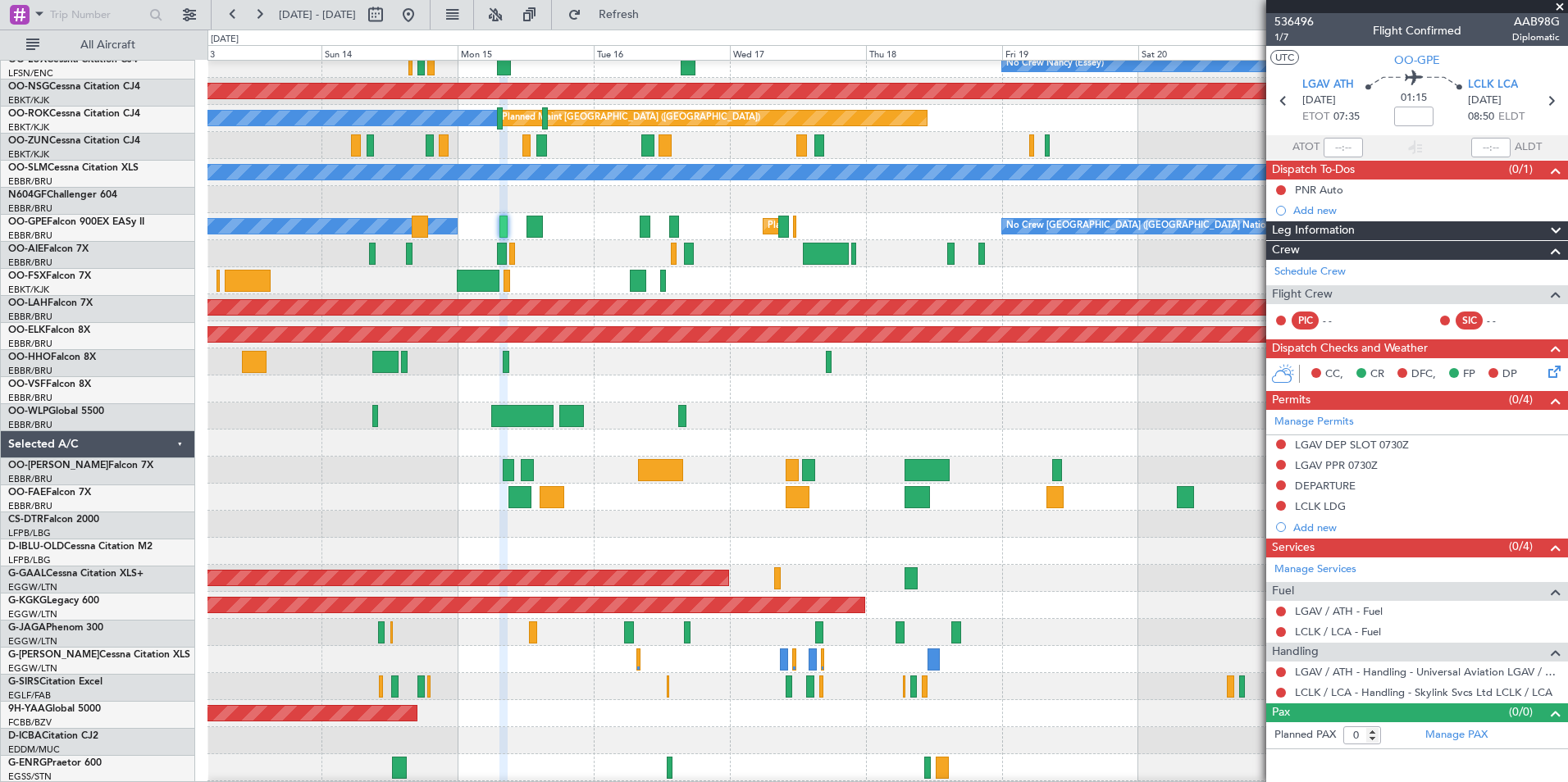
click at [1003, 686] on div at bounding box center [887, 687] width 1359 height 27
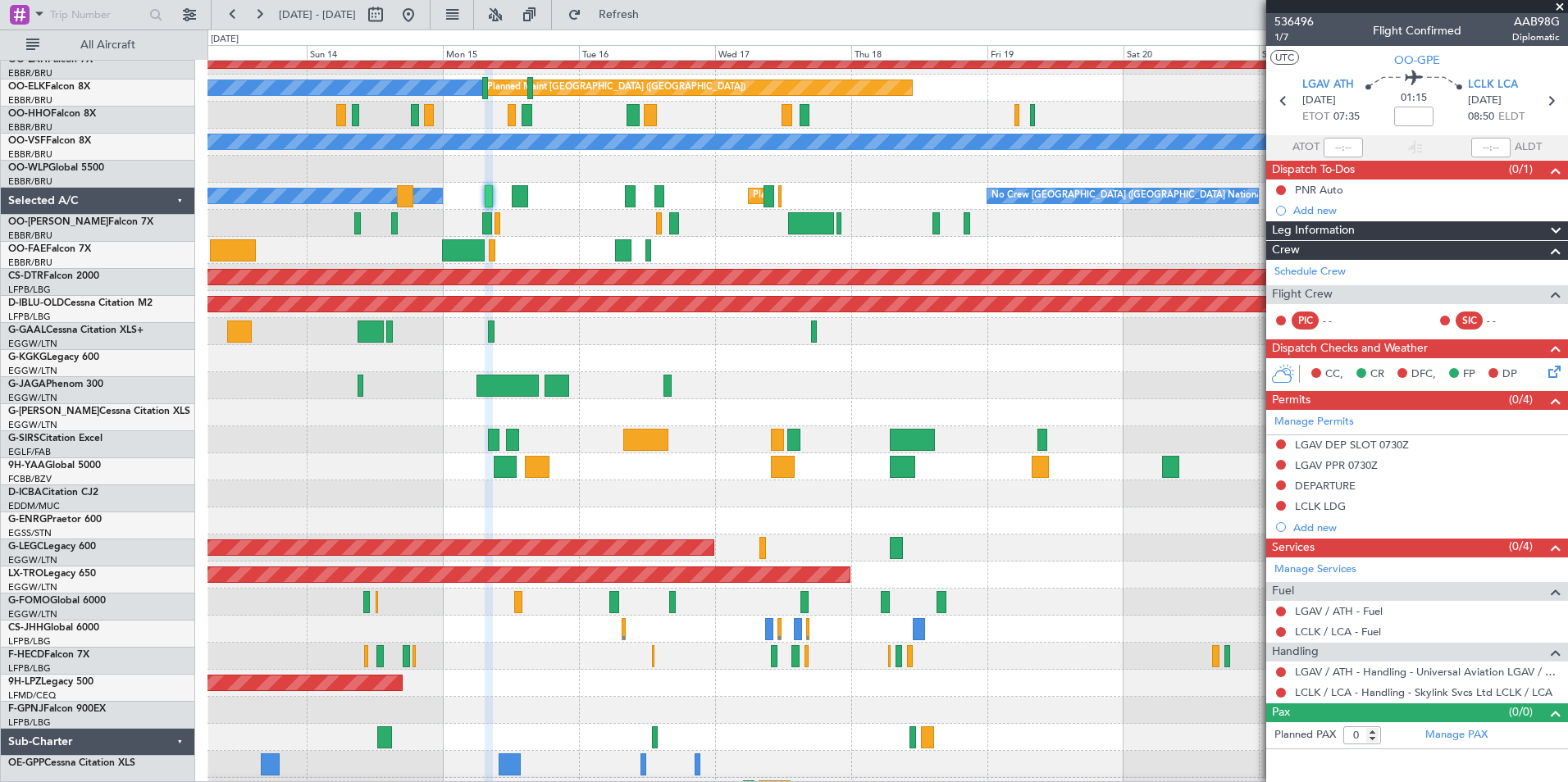
scroll to position [122, 0]
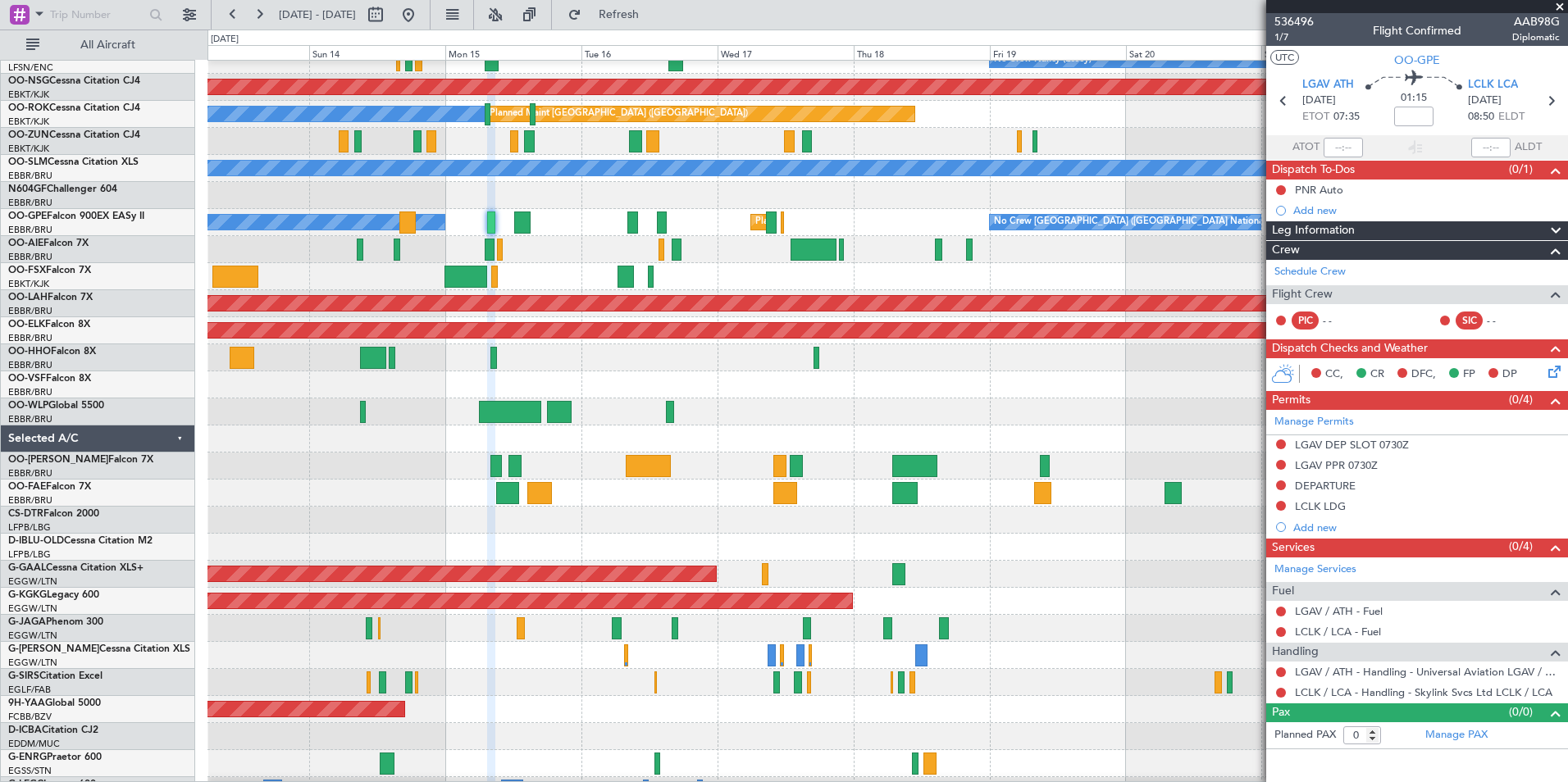
click at [828, 683] on div at bounding box center [887, 683] width 1359 height 27
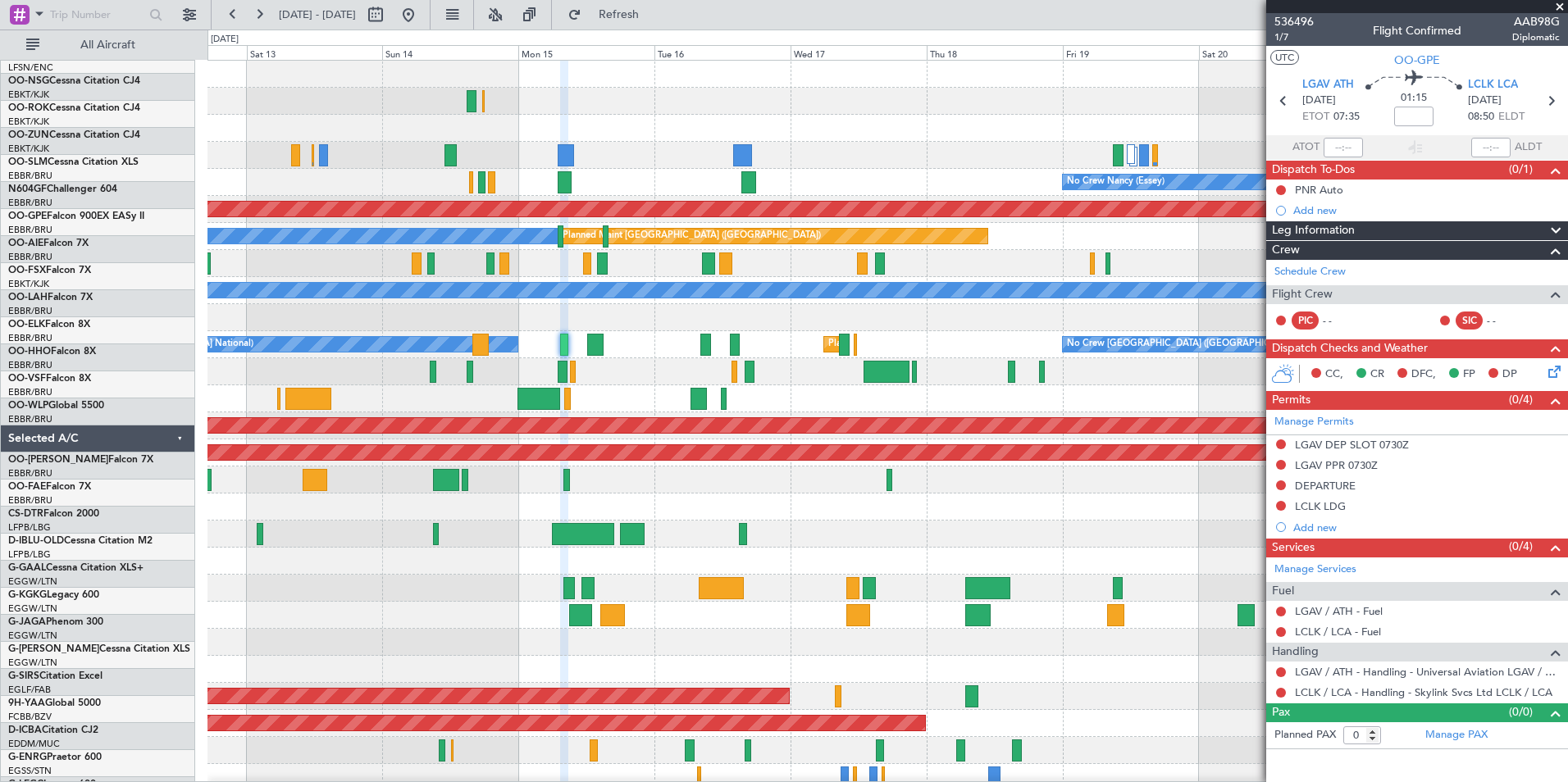
scroll to position [0, 0]
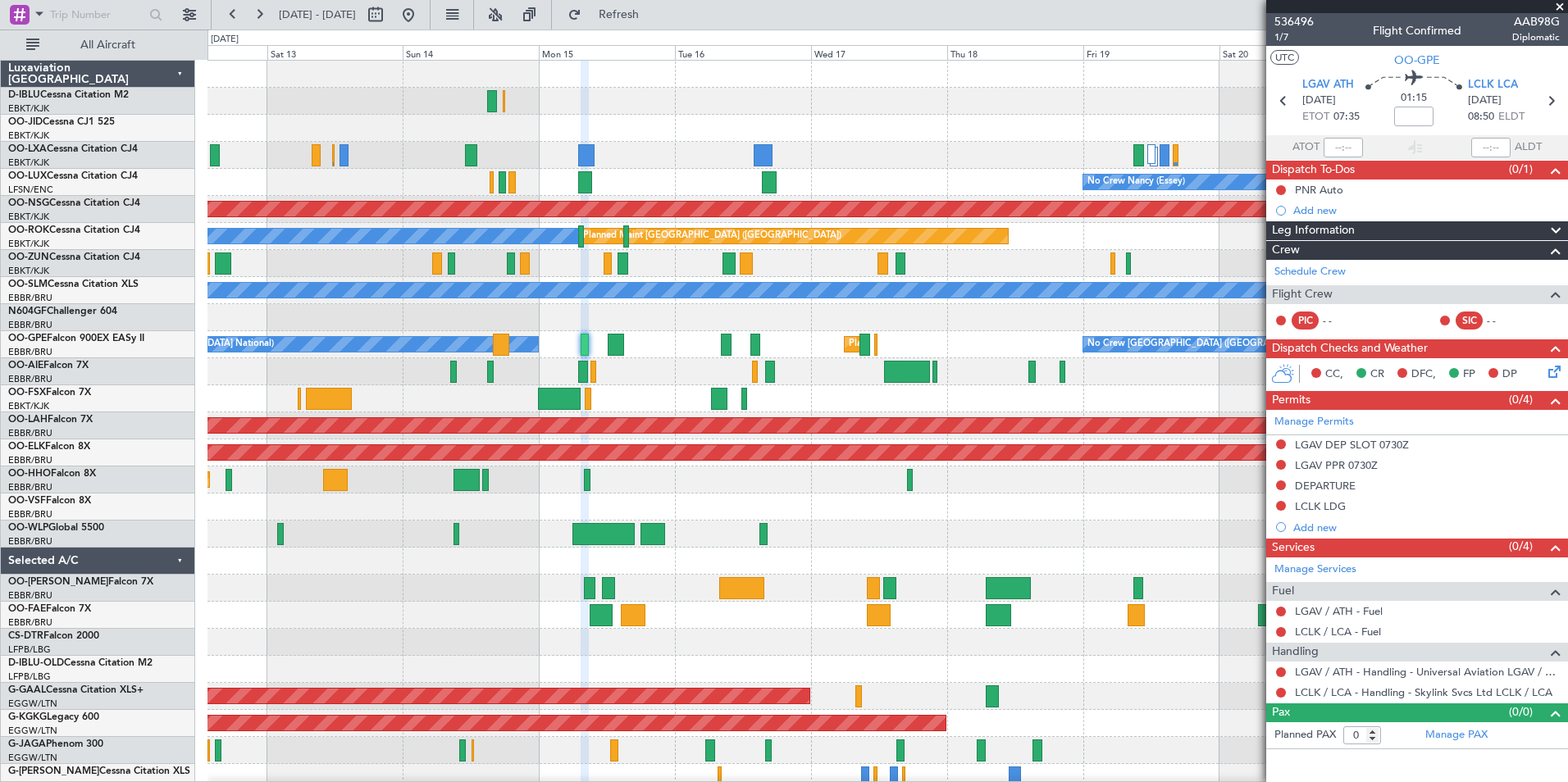
click at [912, 646] on div "No Crew [GEOGRAPHIC_DATA] ([GEOGRAPHIC_DATA] National) Planned Maint [GEOGRAPHI…" at bounding box center [887, 601] width 1359 height 1082
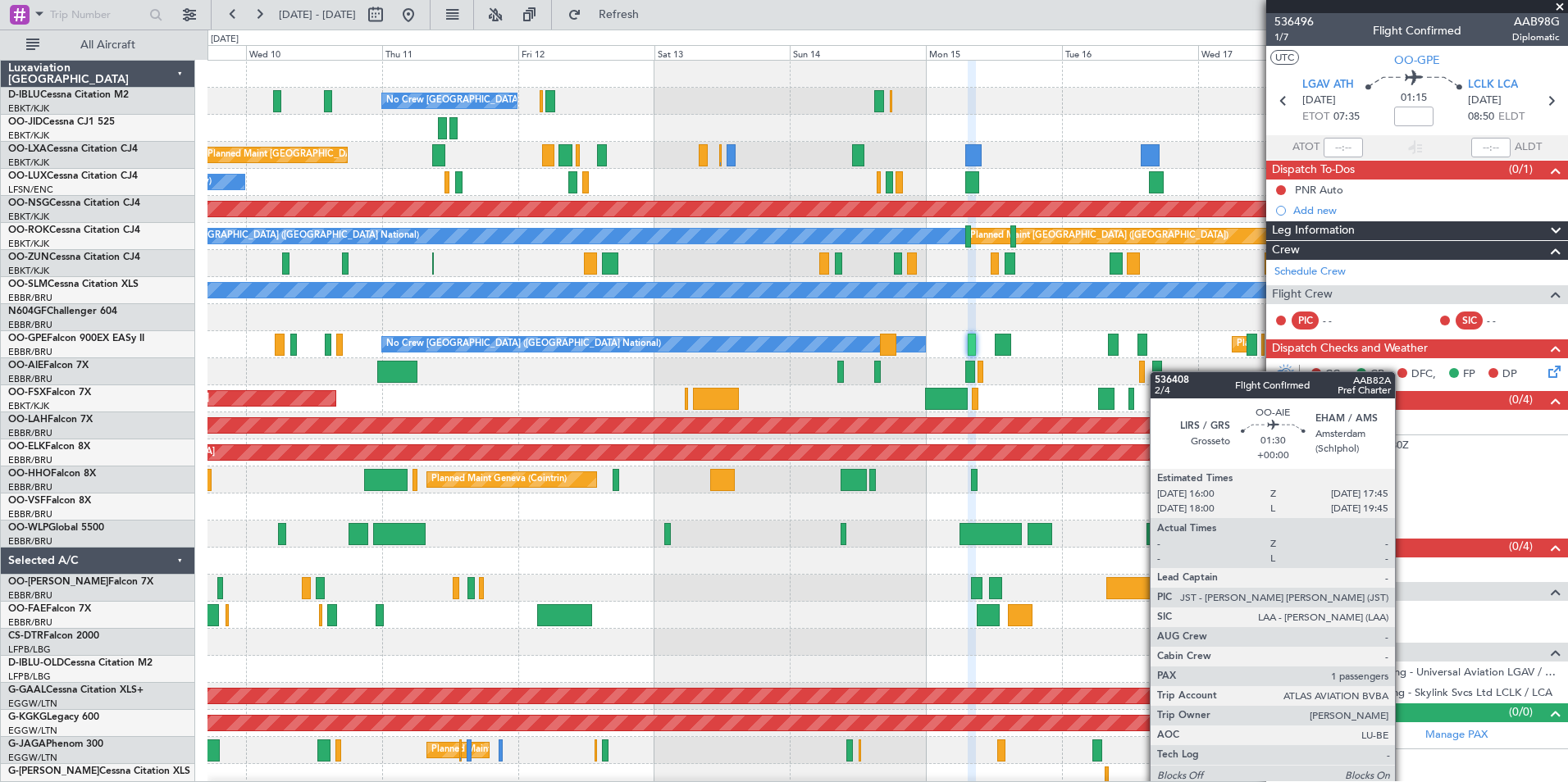
click at [1276, 394] on fb-app "[DATE] - [DATE] Refresh Quick Links All Aircraft No Crew [GEOGRAPHIC_DATA] (Bru…" at bounding box center [784, 398] width 1568 height 770
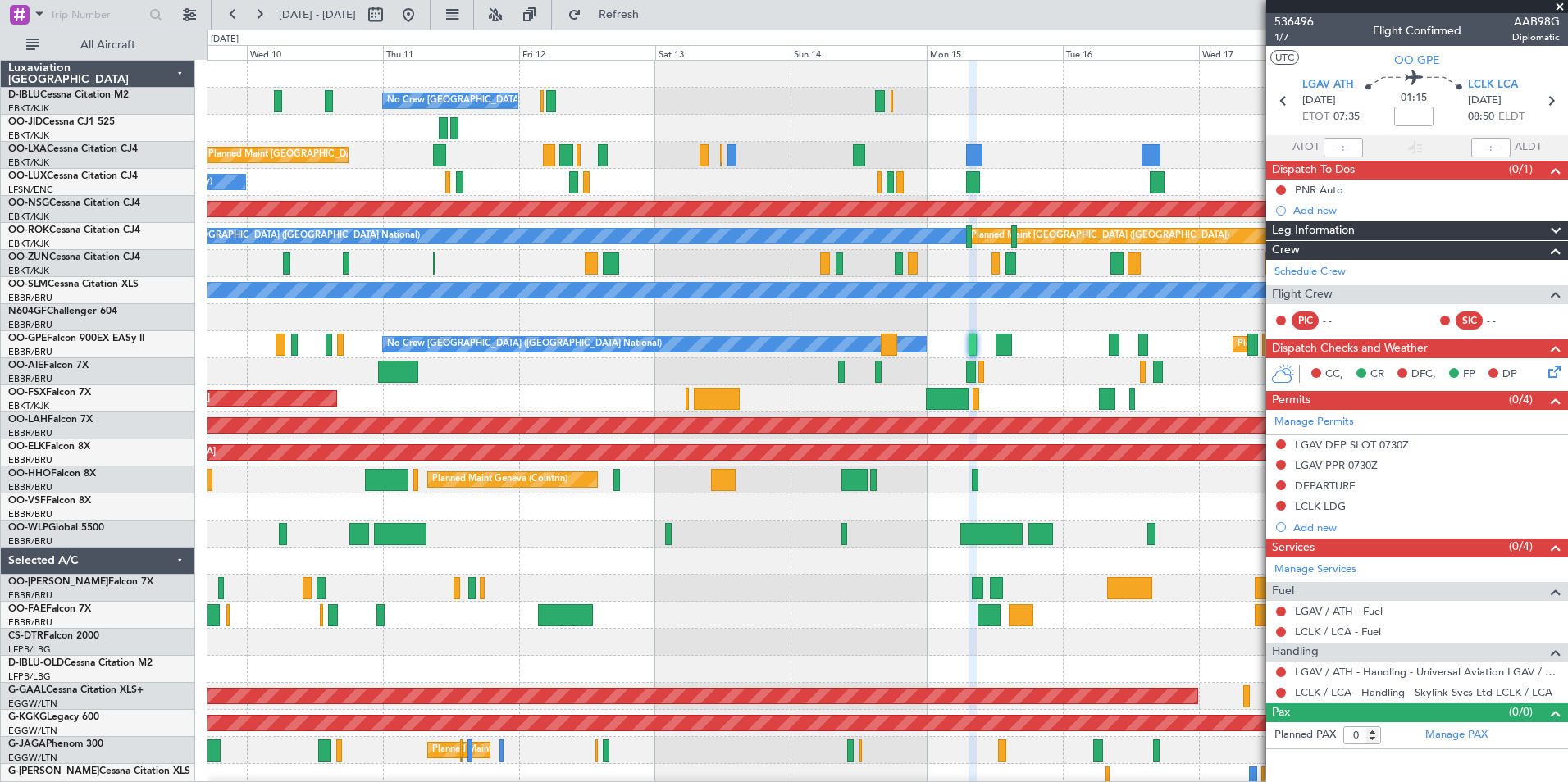
click at [1161, 481] on div "Planned Maint Geneva (Cointrin)" at bounding box center [887, 480] width 1359 height 27
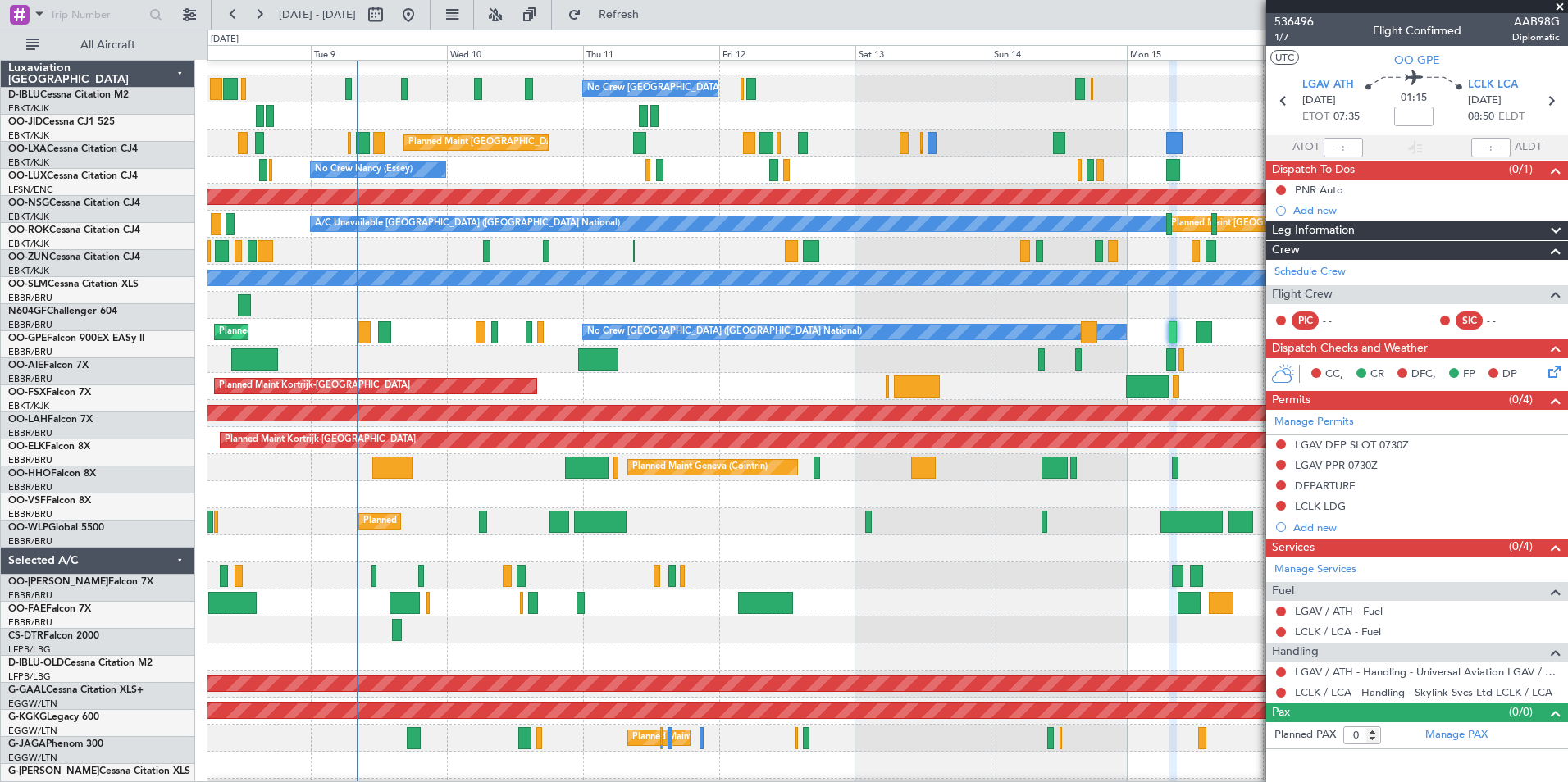
scroll to position [13, 0]
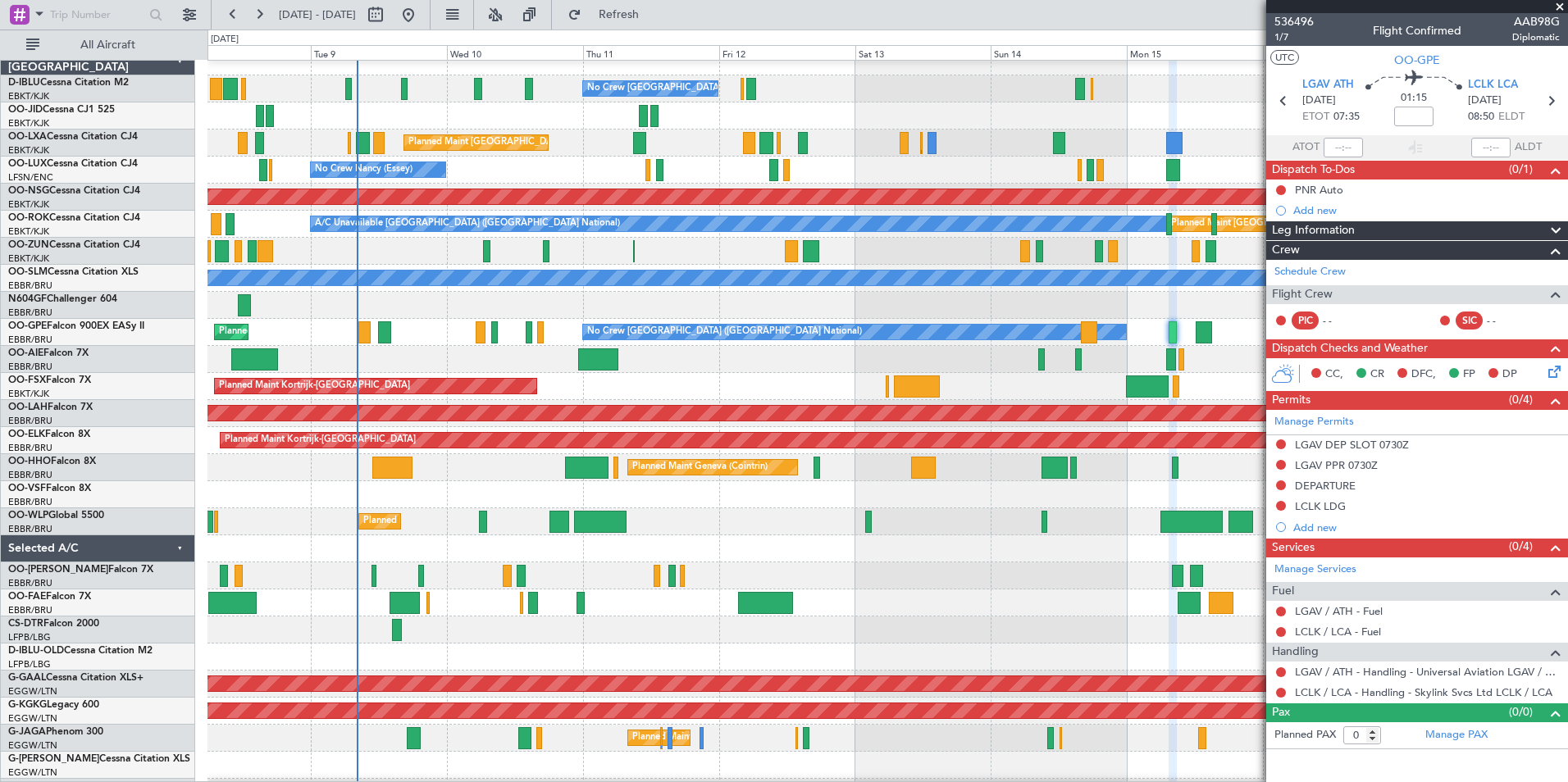
click at [1035, 579] on div at bounding box center [887, 576] width 1359 height 27
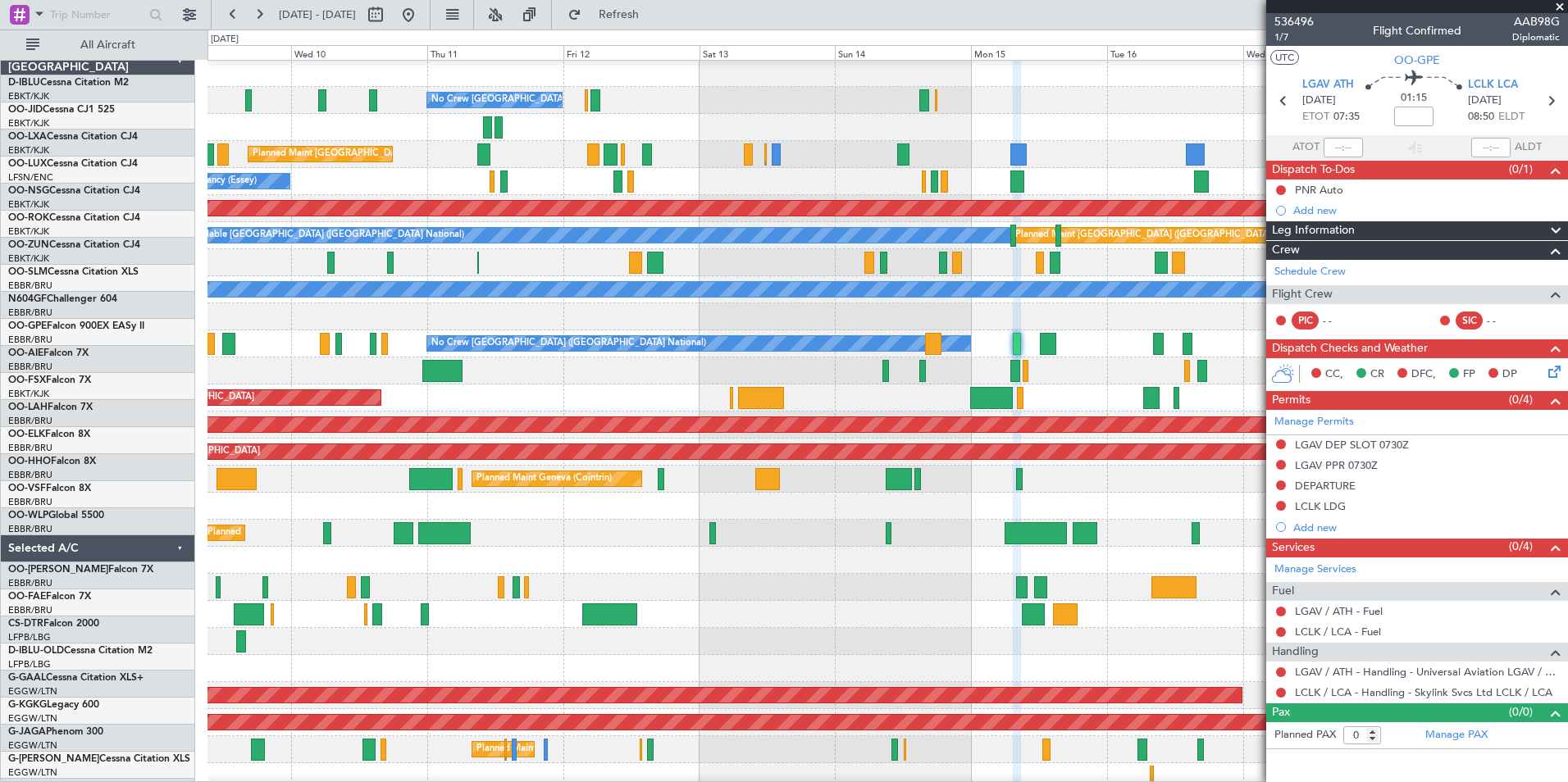
scroll to position [0, 0]
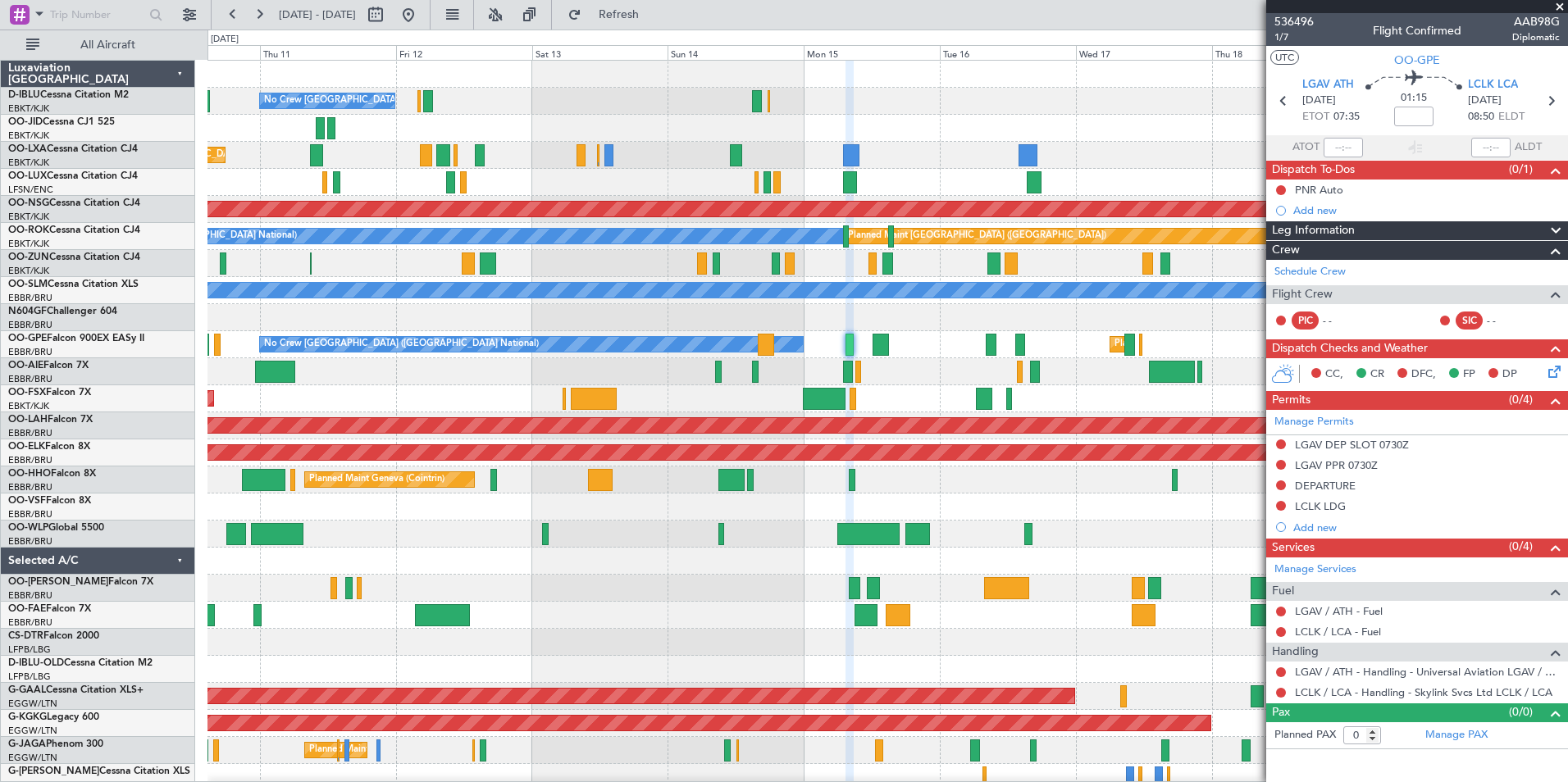
click at [719, 563] on div at bounding box center [887, 561] width 1359 height 27
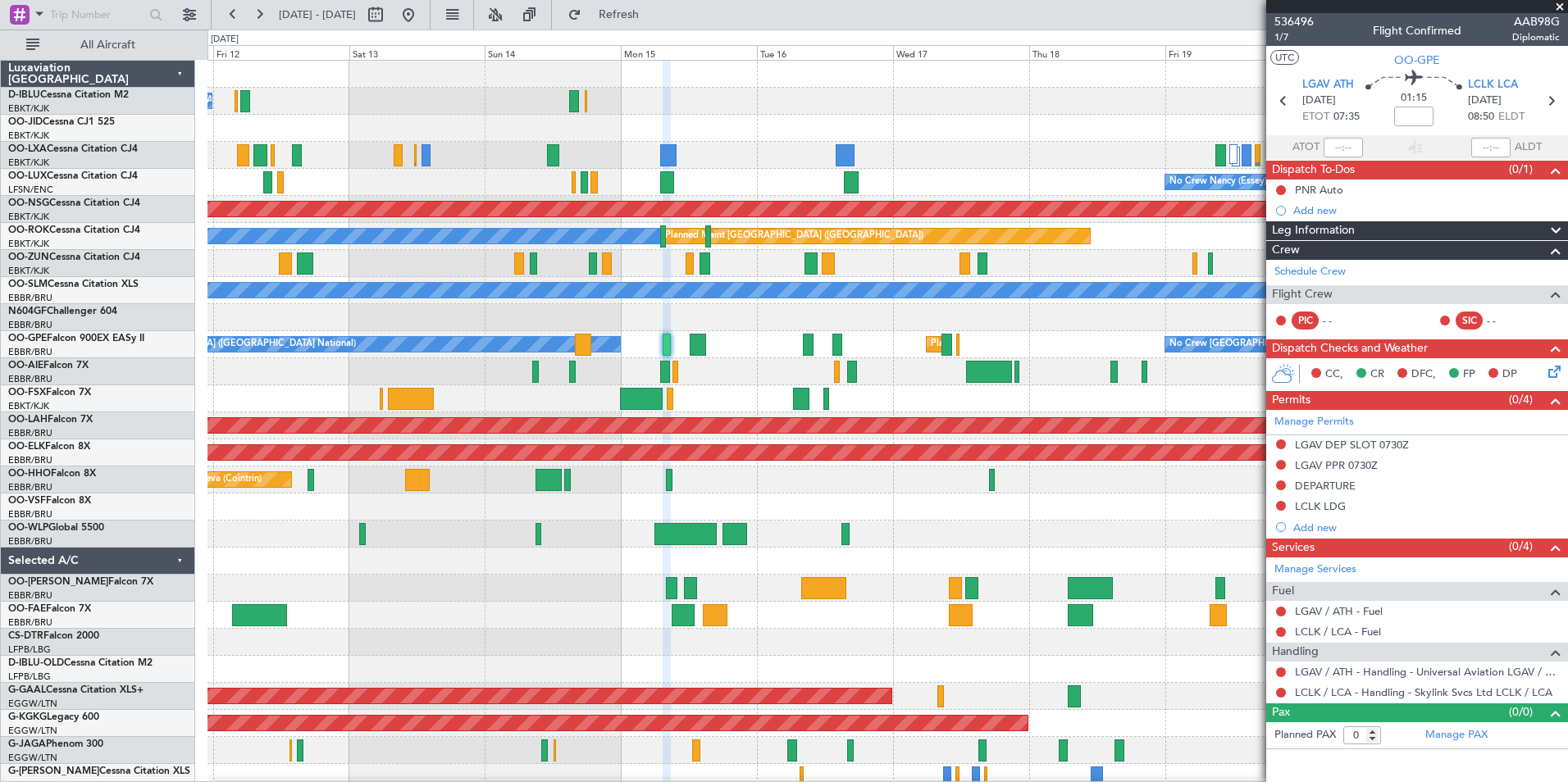
click at [952, 510] on div at bounding box center [887, 507] width 1359 height 27
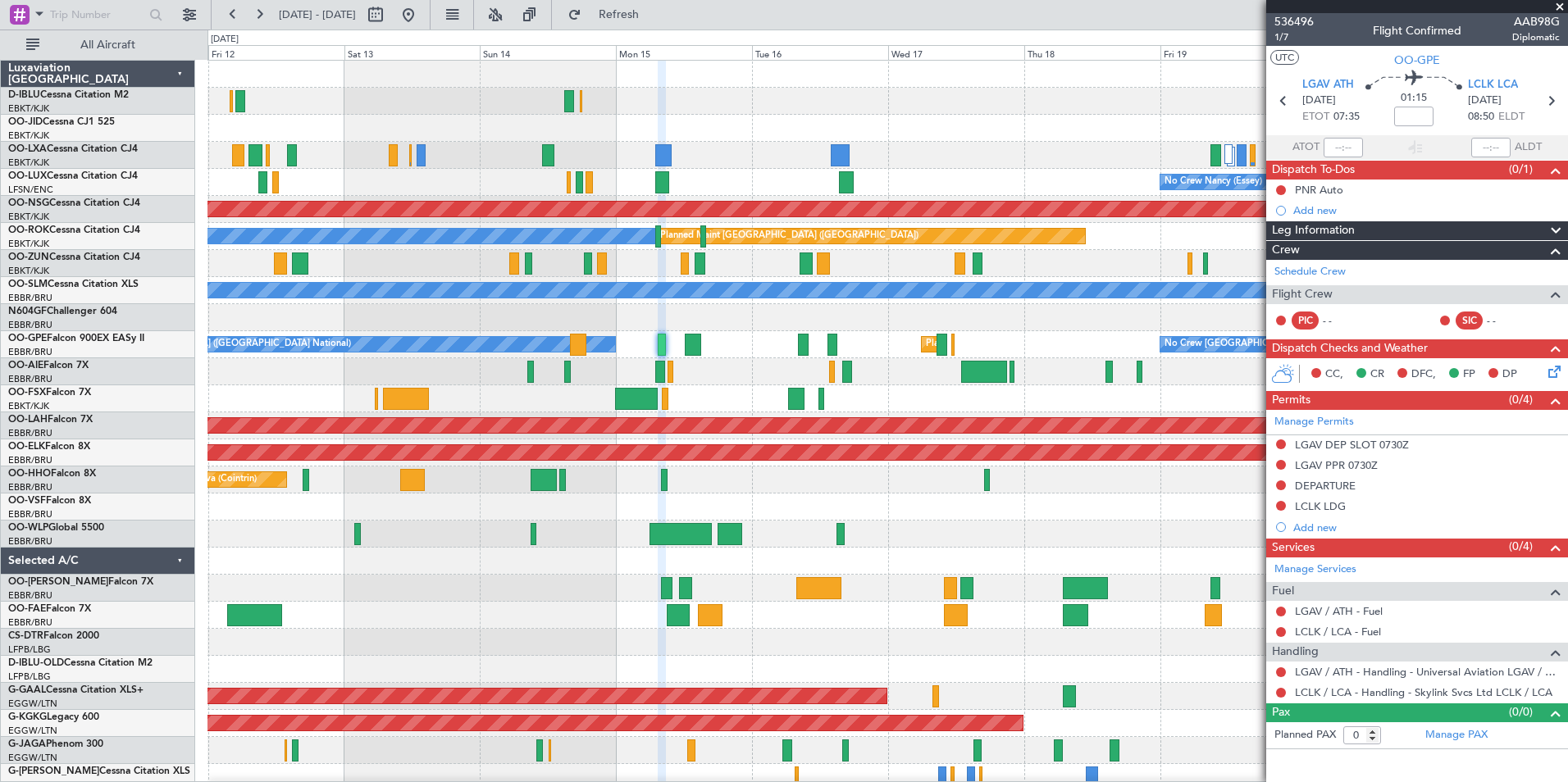
click at [726, 370] on div "No Crew [GEOGRAPHIC_DATA] ([GEOGRAPHIC_DATA] National) Planned Maint [GEOGRAPHI…" at bounding box center [887, 616] width 1359 height 1110
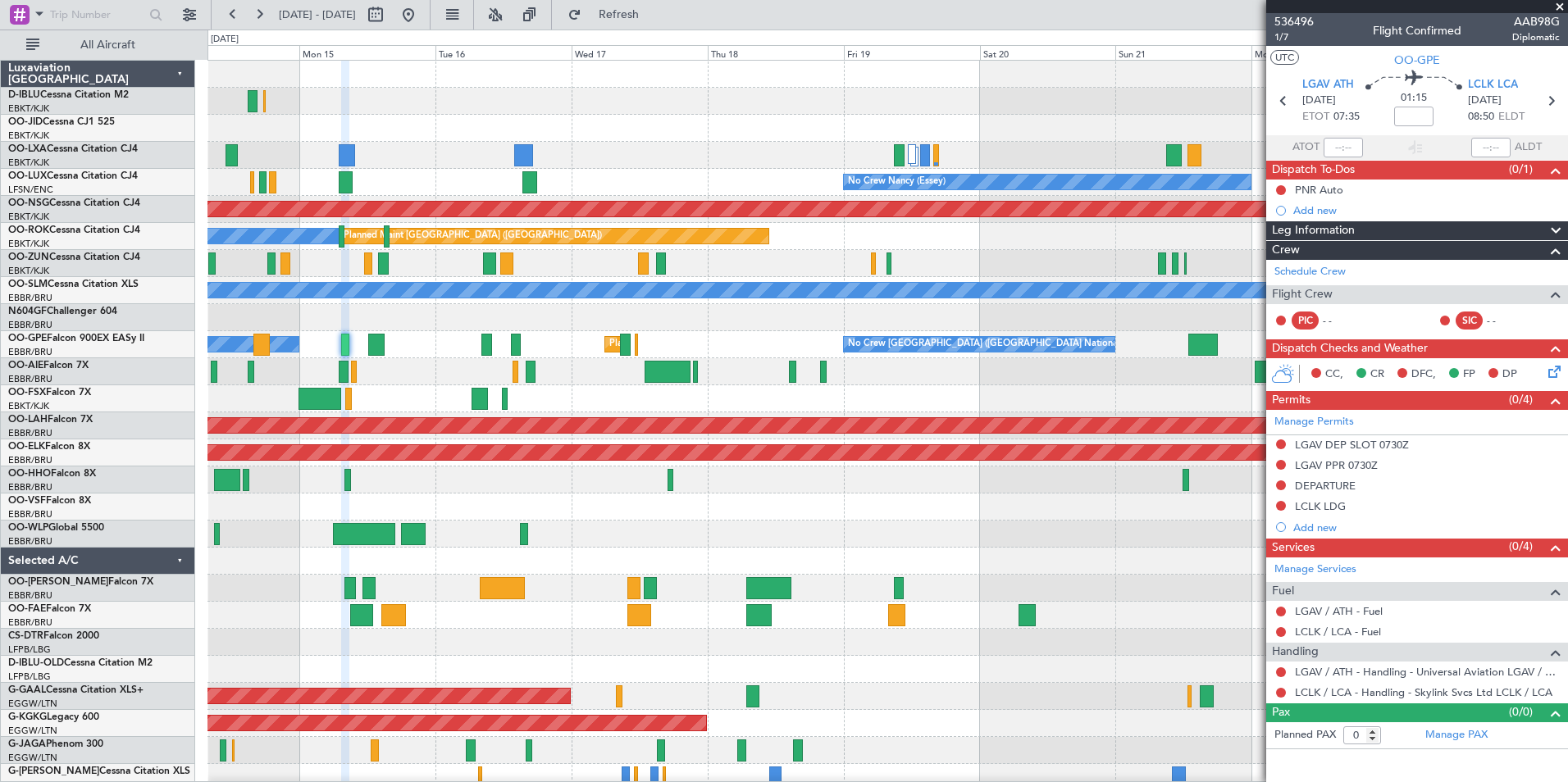
click at [700, 337] on div "No Crew [GEOGRAPHIC_DATA] ([GEOGRAPHIC_DATA] National) Planned Maint [GEOGRAPHI…" at bounding box center [887, 345] width 1359 height 27
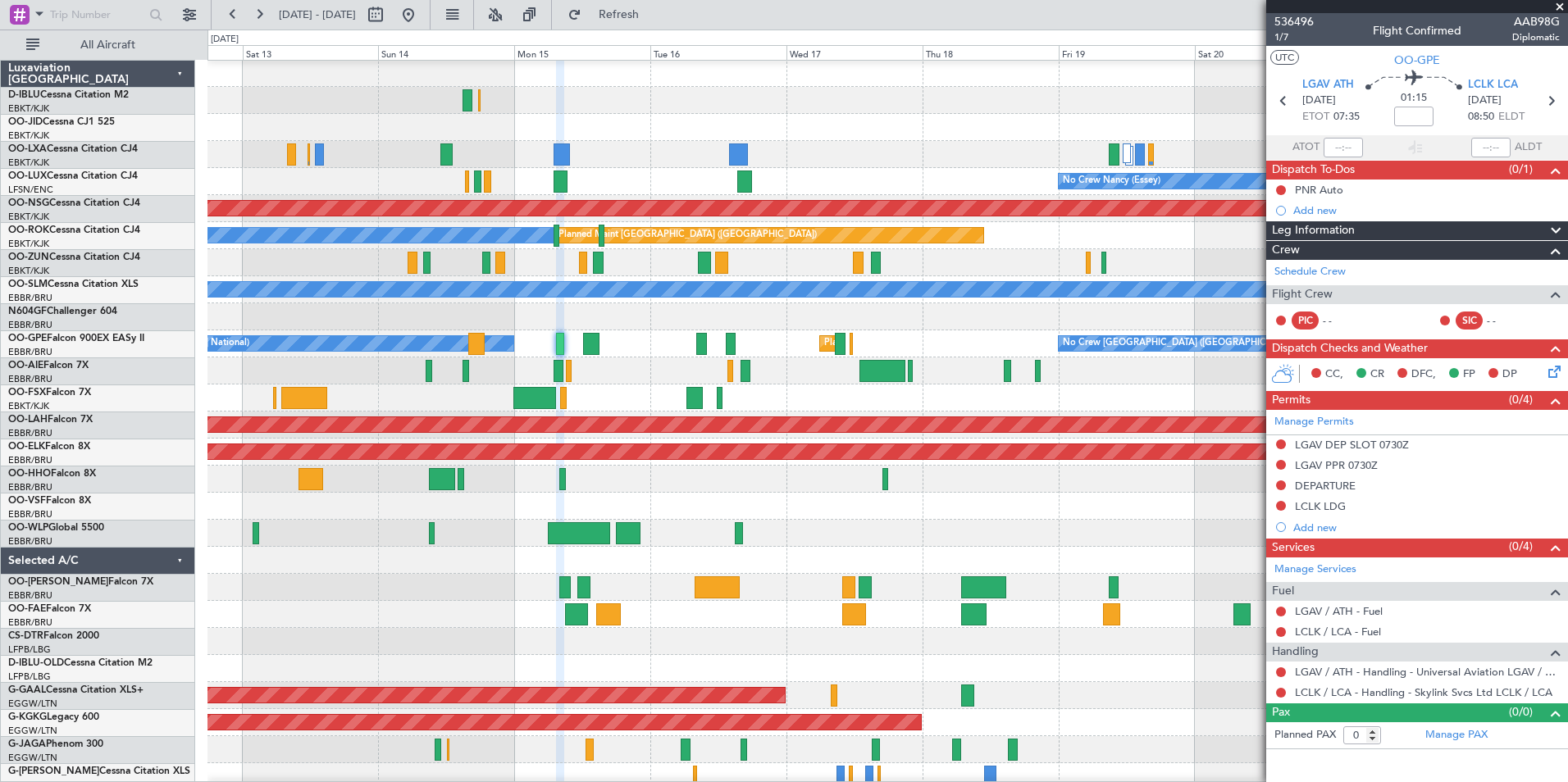
scroll to position [1, 0]
click at [1203, 378] on div at bounding box center [887, 371] width 1359 height 27
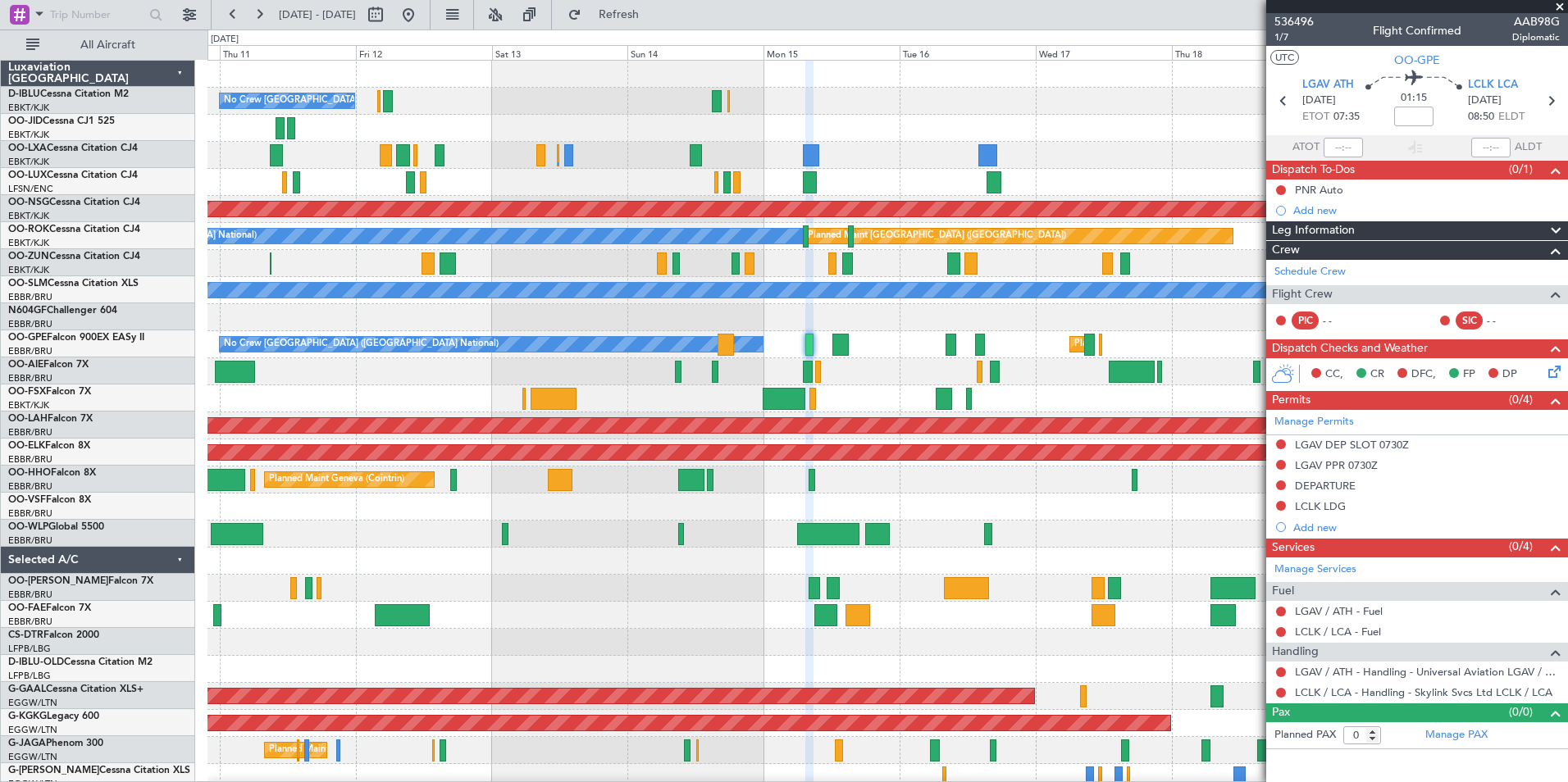
scroll to position [0, 0]
click at [1105, 402] on div "Planned Maint Kortrijk-[GEOGRAPHIC_DATA]" at bounding box center [887, 399] width 1359 height 27
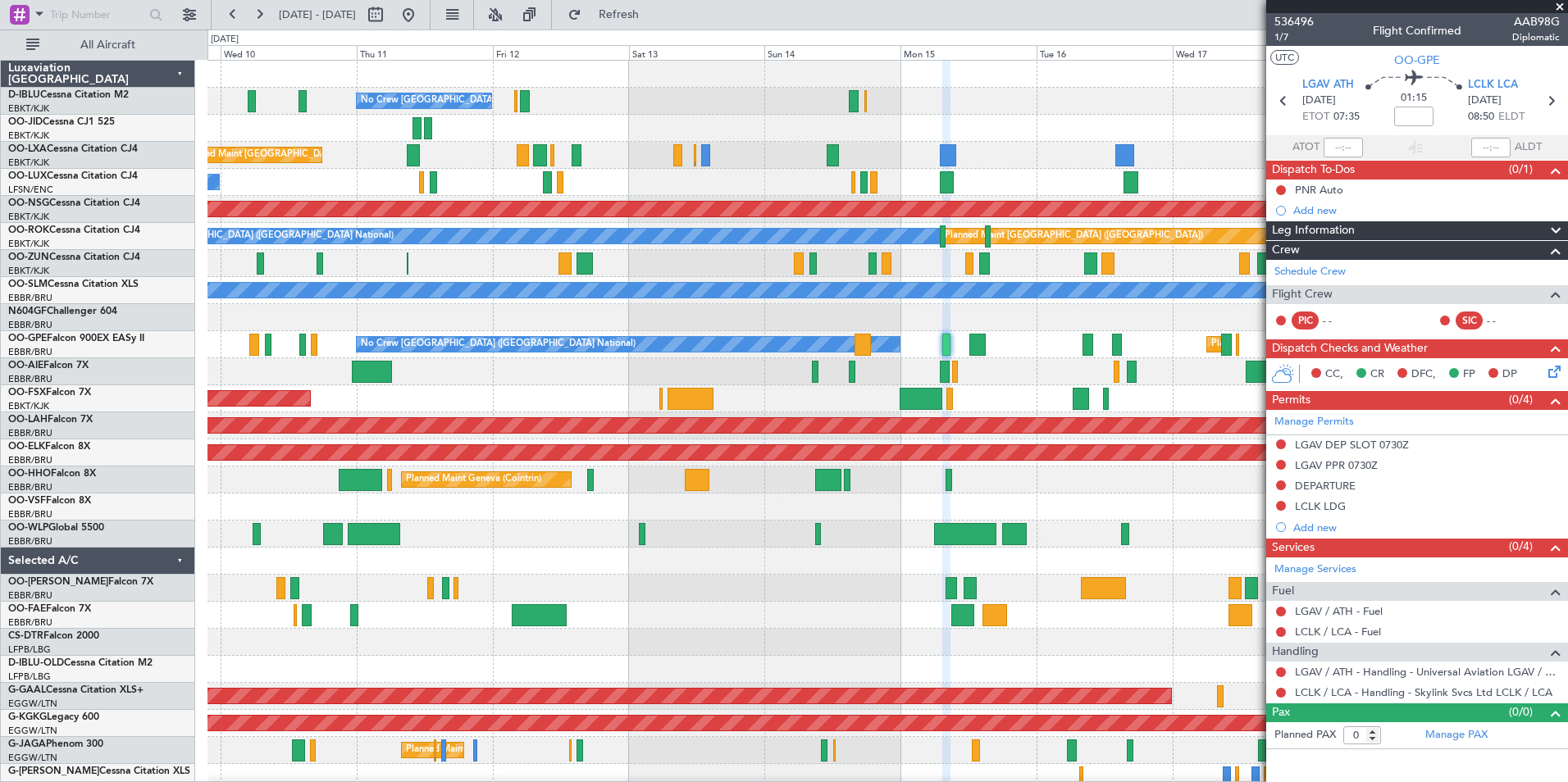
click at [810, 393] on div "Planned Maint Kortrijk-[GEOGRAPHIC_DATA]" at bounding box center [887, 399] width 1359 height 27
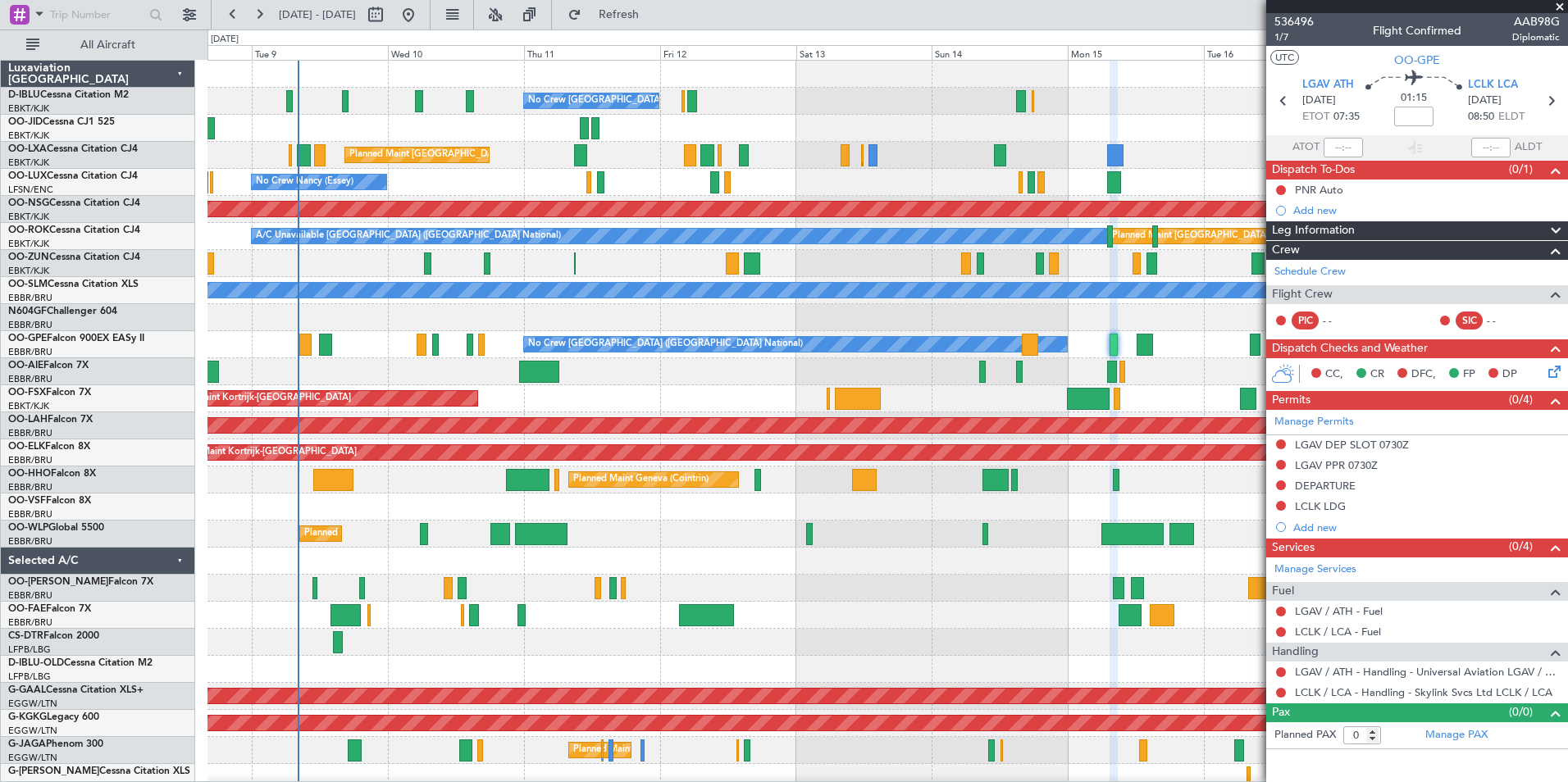
click at [1163, 399] on div "Planned Maint Kortrijk-[GEOGRAPHIC_DATA]" at bounding box center [887, 399] width 1359 height 27
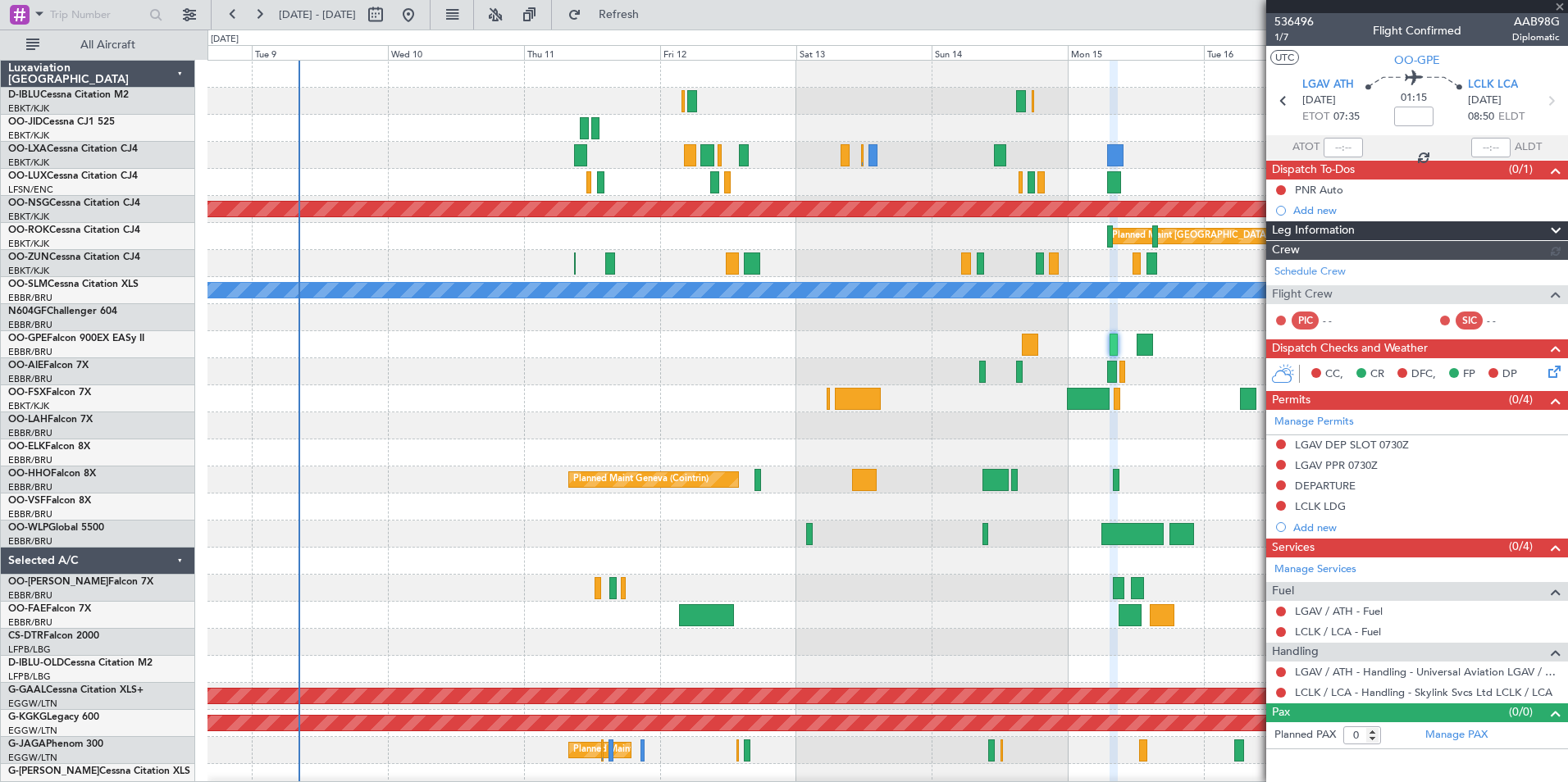
click at [703, 464] on div "Planned Maint Paris (Le Bourget) Planned Maint Paris (Le Bourget) A/C Unavailab…" at bounding box center [887, 574] width 1359 height 1028
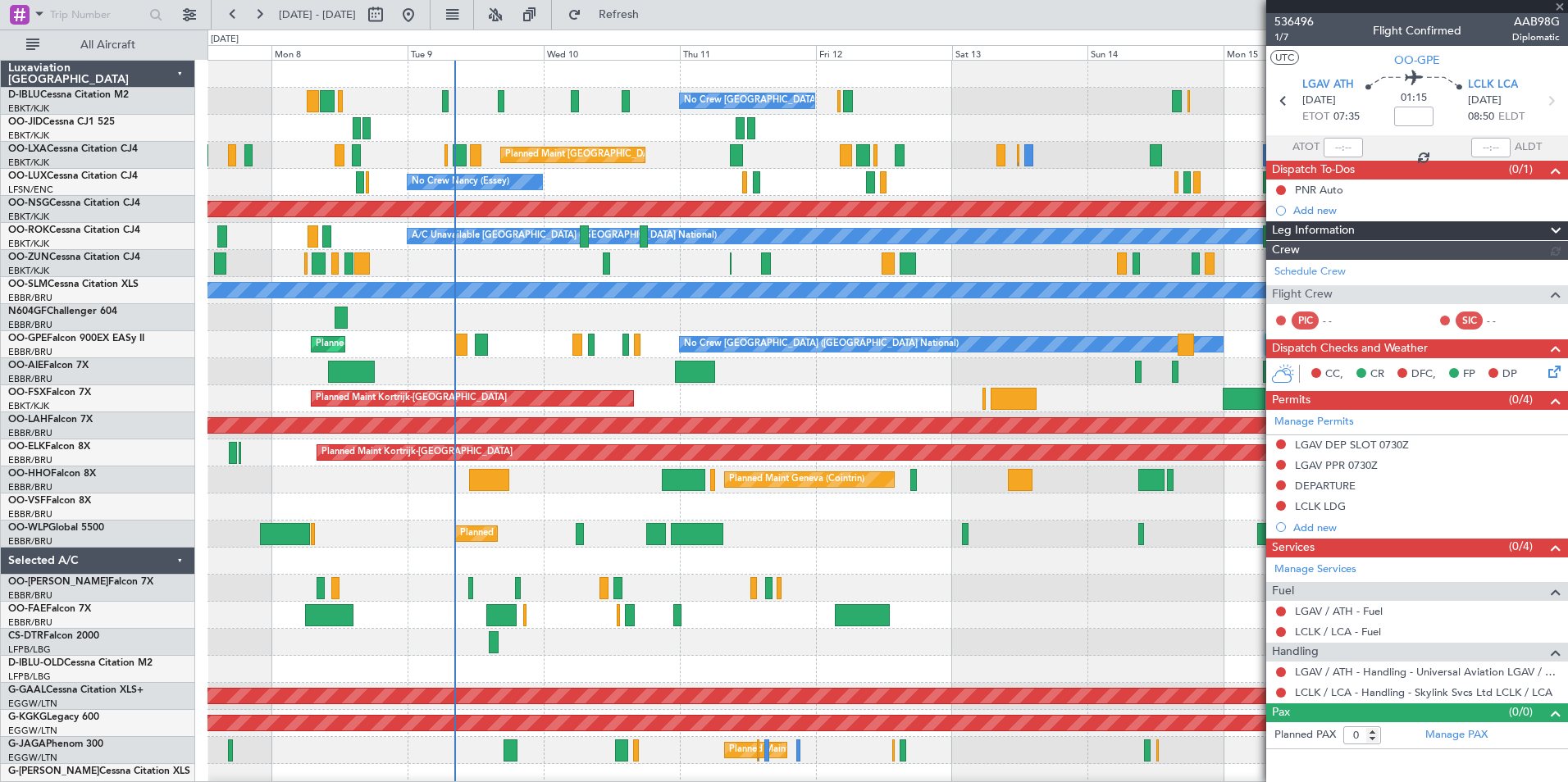
click at [779, 585] on div "No Crew Brussels (Brussels National) Planned Maint Brussels (Brussels National)…" at bounding box center [887, 601] width 1359 height 1082
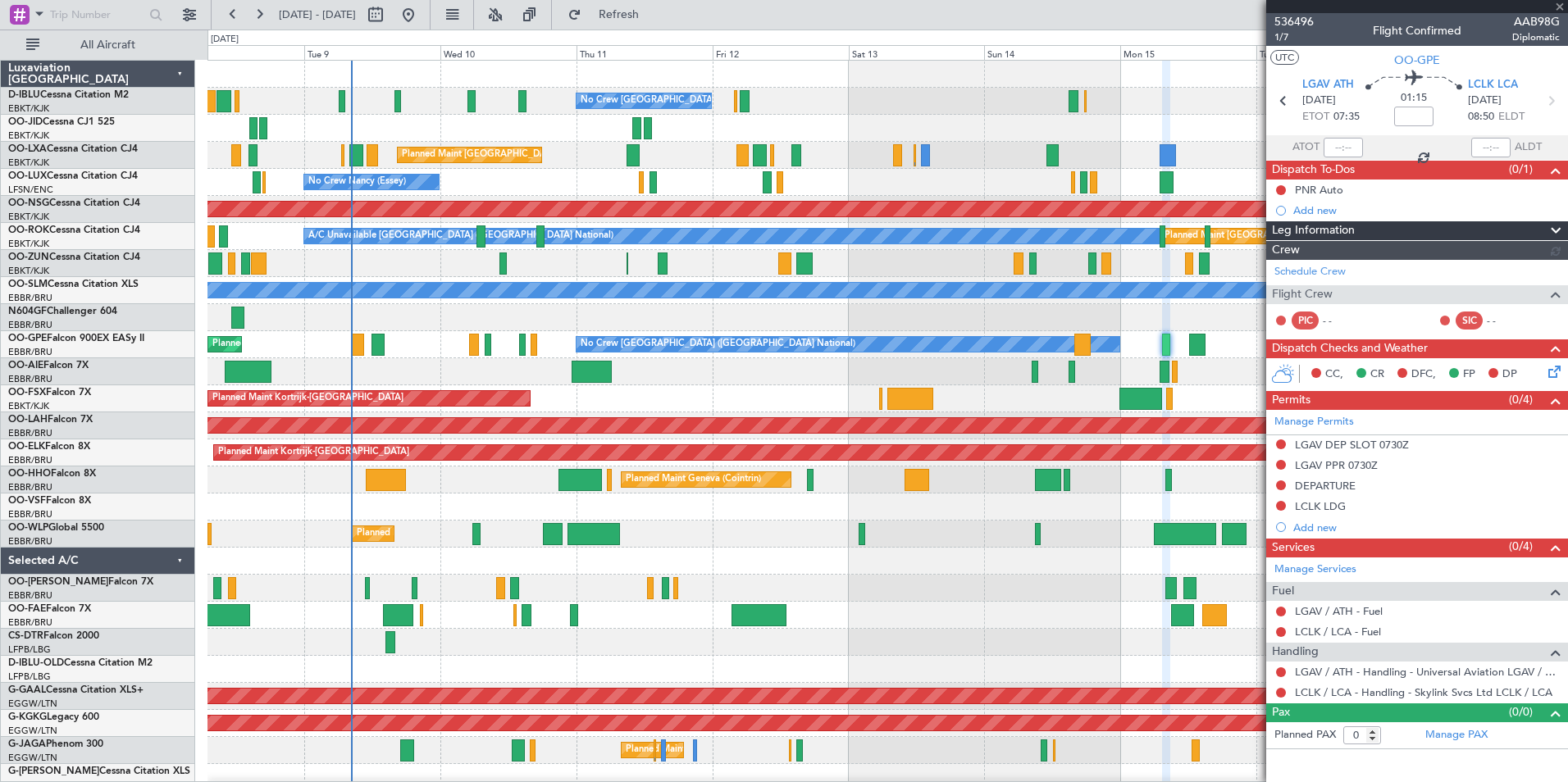
click at [546, 647] on div at bounding box center [887, 642] width 1359 height 27
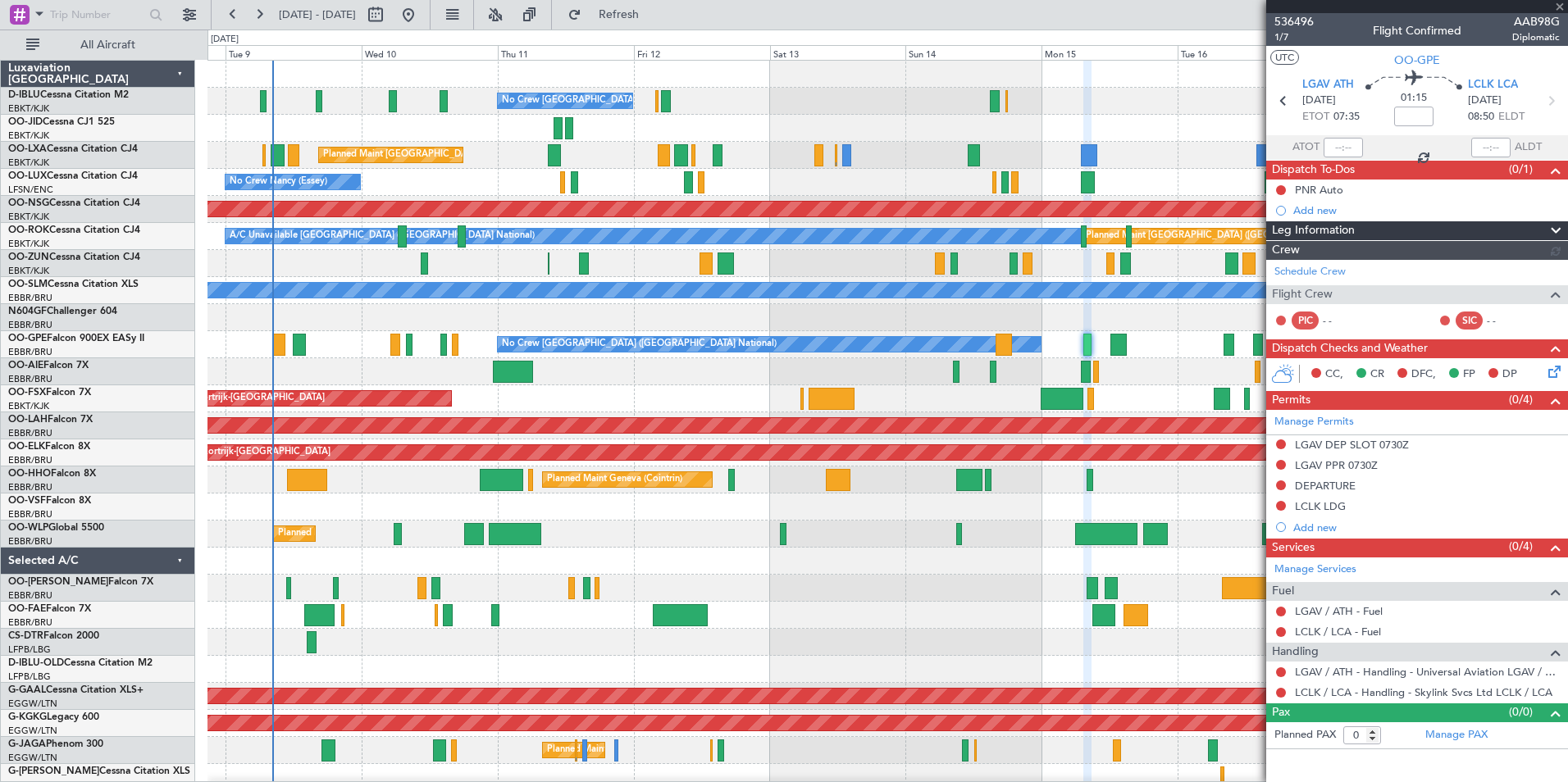
click at [639, 558] on div "No Crew Brussels (Brussels National) Planned Maint Brussels (Brussels National)…" at bounding box center [887, 616] width 1359 height 1110
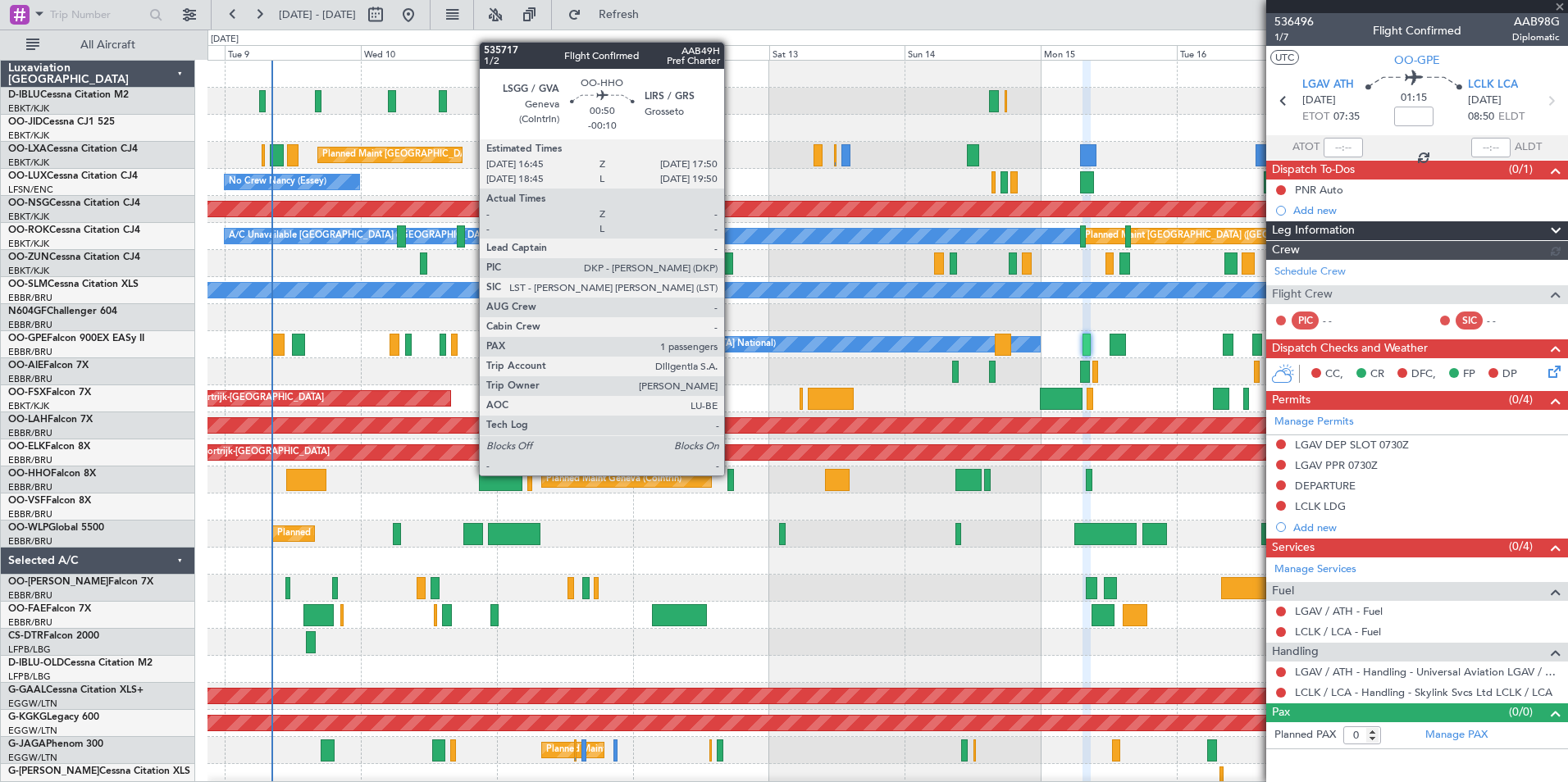
click at [731, 474] on div at bounding box center [731, 480] width 7 height 22
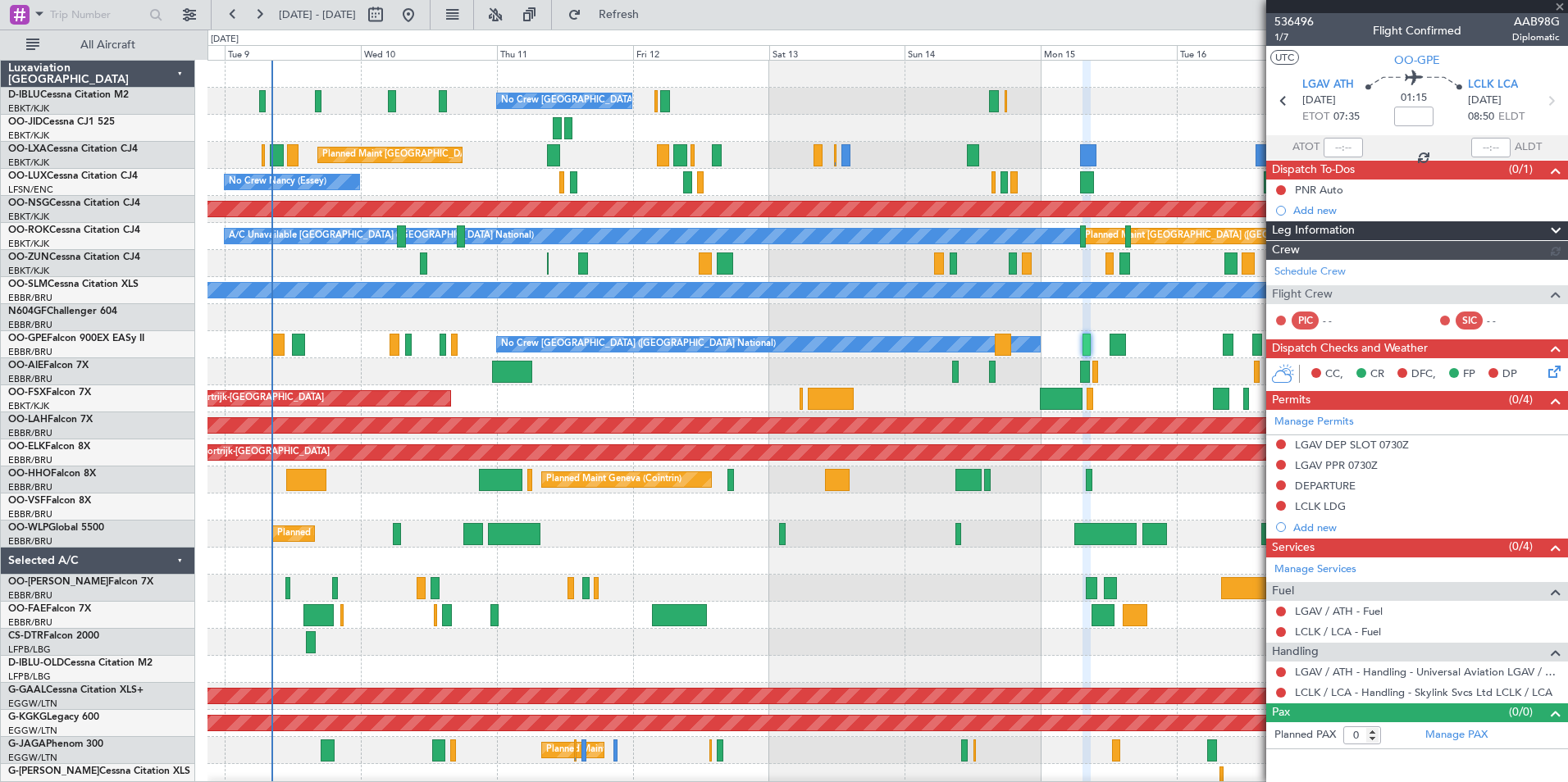
type input "-00:10"
type input "1"
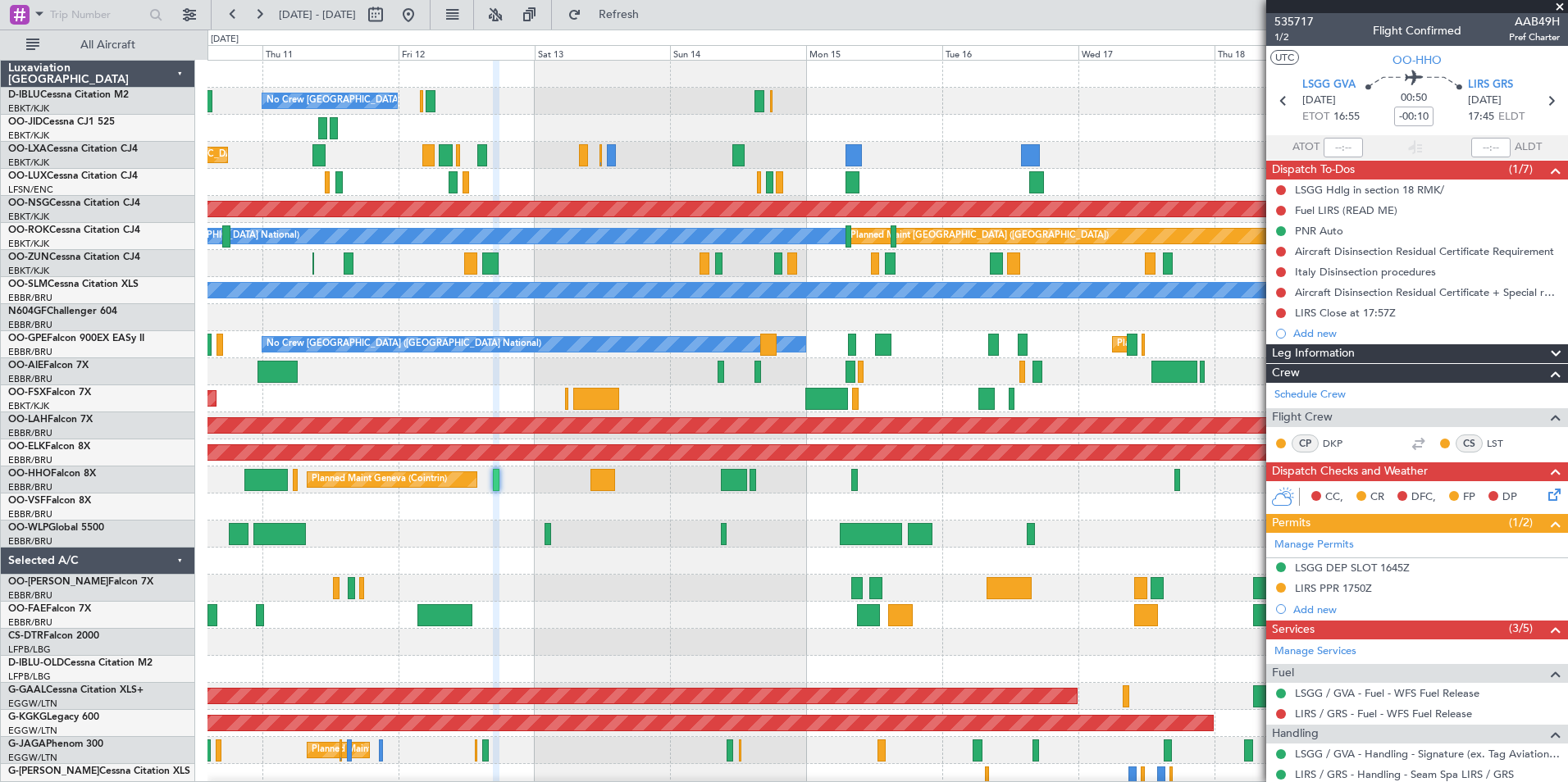
click at [682, 615] on div "No Crew Brussels (Brussels National) Planned Maint Brussels (Brussels National)…" at bounding box center [887, 616] width 1359 height 1110
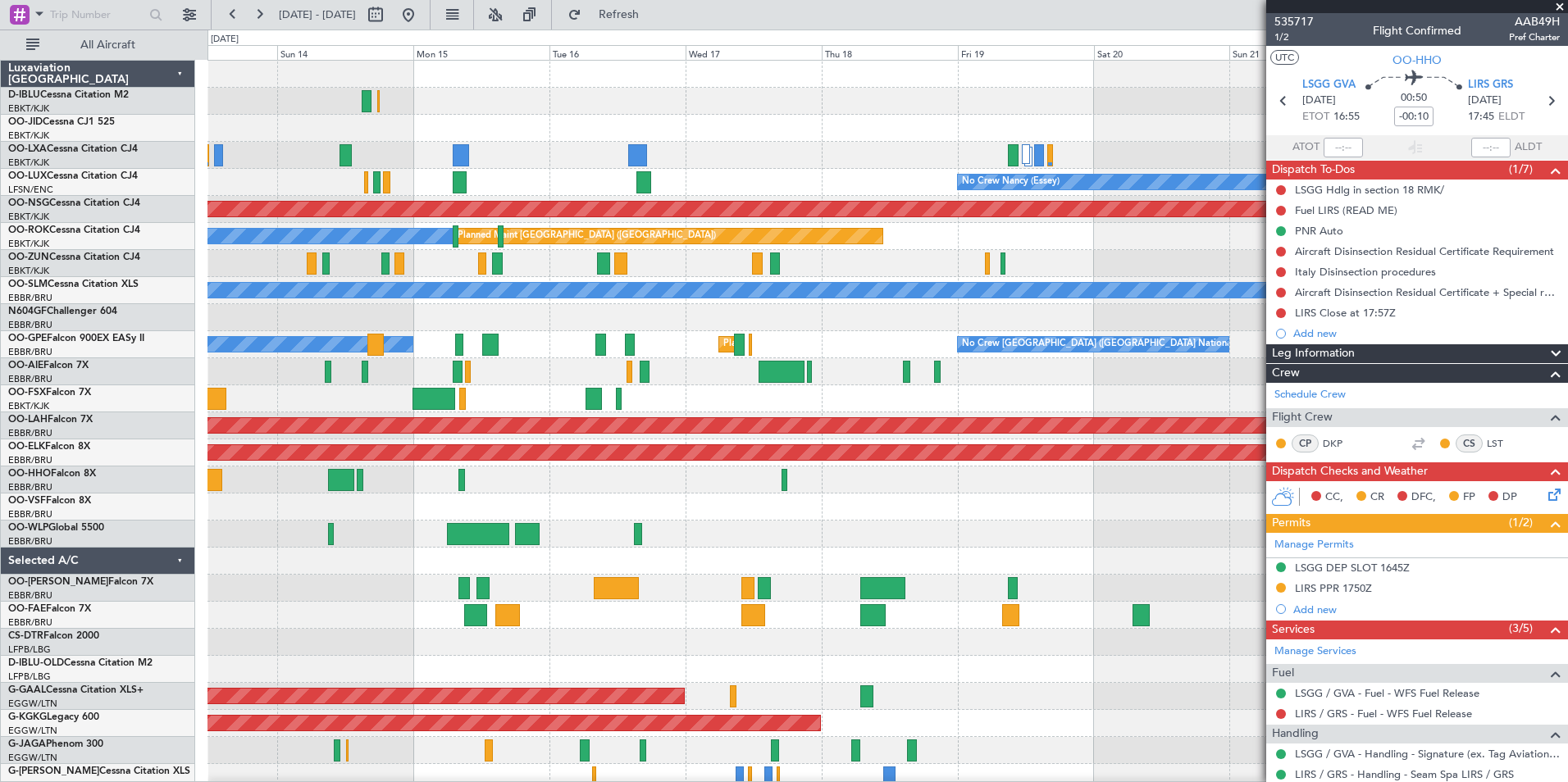
click at [479, 520] on div "No Crew Brussels (Brussels National) No Crew Nancy (Essey) Planned Maint Paris …" at bounding box center [887, 616] width 1359 height 1110
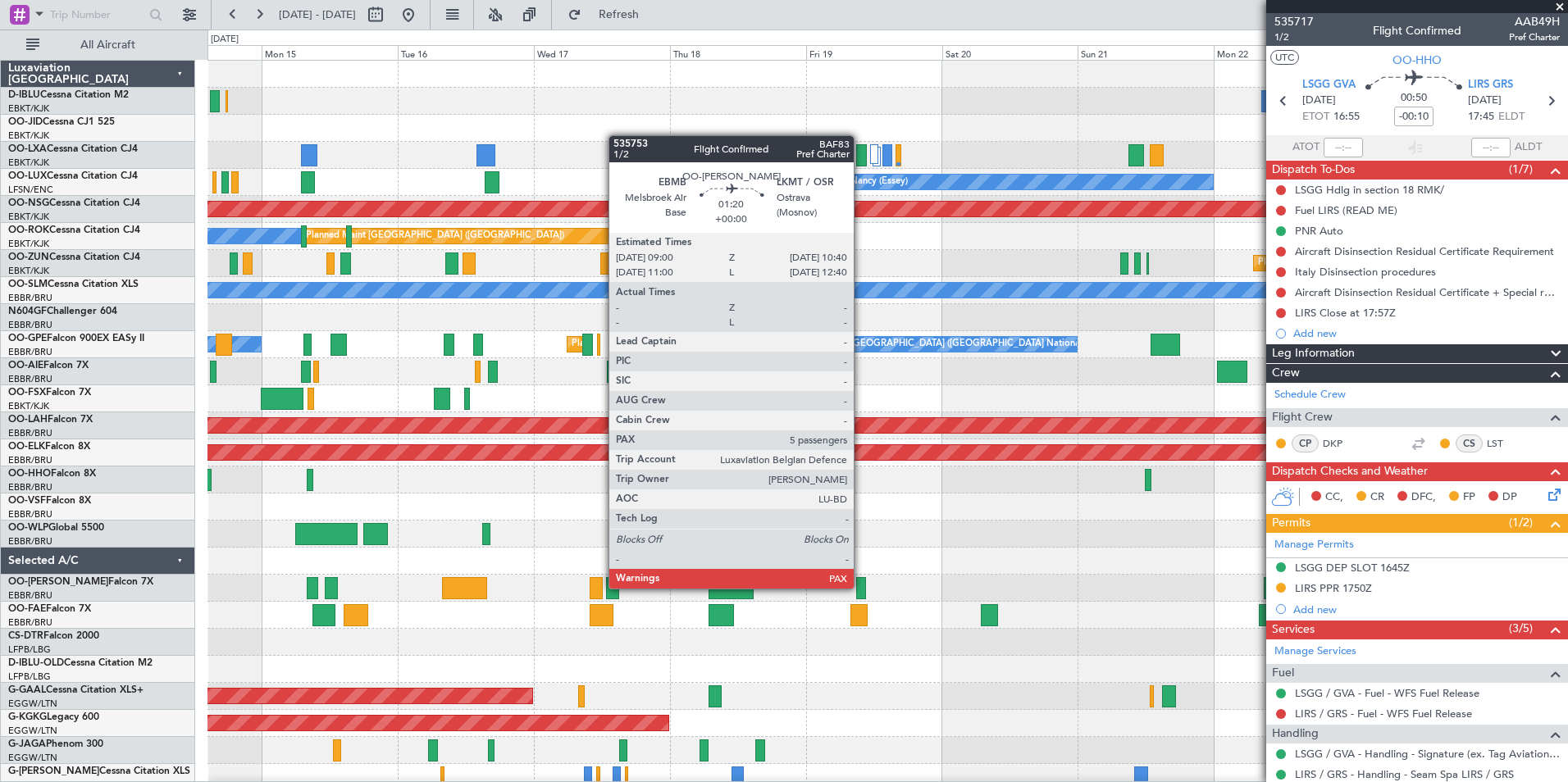
click at [861, 587] on div at bounding box center [861, 589] width 10 height 22
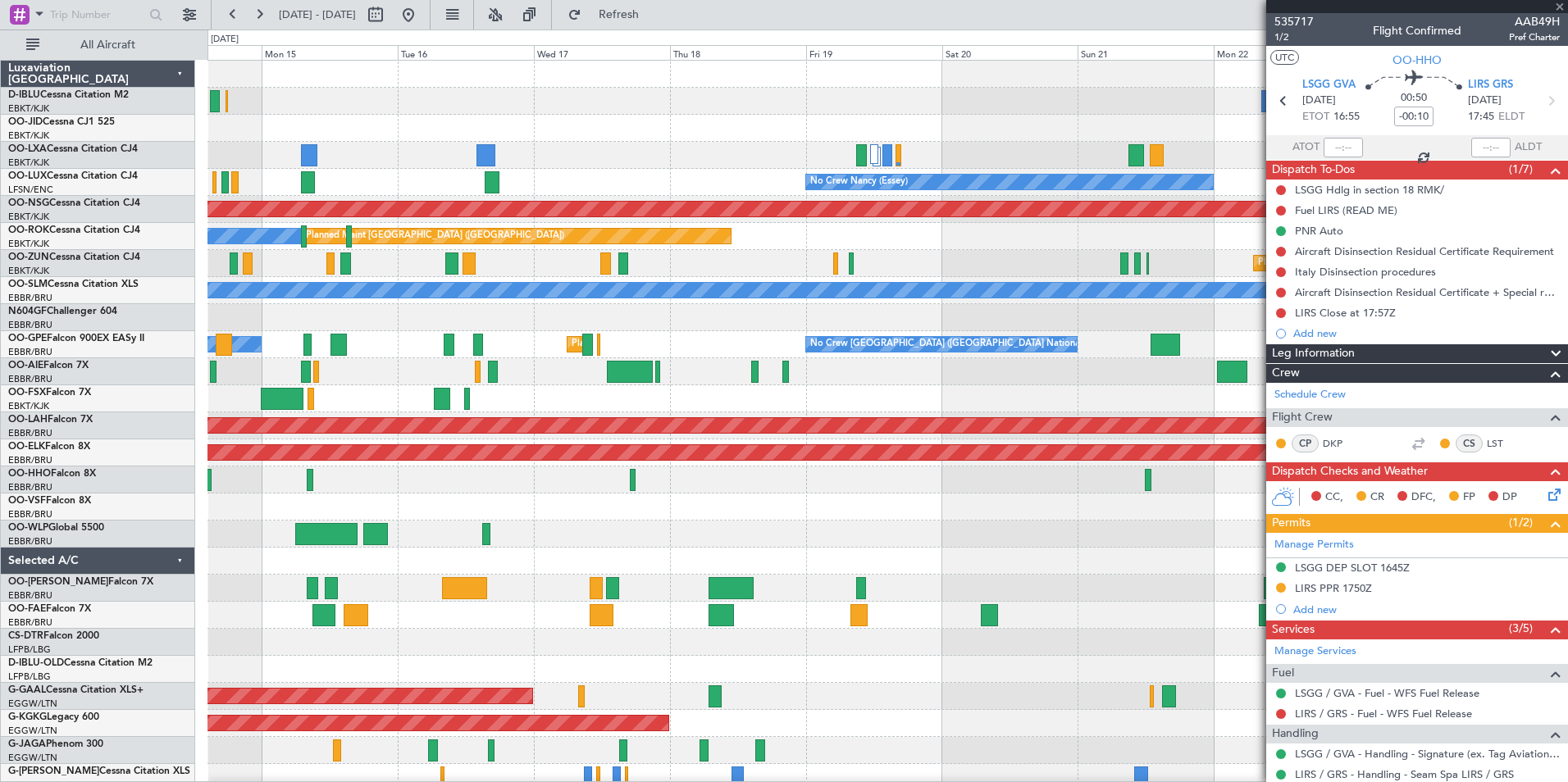
type input "5"
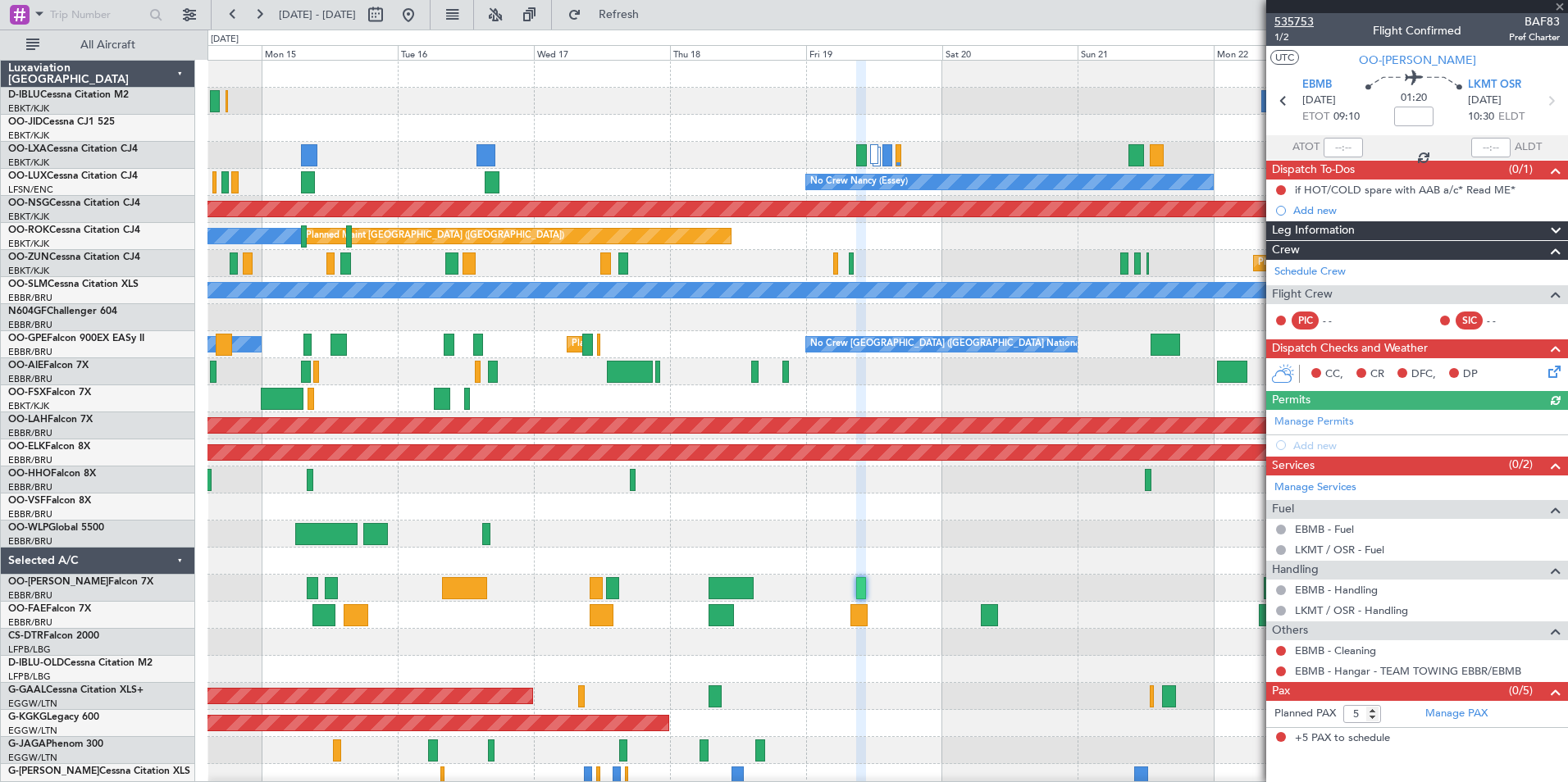
click at [1301, 17] on span "535753" at bounding box center [1294, 22] width 40 height 17
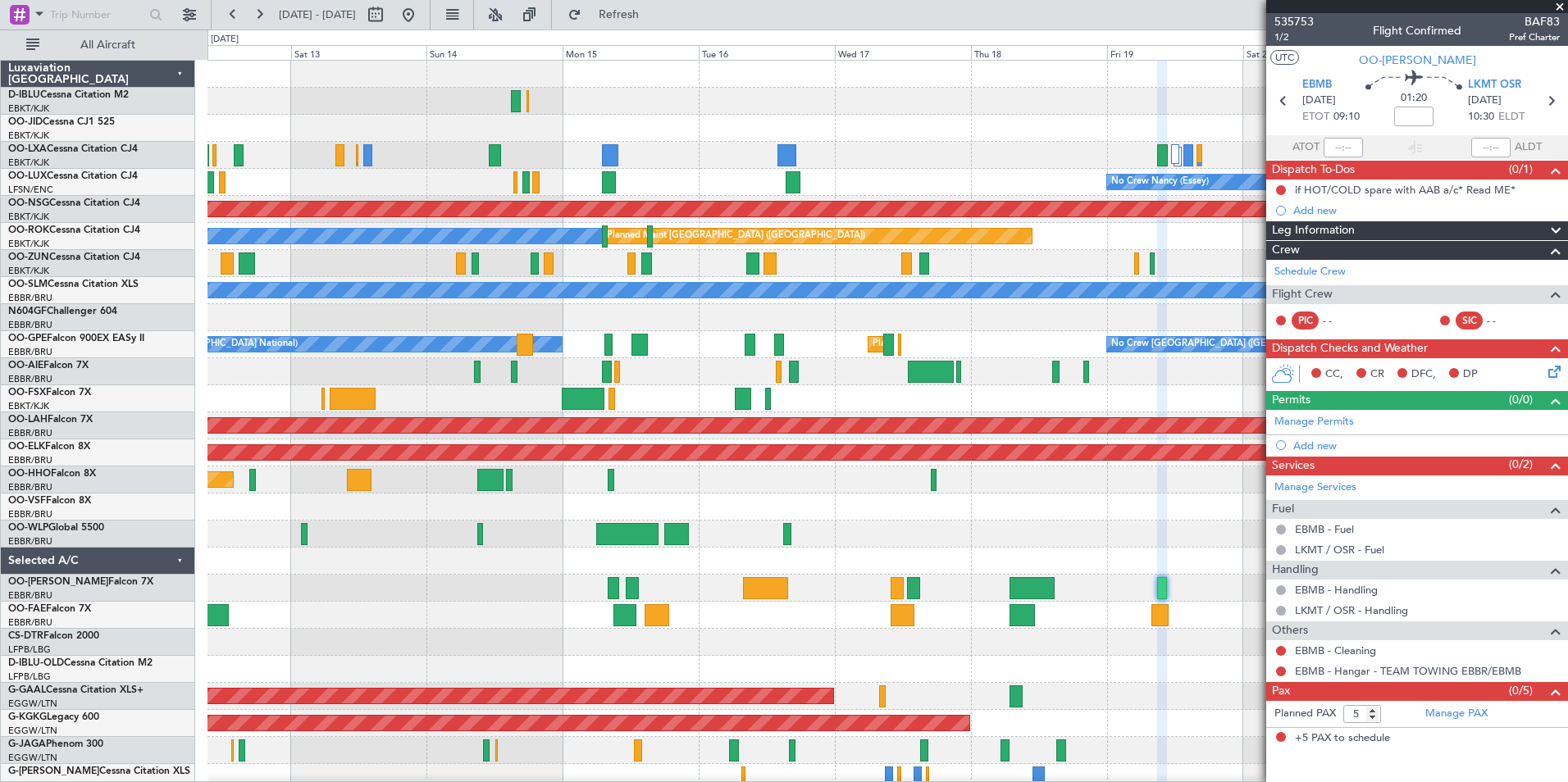
click at [978, 533] on div "No Crew Brussels (Brussels National) Planned Maint Brussels (Brussels National)…" at bounding box center [887, 601] width 1359 height 1082
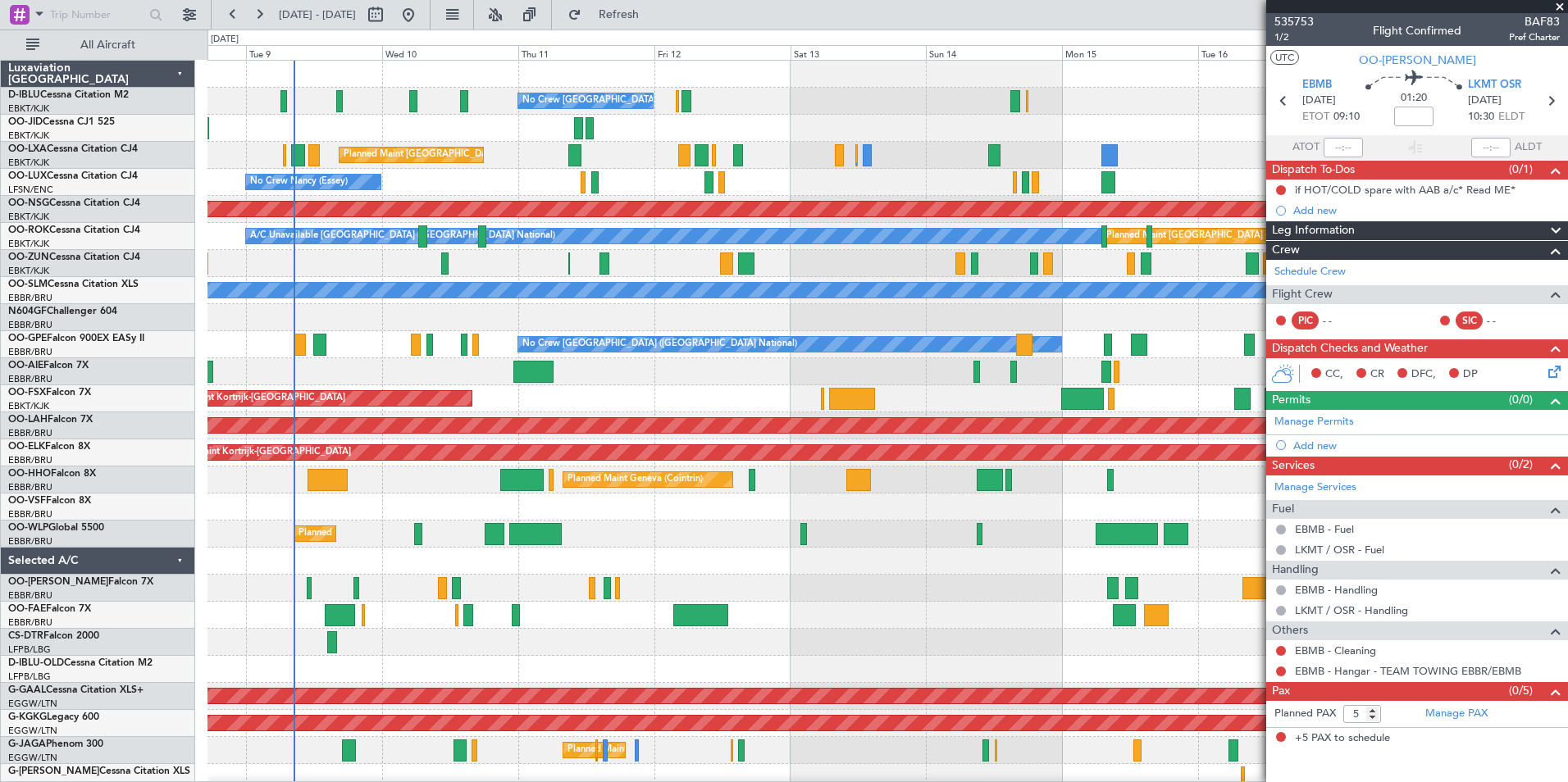
click at [963, 621] on div "No Crew Brussels (Brussels National) Planned Maint Brussels (Brussels National)…" at bounding box center [887, 601] width 1359 height 1082
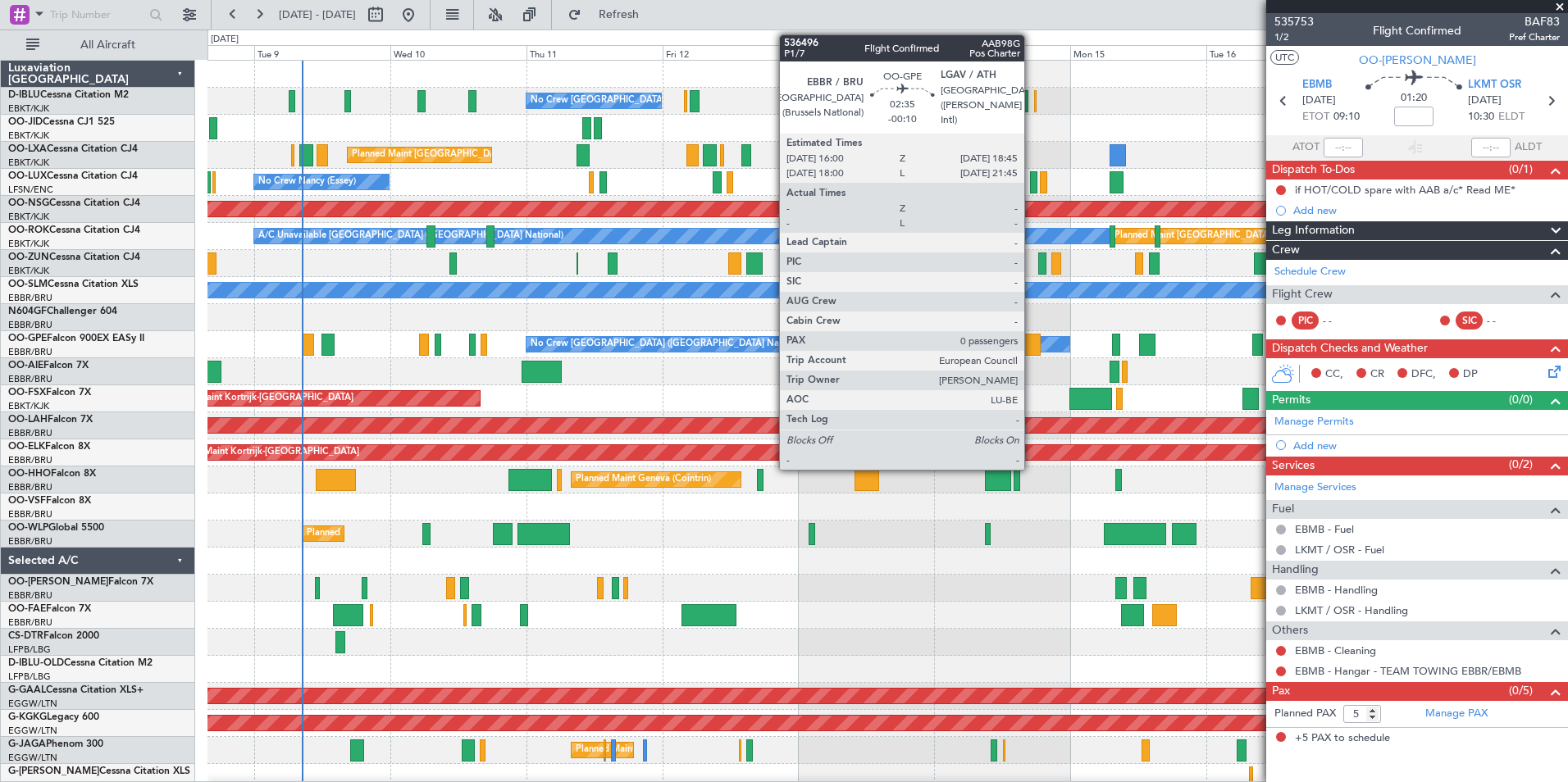
click at [1032, 350] on div at bounding box center [1032, 345] width 17 height 22
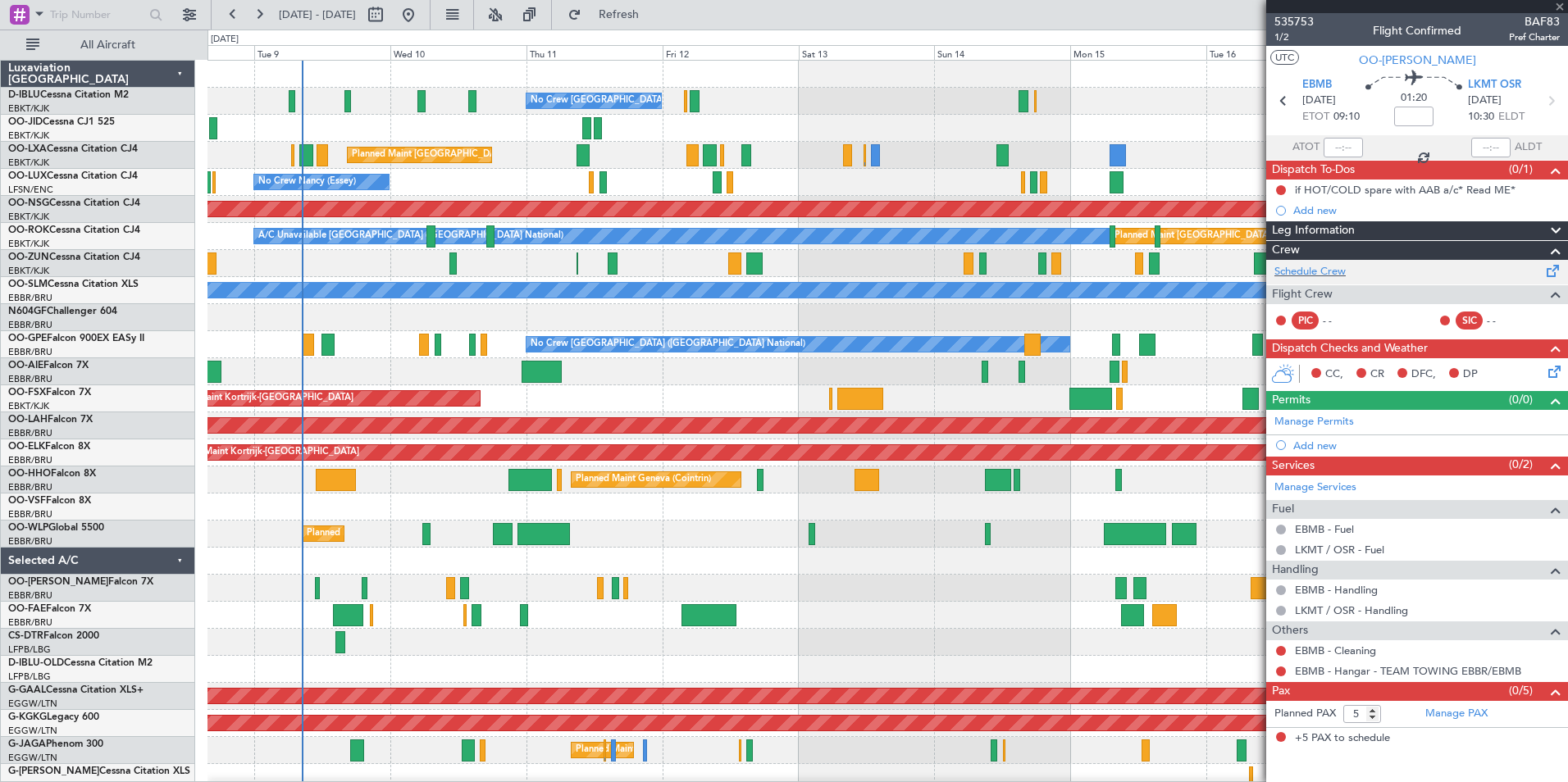
type input "-00:10"
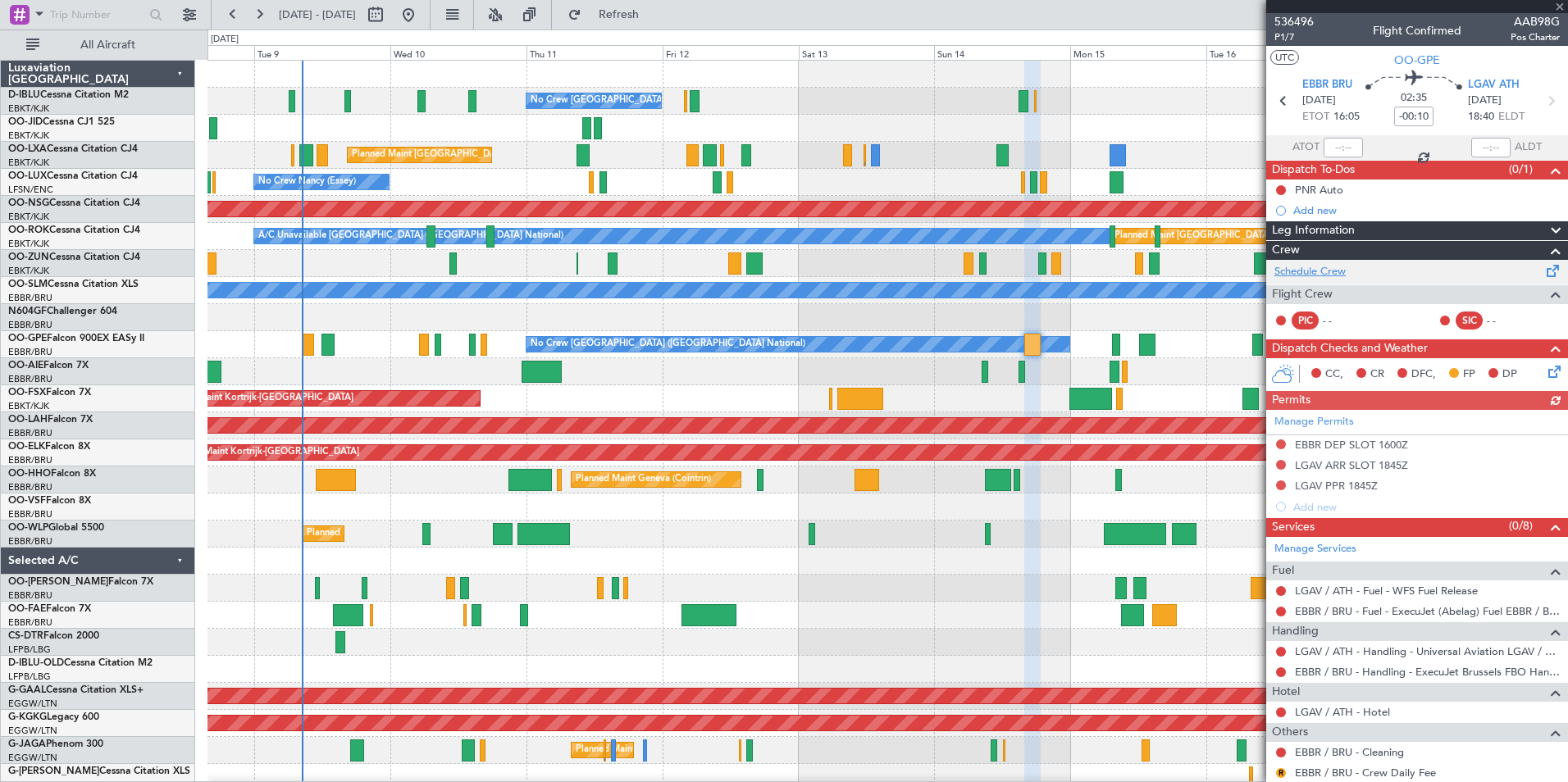
click at [1302, 271] on link "Schedule Crew" at bounding box center [1310, 272] width 71 height 17
click at [1337, 278] on link "Schedule Crew" at bounding box center [1310, 272] width 71 height 17
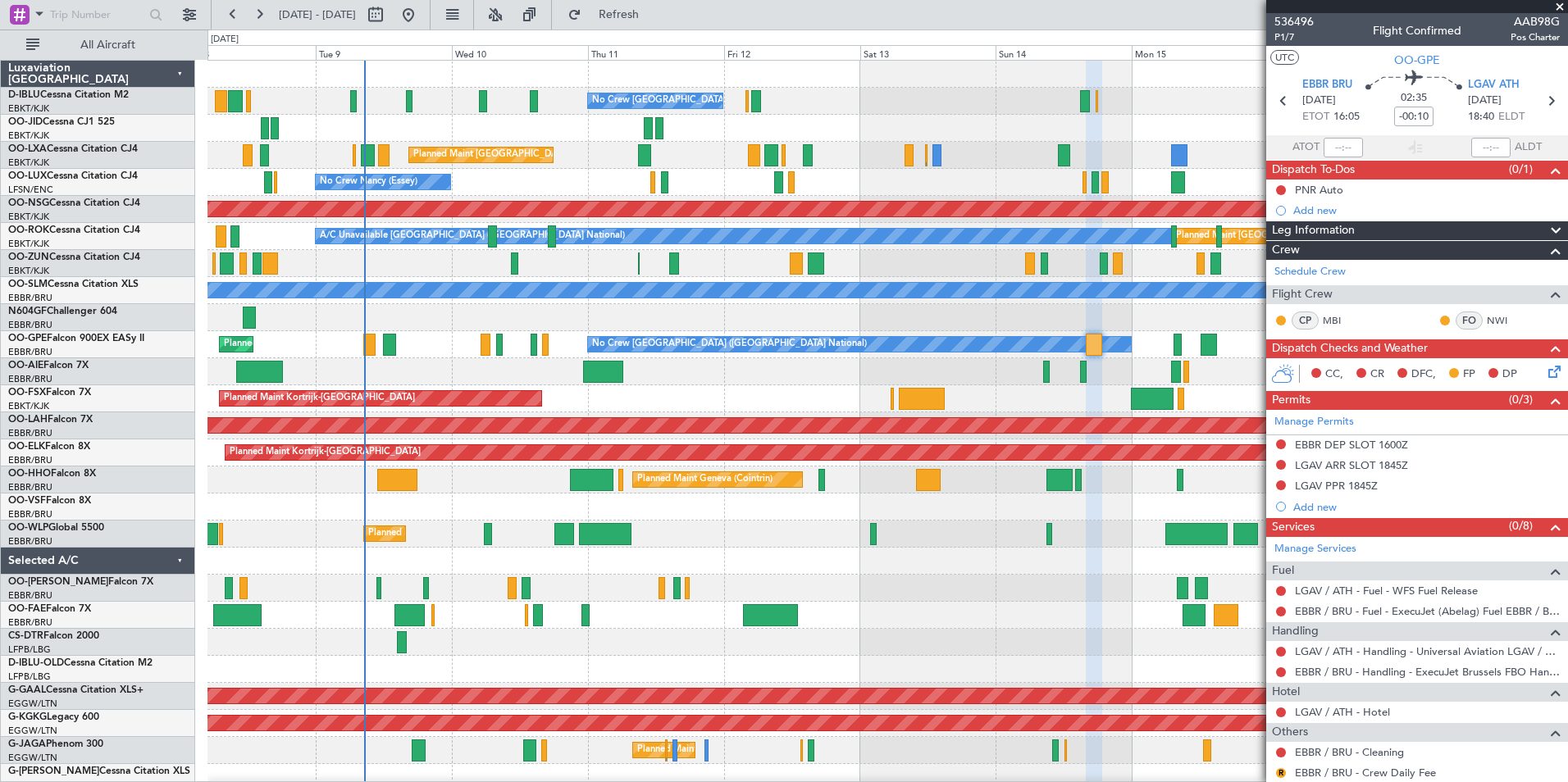
click at [494, 526] on div "No Crew Brussels (Brussels National) Planned Maint Brussels (Brussels National)…" at bounding box center [887, 616] width 1359 height 1110
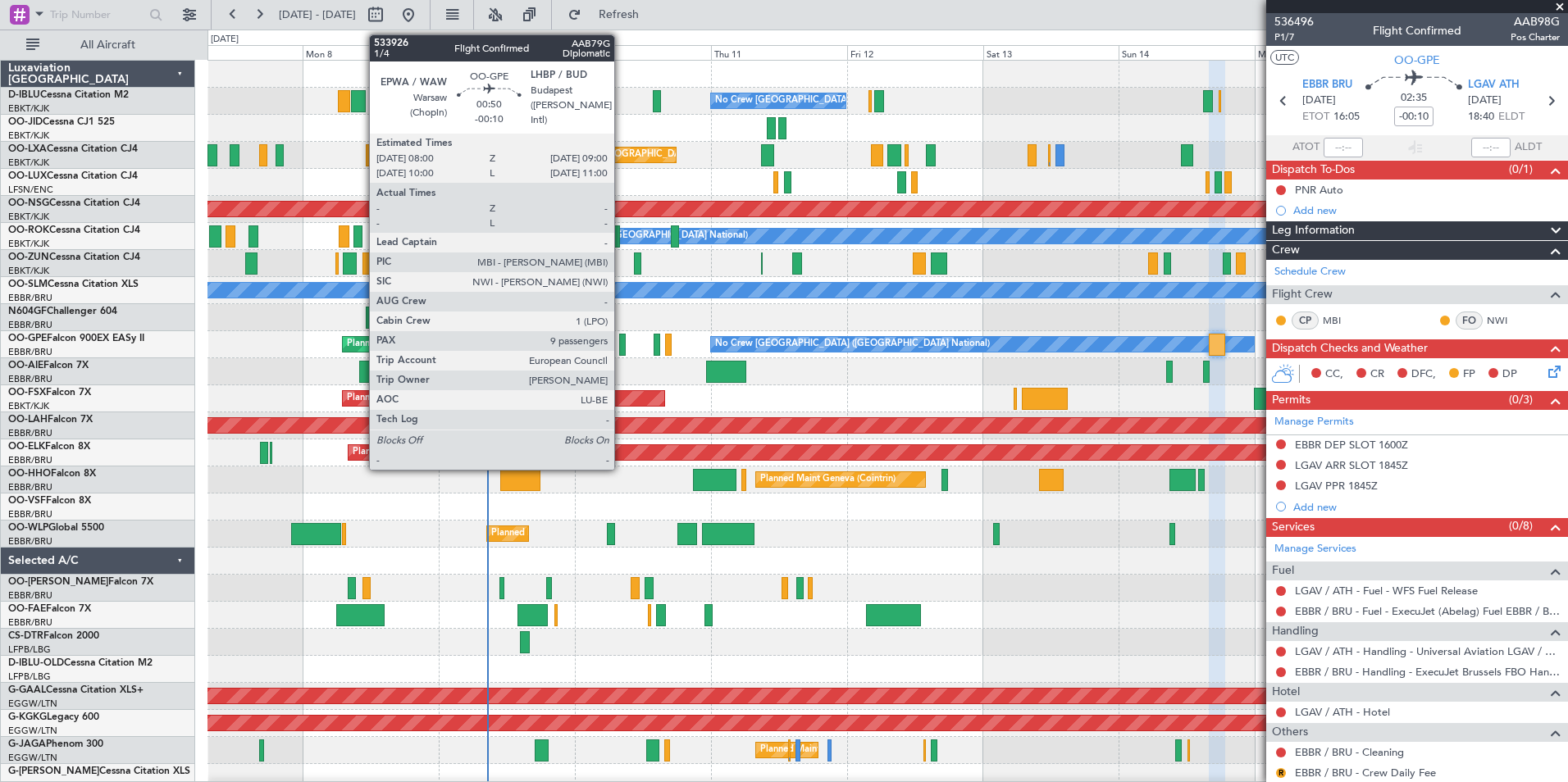
click at [620, 341] on div at bounding box center [621, 345] width 6 height 22
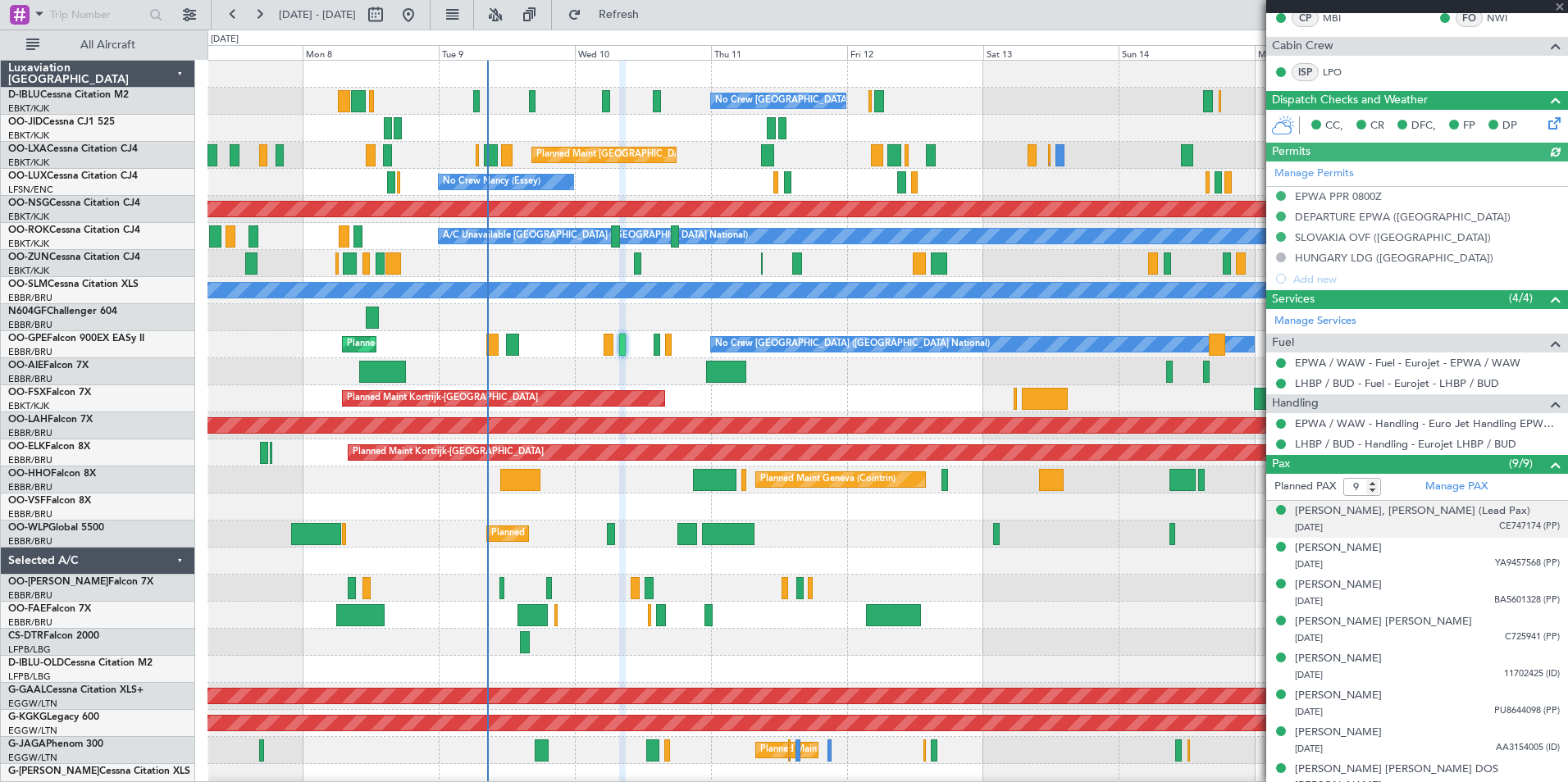
scroll to position [415, 0]
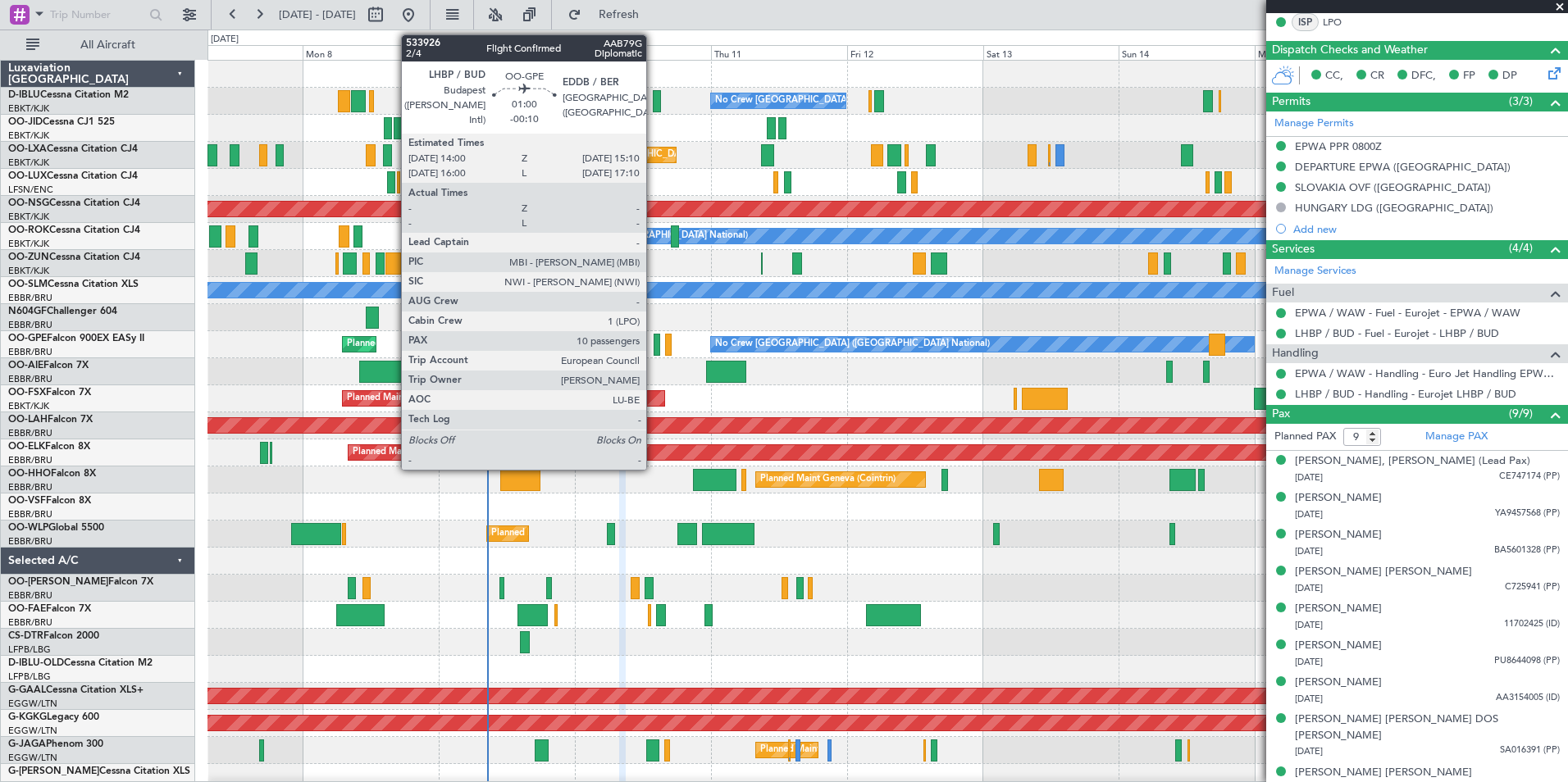
click at [653, 341] on div at bounding box center [657, 345] width 8 height 22
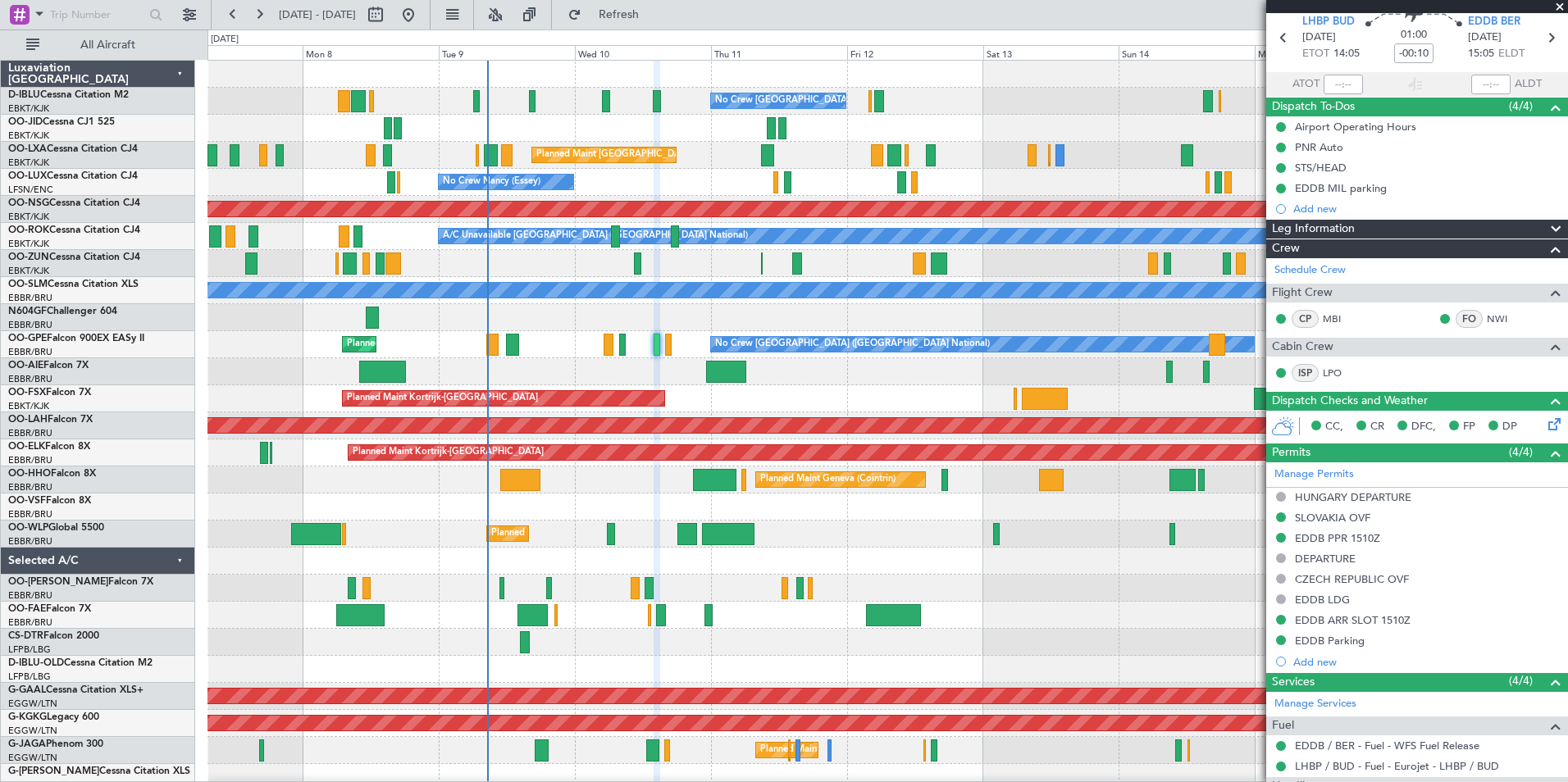
scroll to position [0, 0]
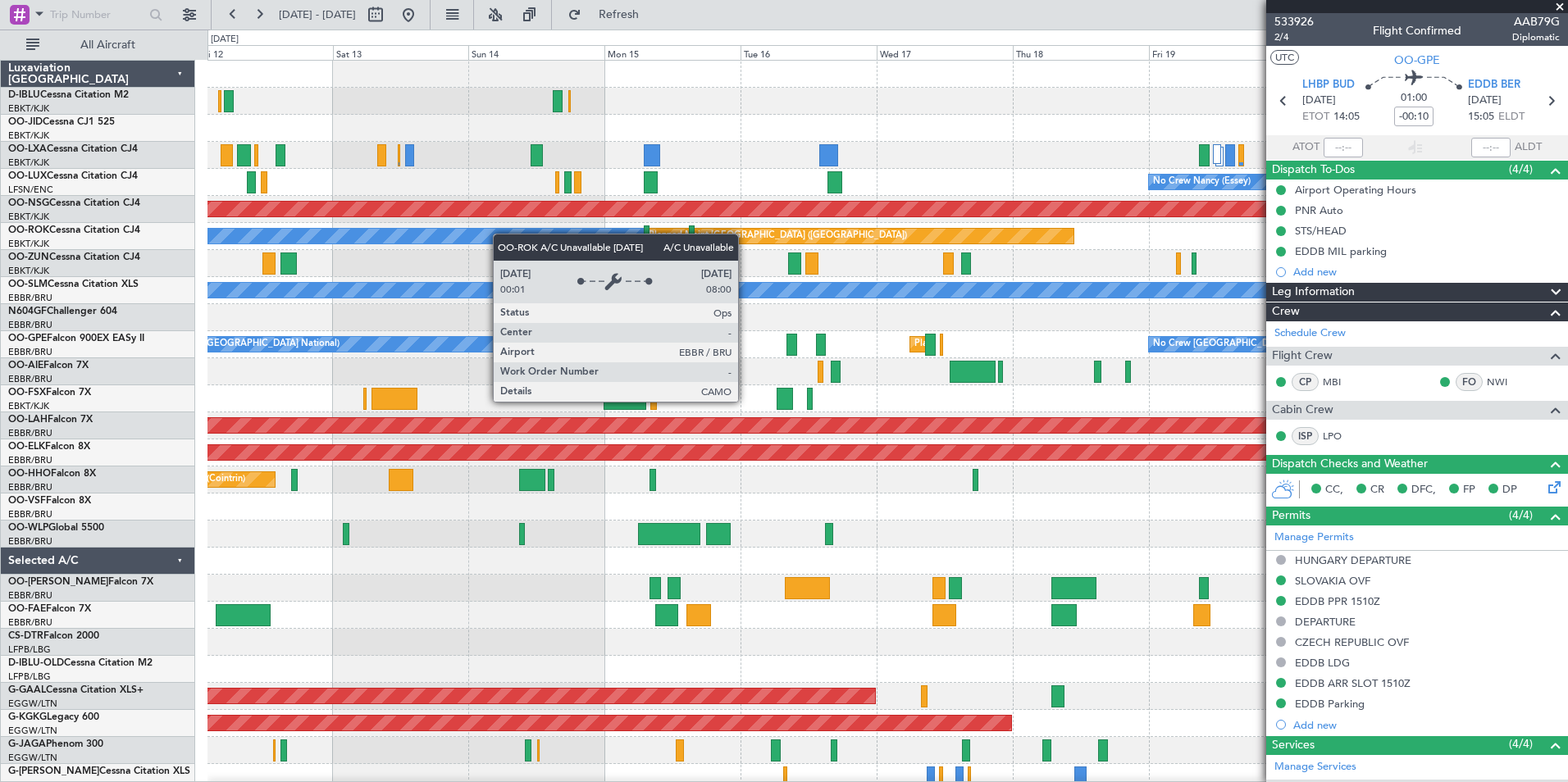
click at [289, 246] on div "No Crew Brussels (Brussels National) Planned Maint Brussels (Brussels National)…" at bounding box center [887, 601] width 1359 height 1082
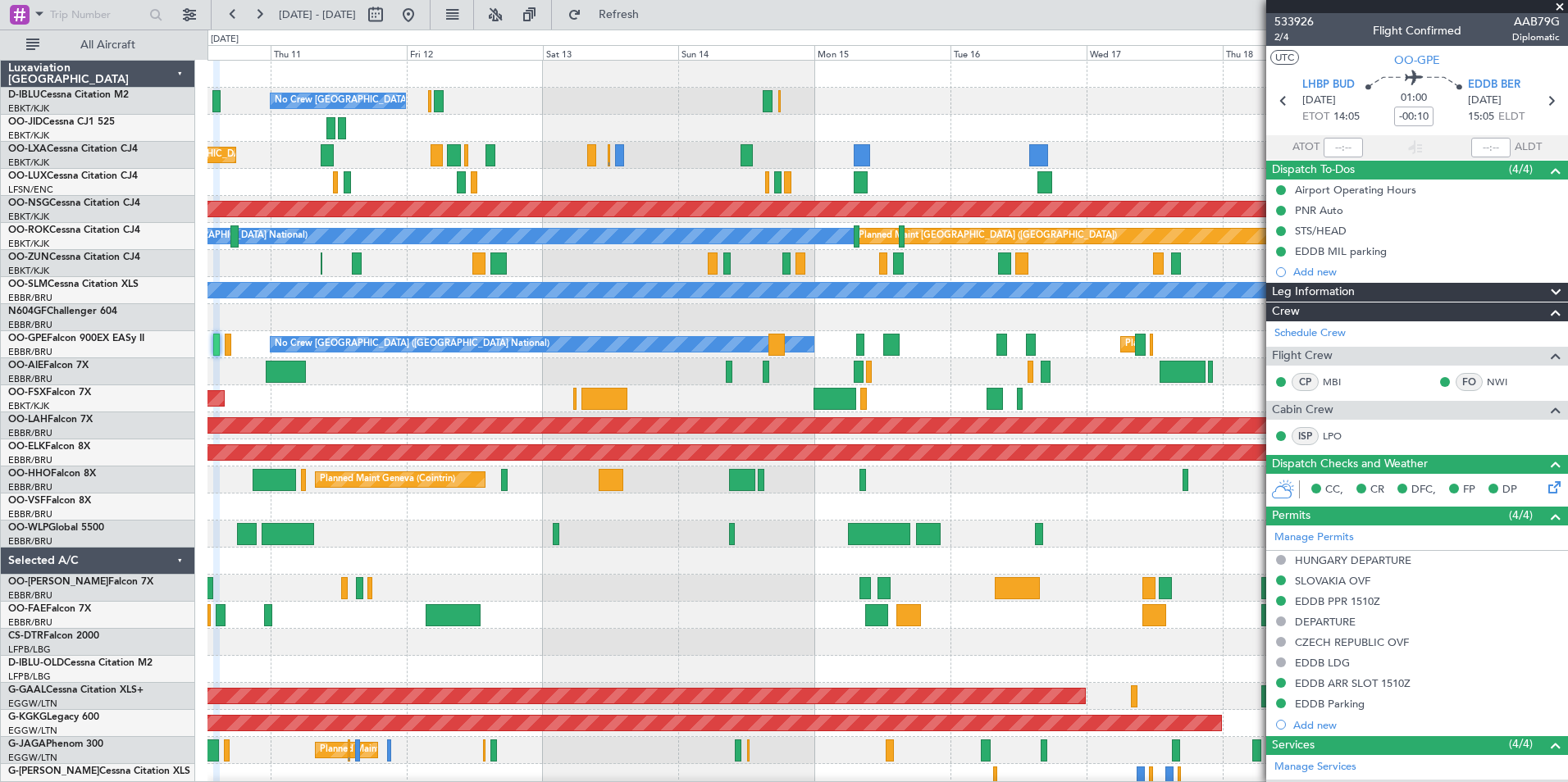
click at [1284, 194] on fb-app "12 Sep 2025 - 22 Sep 2025 Refresh Quick Links All Aircraft No Crew Brussels (Br…" at bounding box center [784, 398] width 1568 height 770
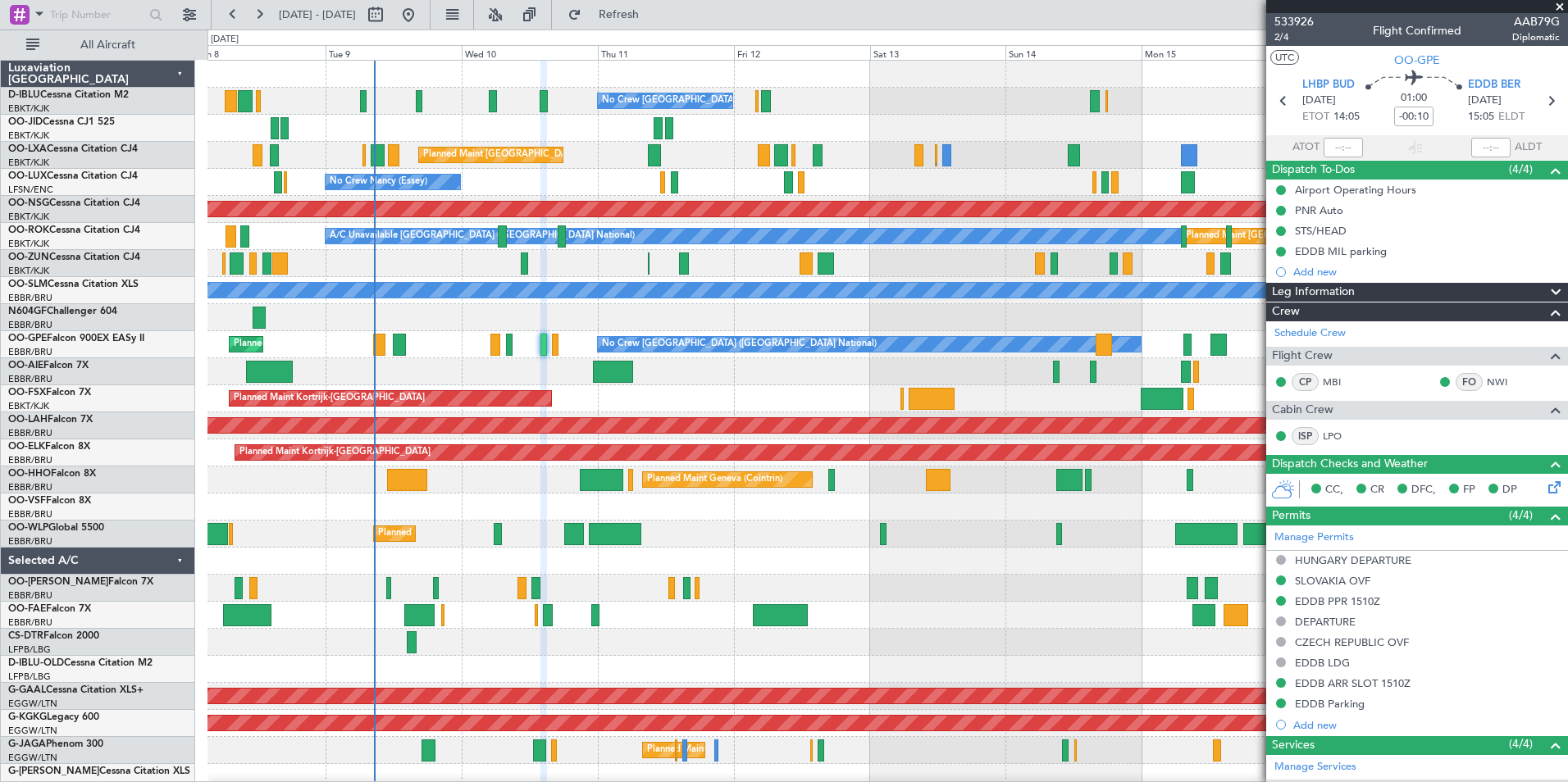
click at [1248, 155] on div "Planned Maint [GEOGRAPHIC_DATA] ([GEOGRAPHIC_DATA] National)" at bounding box center [887, 156] width 1359 height 27
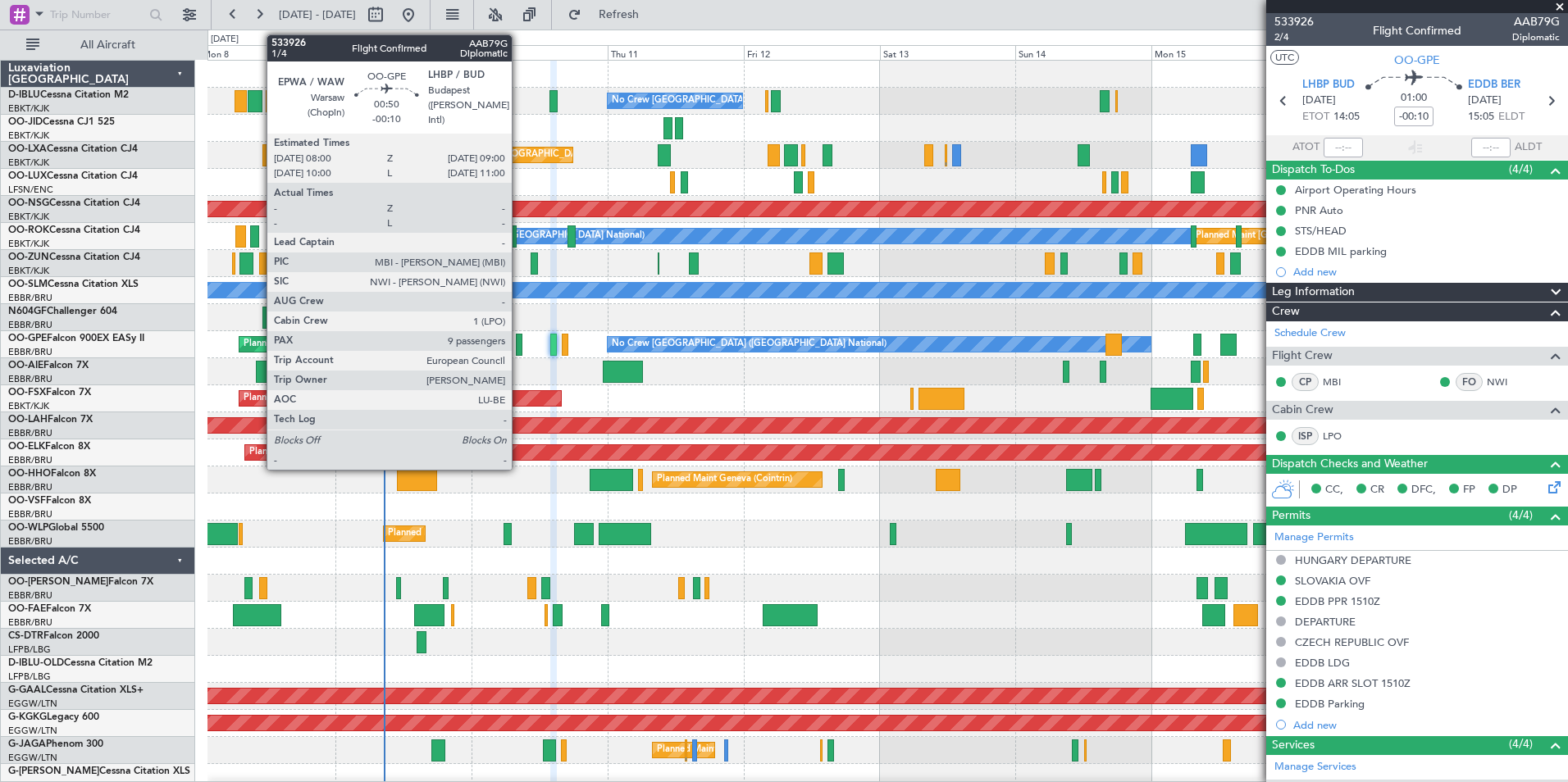
click at [519, 342] on div at bounding box center [518, 345] width 6 height 22
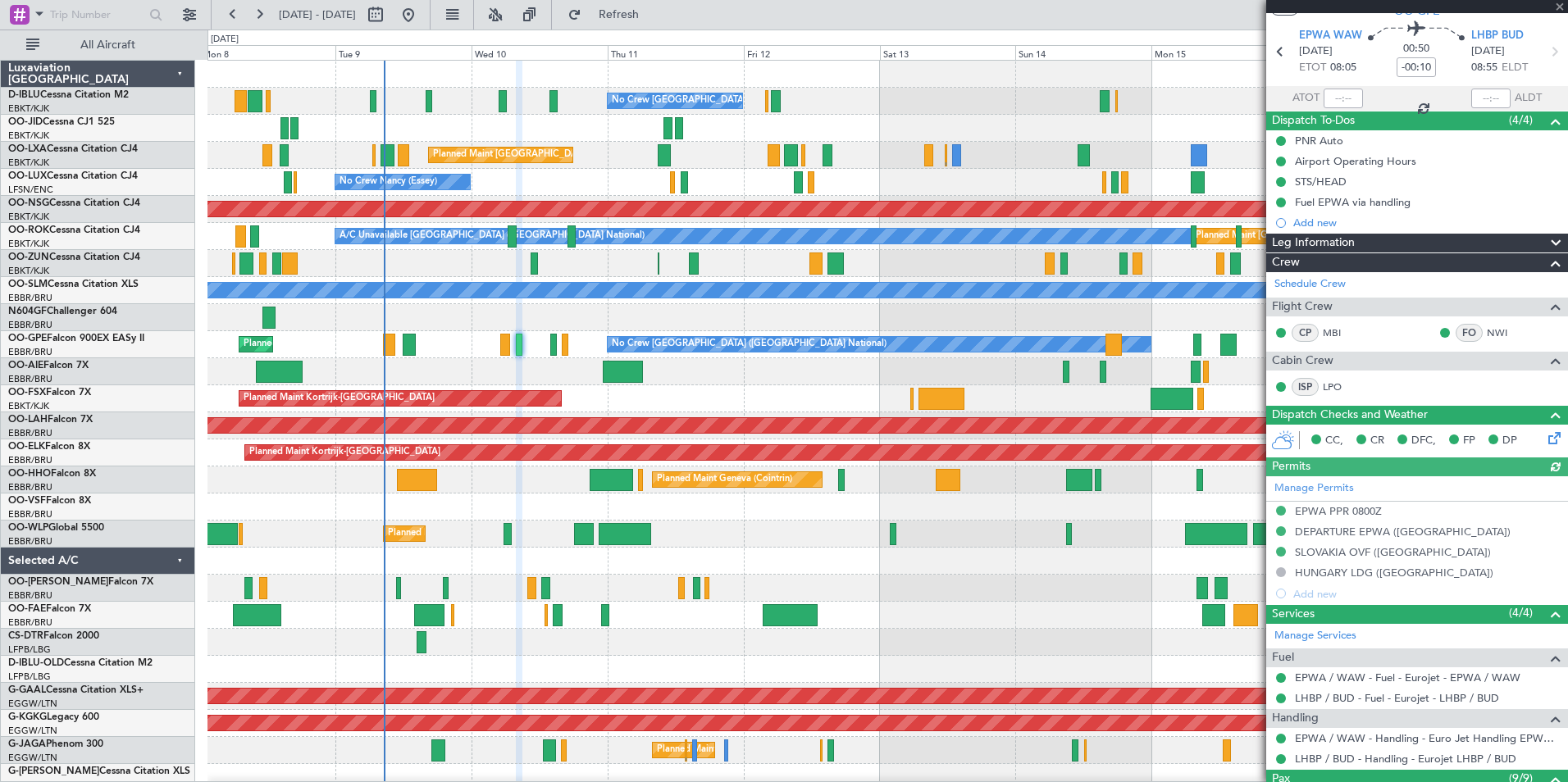
scroll to position [82, 0]
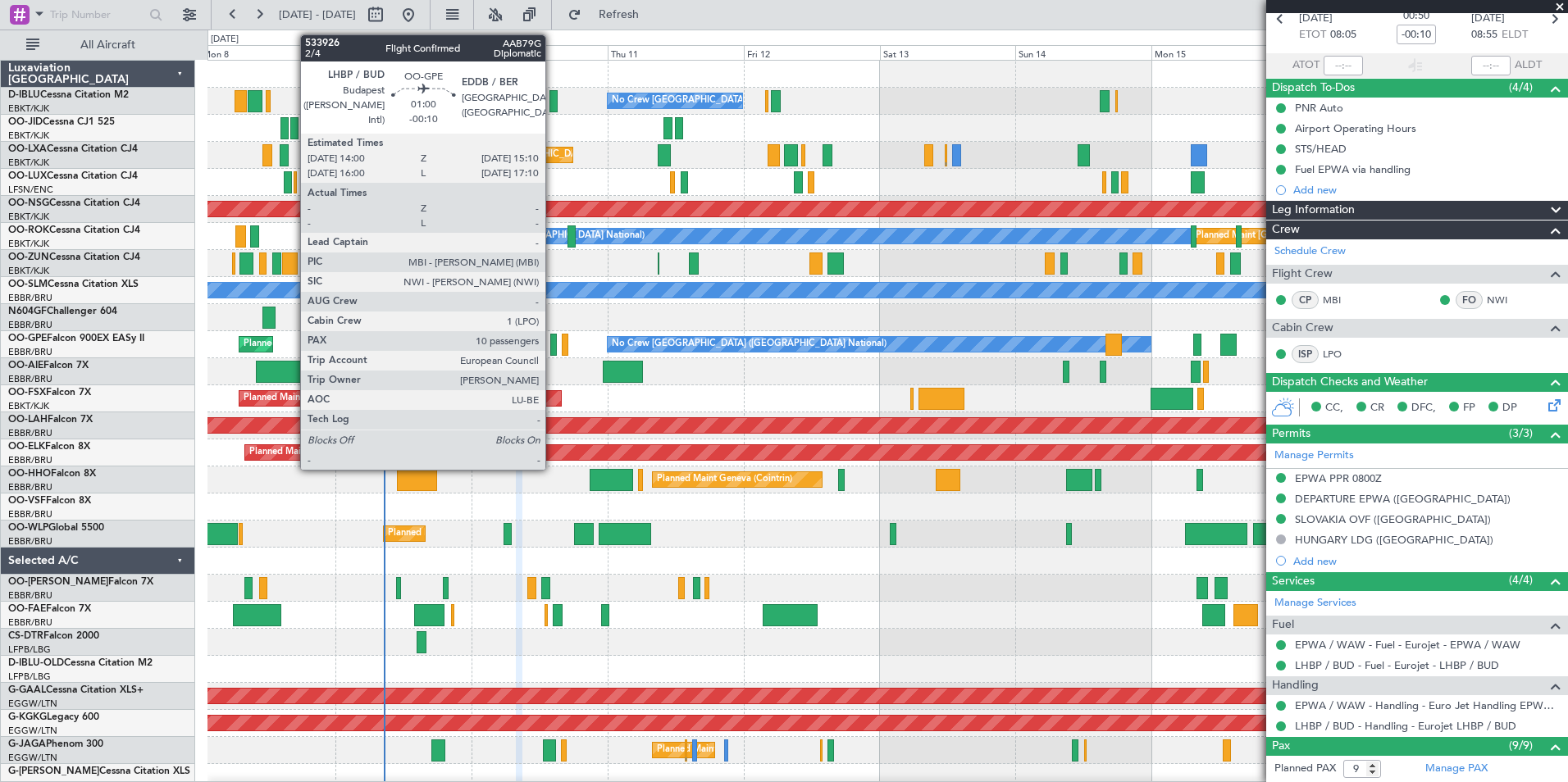
click at [552, 347] on div at bounding box center [553, 345] width 8 height 22
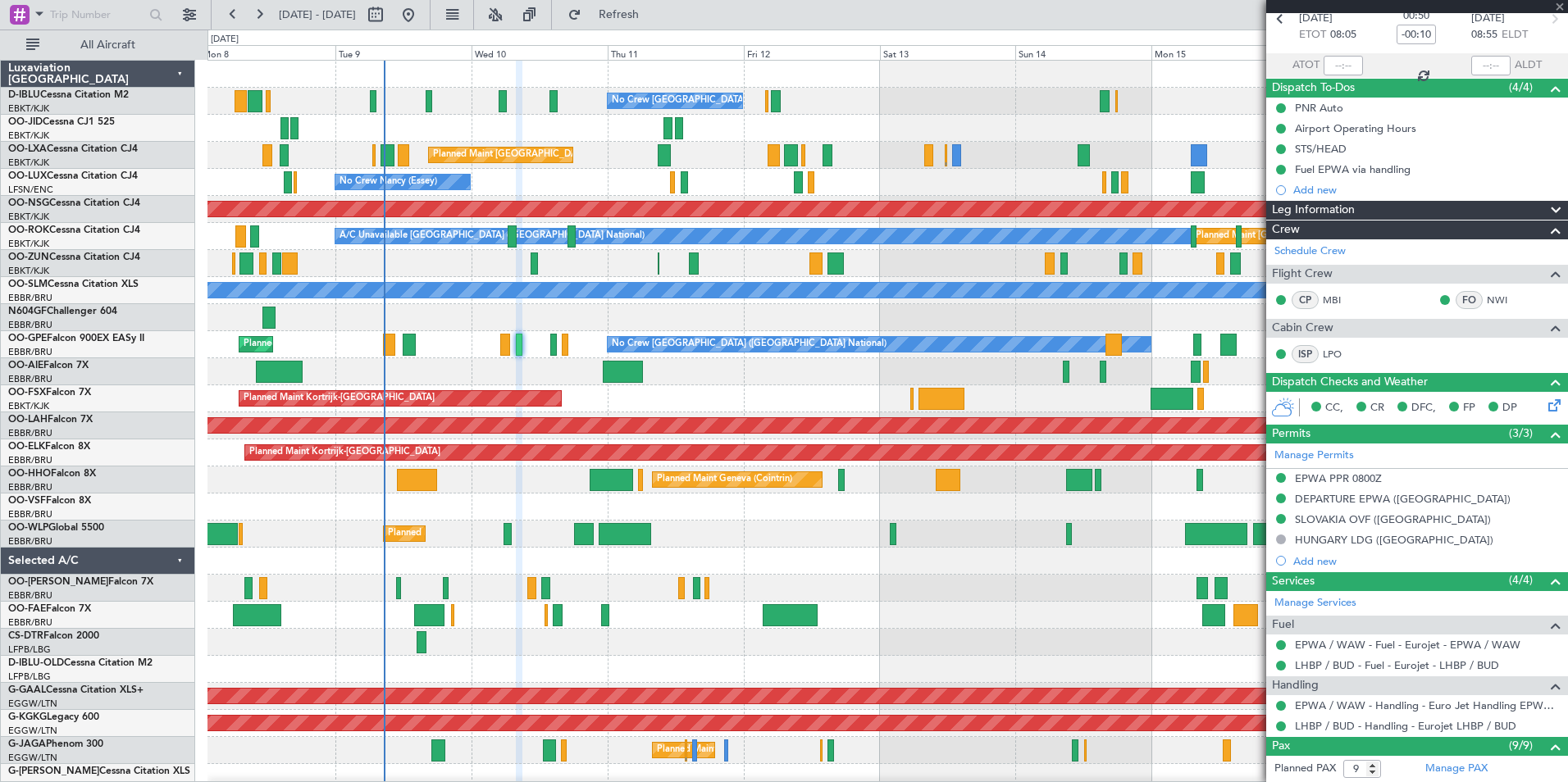
type input "10"
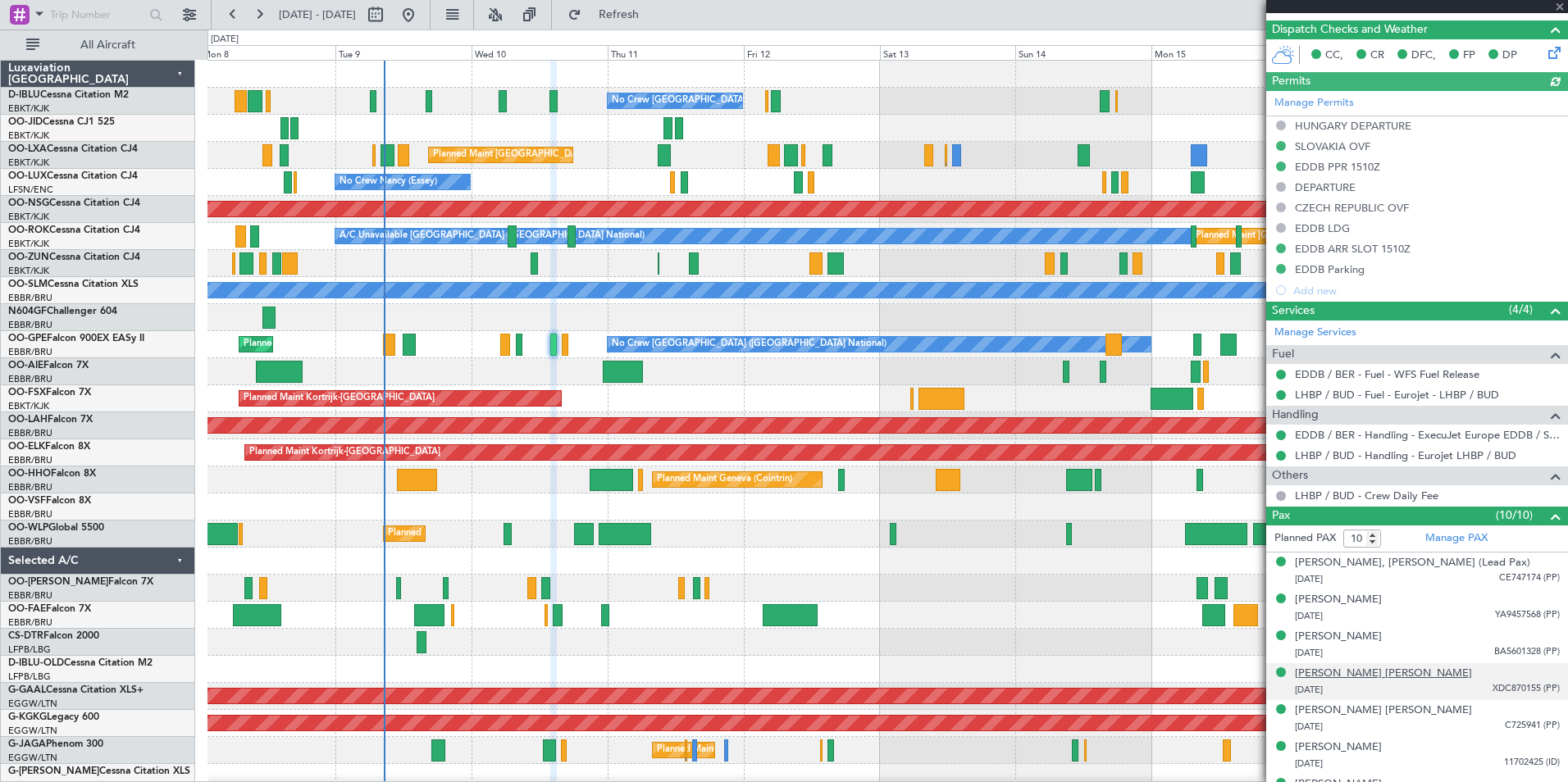
scroll to position [573, 0]
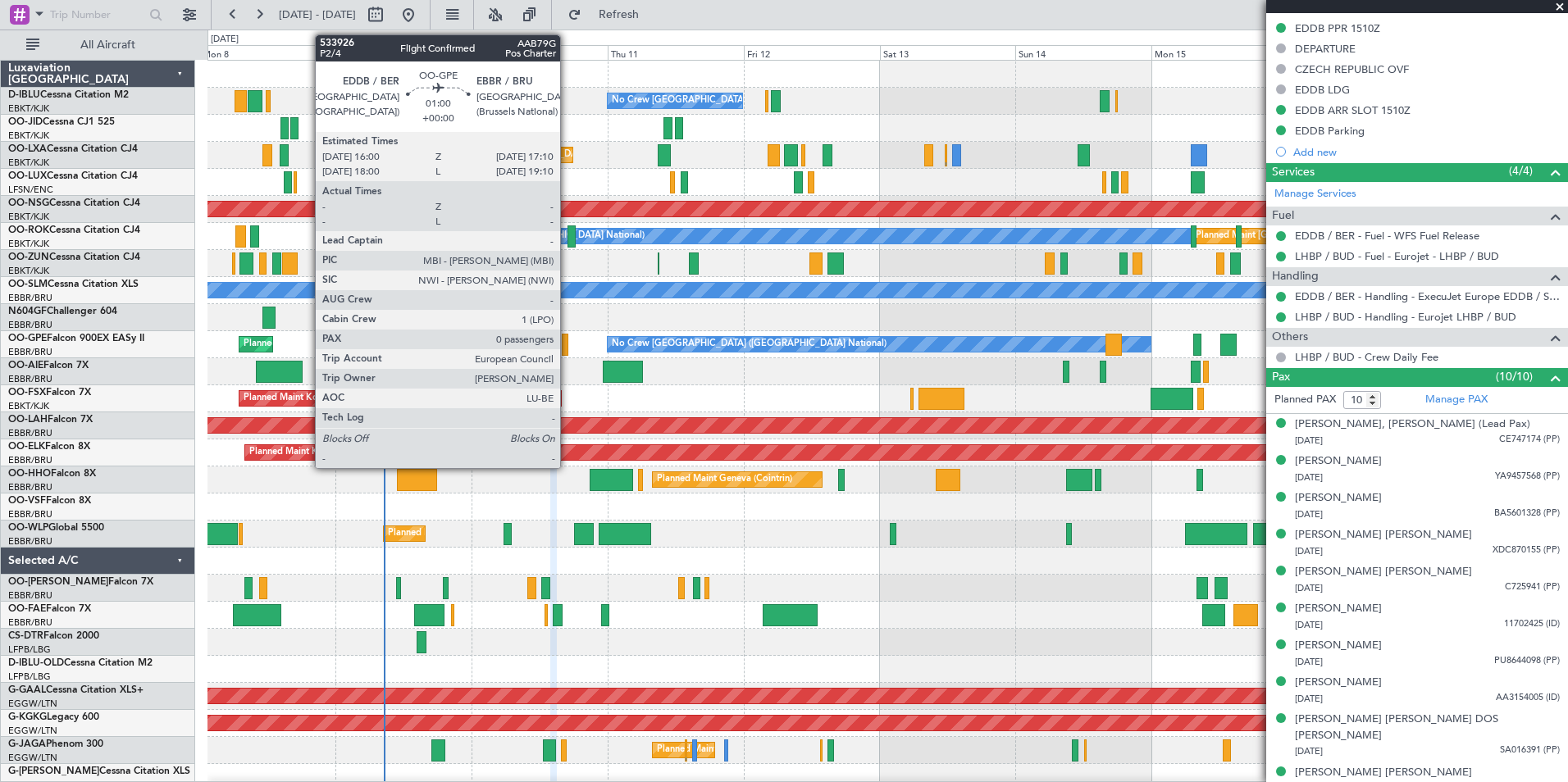
click at [567, 346] on div at bounding box center [565, 345] width 8 height 22
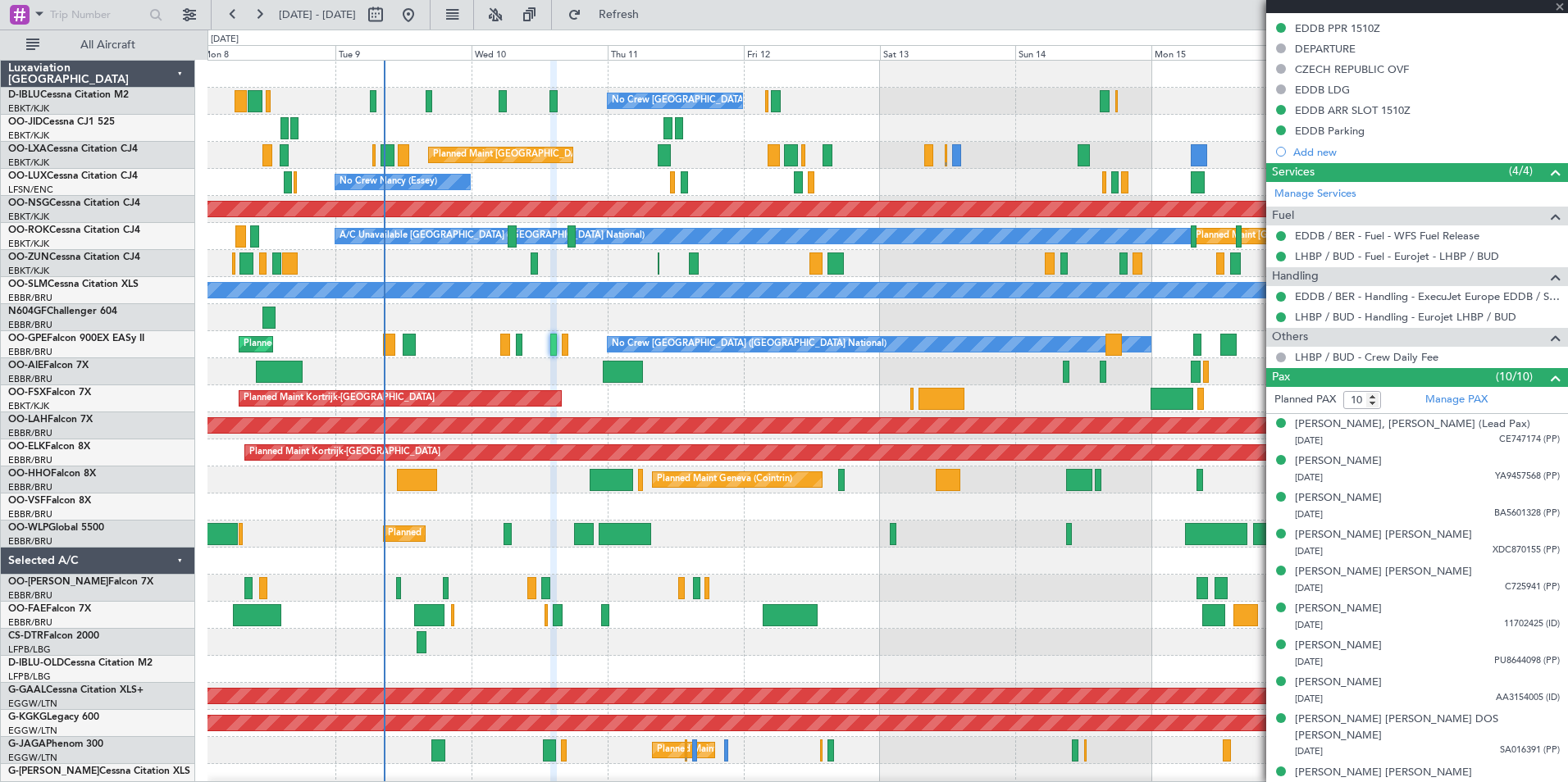
type input "0"
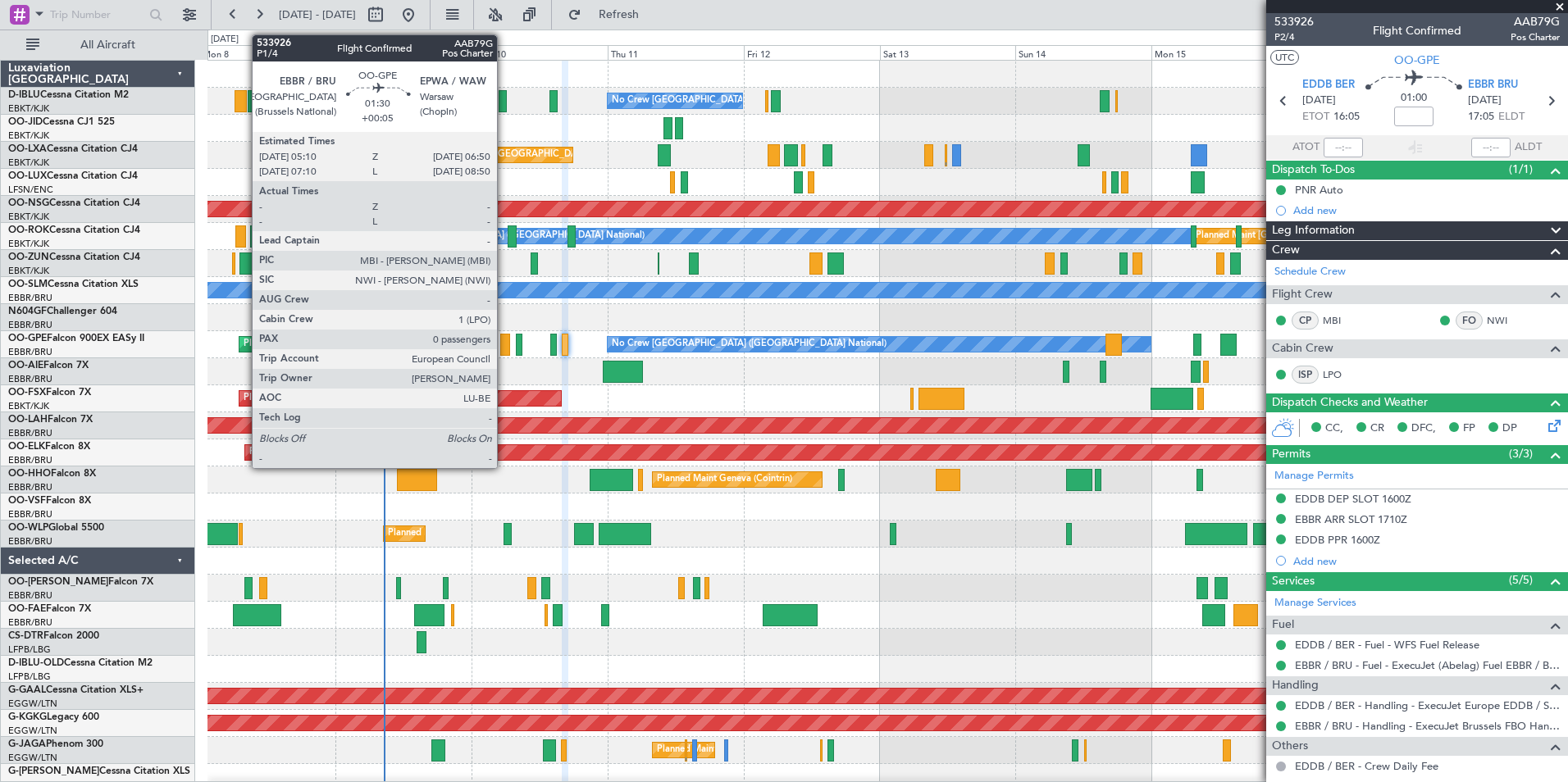
click at [504, 346] on div at bounding box center [505, 345] width 10 height 22
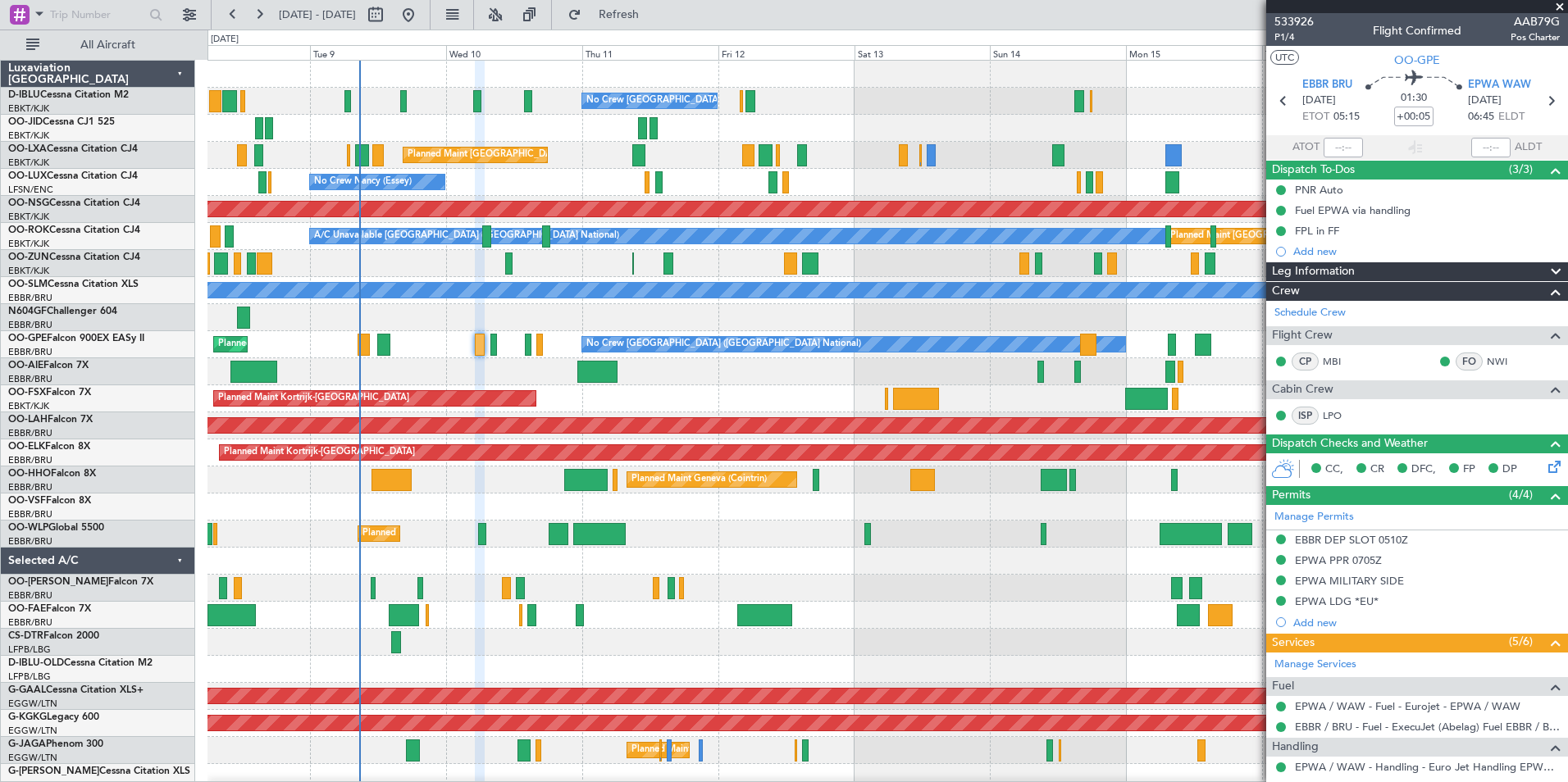
click at [615, 620] on div at bounding box center [887, 616] width 1359 height 27
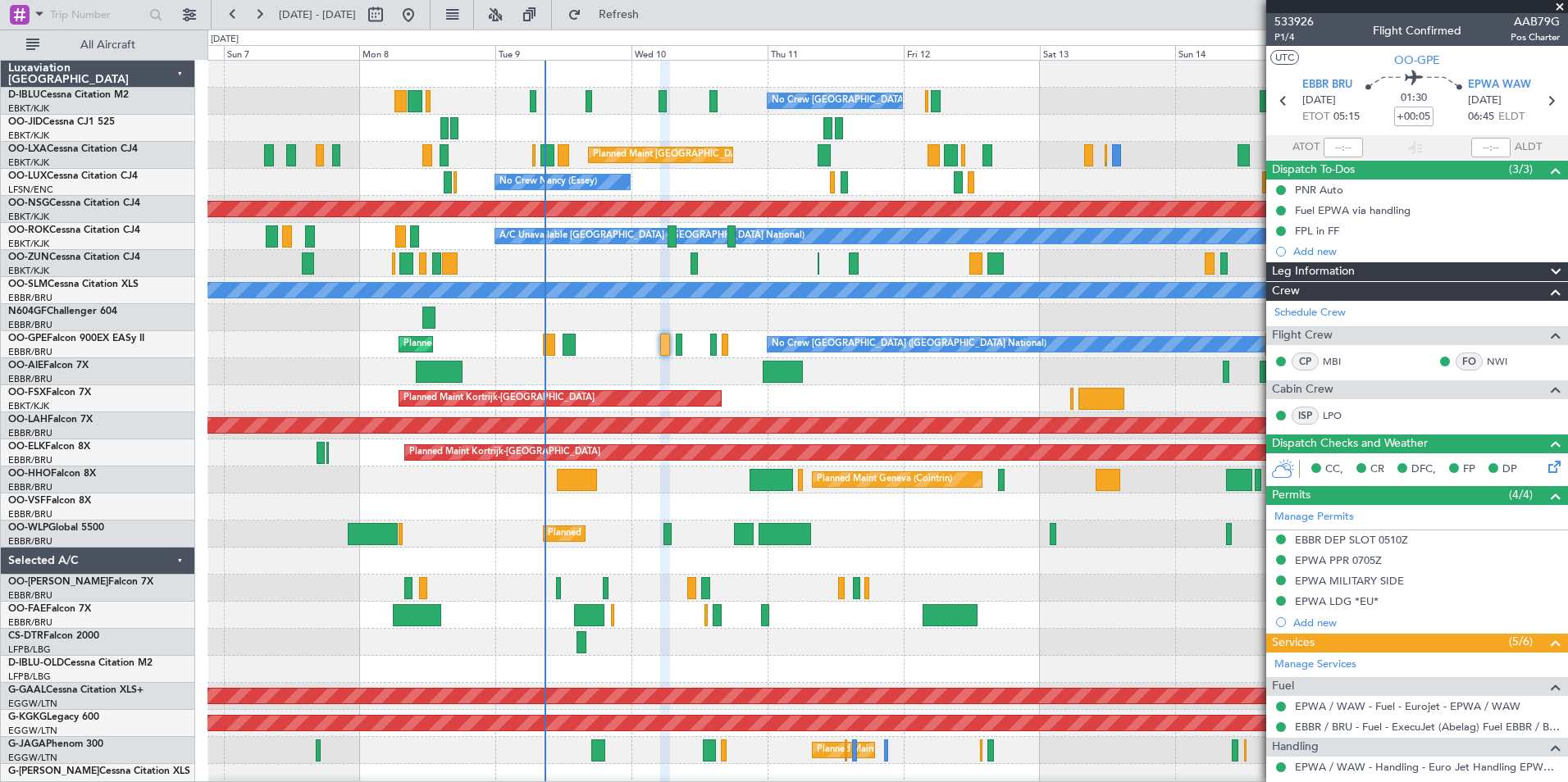
click at [690, 522] on div "No Crew Brussels (Brussels National) Planned Maint Brussels (Brussels National)…" at bounding box center [887, 601] width 1359 height 1082
click at [784, 563] on div "No Crew Brussels (Brussels National) Planned Maint Brussels (Brussels National)…" at bounding box center [887, 601] width 1359 height 1082
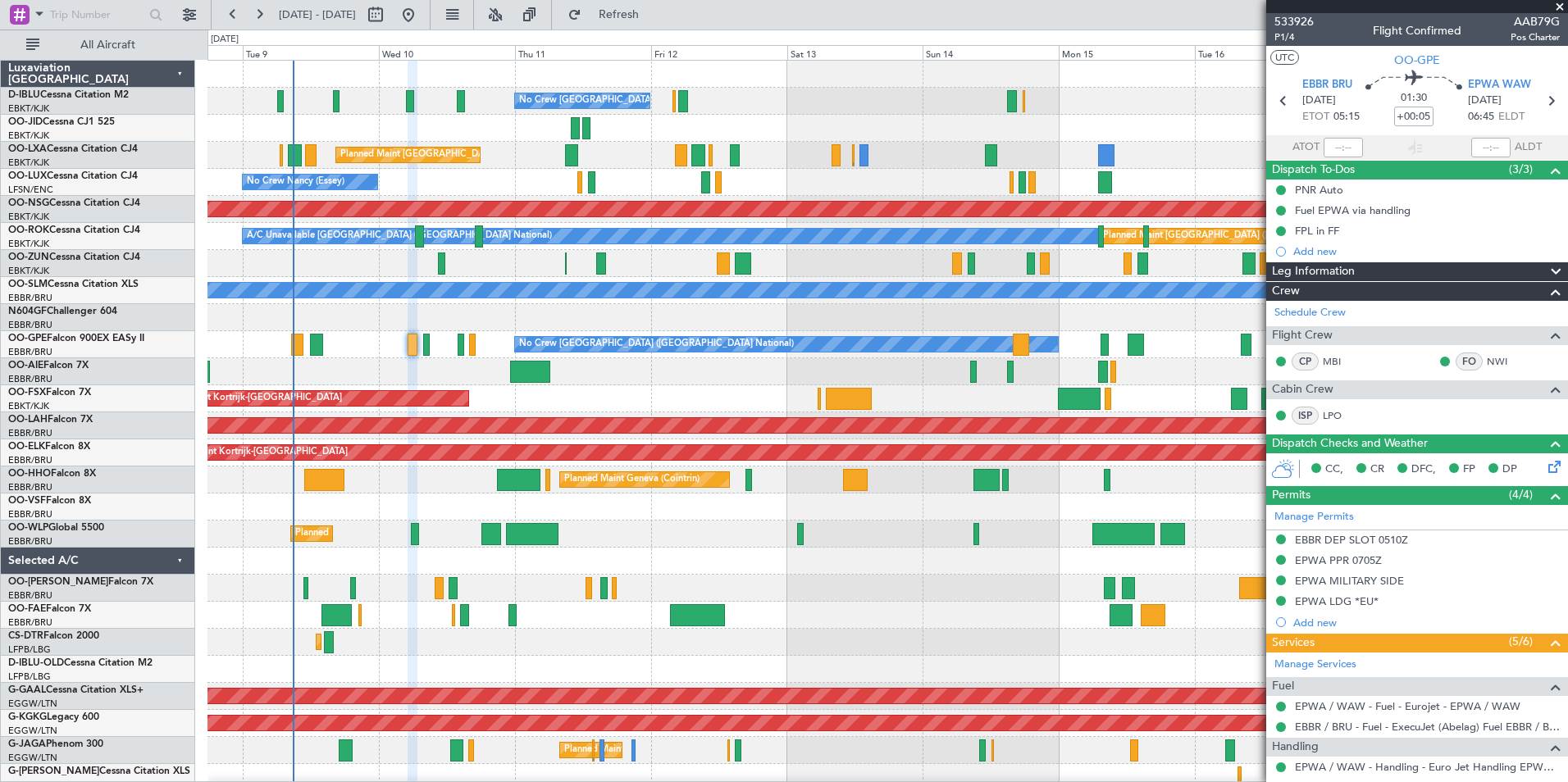
scroll to position [3, 0]
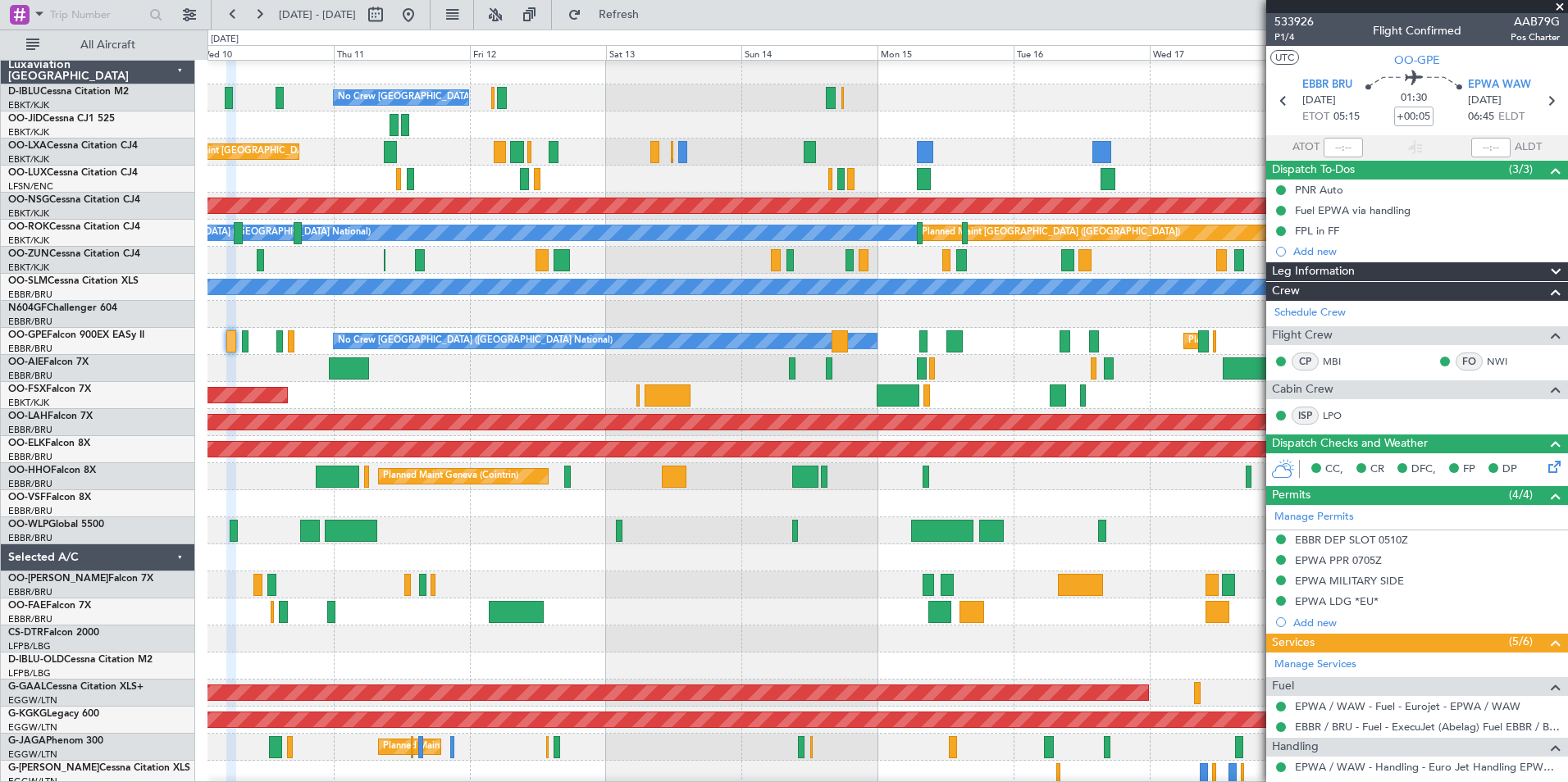
click at [772, 383] on div "Planned Maint Kortrijk-[GEOGRAPHIC_DATA]" at bounding box center [887, 395] width 1359 height 27
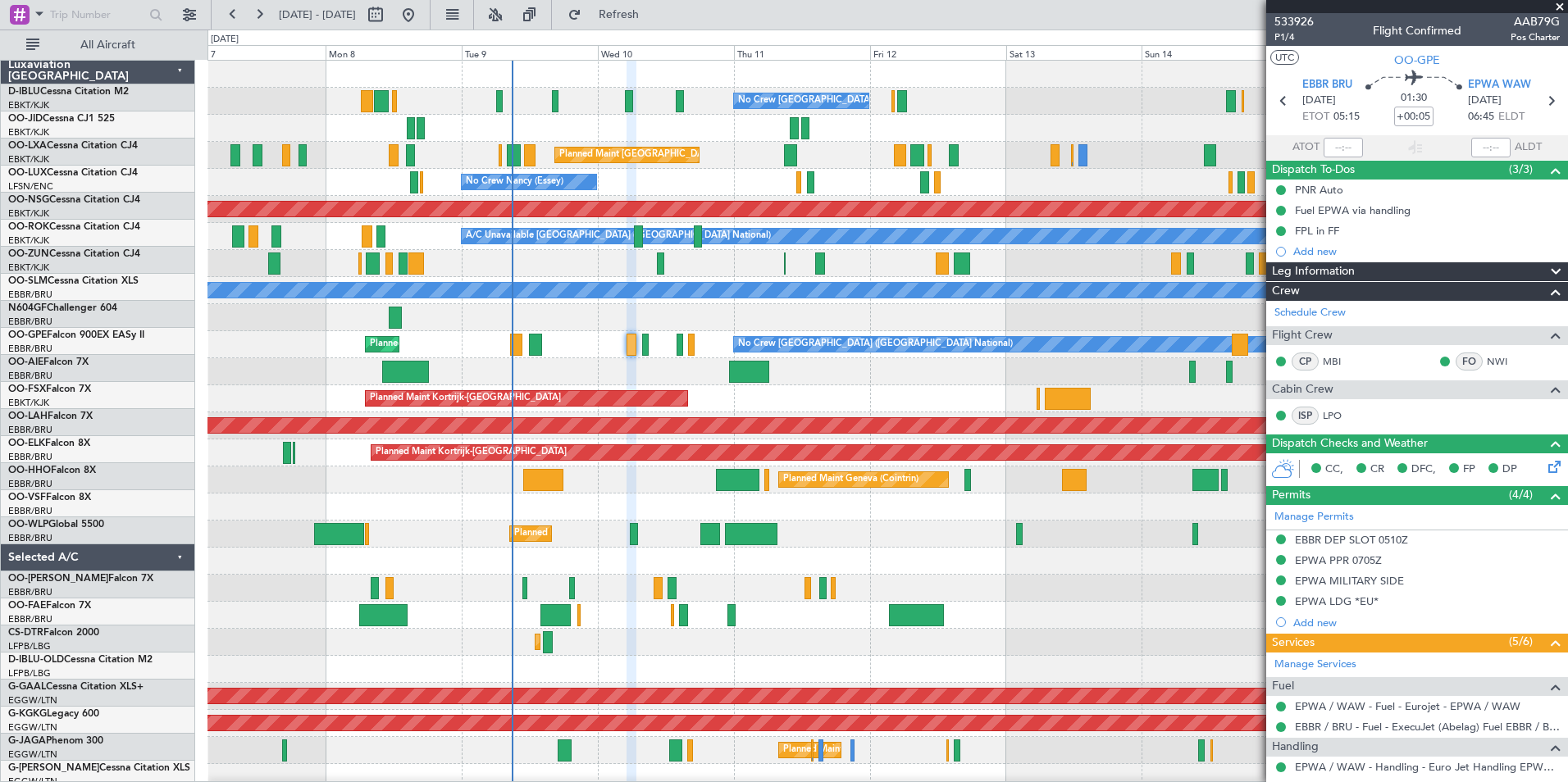
click at [984, 402] on div "No Crew Brussels (Brussels National) Planned Maint Brussels (Brussels National)…" at bounding box center [887, 616] width 1359 height 1110
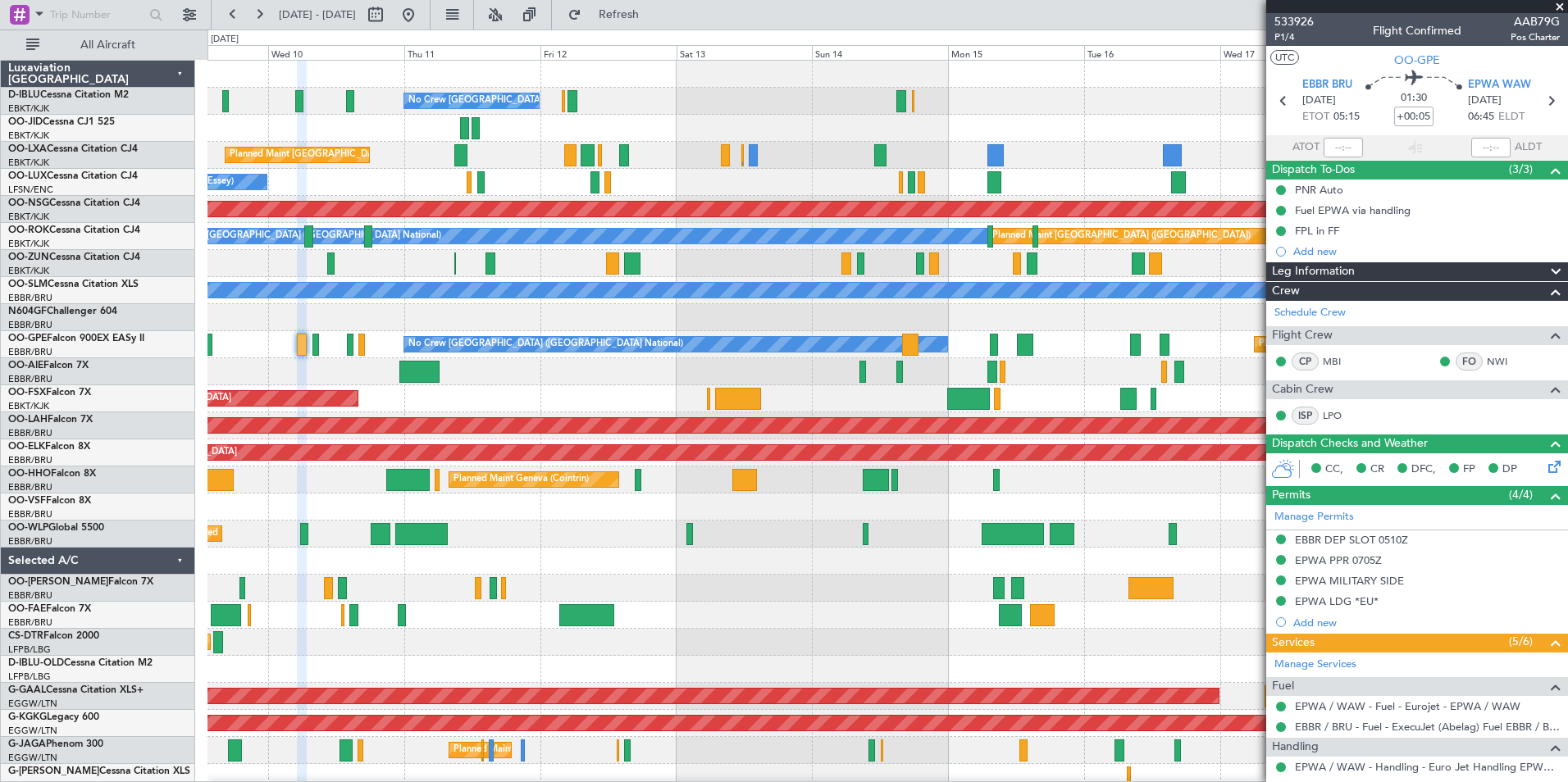
click at [445, 748] on div "No Crew Brussels (Brussels National) Planned Maint Brussels (Brussels National)…" at bounding box center [887, 601] width 1359 height 1082
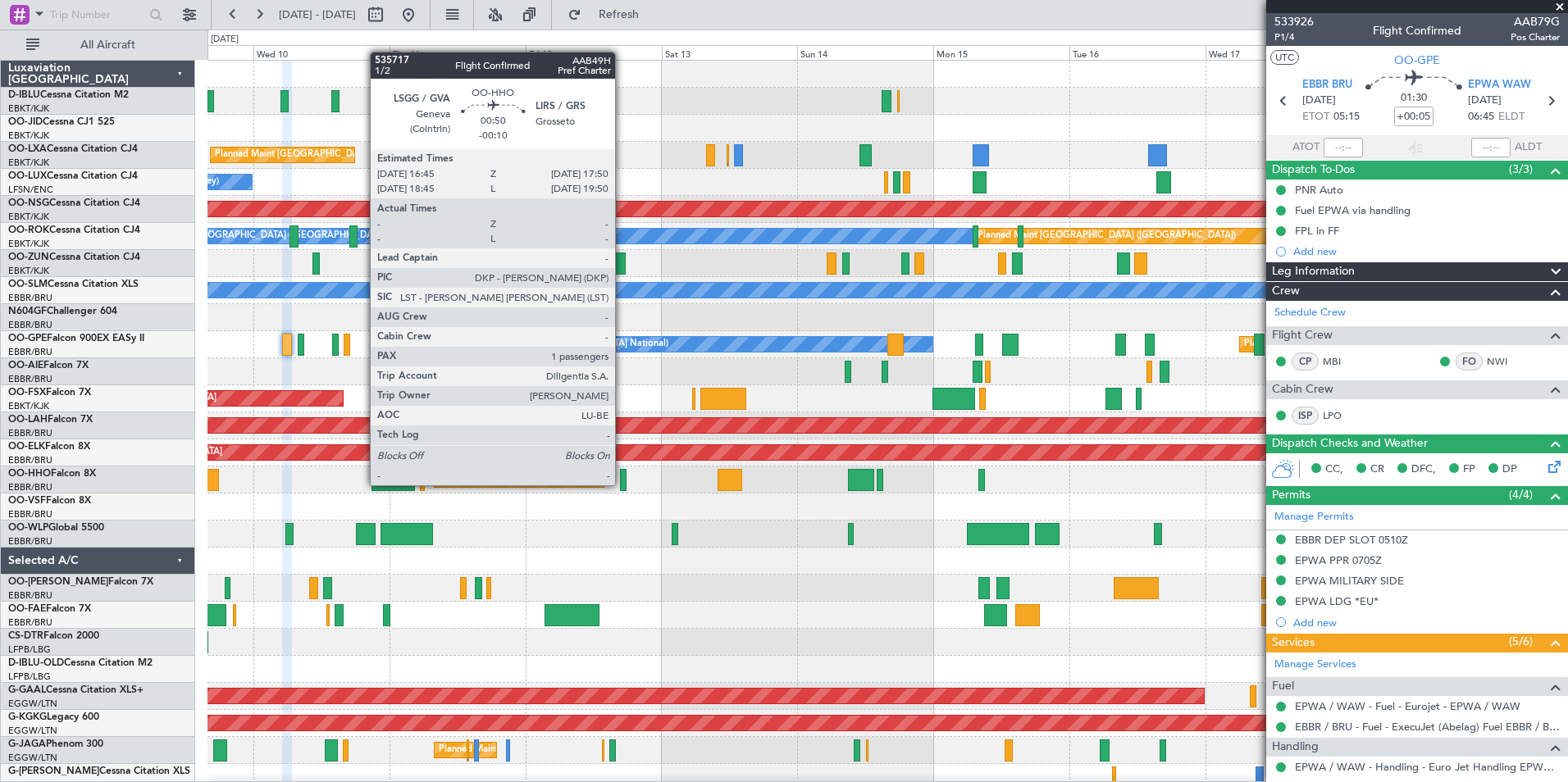
click at [622, 483] on div at bounding box center [623, 480] width 7 height 22
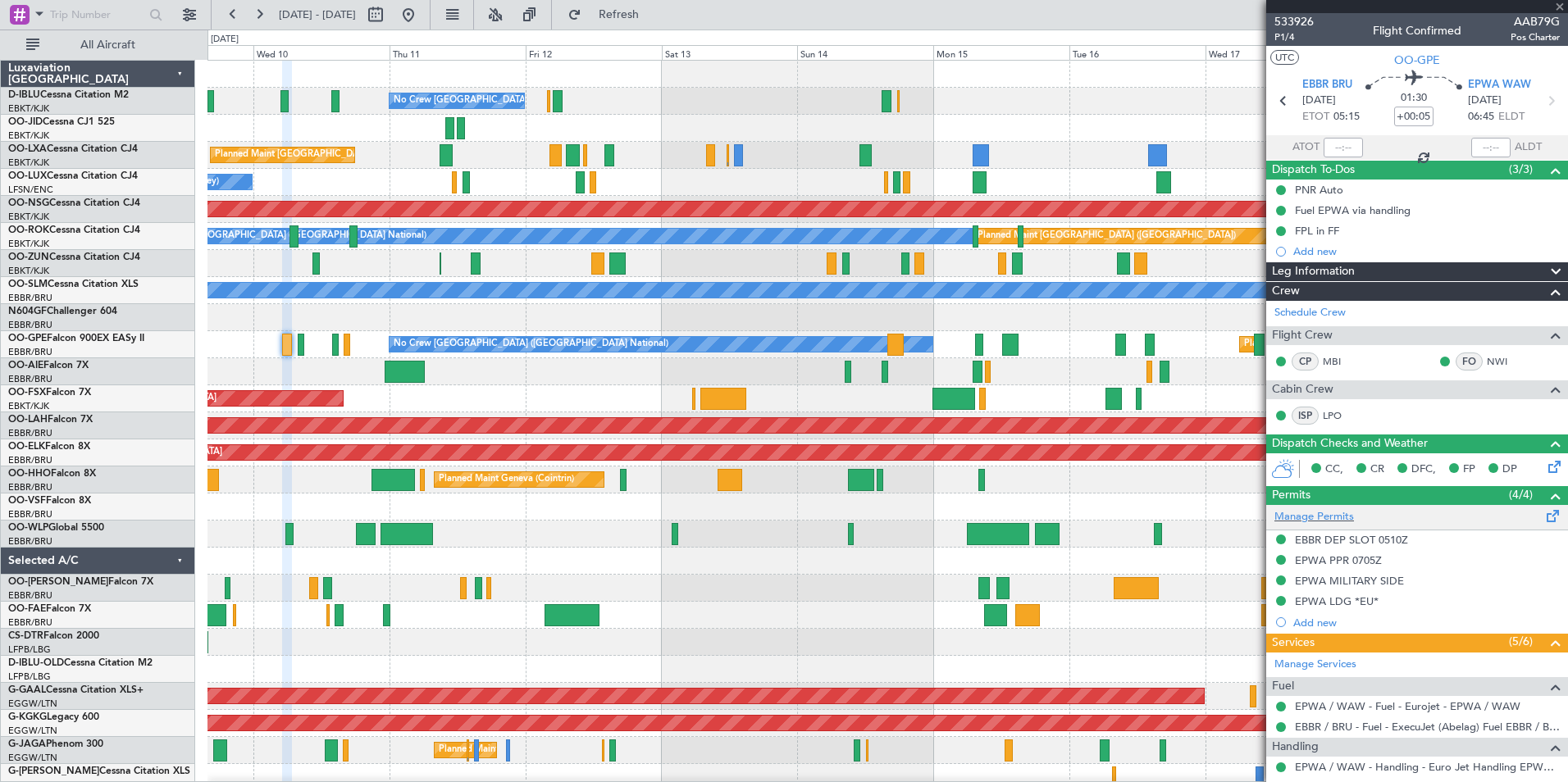
type input "-00:10"
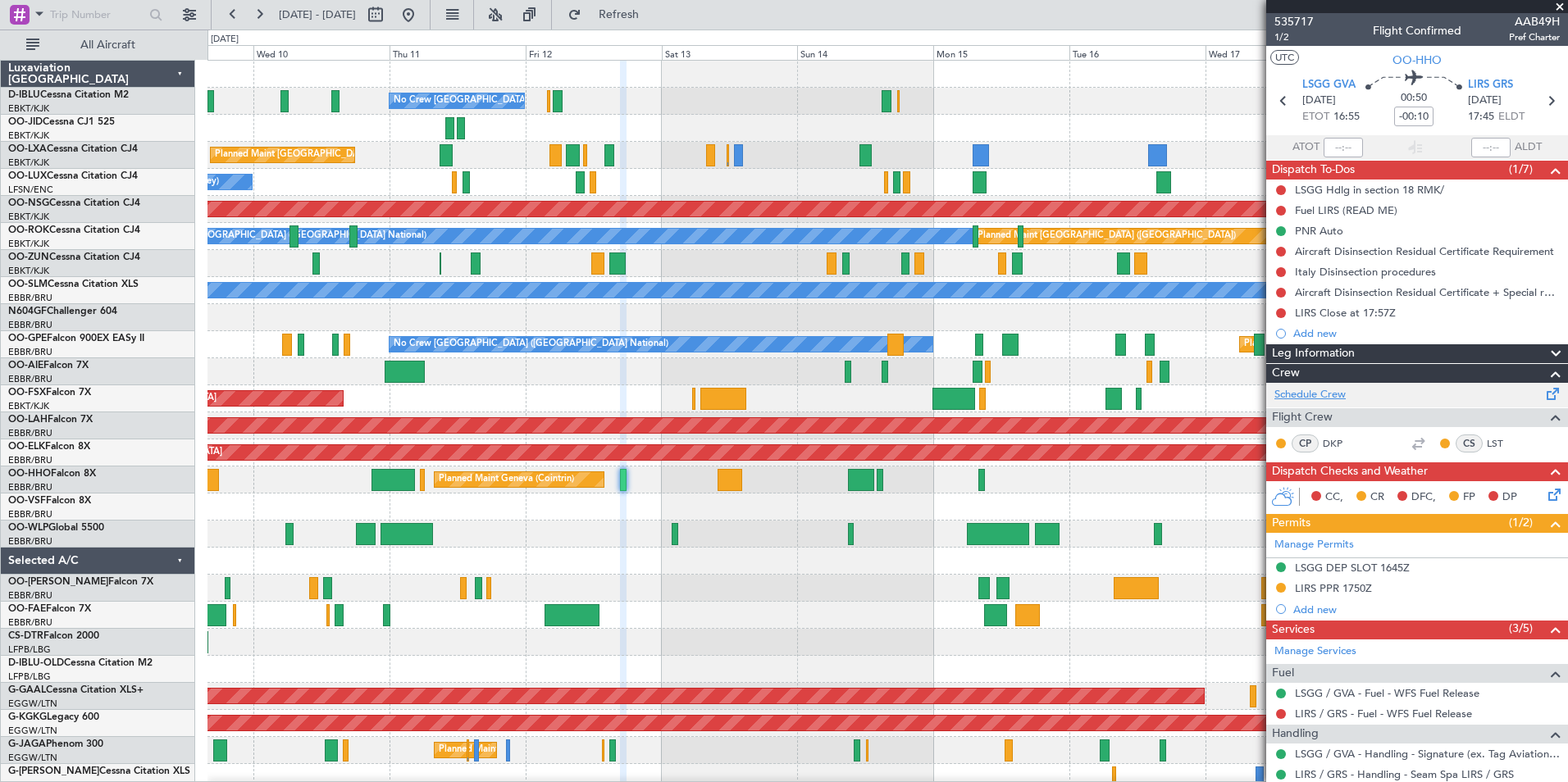
click at [1300, 395] on link "Schedule Crew" at bounding box center [1310, 395] width 71 height 17
click at [1288, 20] on span "535717" at bounding box center [1294, 22] width 40 height 17
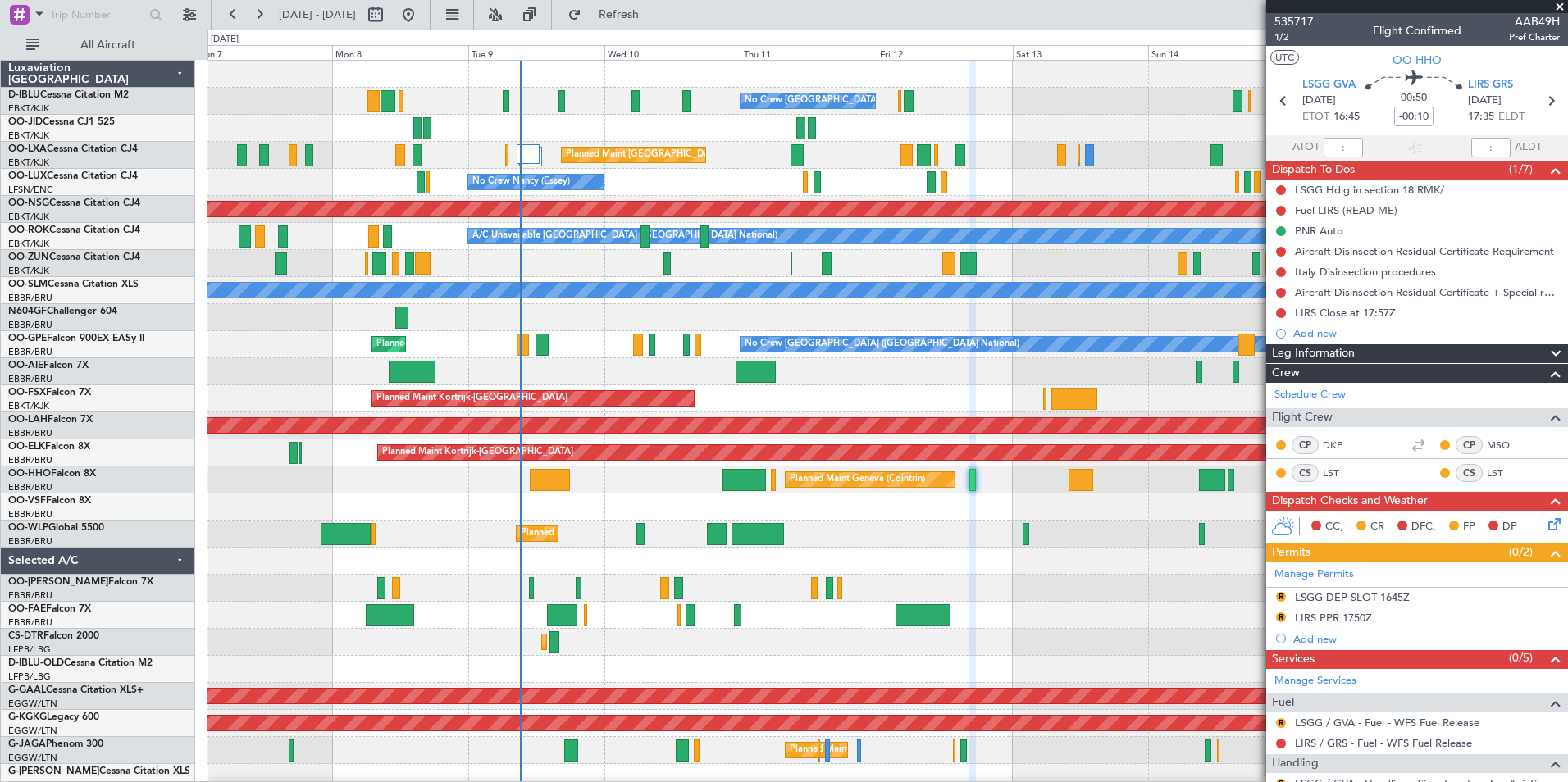
click at [1006, 613] on div "No Crew Brussels (Brussels National) Planned Maint Brussels (Brussels National)…" at bounding box center [887, 616] width 1359 height 1110
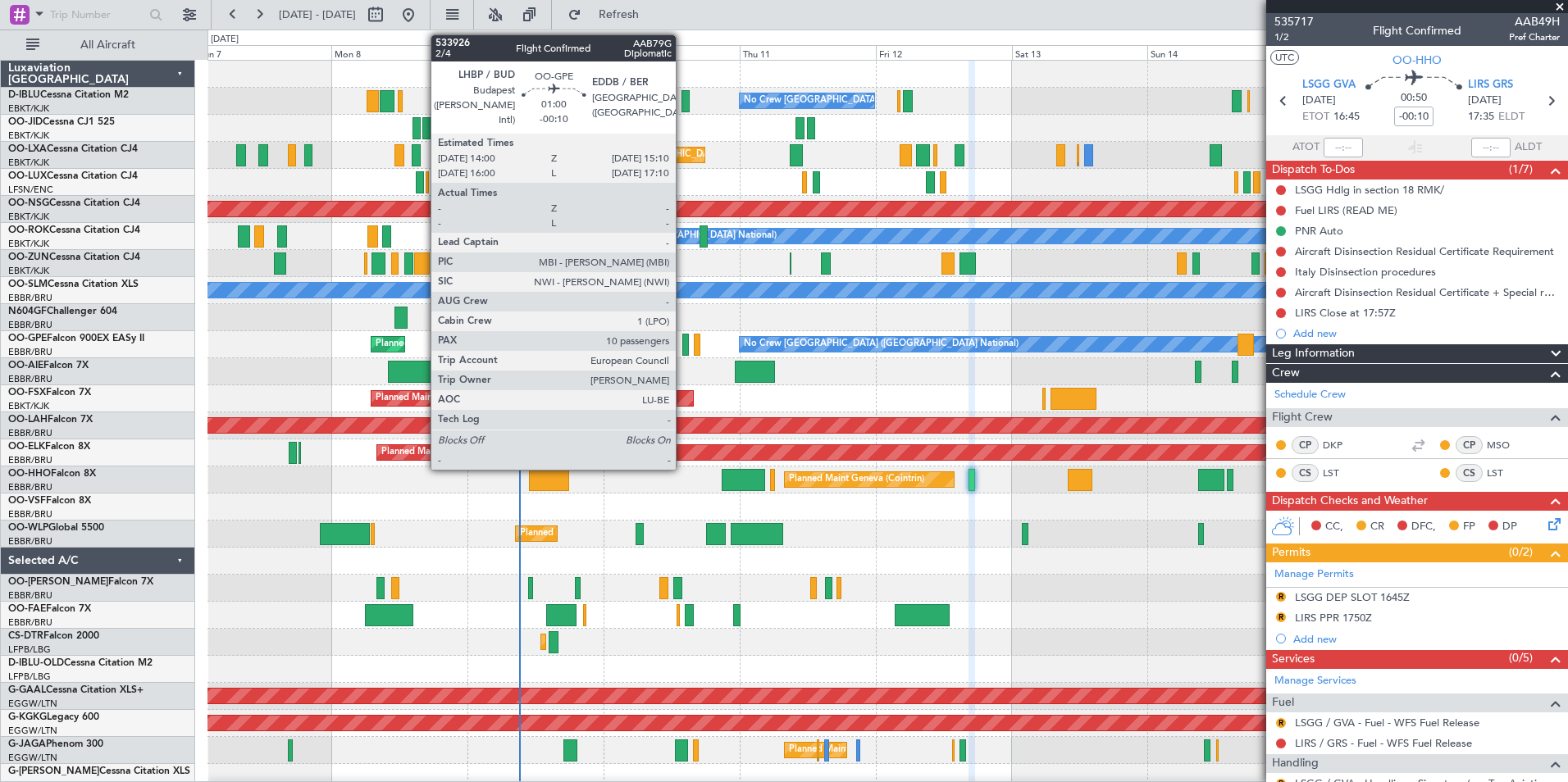
click at [683, 346] on div at bounding box center [685, 345] width 8 height 22
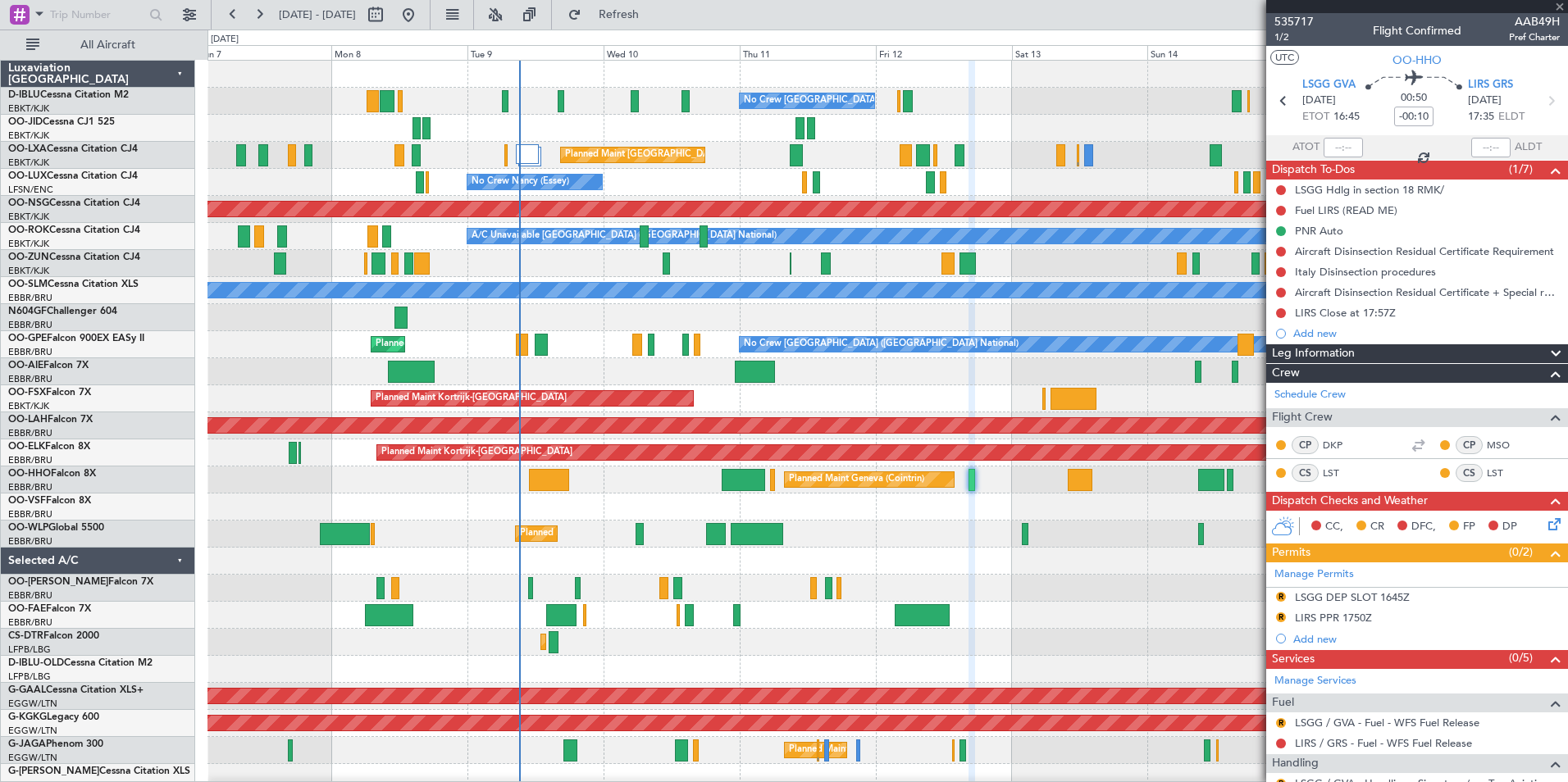
type input "10"
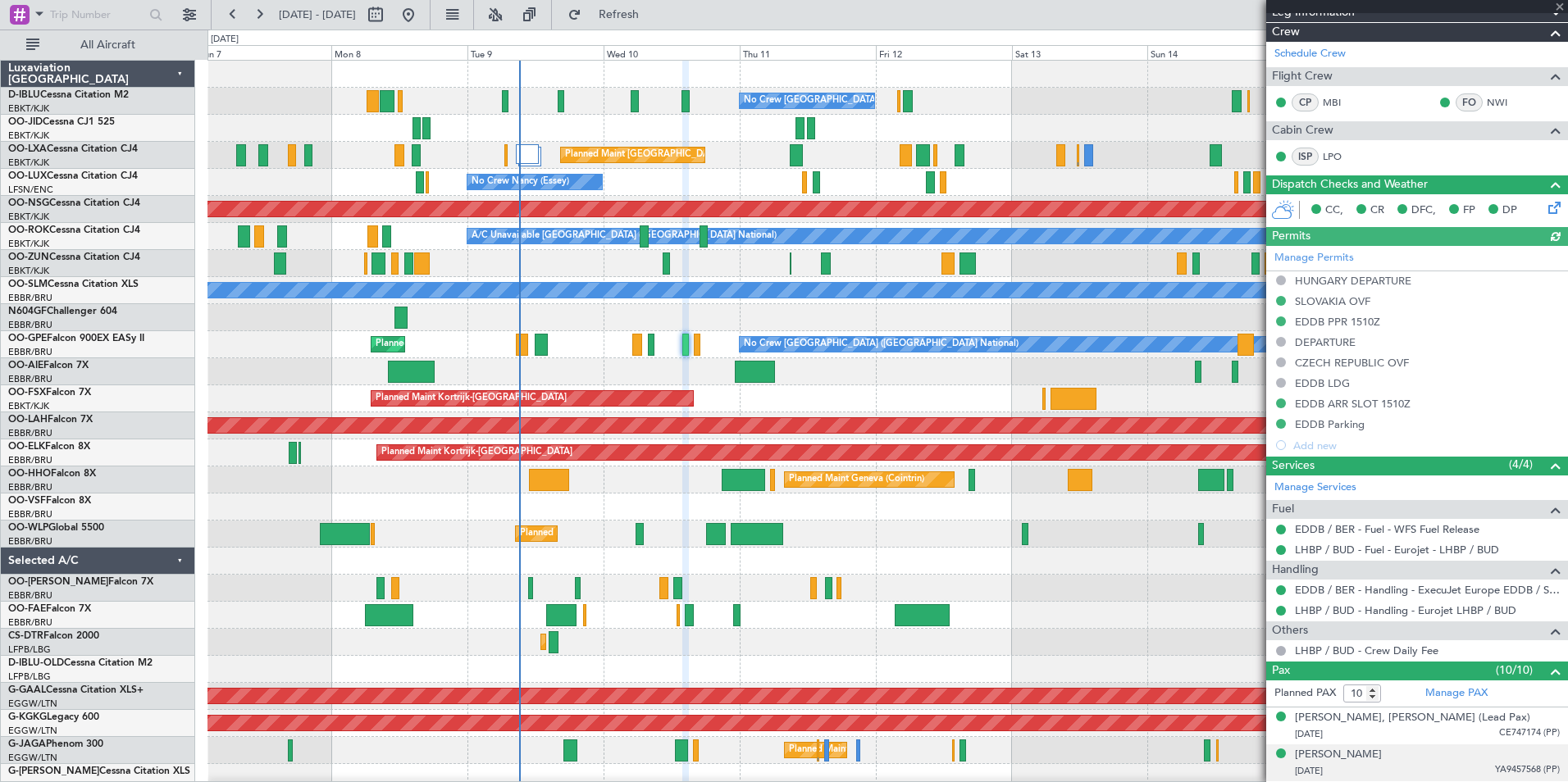
scroll to position [410, 0]
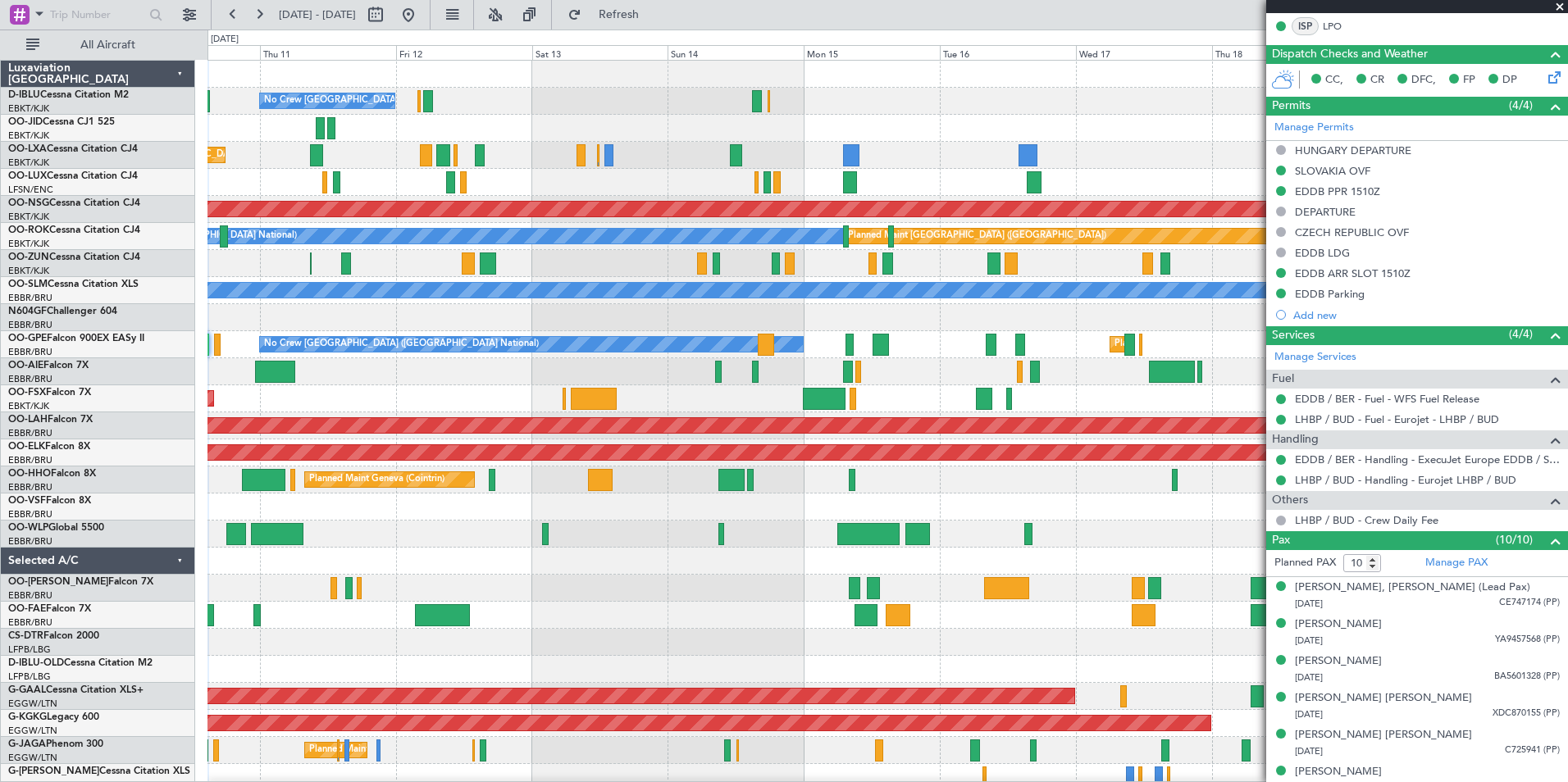
click at [577, 597] on div "No Crew Brussels (Brussels National) Planned Maint Brussels (Brussels National)…" at bounding box center [887, 601] width 1359 height 1082
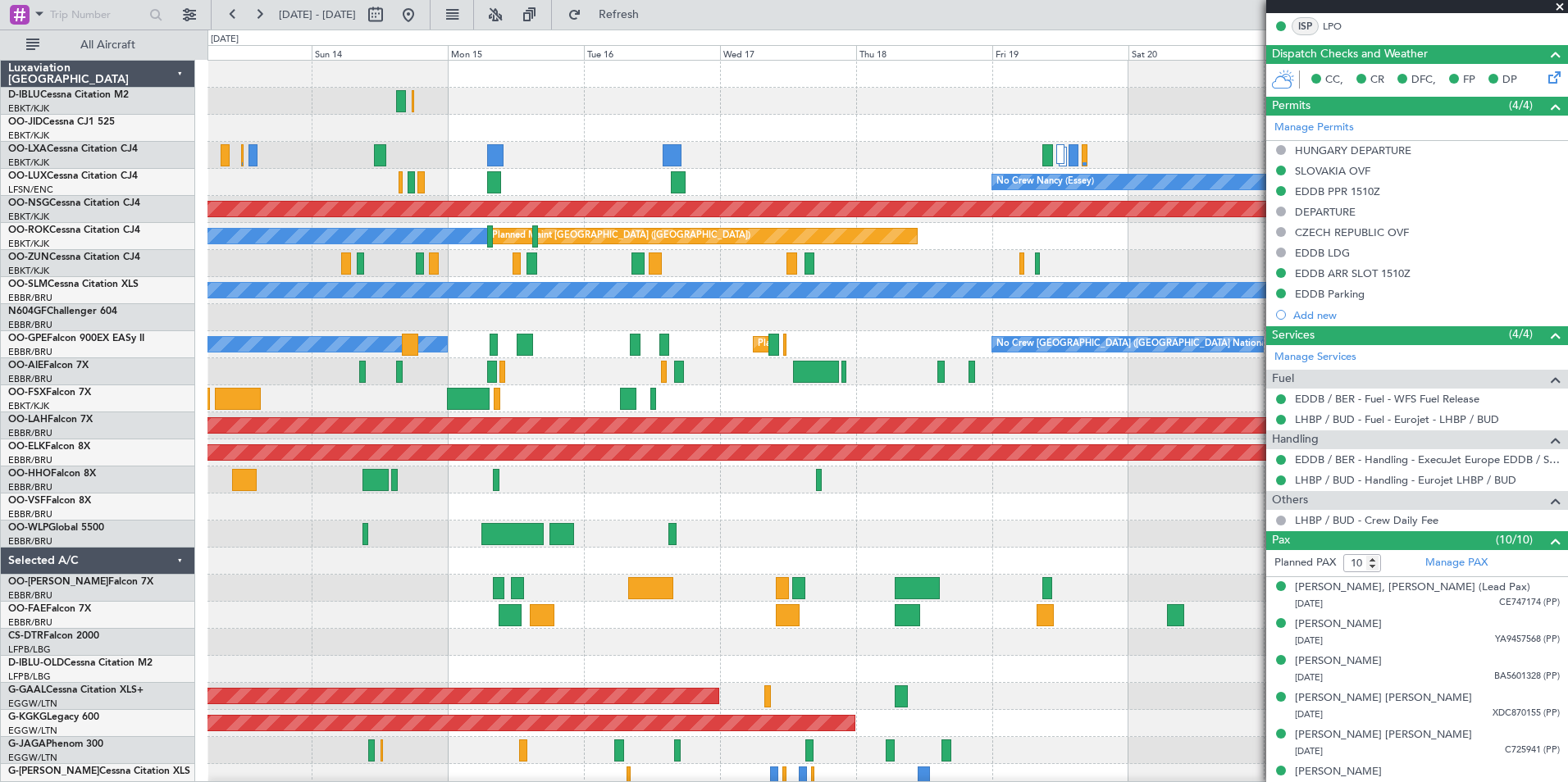
click at [641, 562] on div "No Crew Brussels (Brussels National) Planned Maint Brussels (Brussels National)…" at bounding box center [887, 601] width 1359 height 1082
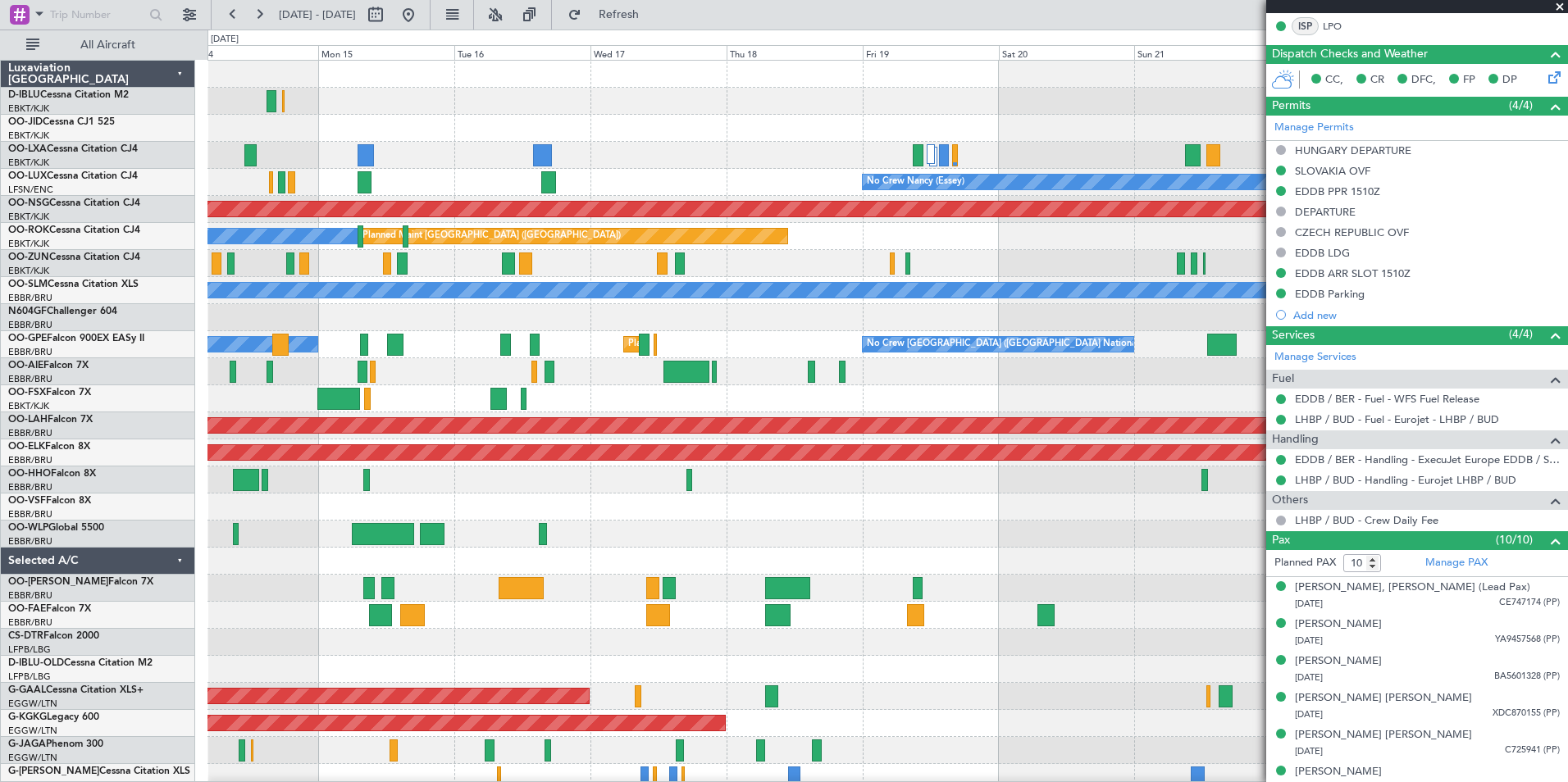
click at [515, 557] on div "A/C Unavailable Brussels (Brussels National) No Crew Brussels (Brussels Nationa…" at bounding box center [887, 601] width 1359 height 1082
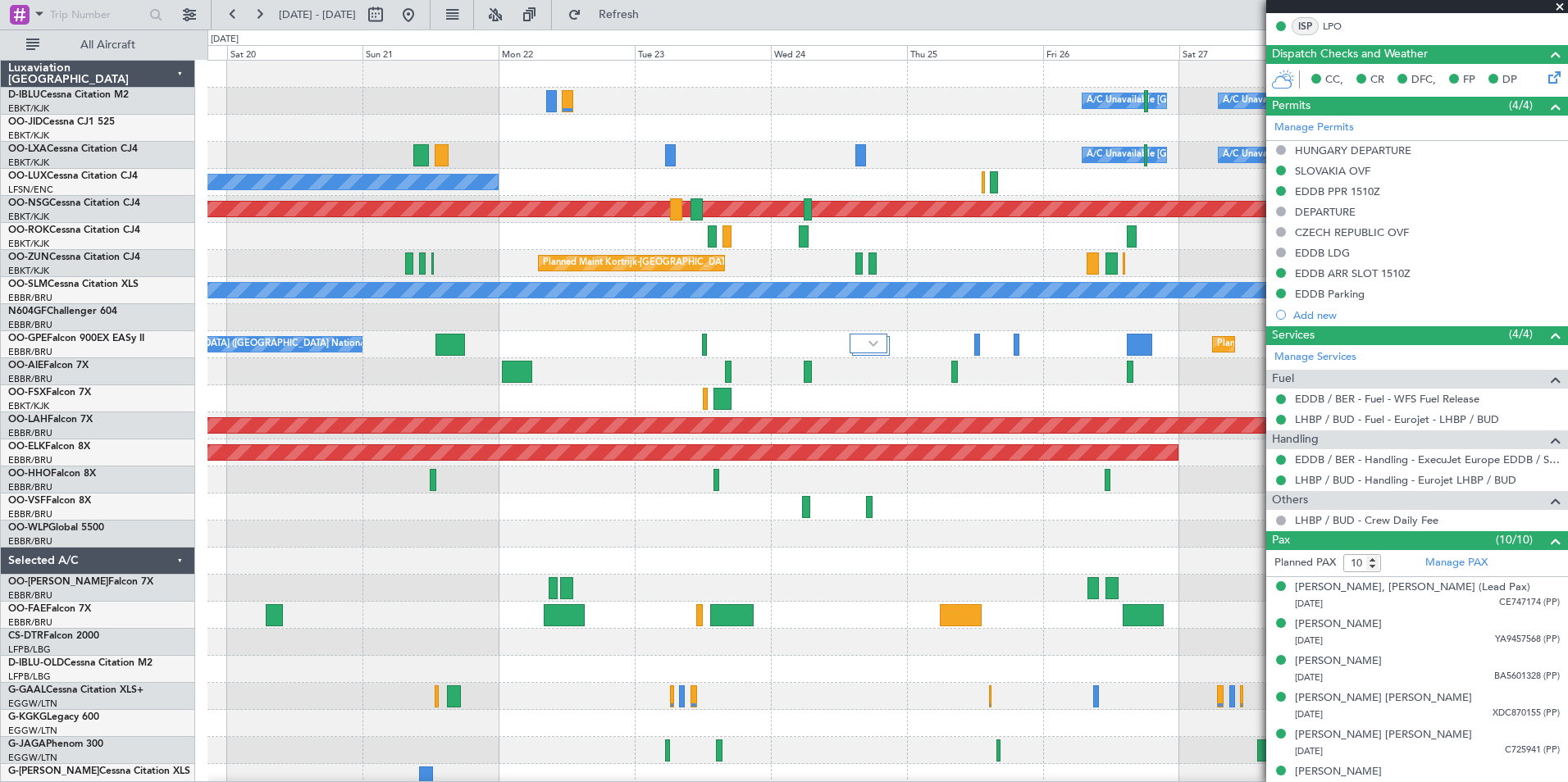
click at [772, 573] on div "A/C Unavailable Brussels (Brussels National) A/C Unavailable Kortrijk-Wevelgem …" at bounding box center [887, 601] width 1359 height 1082
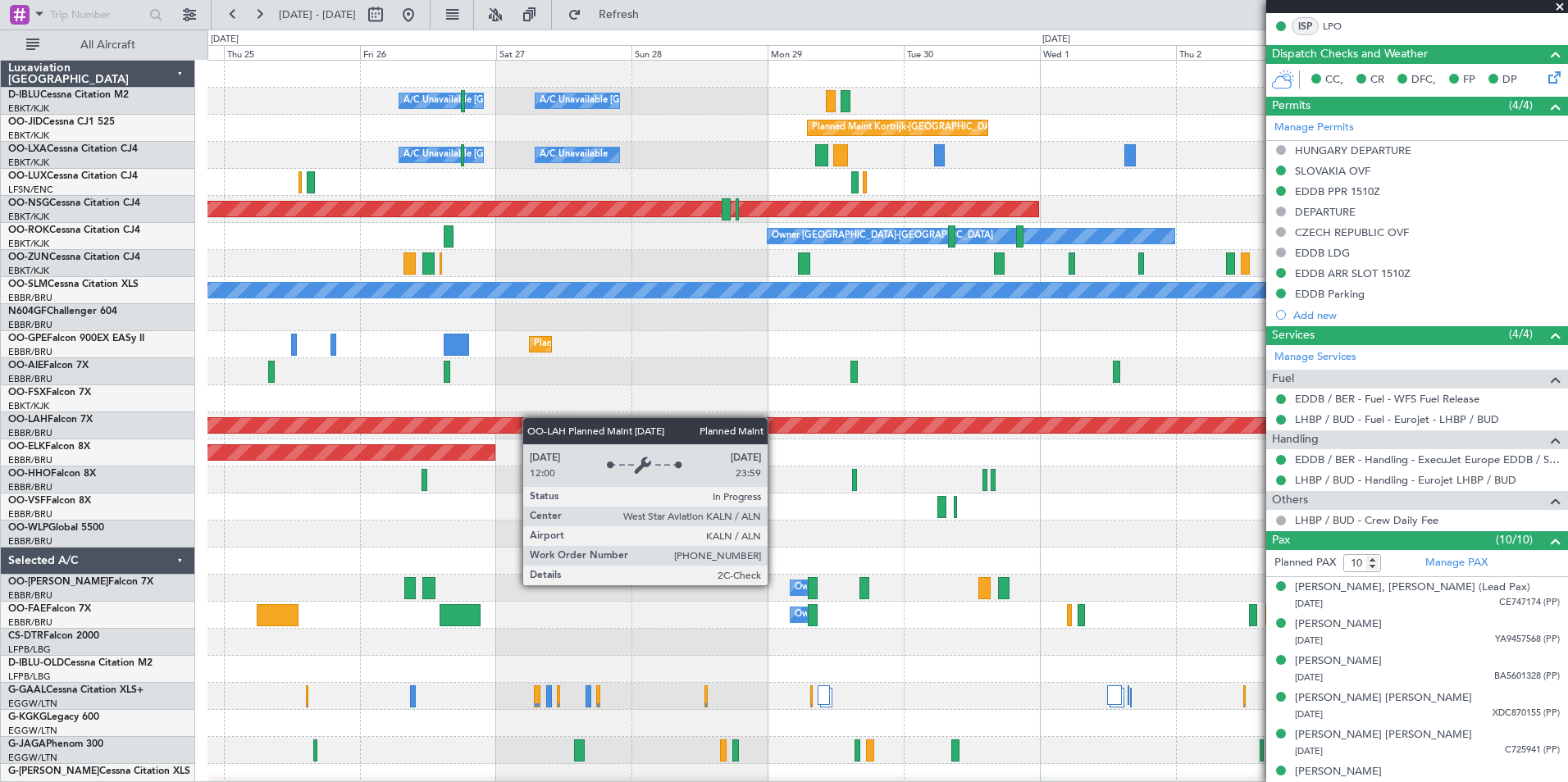
click at [414, 431] on div "A/C Unavailable [GEOGRAPHIC_DATA] ([GEOGRAPHIC_DATA] National) A/C Unavailable …" at bounding box center [887, 574] width 1359 height 1028
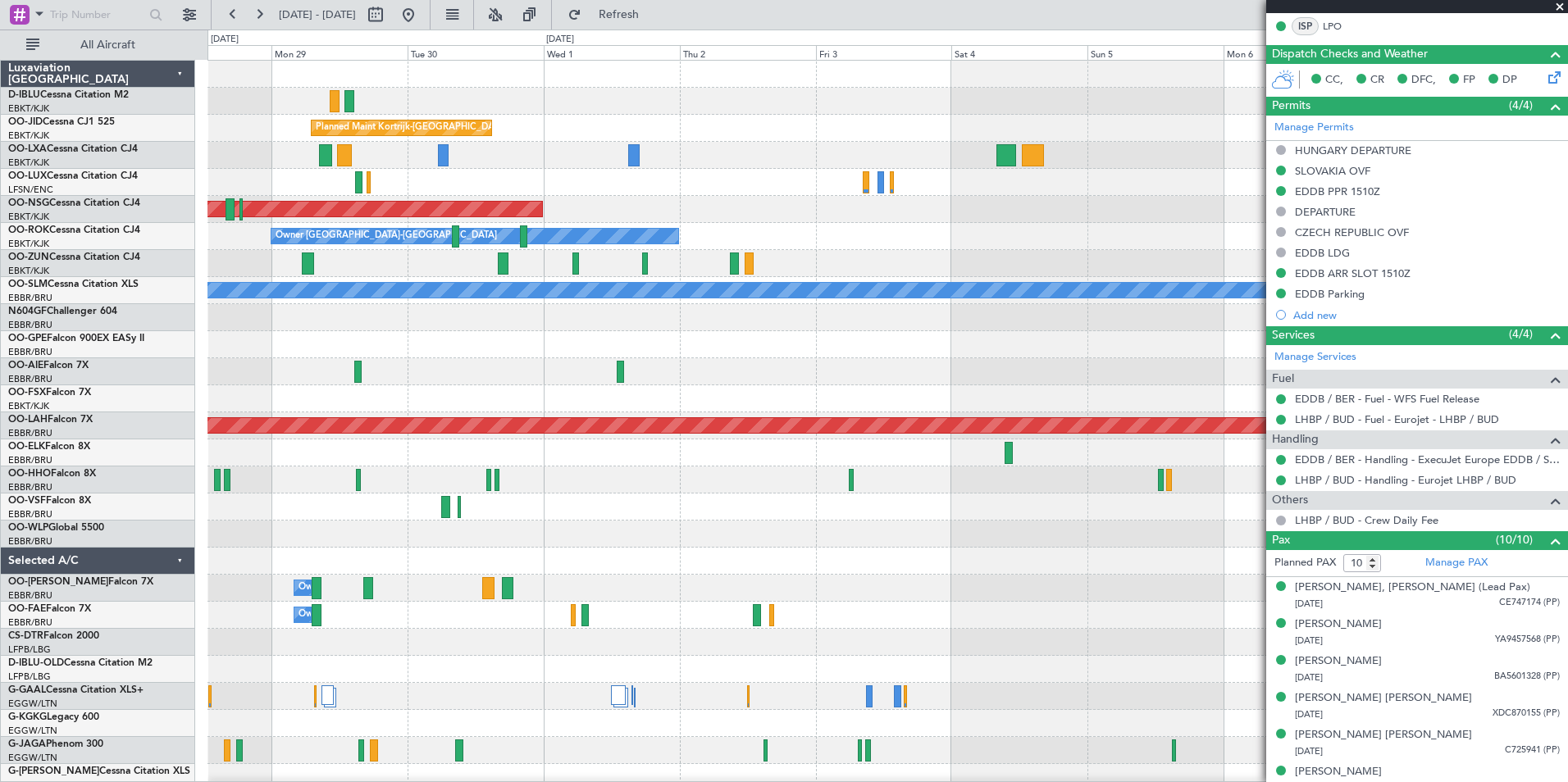
click at [273, 462] on div "A/C Unavailable Kortrijk-Wevelgem A/C Unavailable Brussels (Brussels National) …" at bounding box center [887, 574] width 1359 height 1028
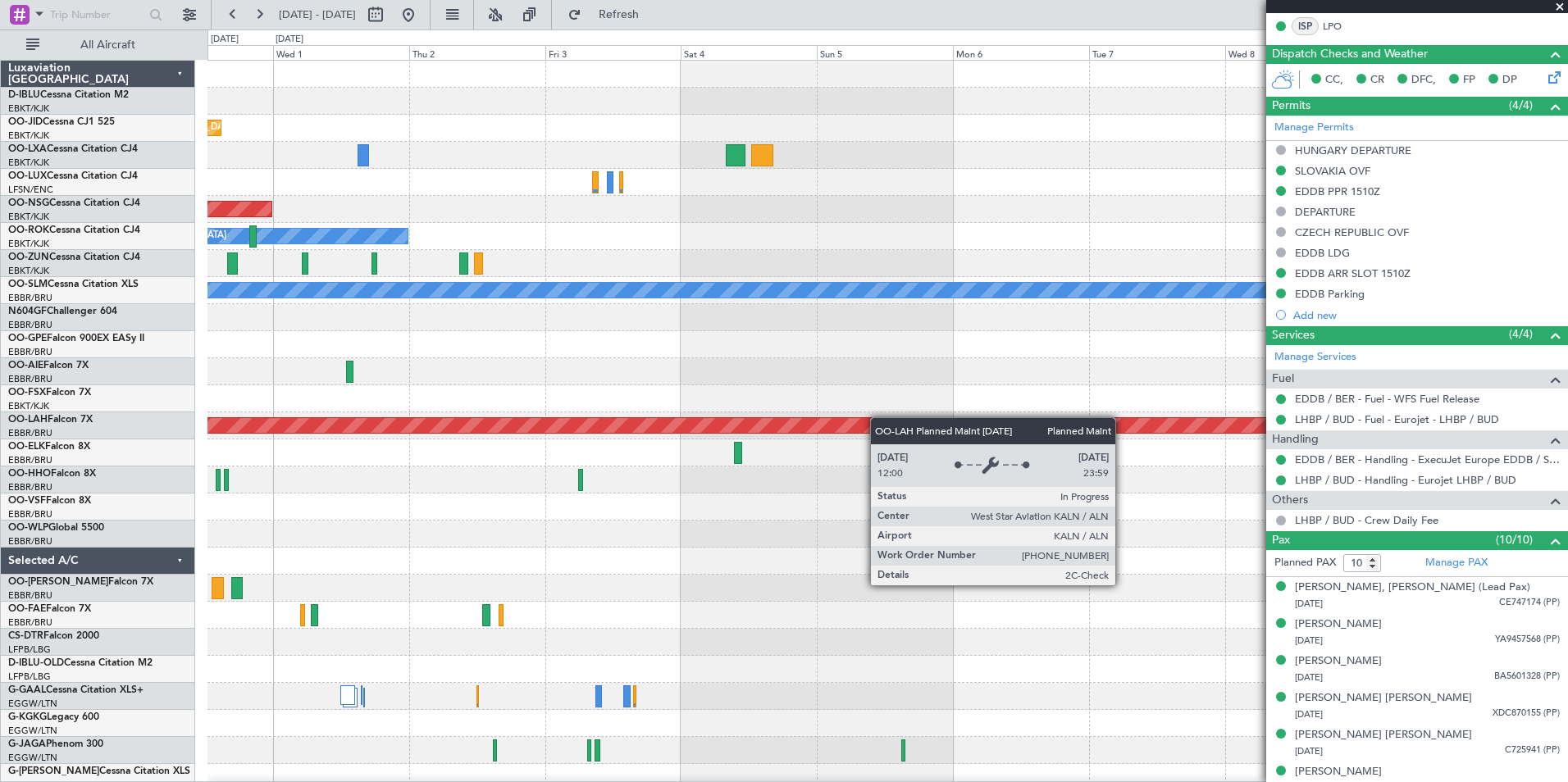
click at [826, 422] on div "Planned Maint Kortrijk-Wevelgem Planned Maint Paris (Le Bourget) Planned Maint …" at bounding box center [887, 574] width 1359 height 1028
